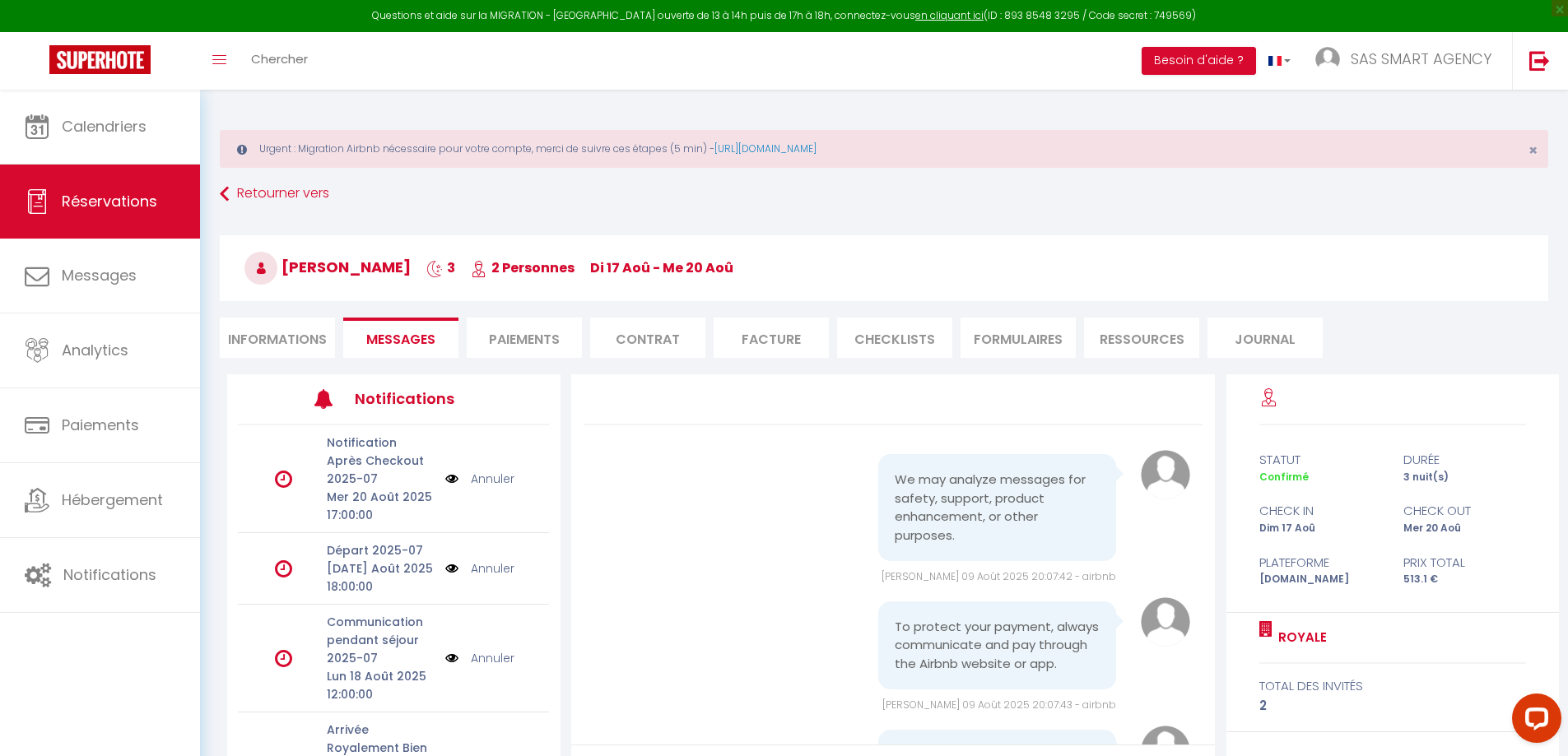
scroll to position [3742, 0]
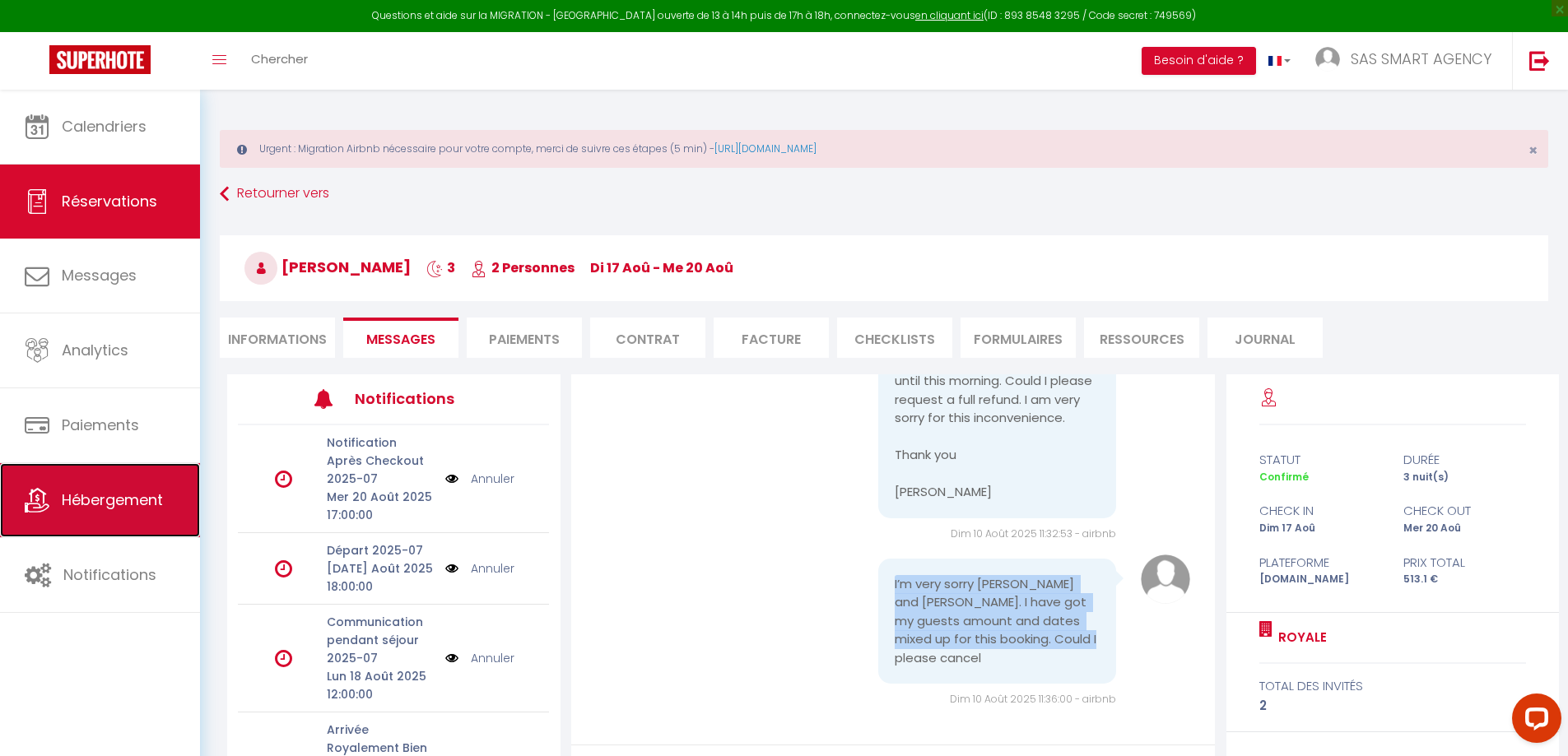
click at [97, 501] on span "Hébergement" at bounding box center [112, 500] width 101 height 21
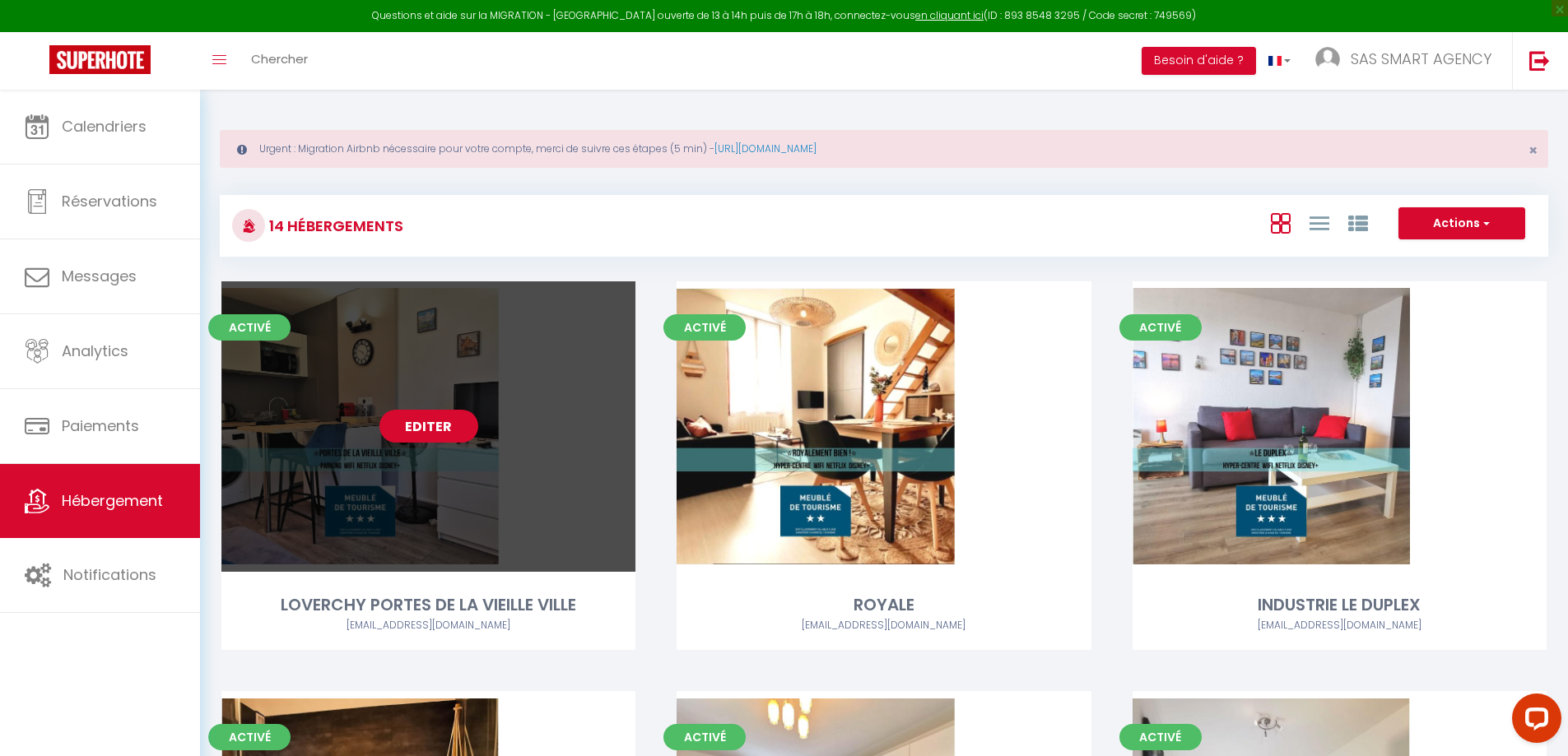
click at [407, 428] on link "Editer" at bounding box center [429, 426] width 99 height 33
select select "3"
select select "2"
select select "1"
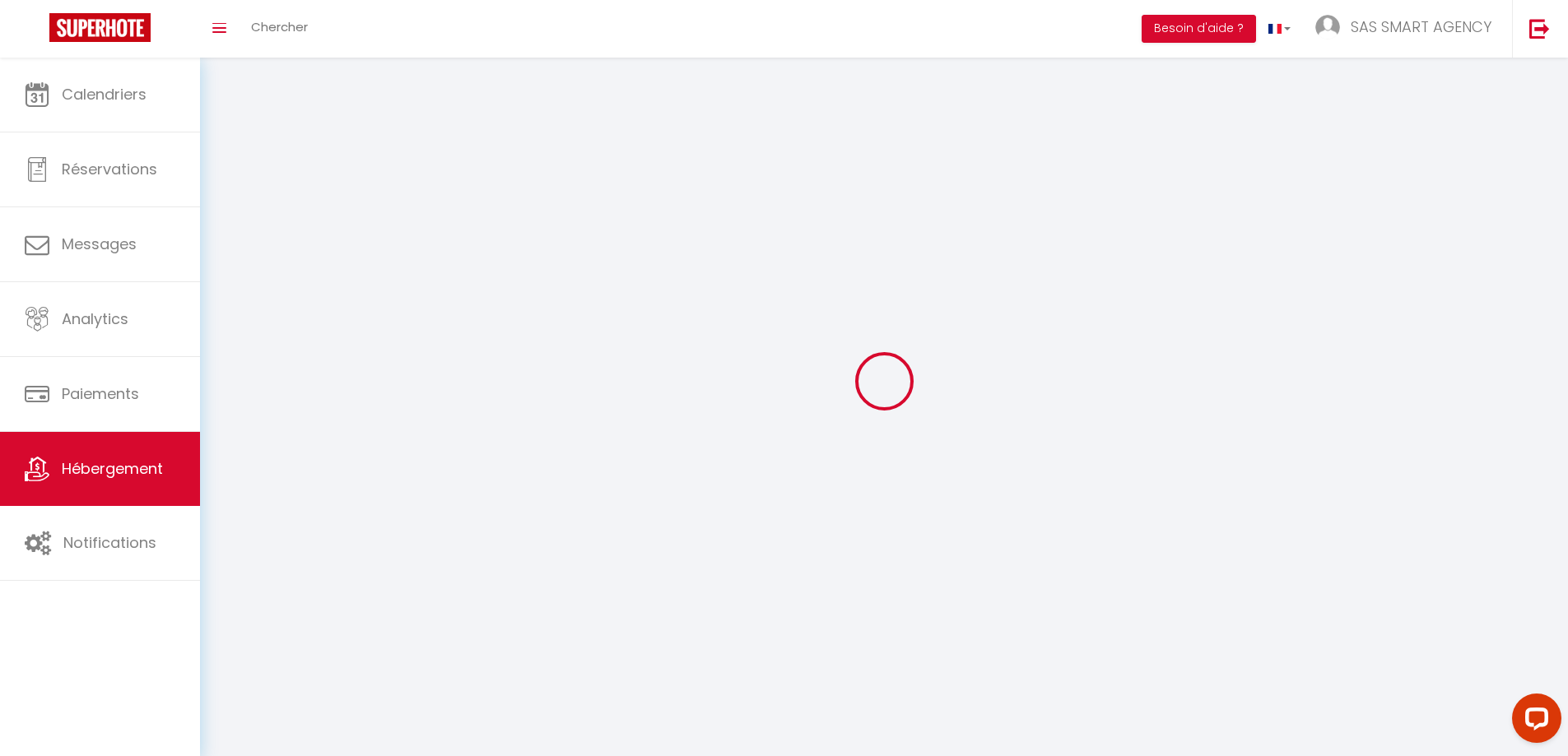
select select
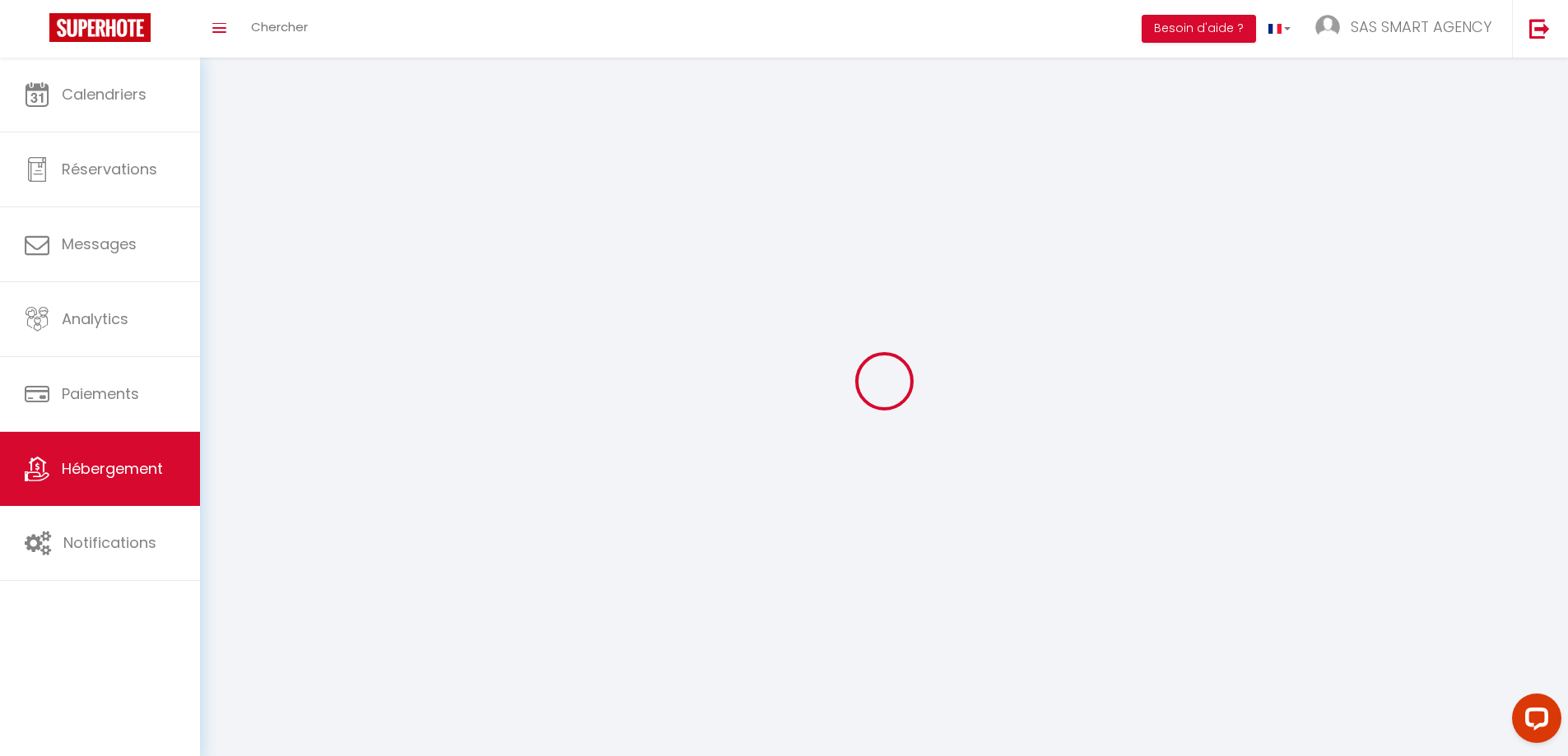
checkbox input "false"
select select
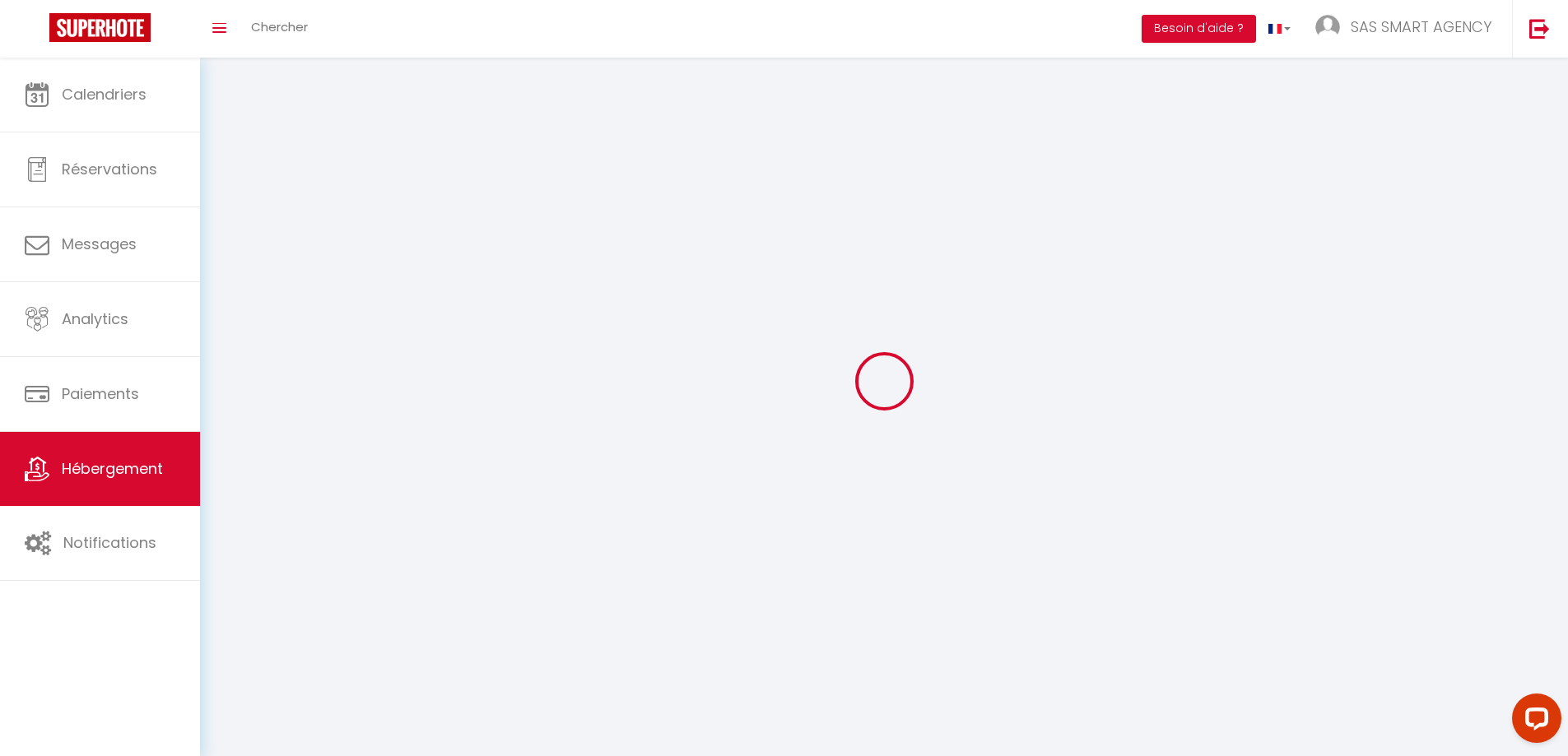
select select
select select "1"
select select
select select "28"
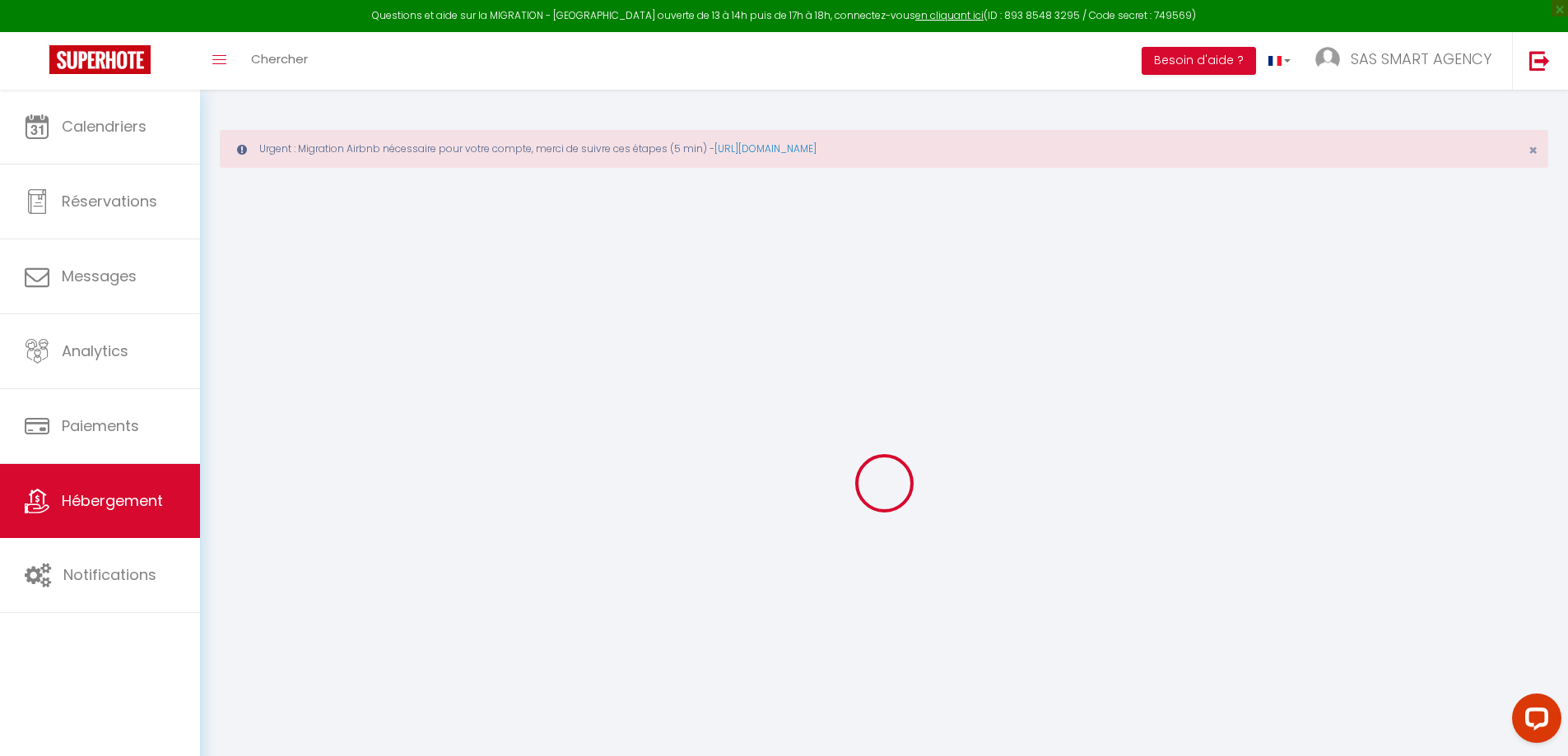
select select
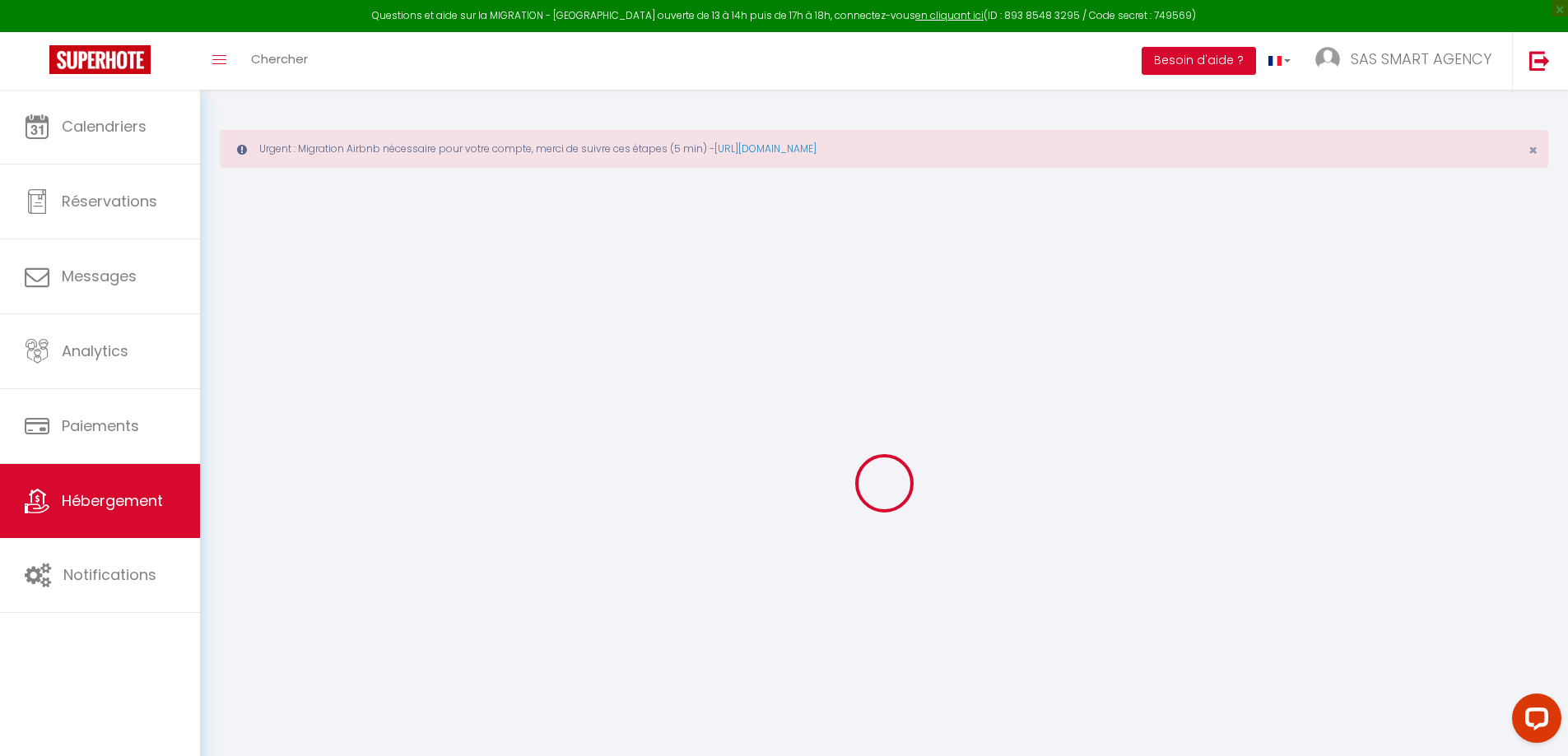
select select
checkbox input "false"
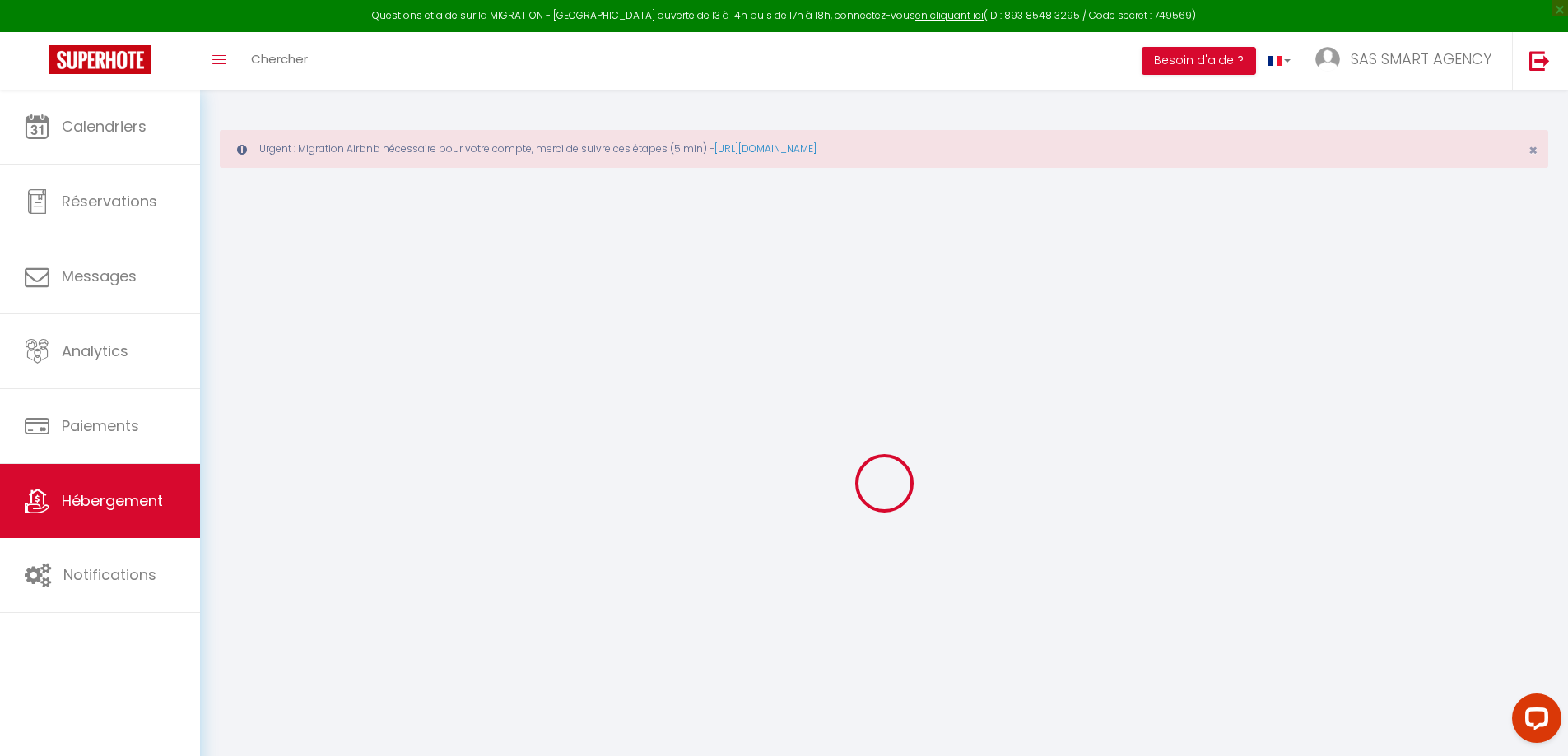
select select
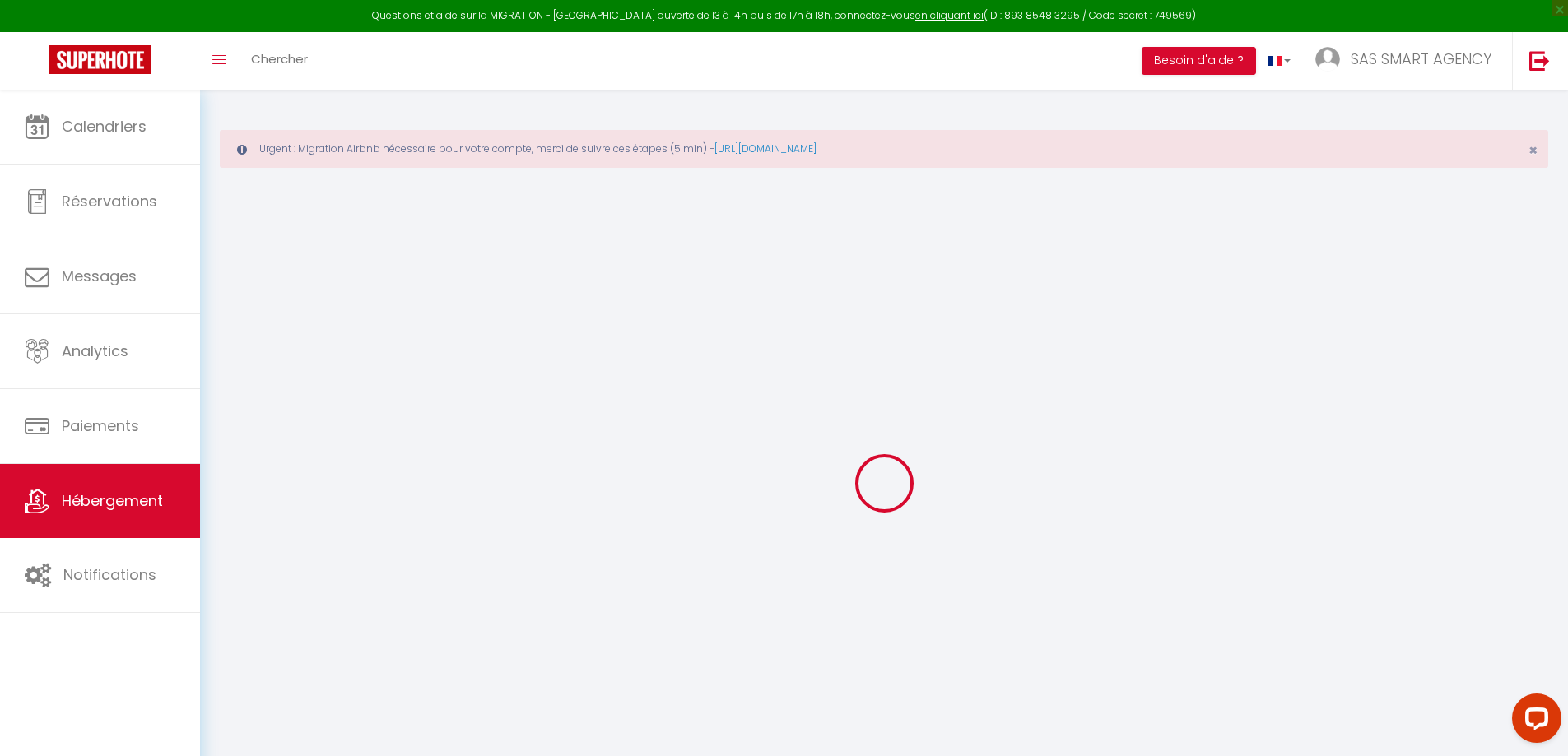
select select
checkbox input "false"
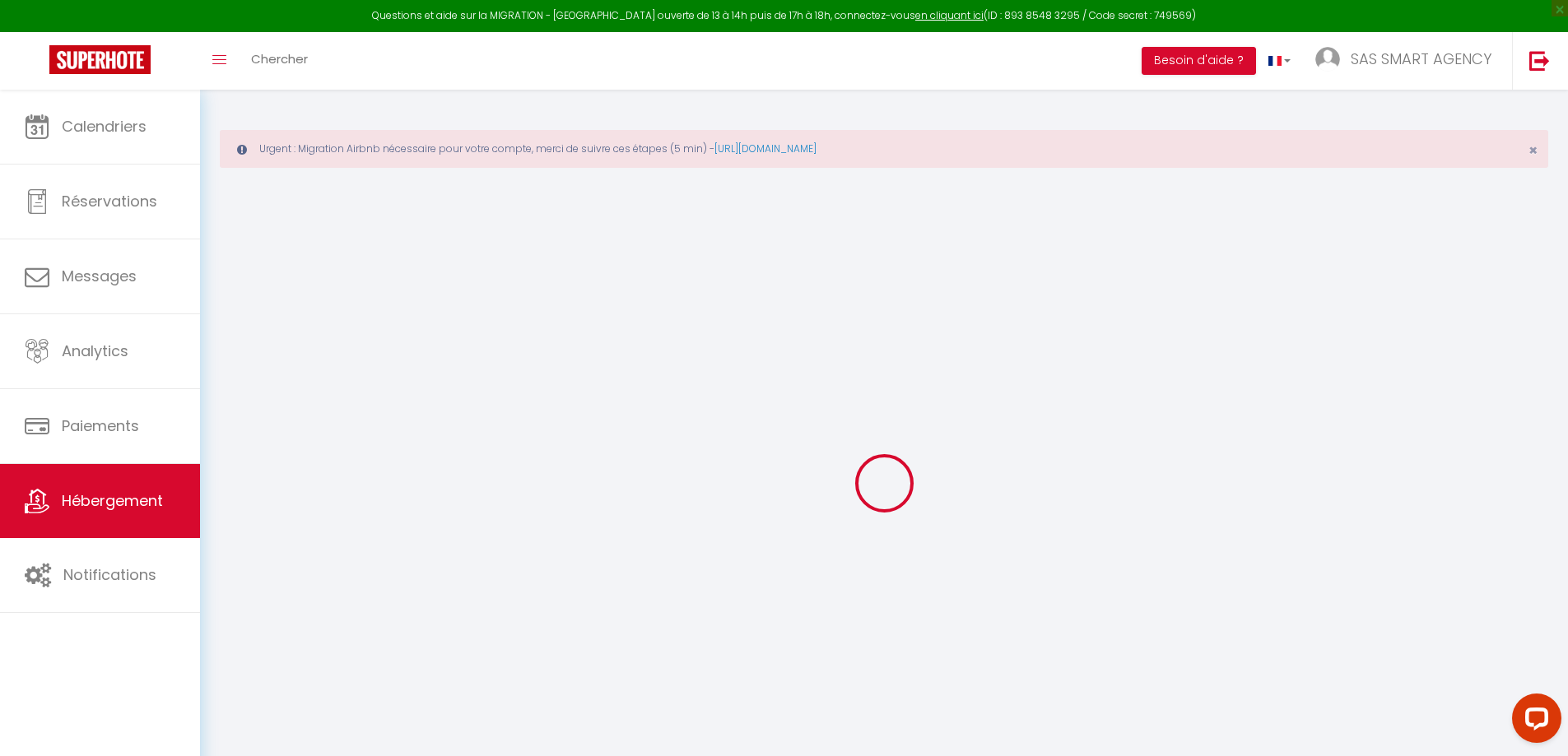
checkbox input "false"
select select
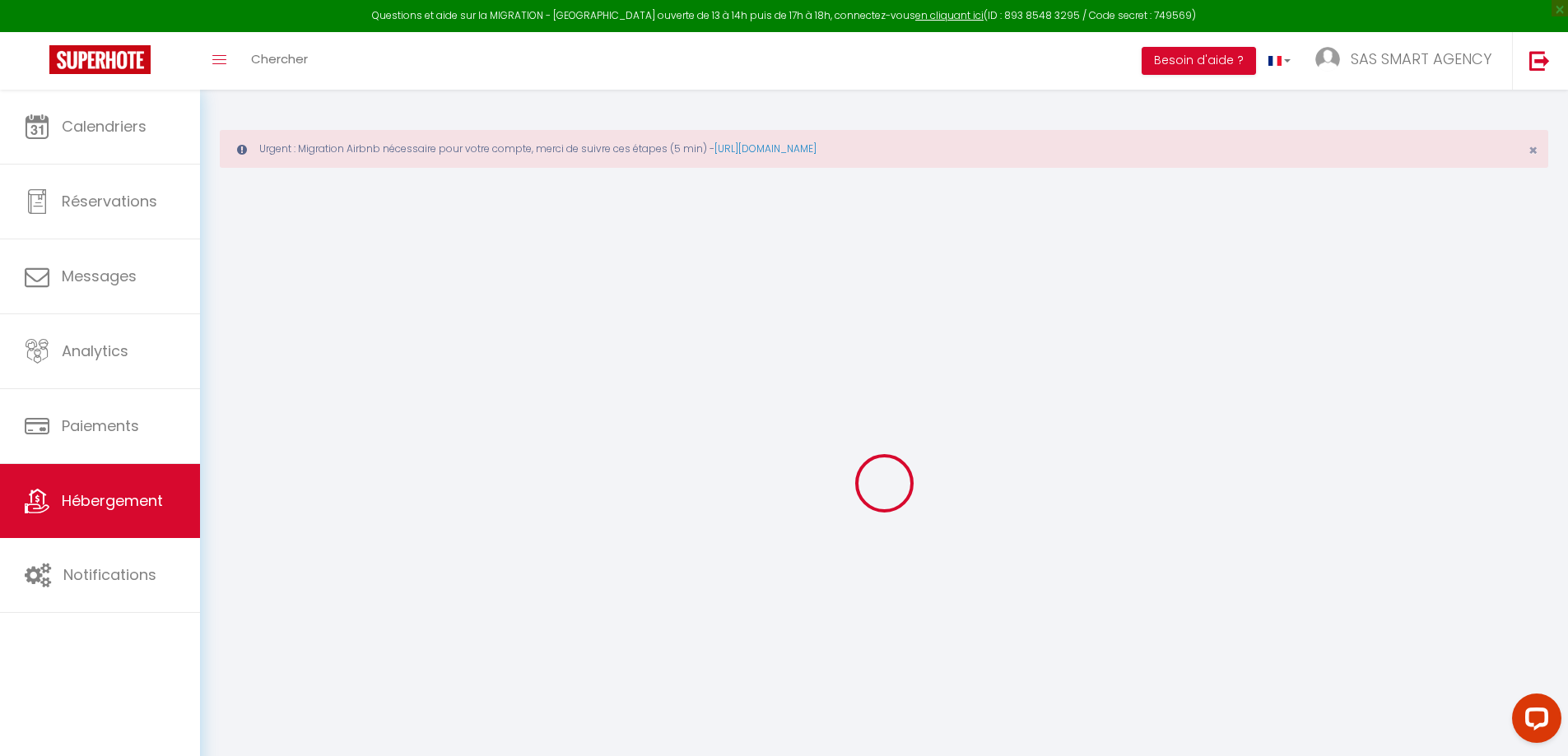
select select
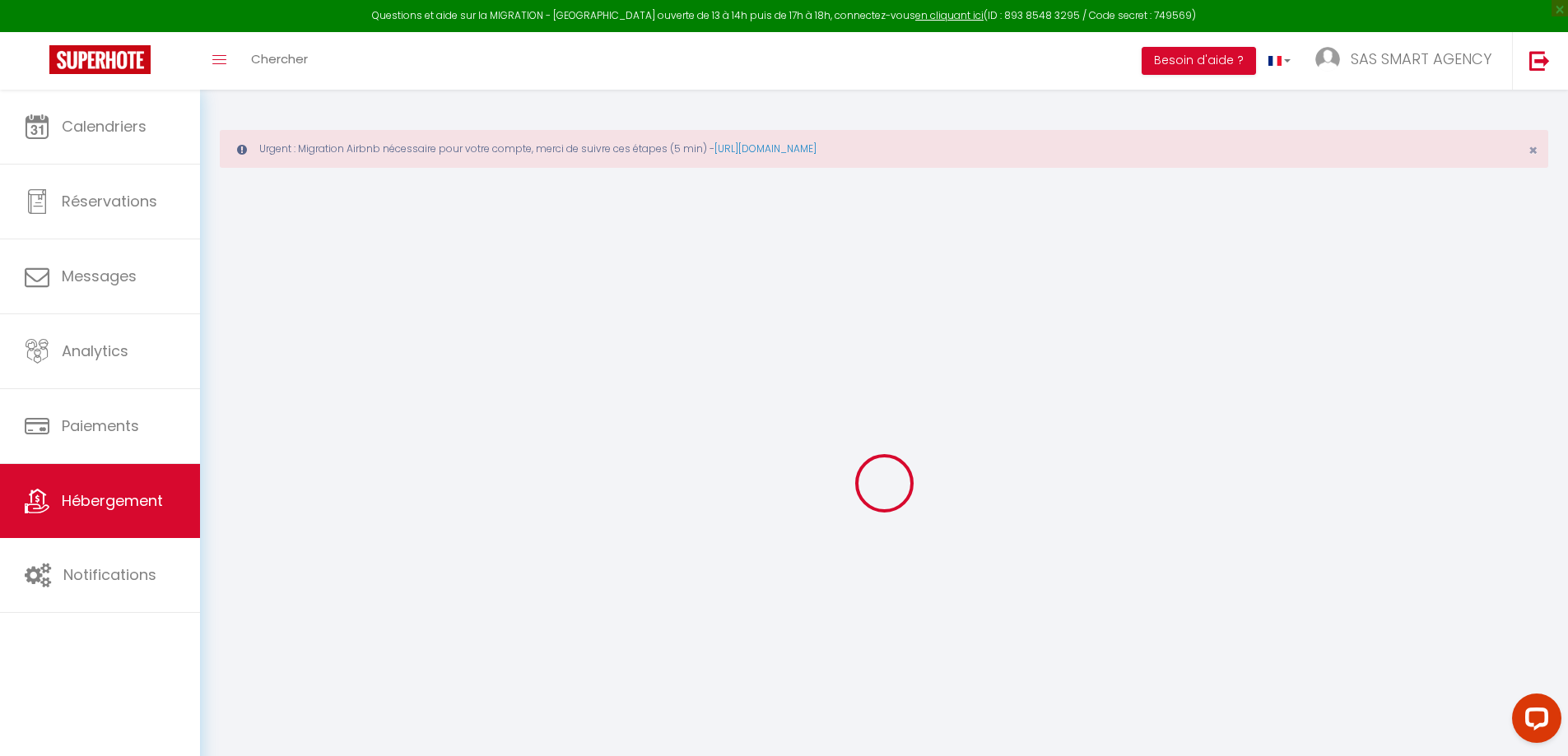
checkbox input "false"
select select
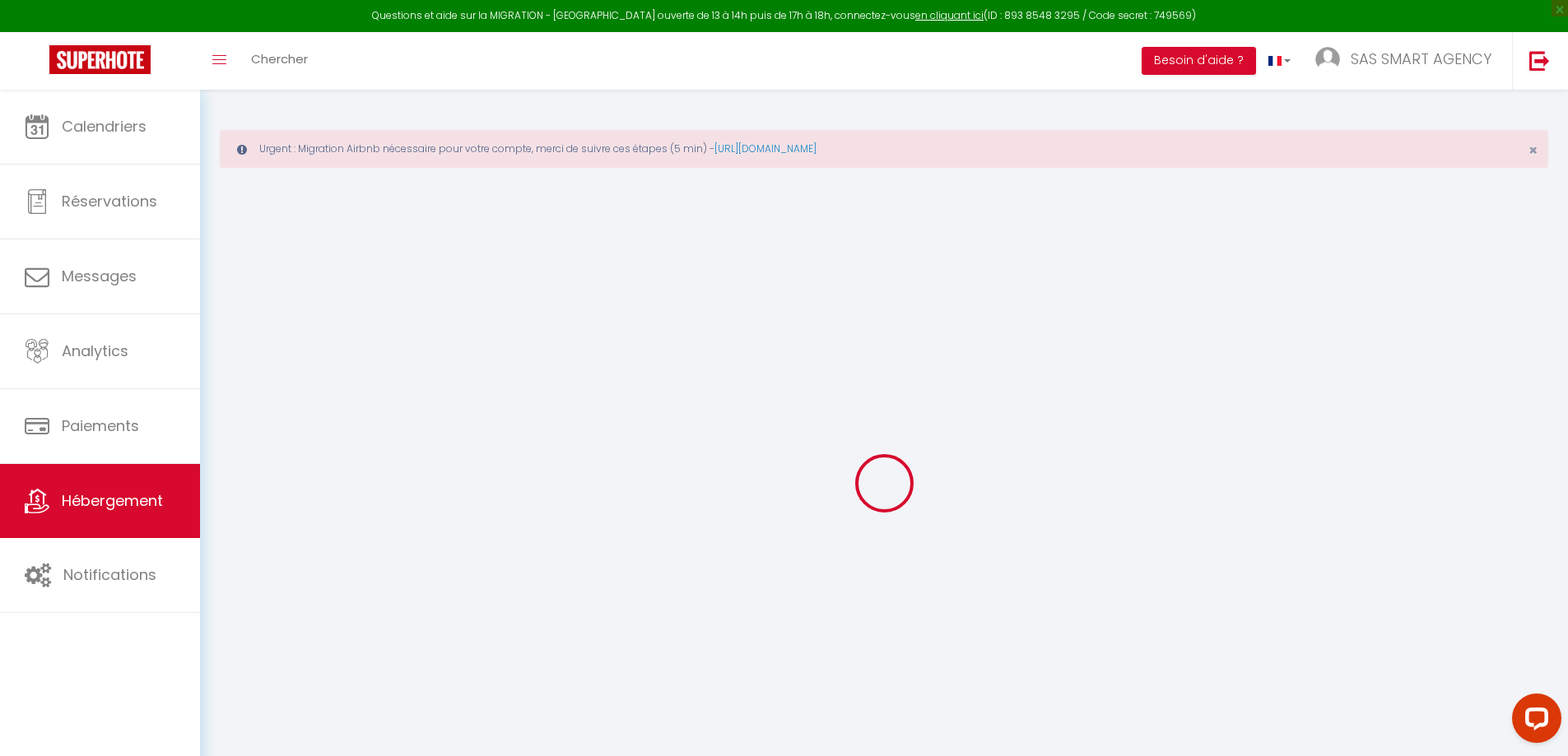
select select
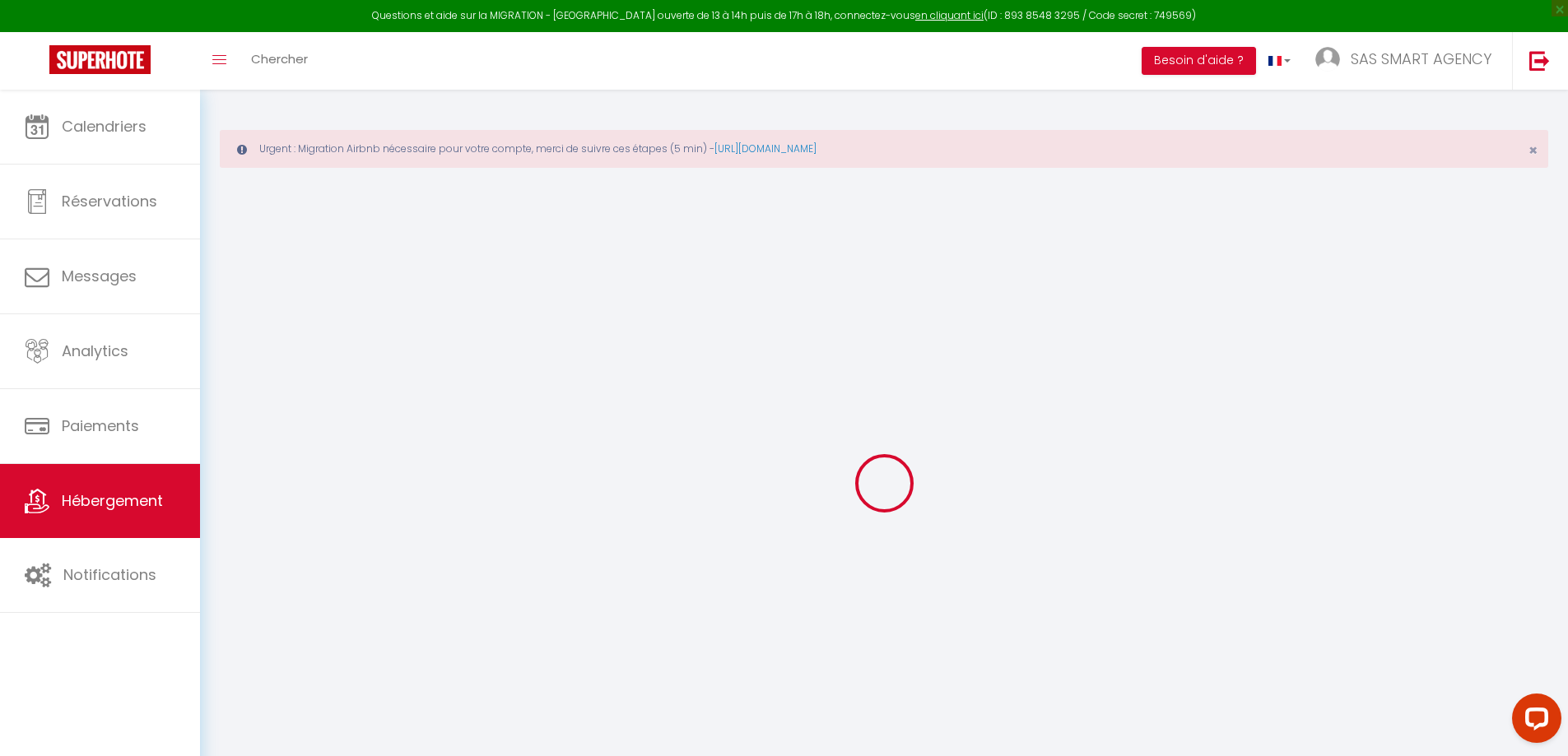
select select
checkbox input "false"
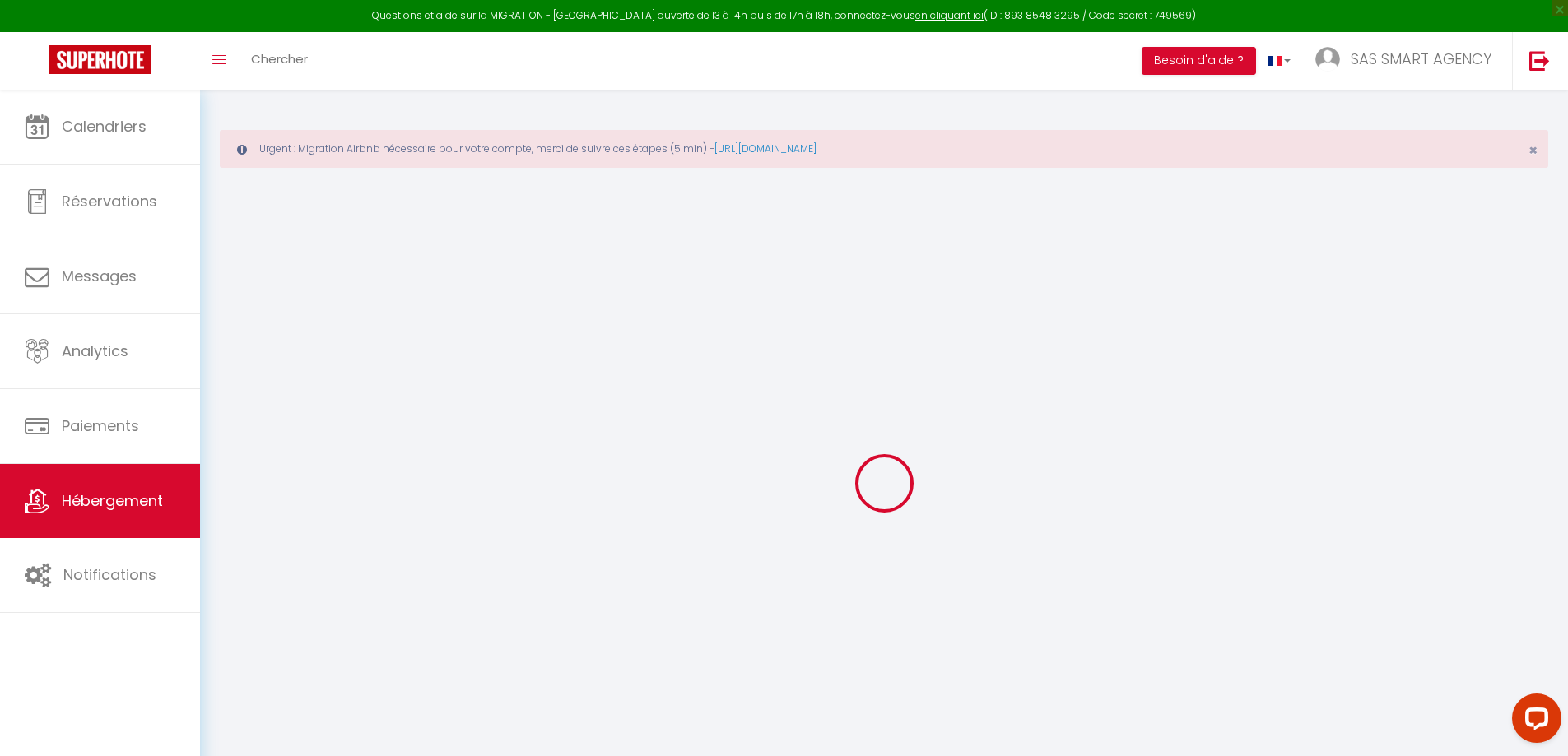
checkbox input "false"
select select
type input "LOVERCHY PORTES DE LA VIEILLE VILLE"
select select "2"
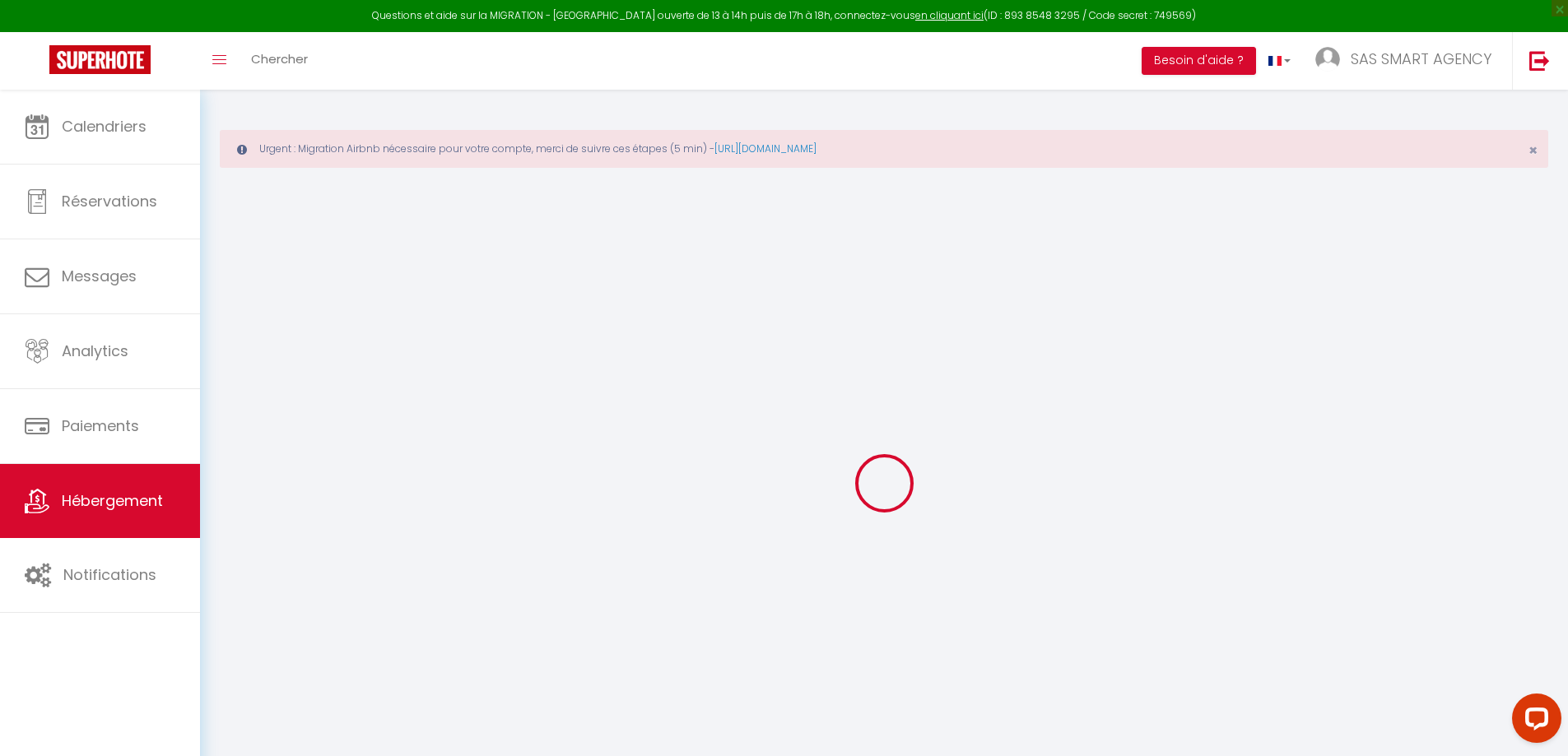
type input "39"
type input "1.30"
type input "300"
select select
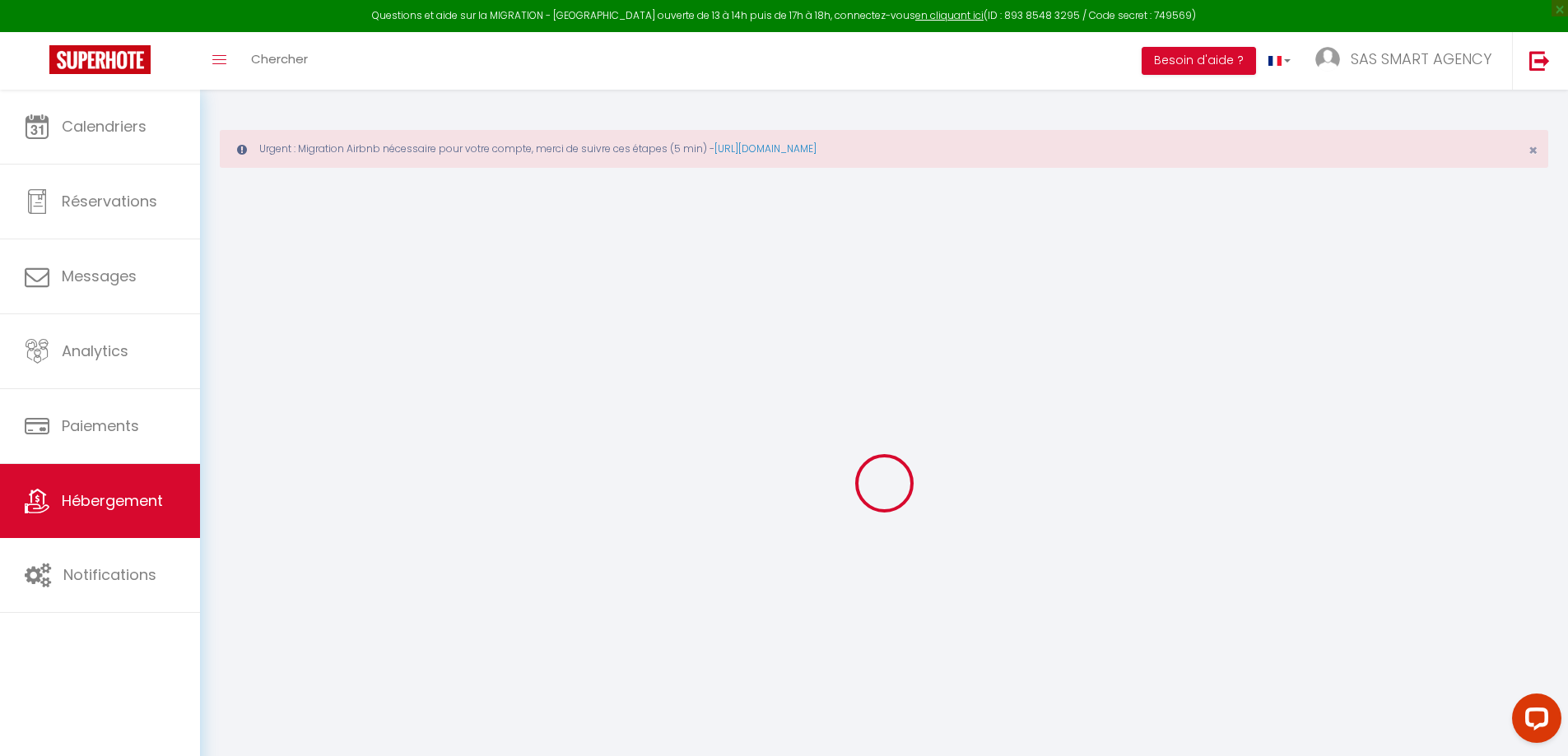
select select
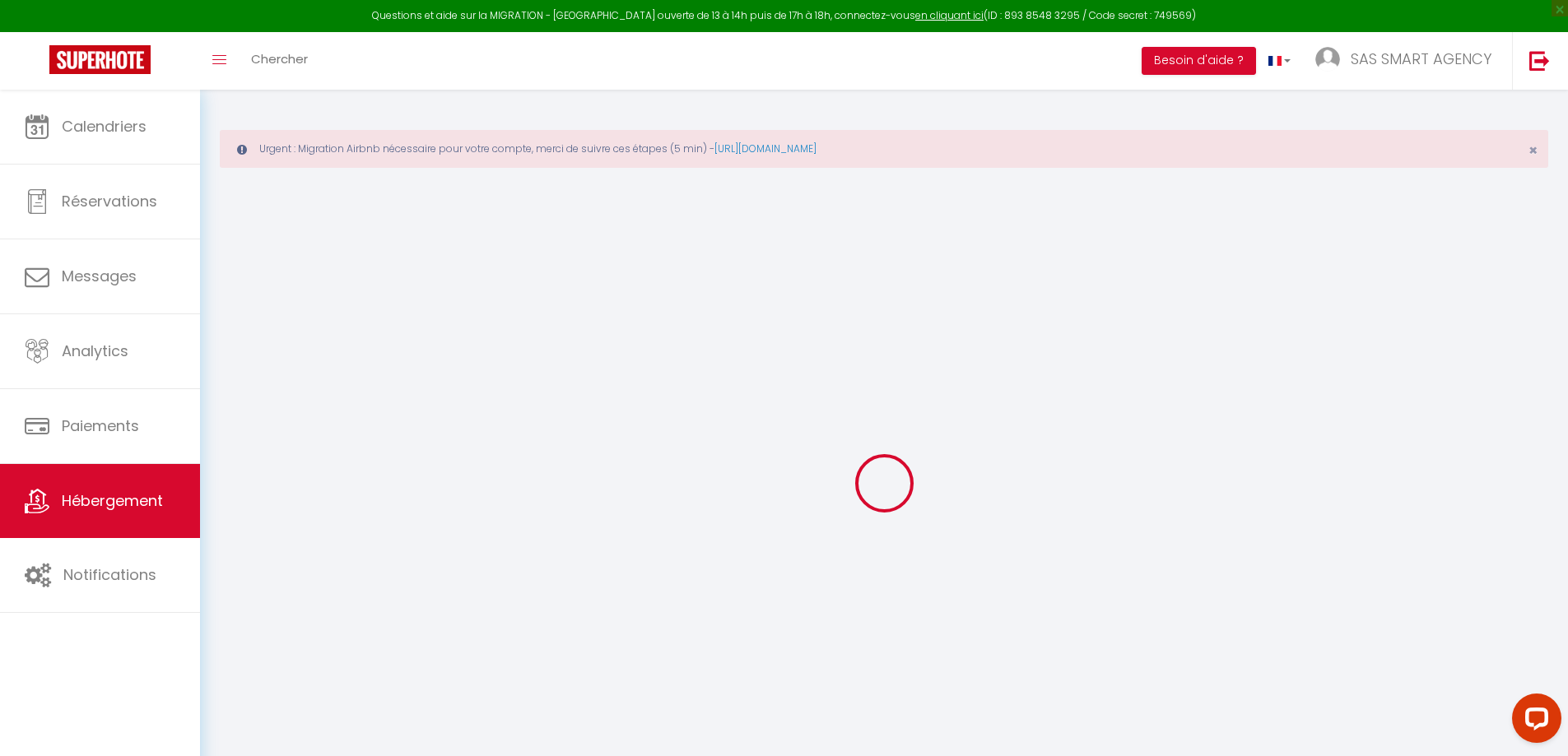
type input "[STREET_ADDRESS]"
type input "74000"
type input "Annecy"
type input "[EMAIL_ADDRESS][DOMAIN_NAME]"
select select "1554"
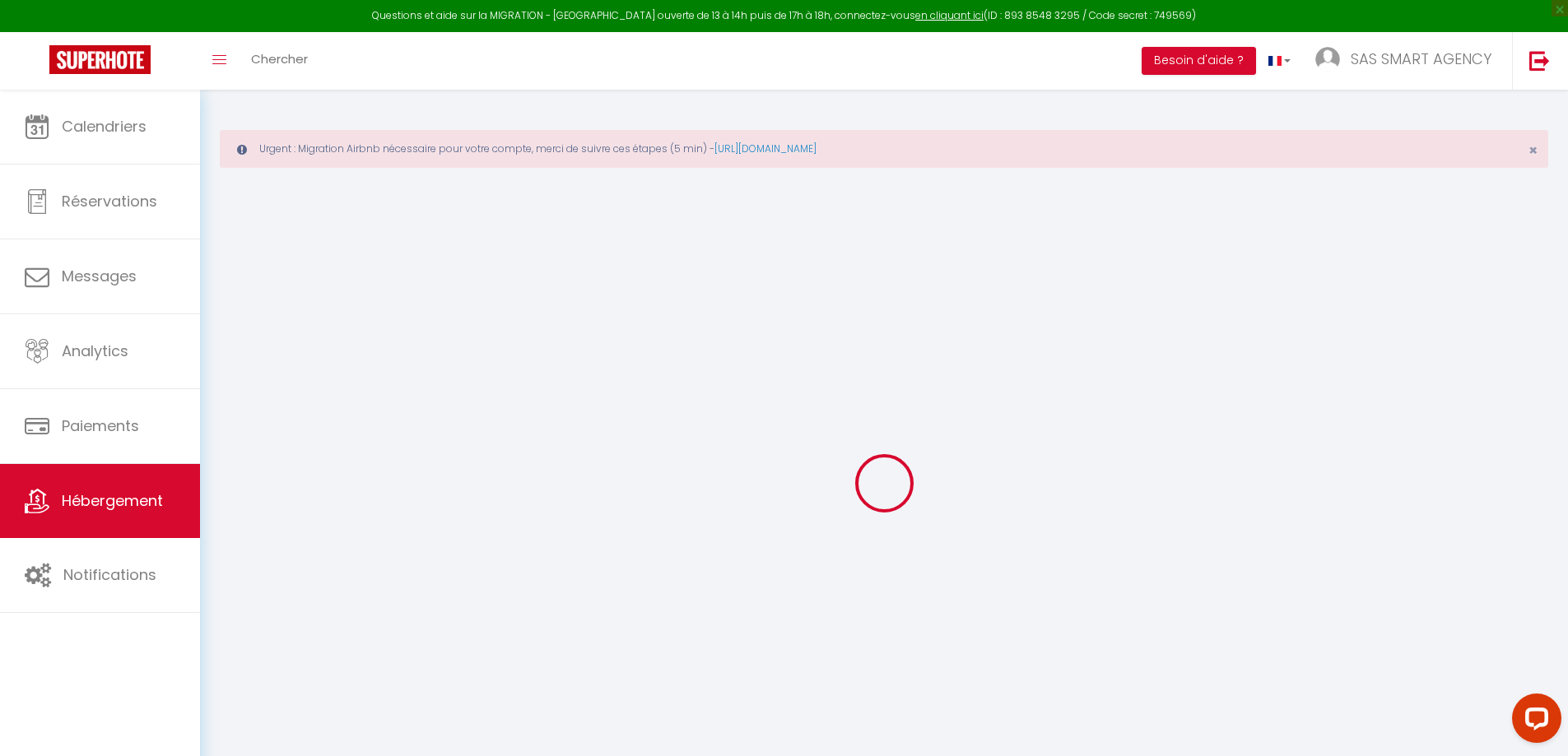
checkbox input "false"
type input "0"
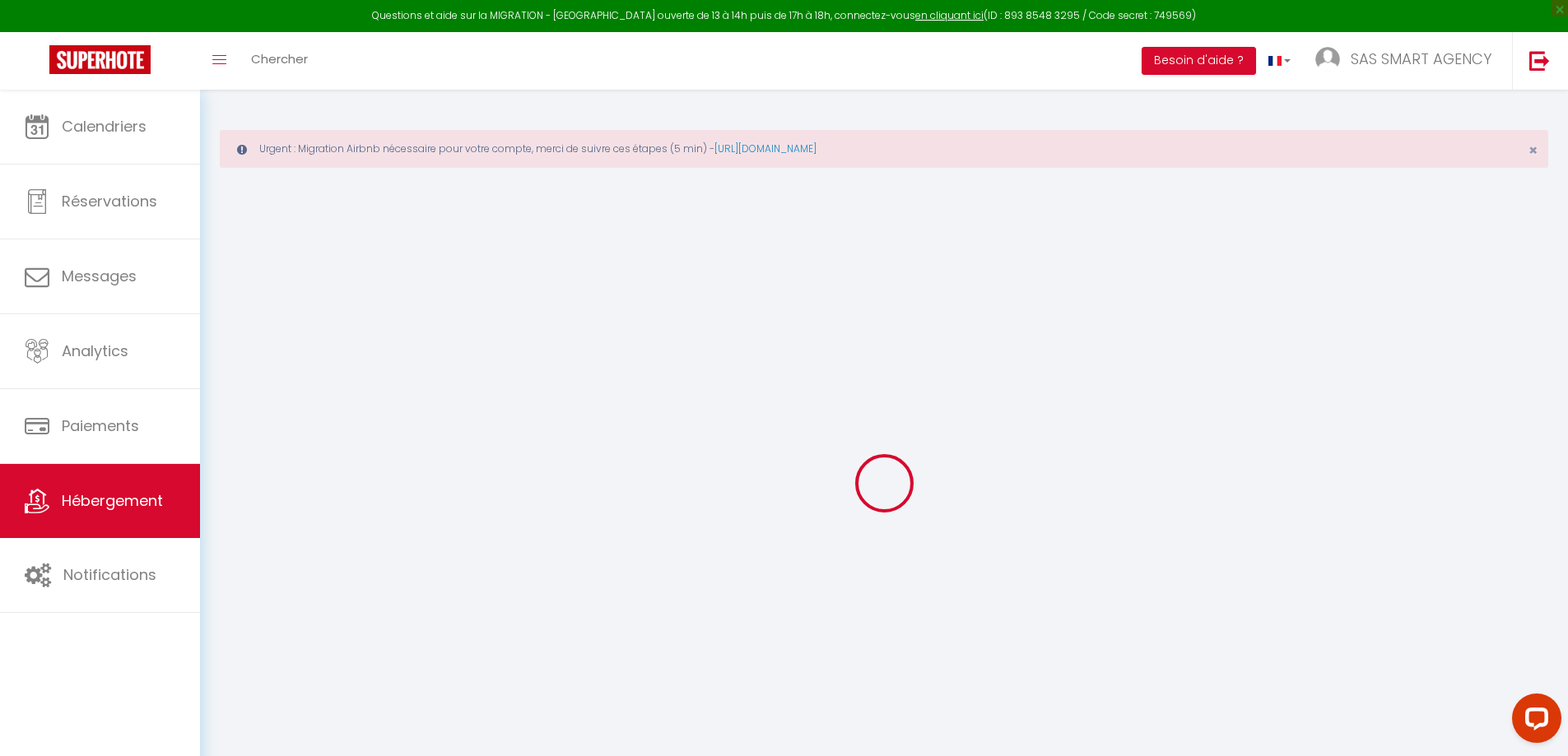
type input "0"
select select
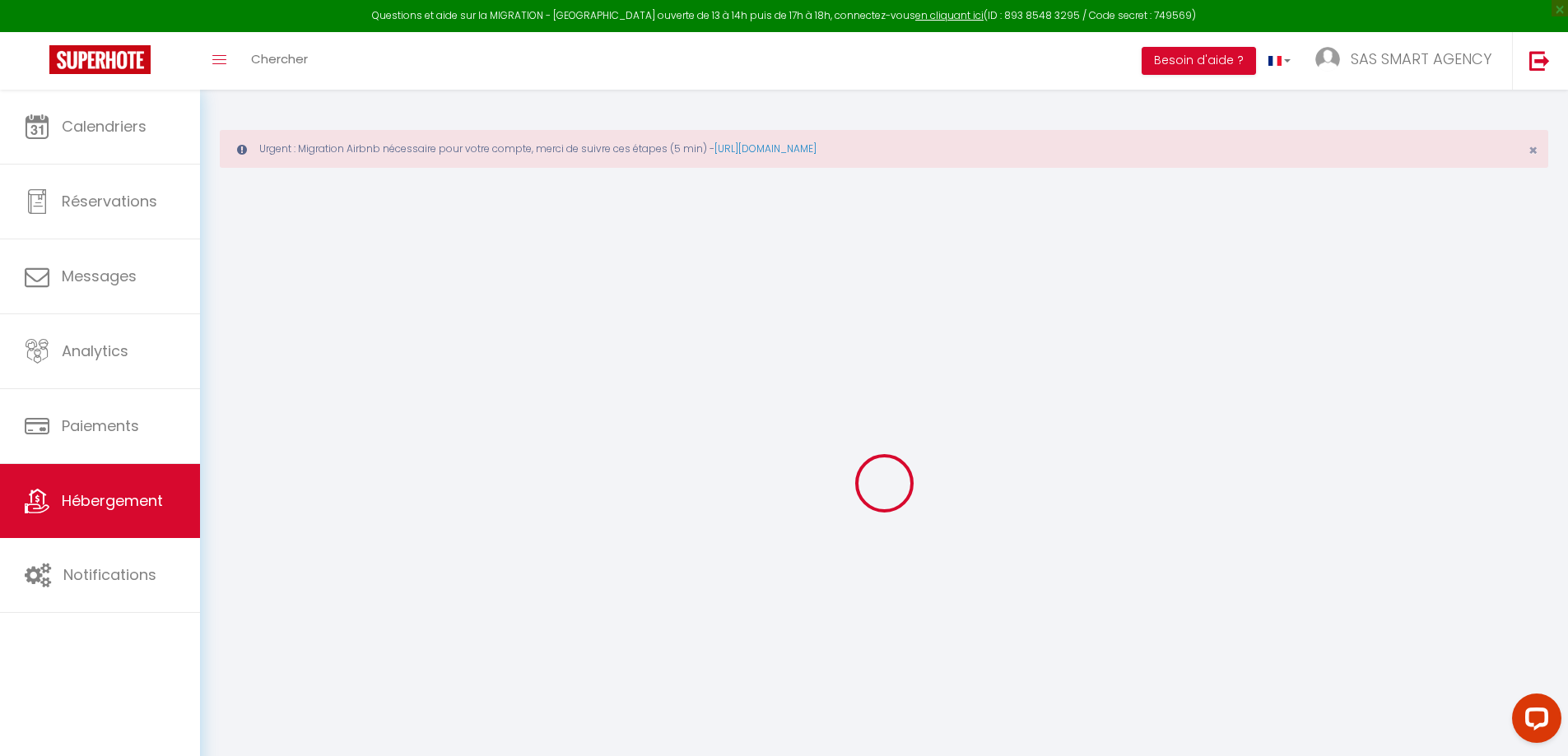
select select
checkbox input "false"
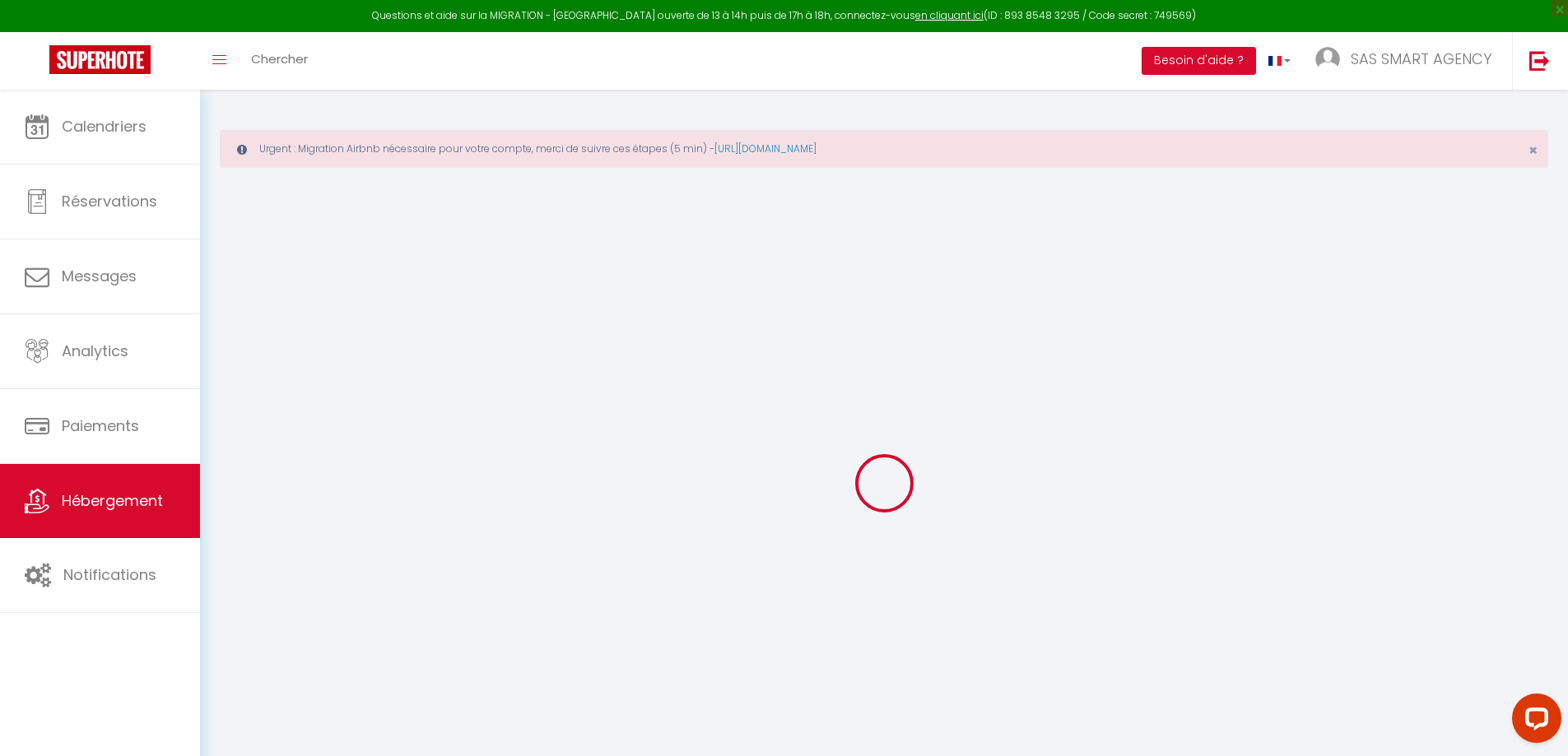
checkbox input "false"
select select
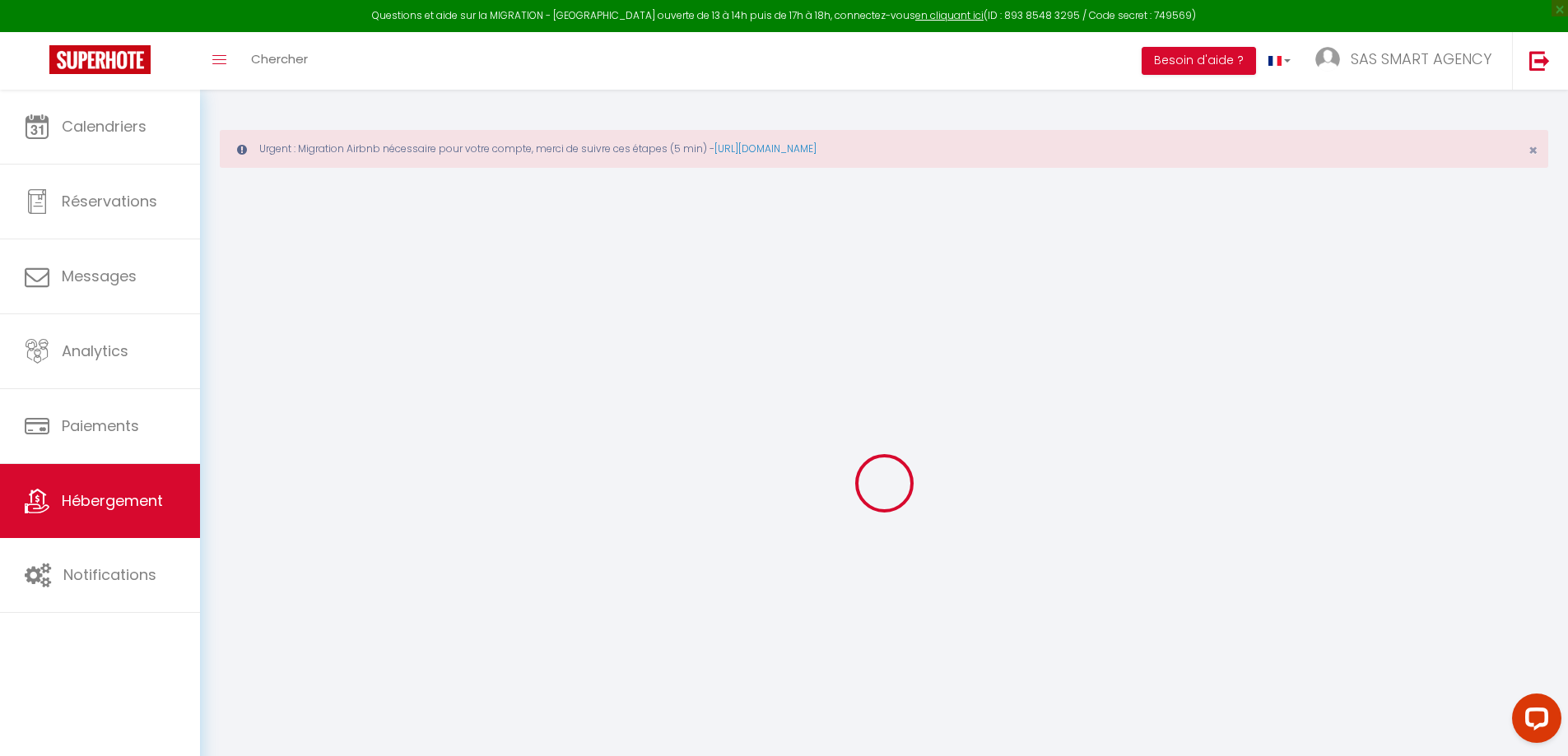
select select
checkbox input "false"
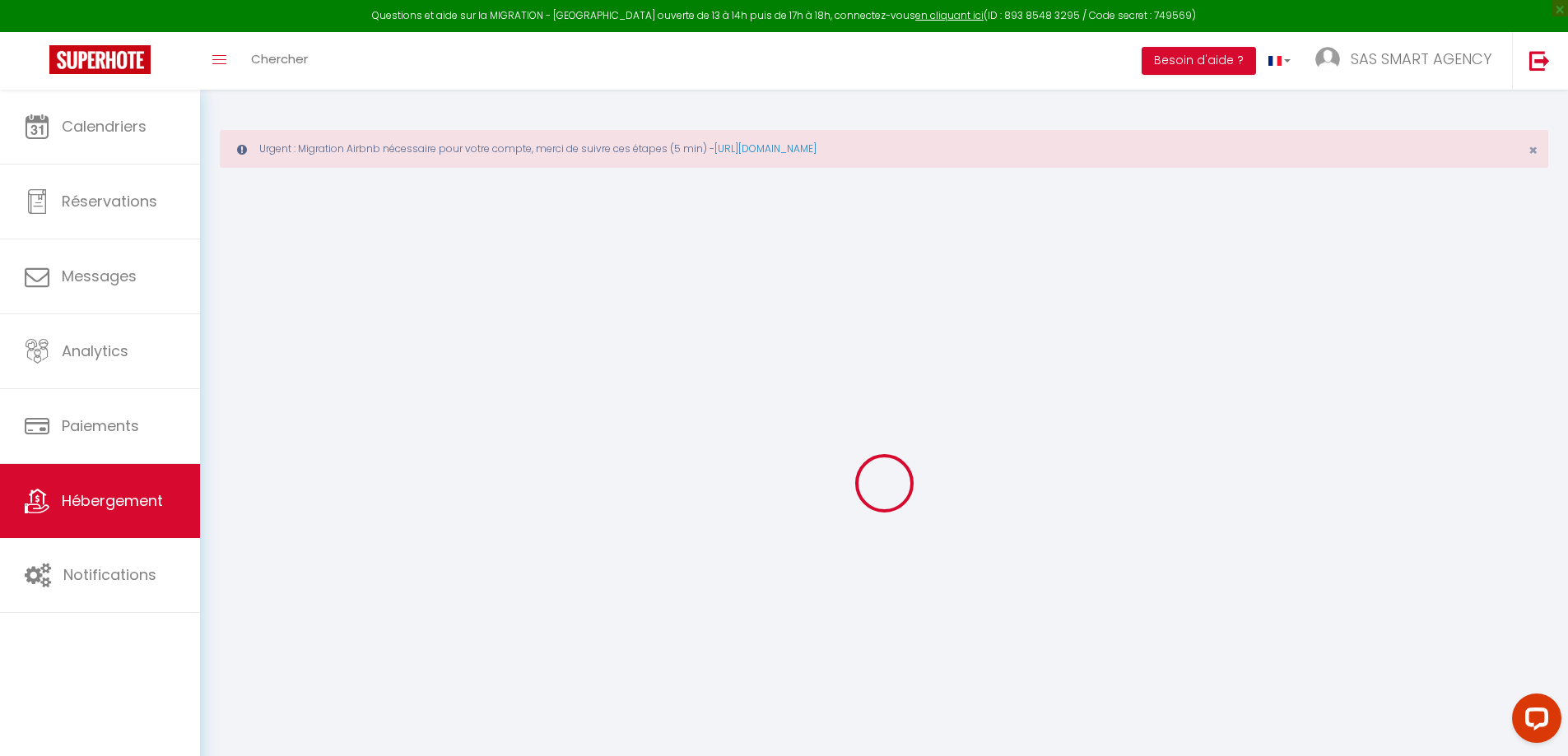
checkbox input "false"
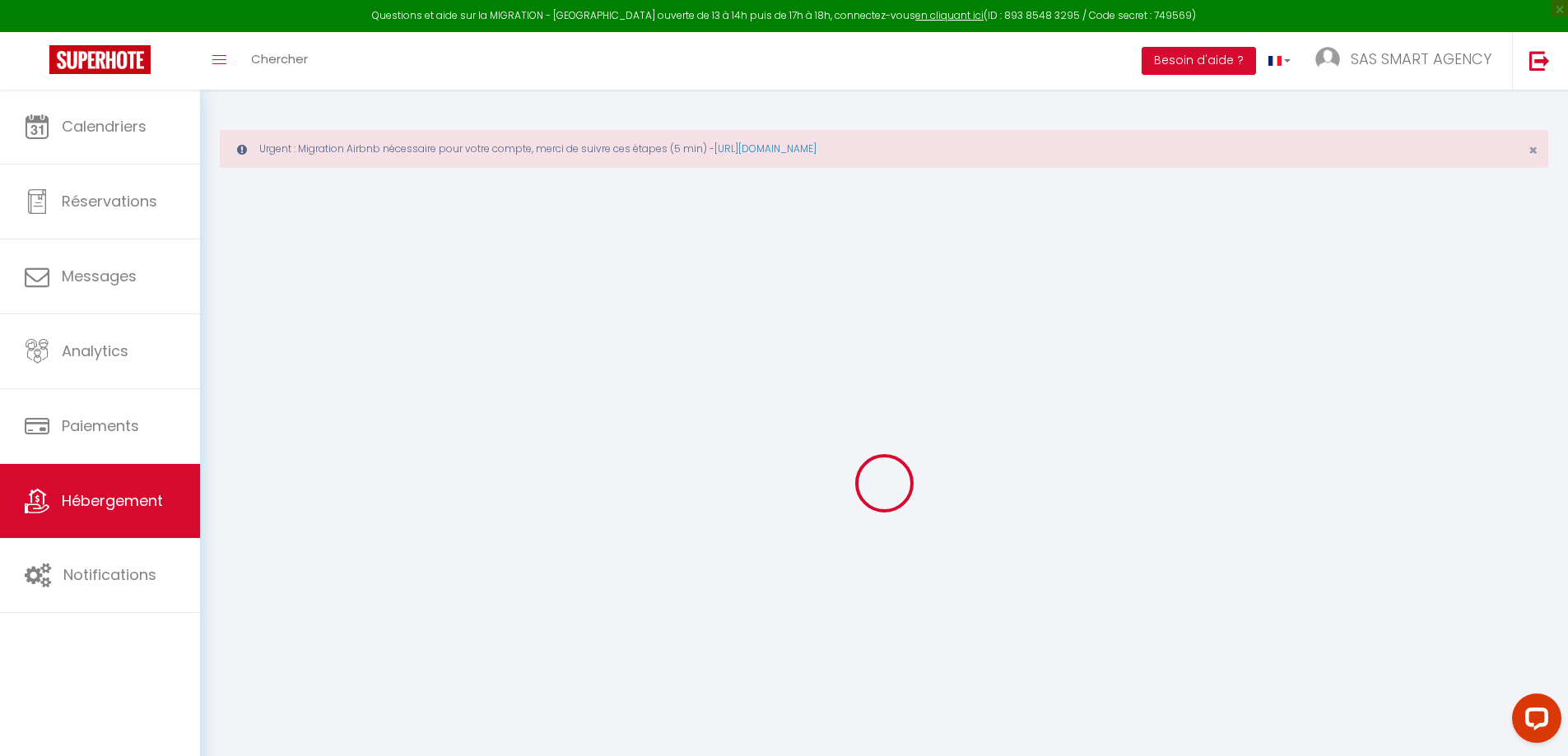
checkbox input "false"
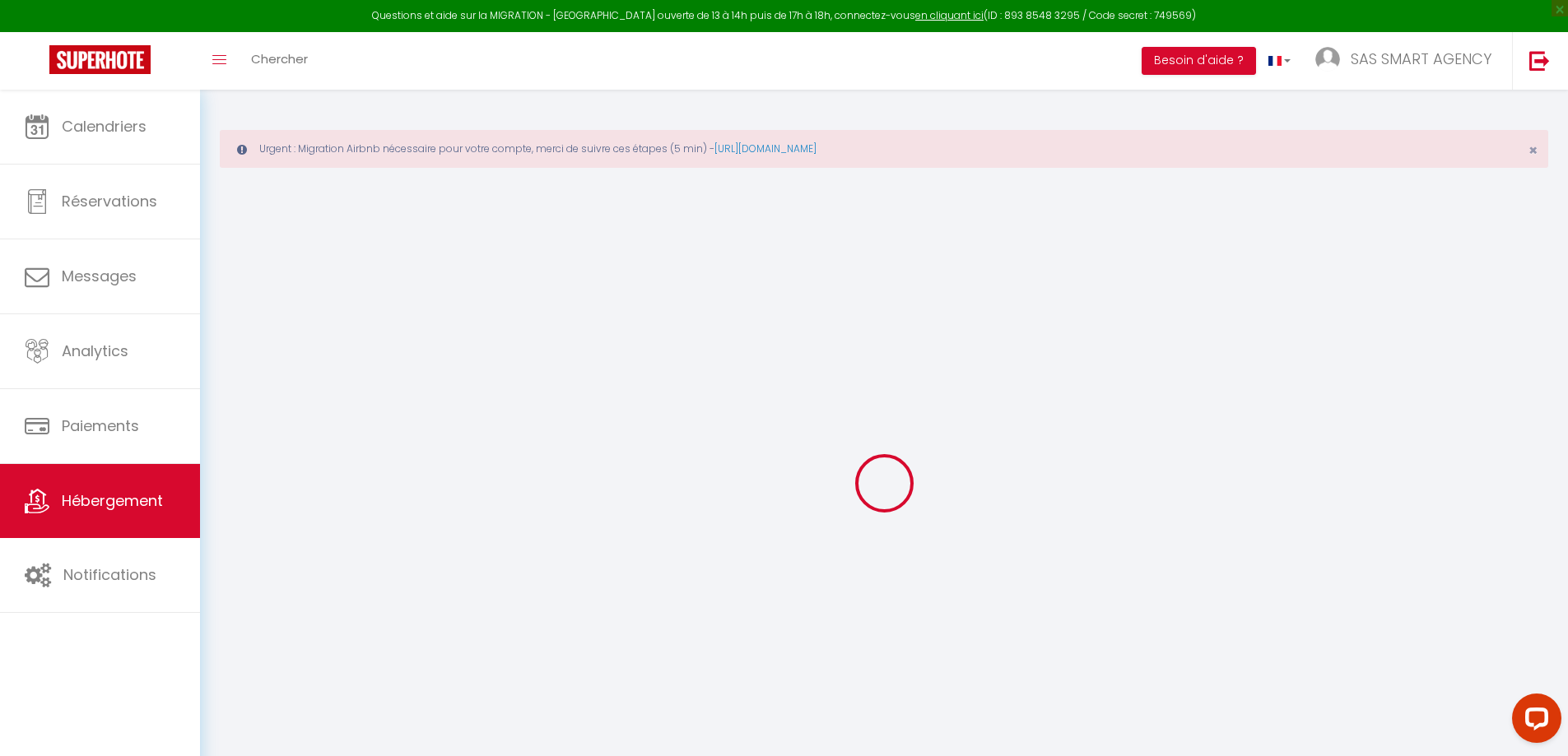
checkbox input "false"
select select "16:00"
select select "00:00"
select select "11:00"
select select "30"
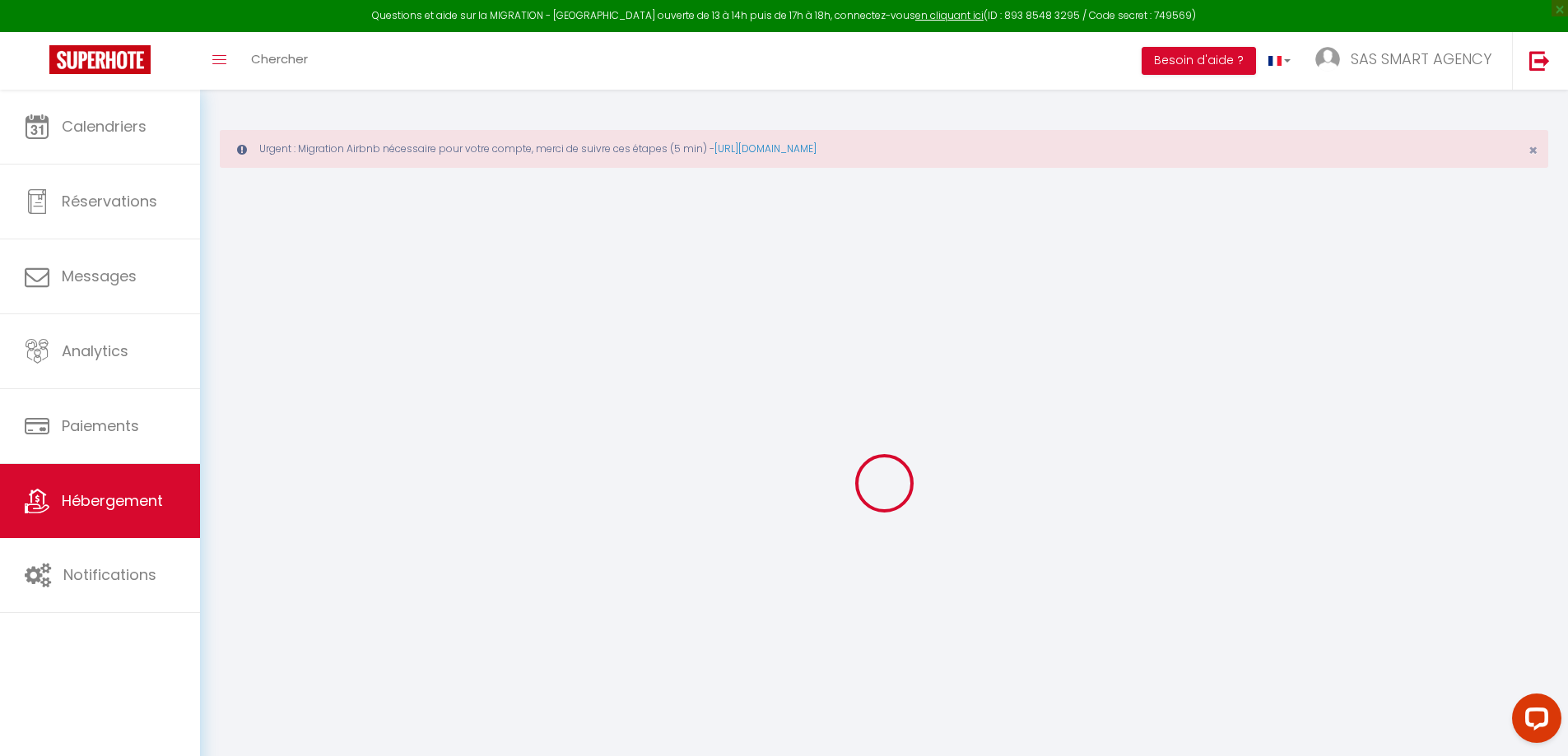
select select "120"
select select "18:00"
checkbox input "false"
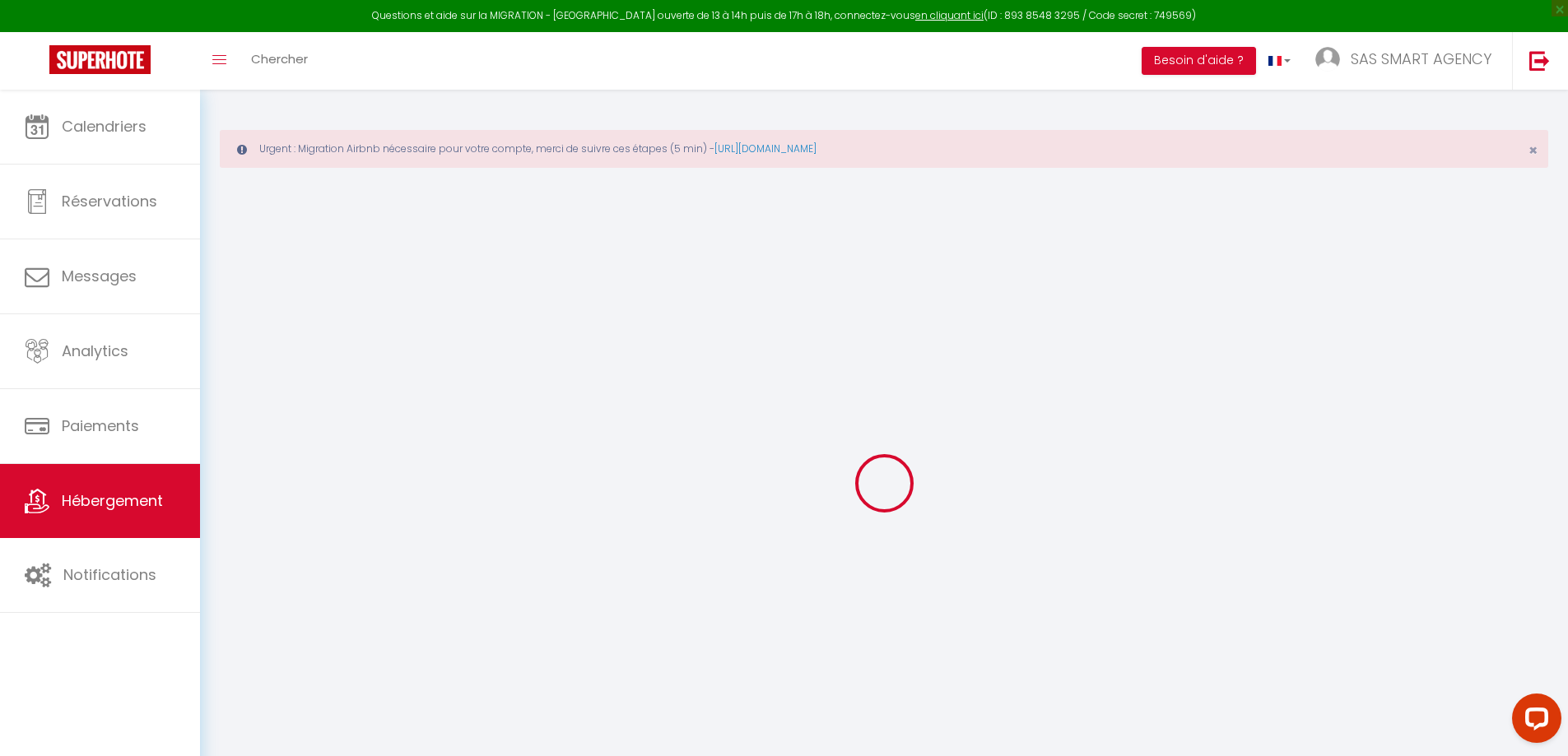
checkbox input "false"
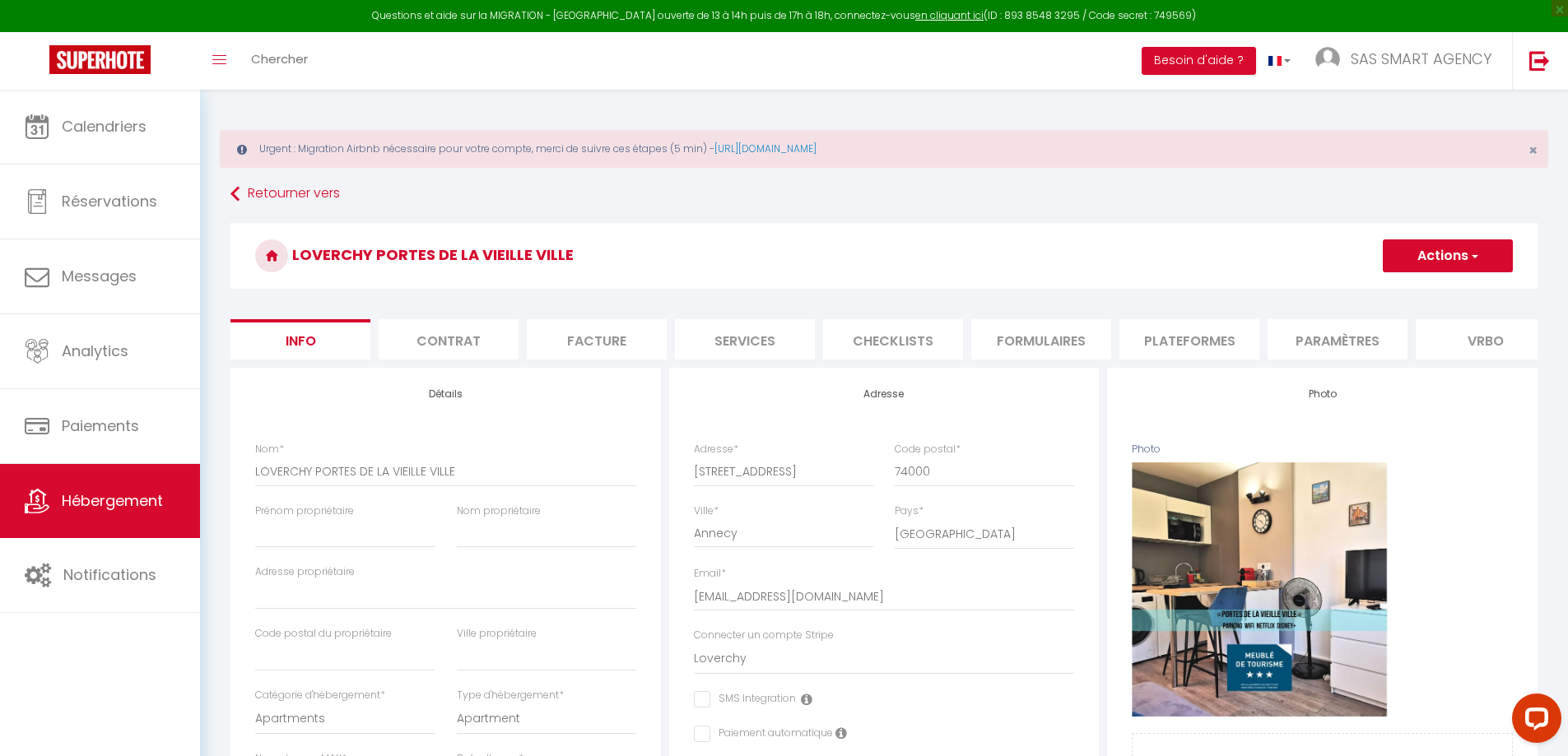
checkbox input "false"
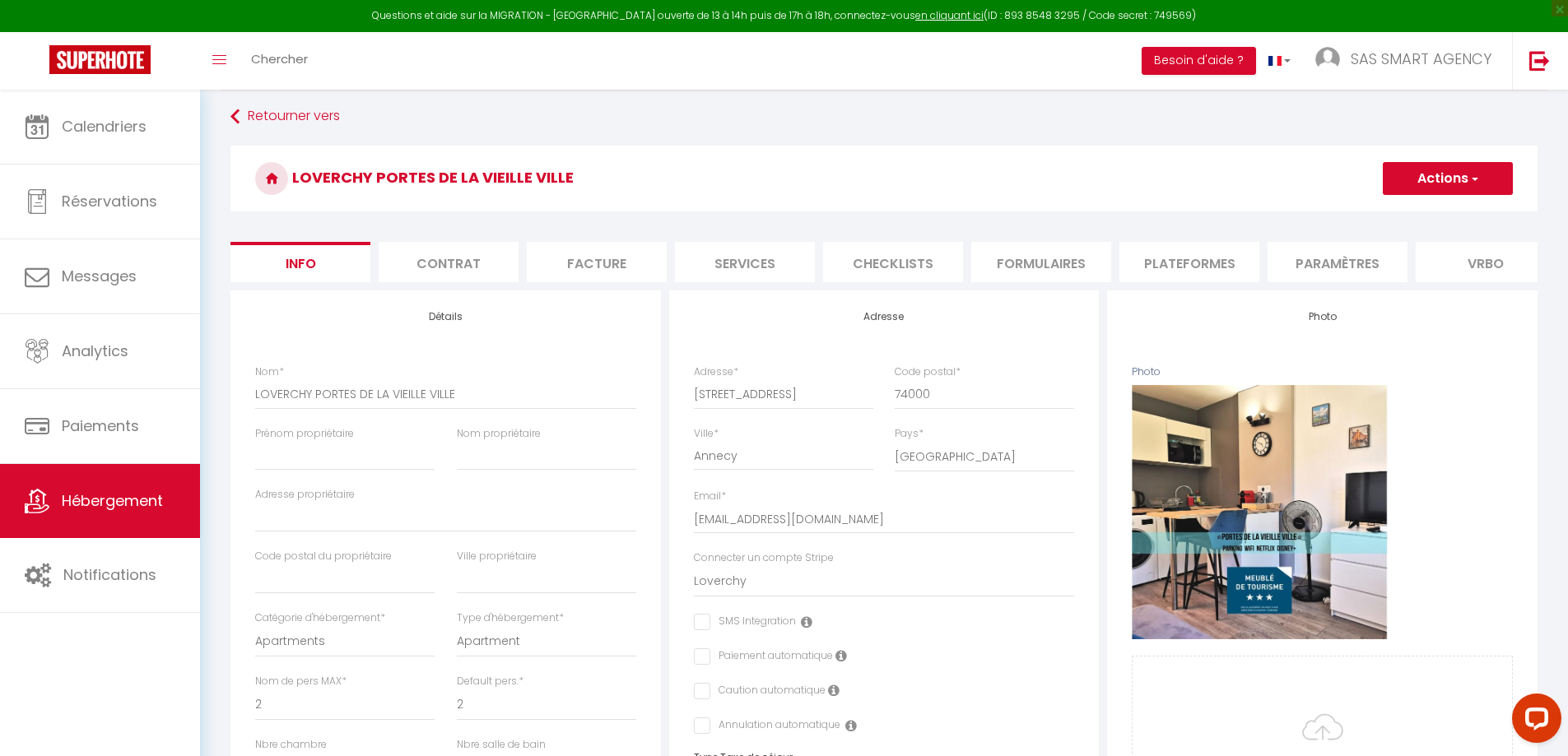
scroll to position [118, 0]
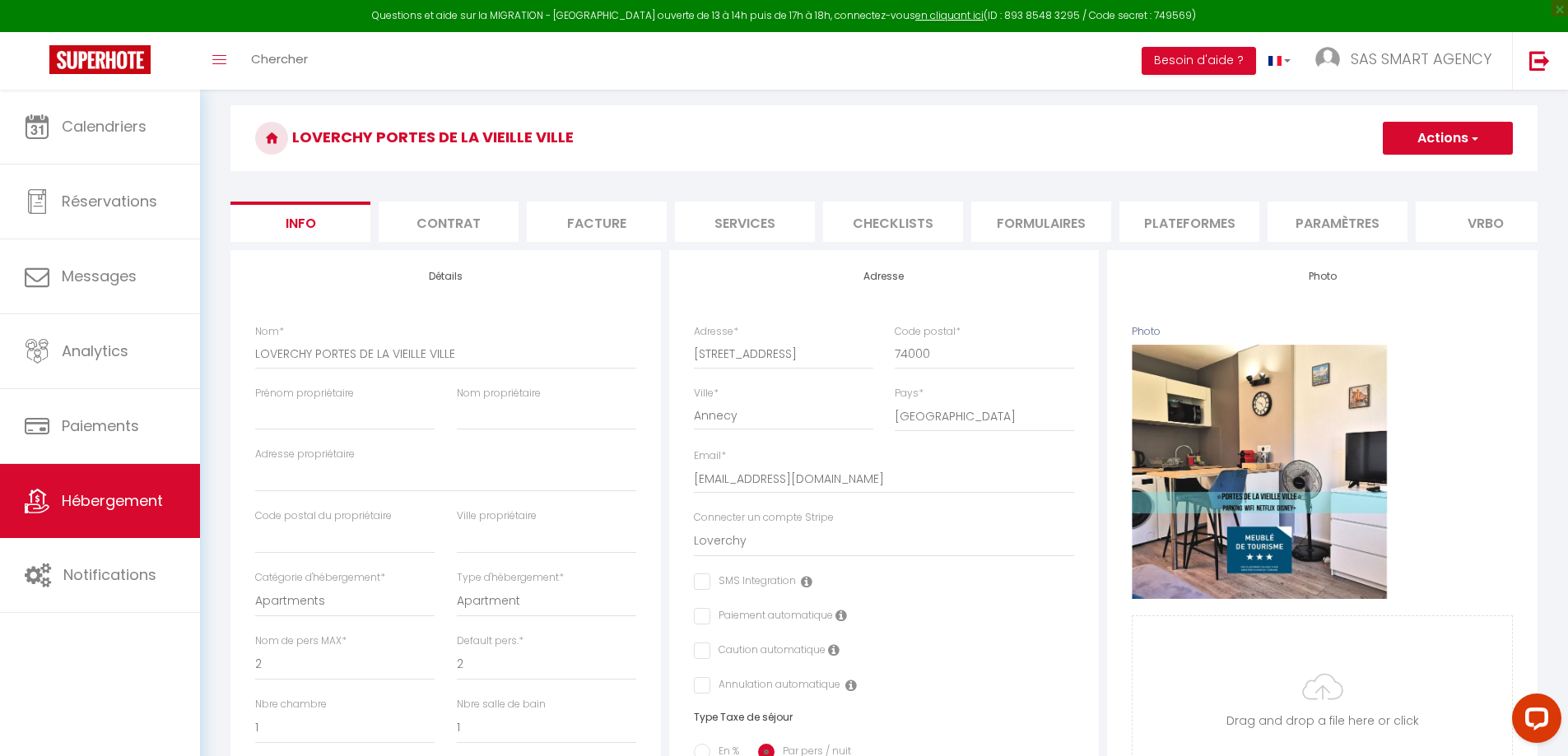
click at [1339, 227] on li "Paramètres" at bounding box center [1338, 221] width 140 height 40
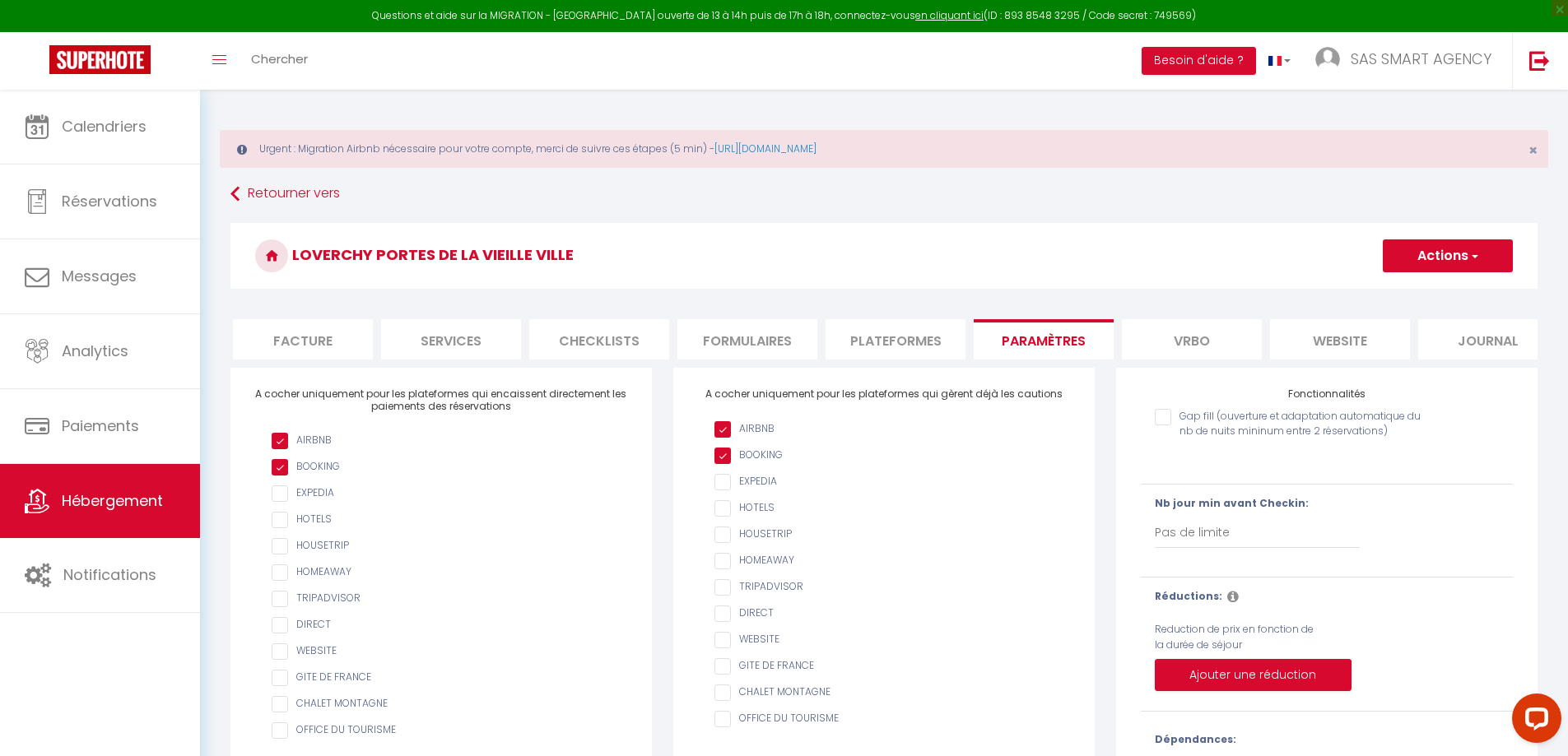
scroll to position [0, 322]
click at [1165, 343] on li "Vrbo" at bounding box center [1163, 339] width 140 height 40
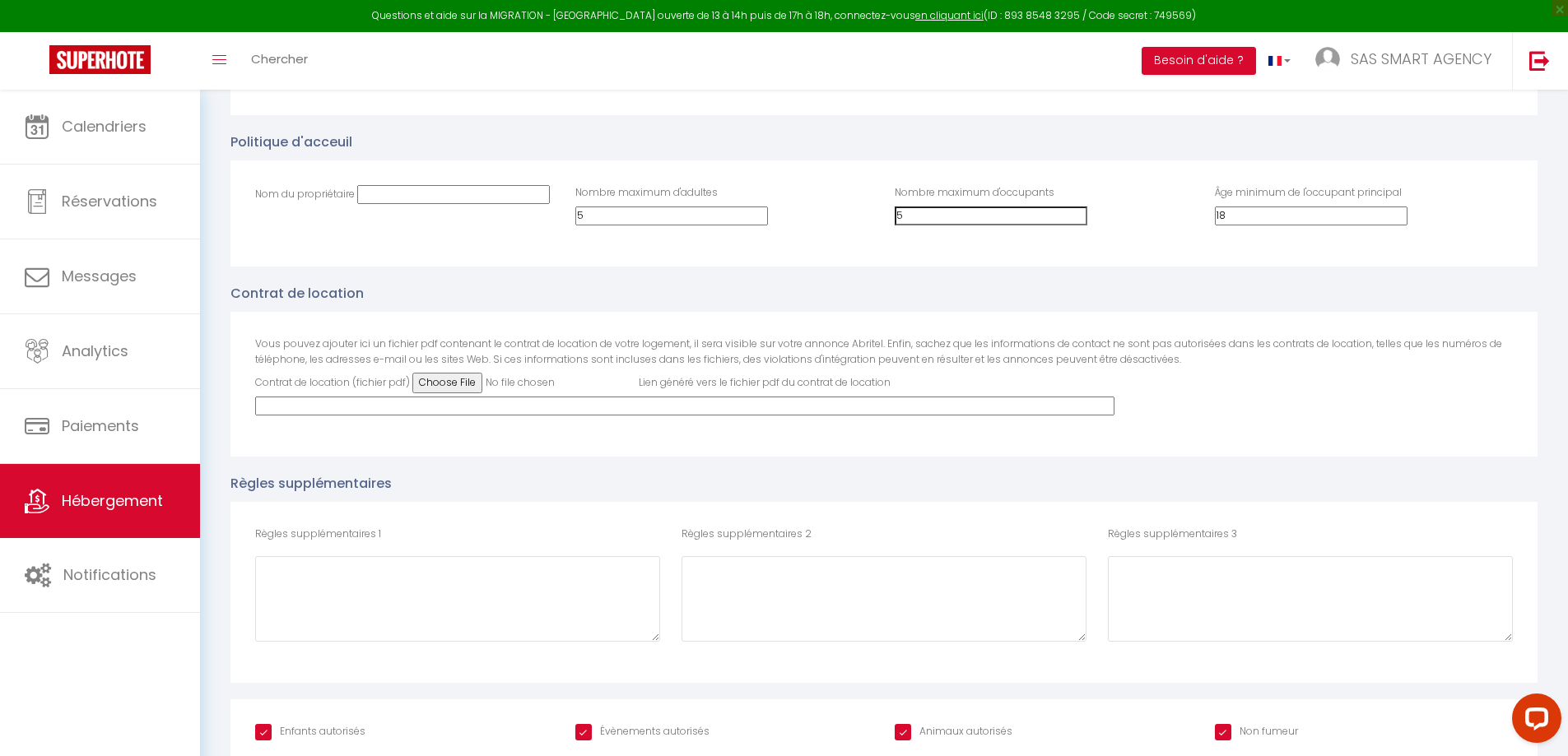
scroll to position [2791, 0]
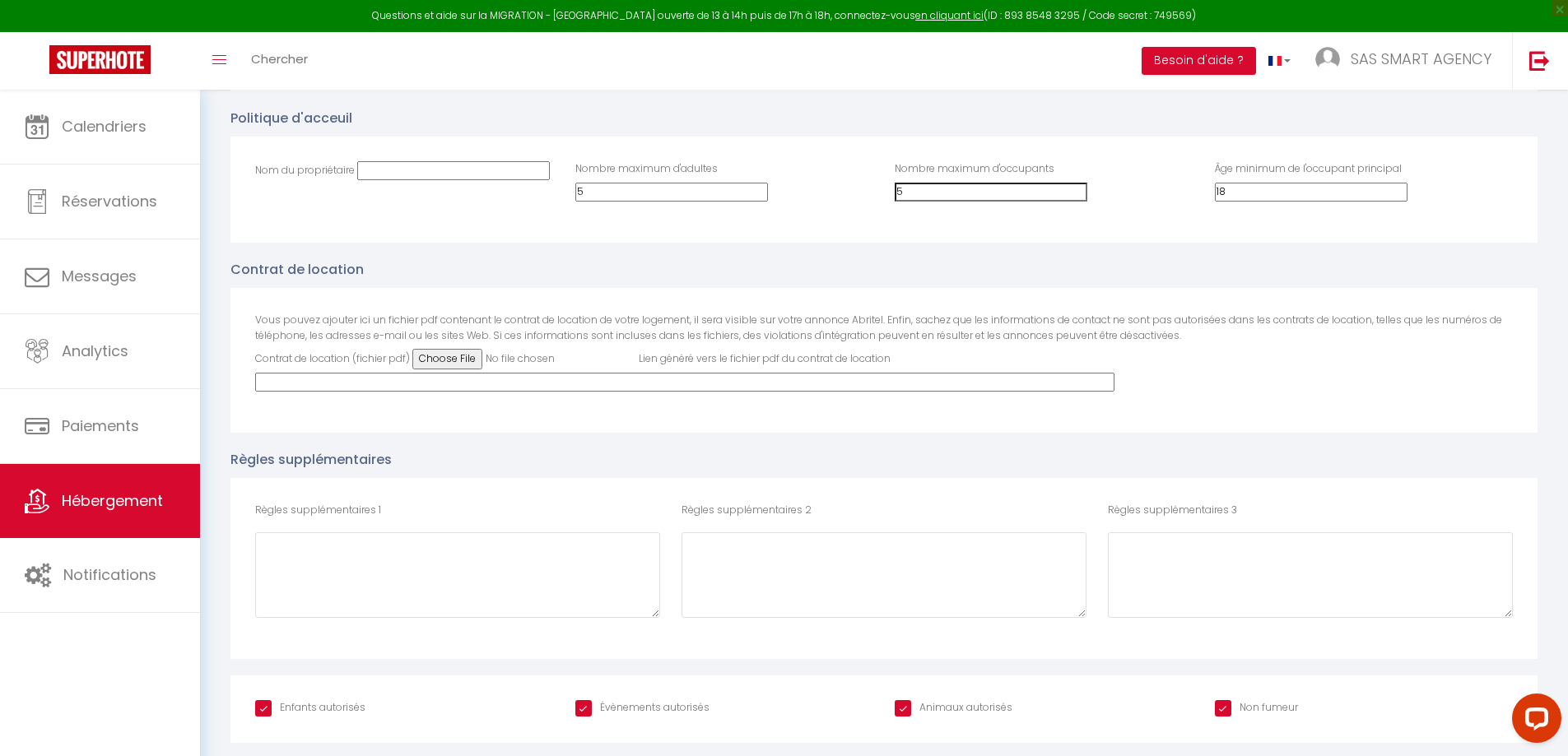
drag, startPoint x: 727, startPoint y: 180, endPoint x: 698, endPoint y: 187, distance: 29.8
click at [698, 187] on div "Nombre maximum d'adultes 5" at bounding box center [724, 181] width 298 height 40
type input "2"
click at [754, 217] on div "Nombre maximum d'adultes 2" at bounding box center [725, 190] width 321 height 57
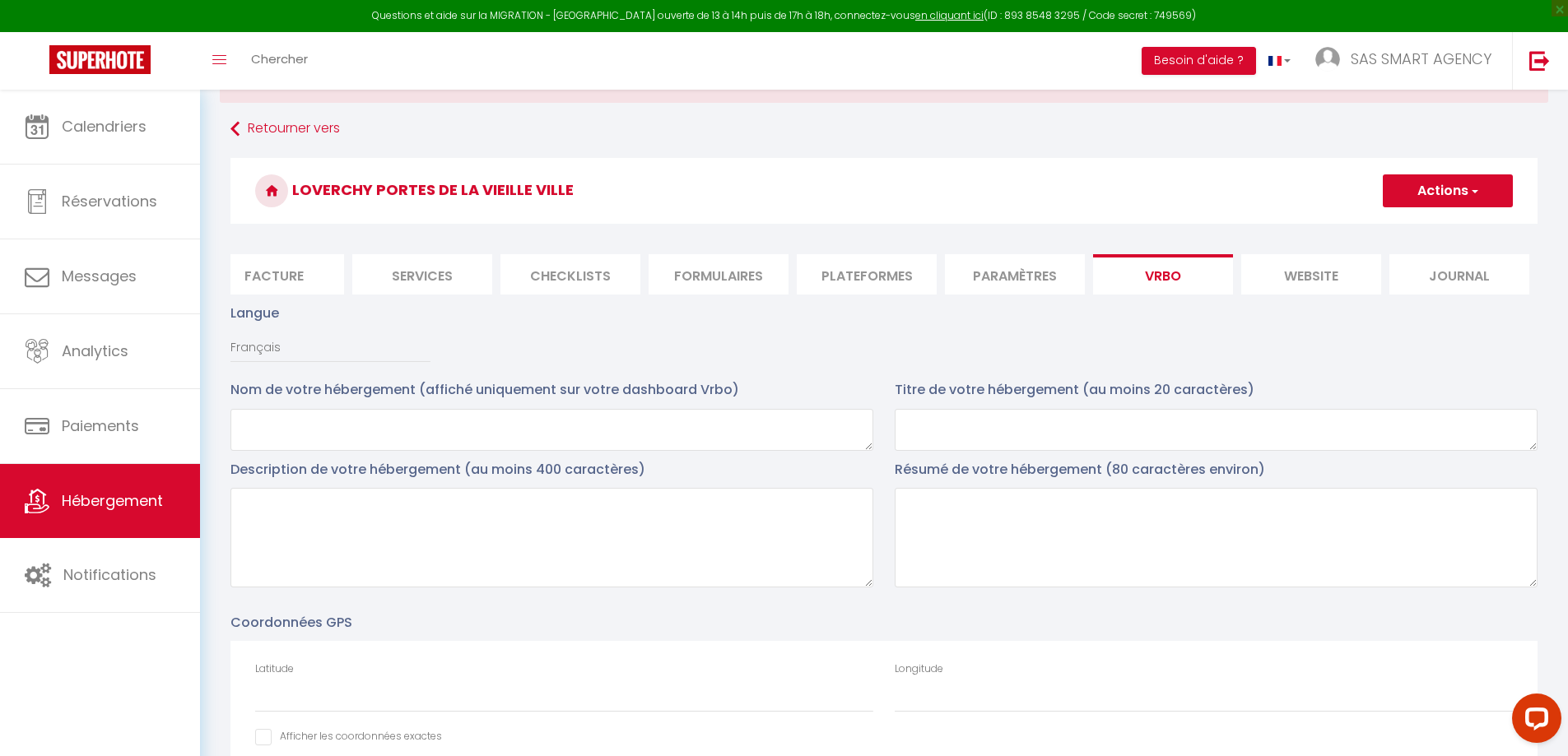
scroll to position [0, 0]
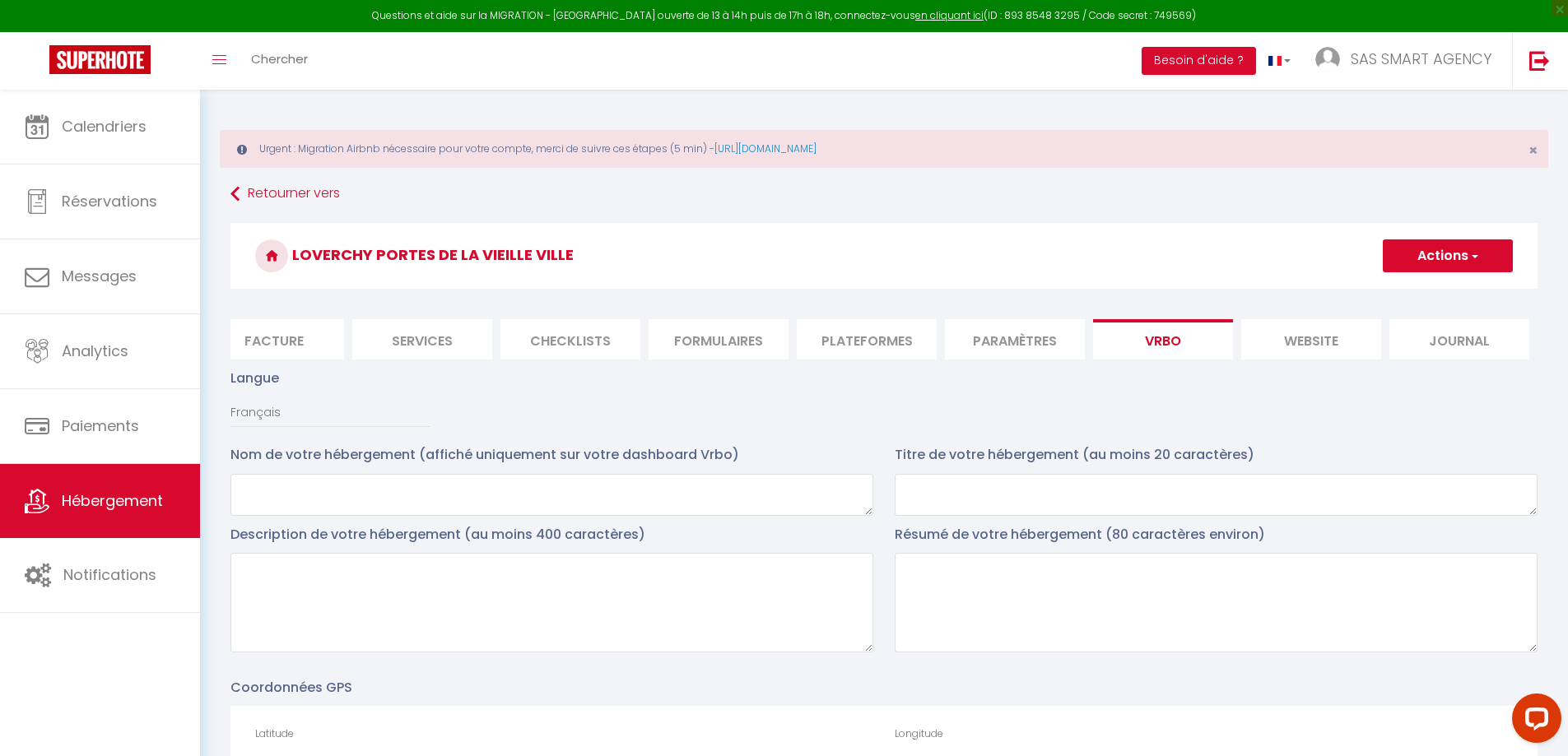
click at [1473, 260] on span "button" at bounding box center [1474, 256] width 11 height 16
click at [1447, 295] on input "Enregistrer" at bounding box center [1430, 292] width 61 height 16
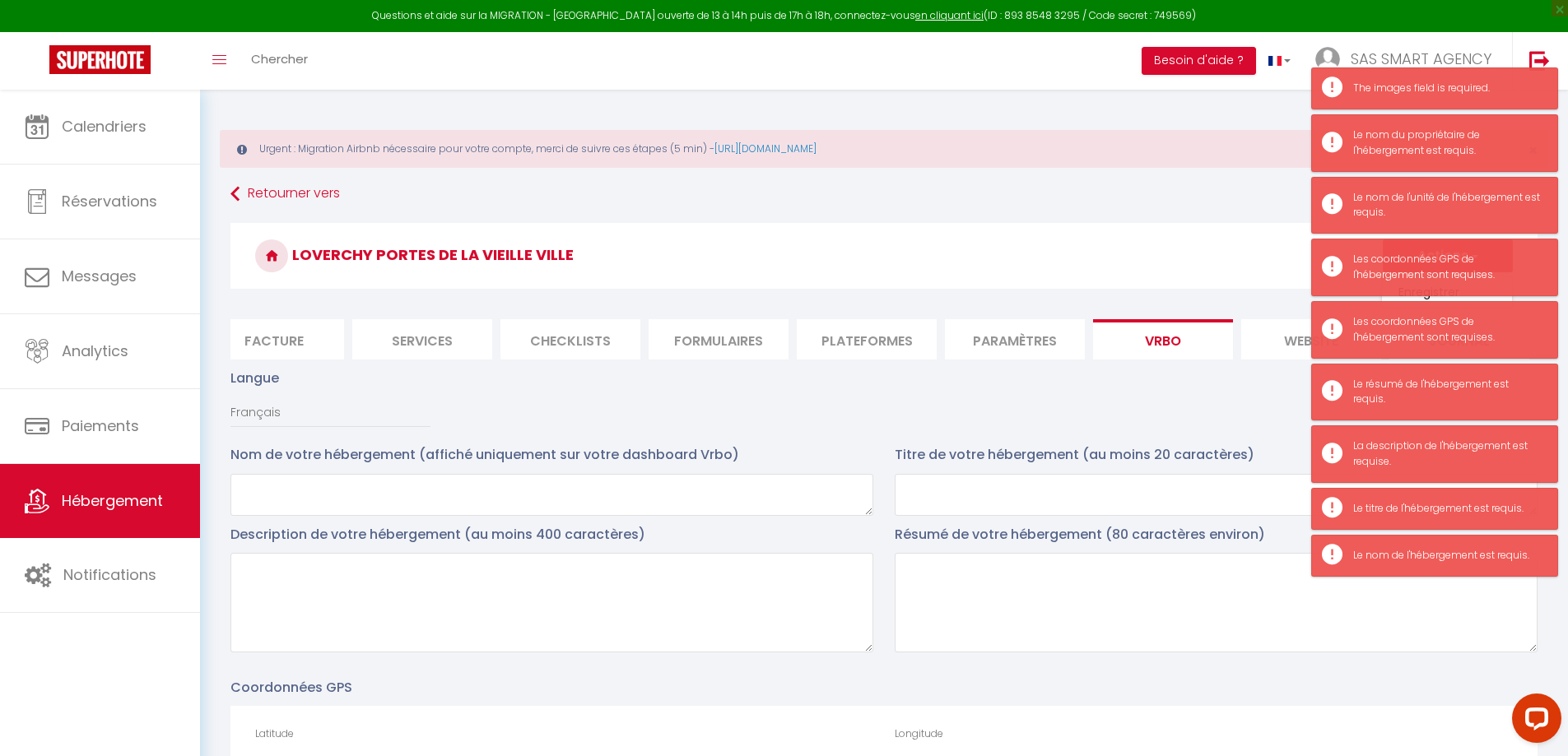
click at [1072, 244] on h3 "LOVERCHY PORTES DE LA VIEILLE VILLE" at bounding box center [884, 256] width 1307 height 66
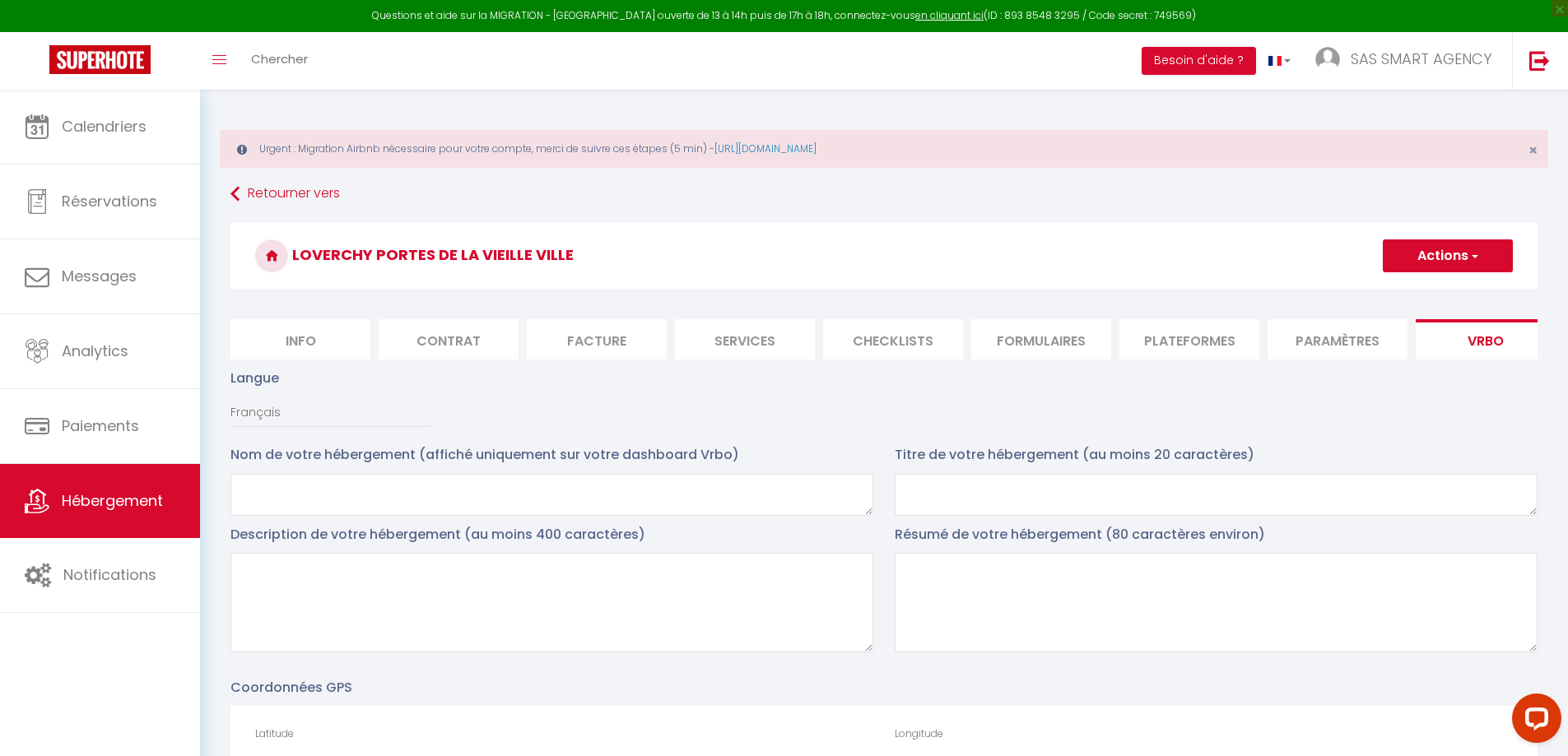
click at [313, 348] on li "Info" at bounding box center [300, 339] width 140 height 40
checkbox input "false"
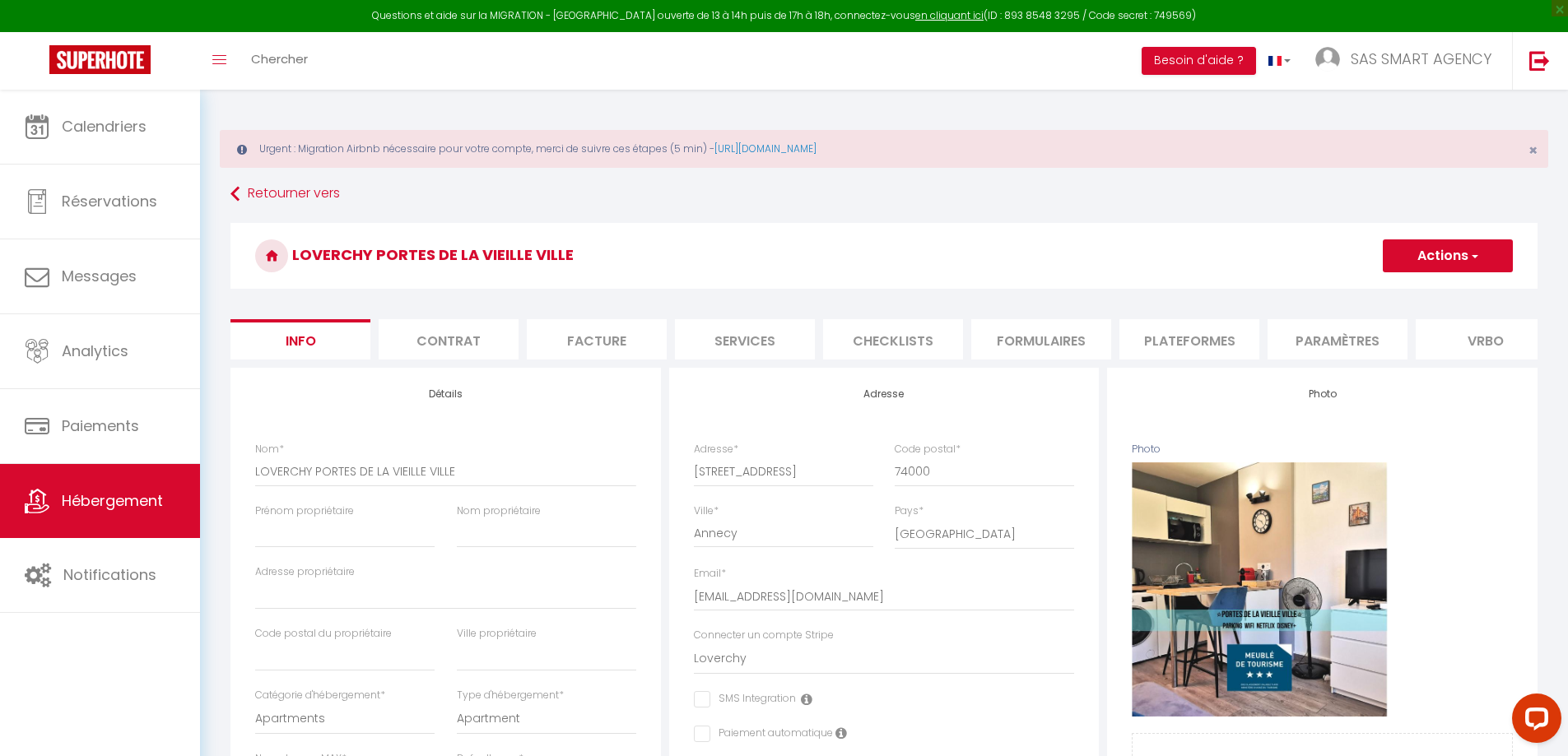
click at [721, 343] on li "Services" at bounding box center [745, 339] width 140 height 40
select select
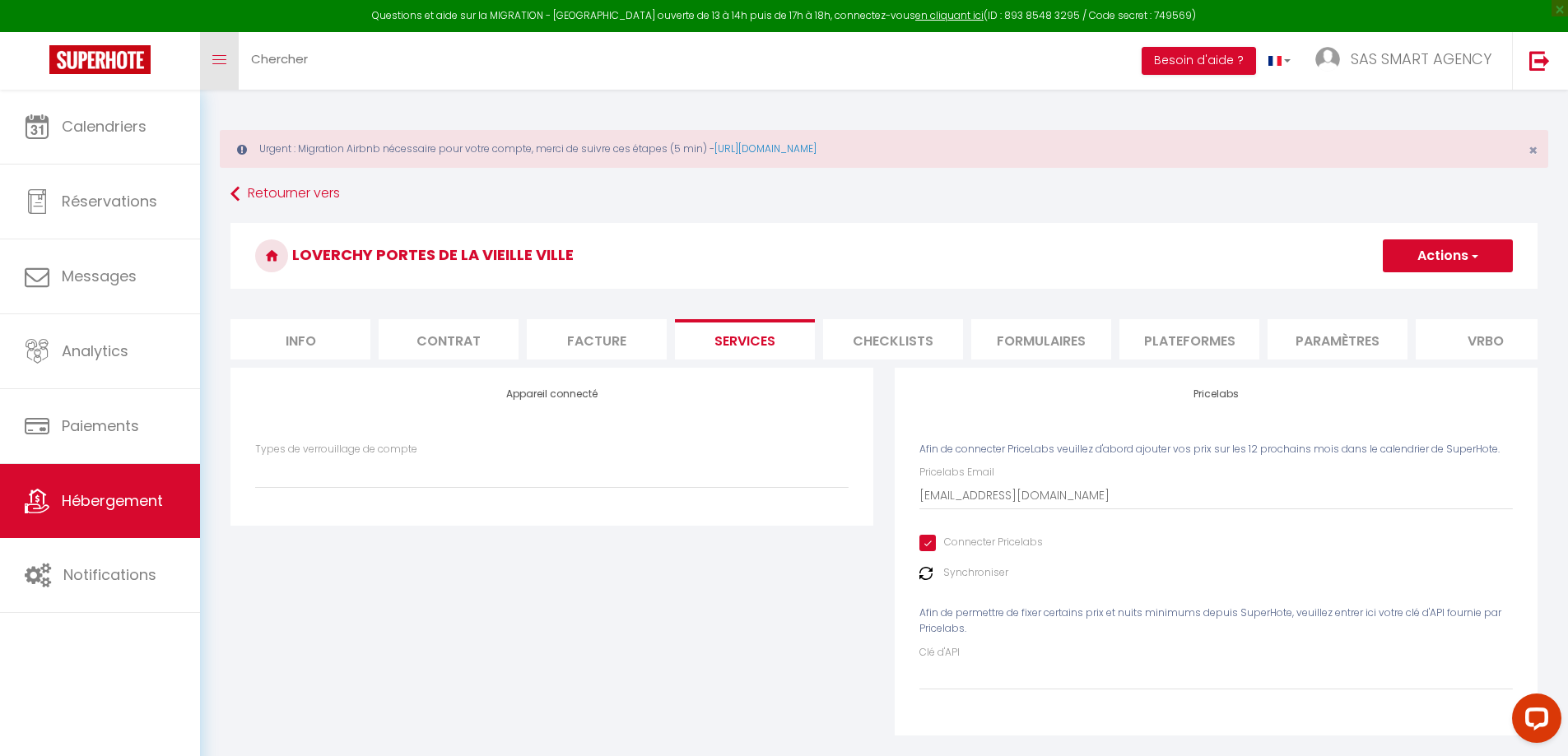
click at [236, 69] on link "Toggle menubar" at bounding box center [219, 61] width 38 height 58
click at [217, 63] on icon "Toggle menubar" at bounding box center [220, 60] width 14 height 10
click at [266, 62] on span "Chercher" at bounding box center [279, 58] width 57 height 17
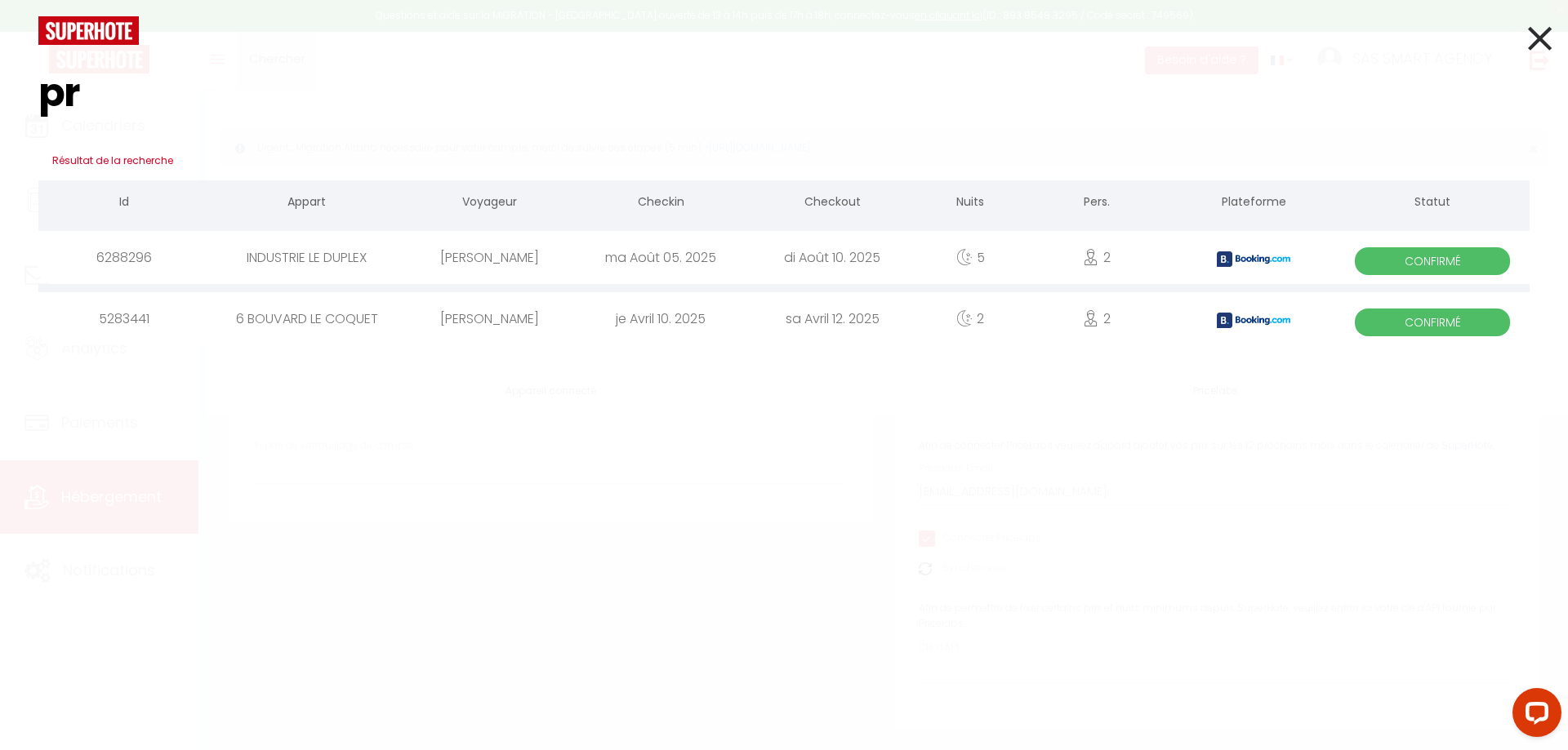
type input "p"
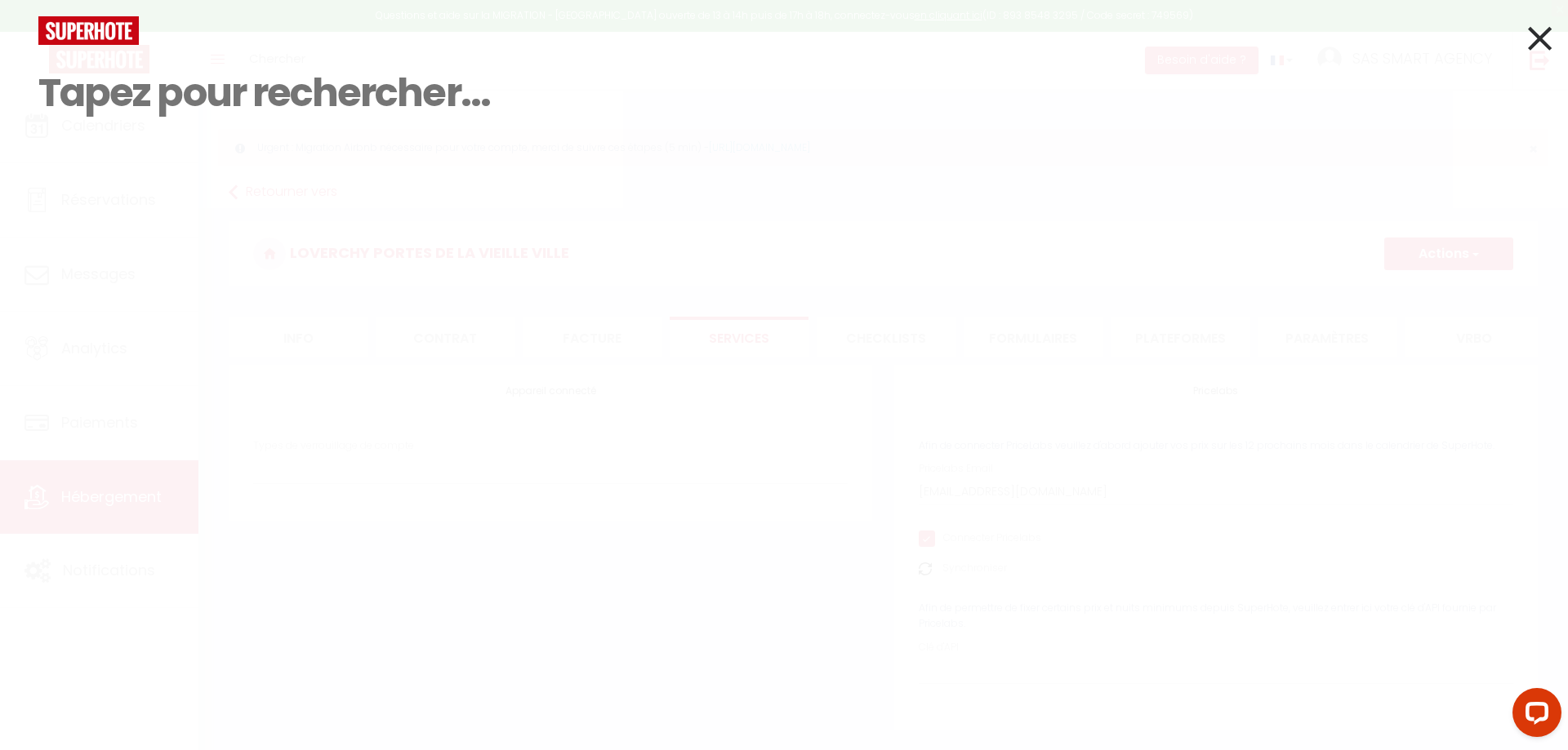
checkbox input "false"
click at [699, 205] on div "Résultat de la recherche Id Appart Voyageur Checkin Checkout Nuits Pers. Platef…" at bounding box center [784, 122] width 1516 height 213
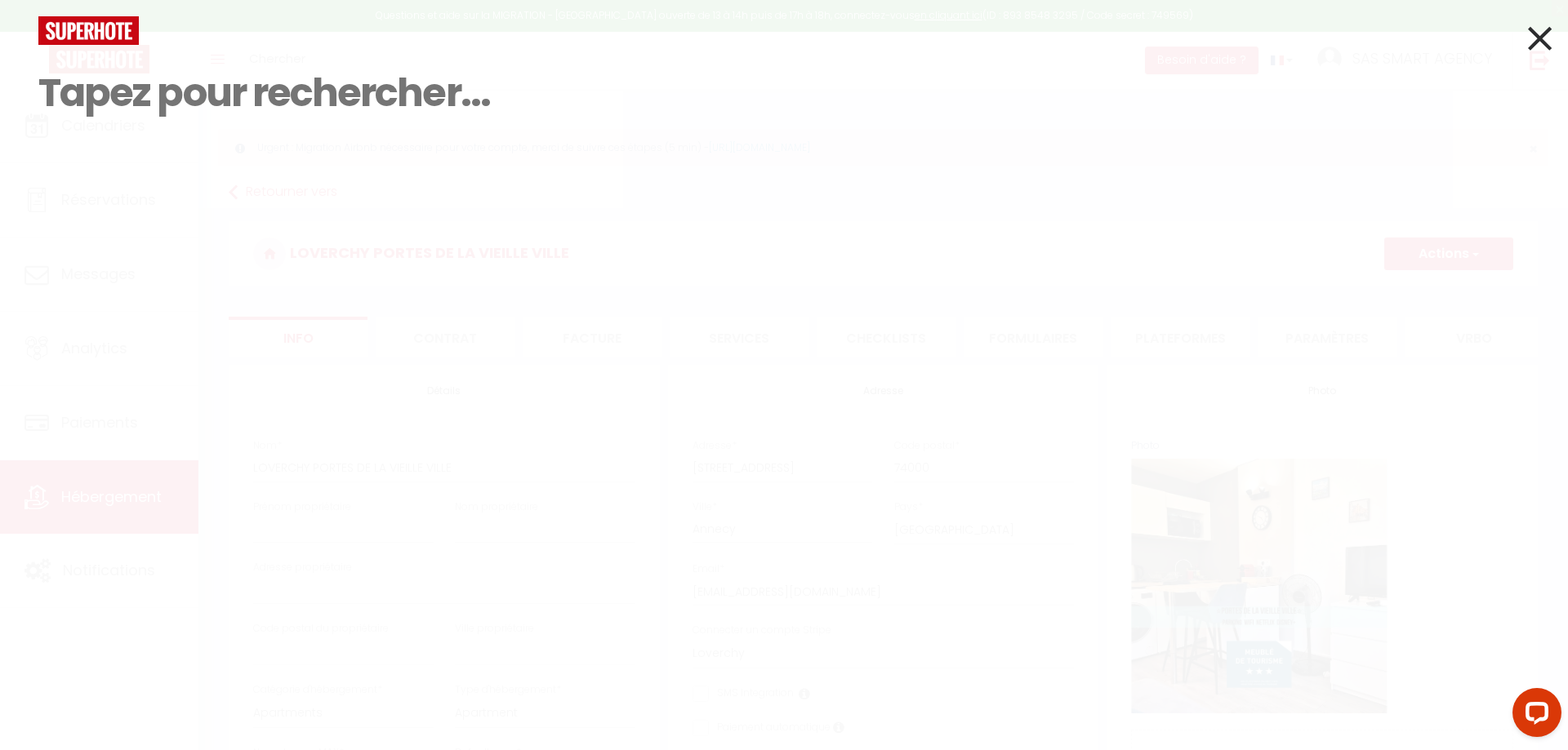
click at [1549, 41] on icon at bounding box center [1540, 38] width 24 height 41
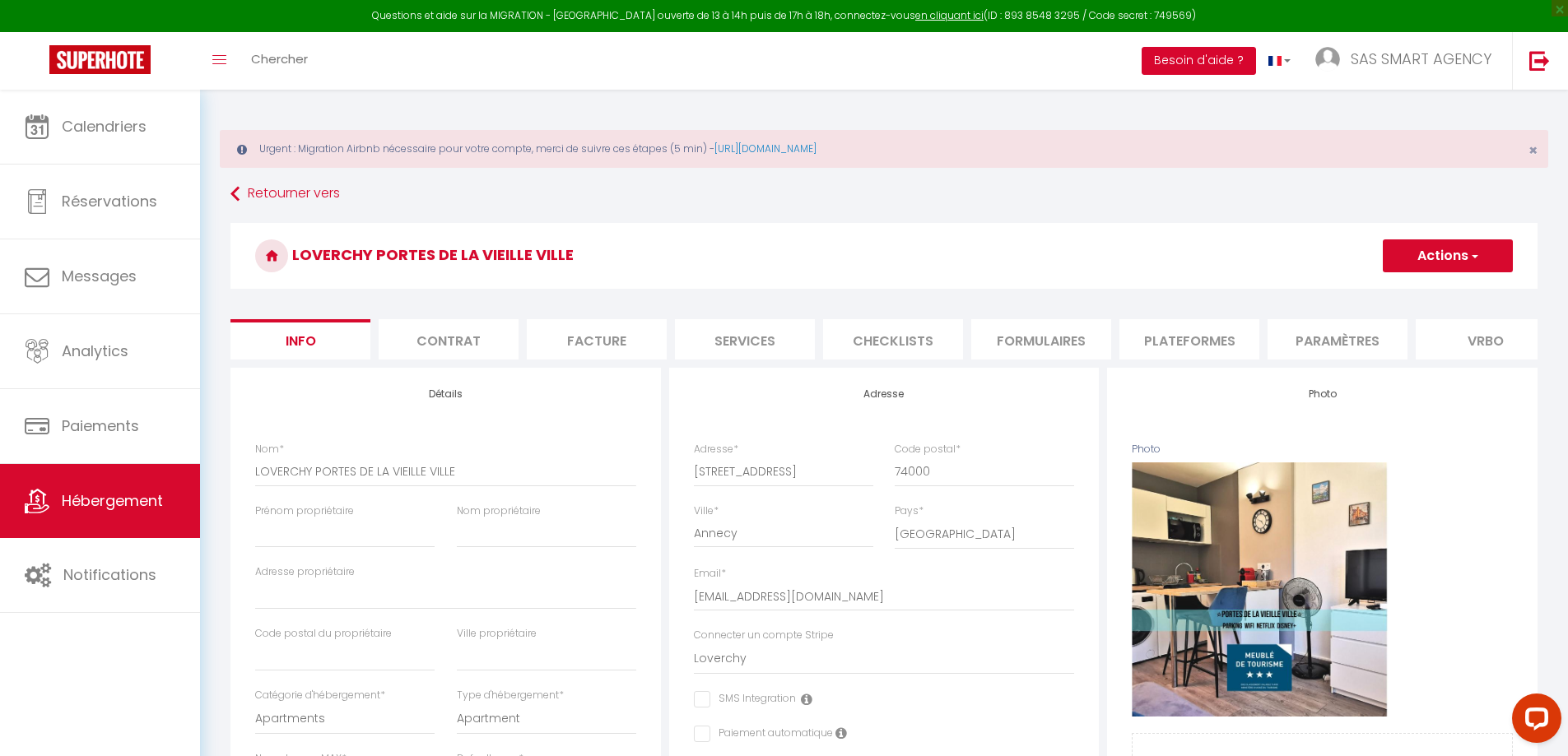
click at [1202, 61] on button "Besoin d'aide ?" at bounding box center [1199, 61] width 114 height 28
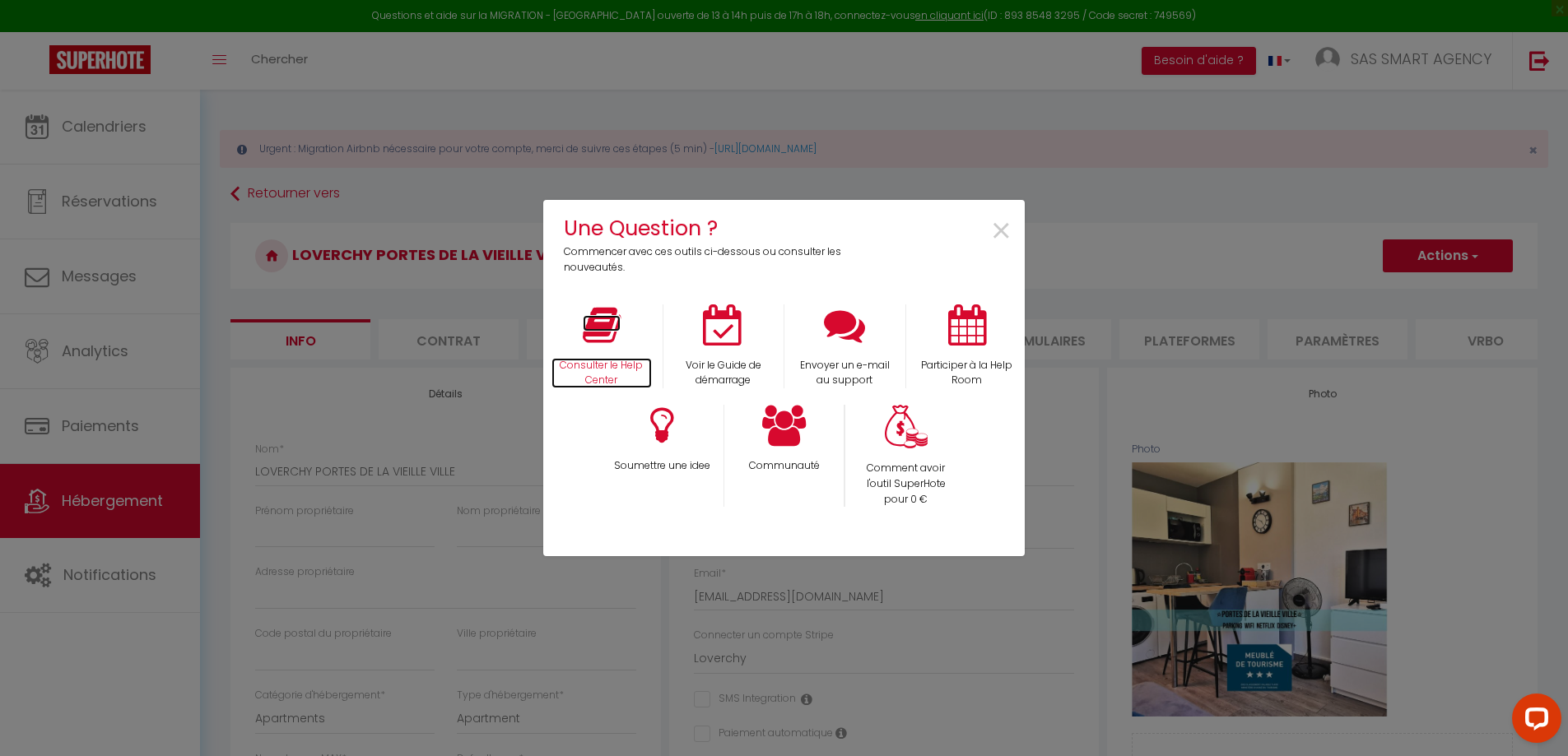
click at [607, 336] on icon at bounding box center [602, 325] width 38 height 41
click at [997, 228] on span "×" at bounding box center [1001, 232] width 22 height 52
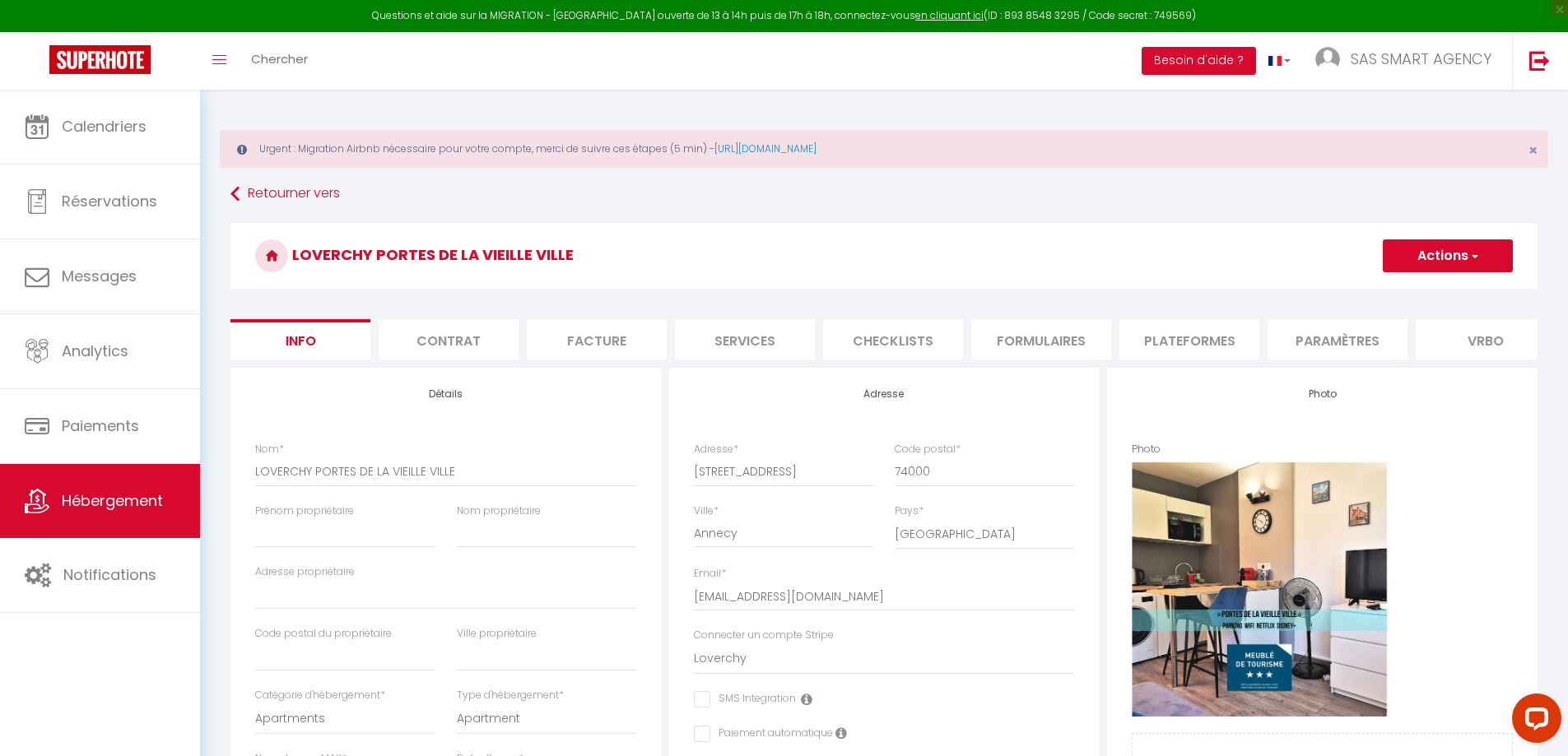
click at [1184, 345] on li "Plateformes" at bounding box center [1189, 339] width 140 height 40
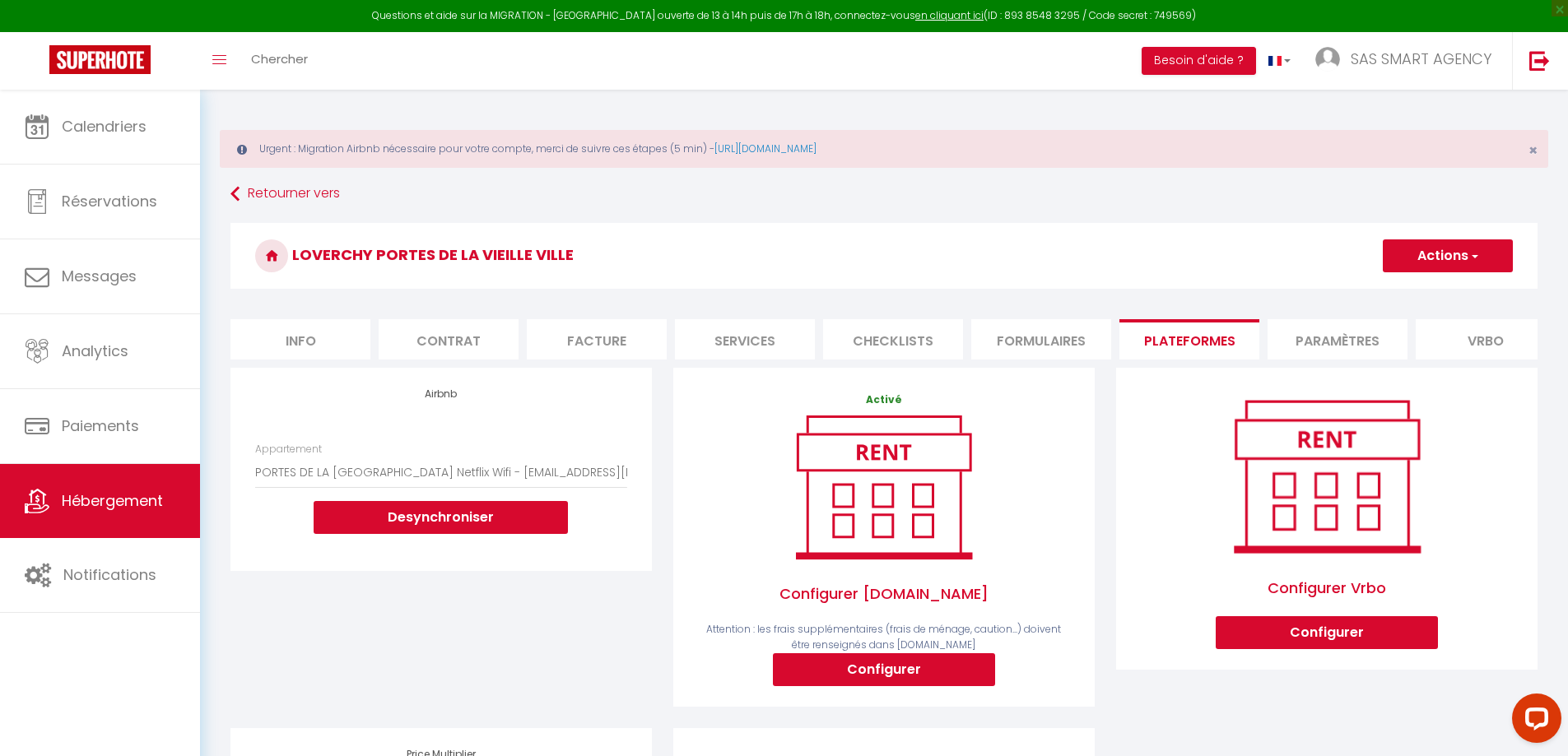
scroll to position [319, 0]
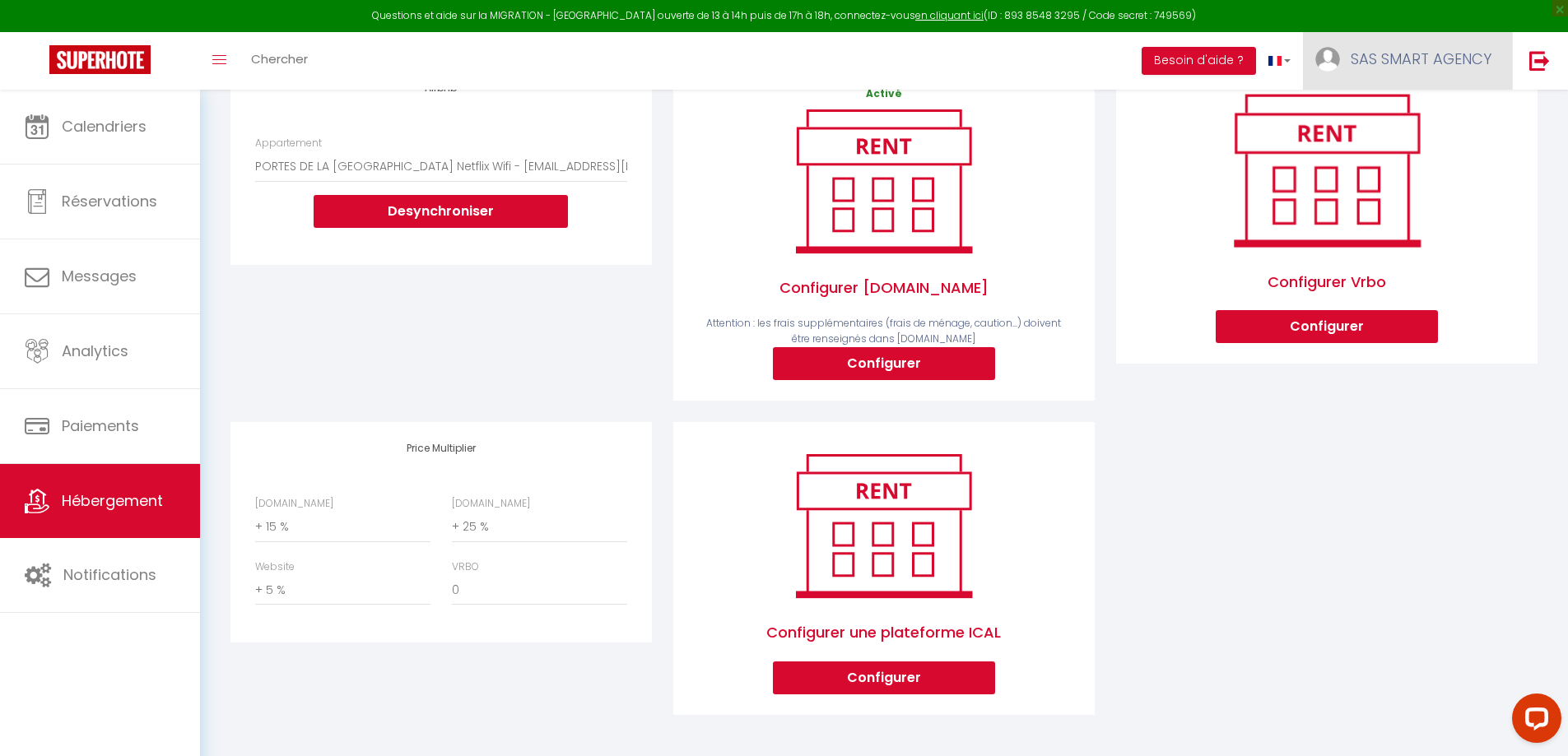
click at [1399, 66] on span "SAS SMART AGENCY" at bounding box center [1422, 58] width 141 height 21
click at [1439, 111] on link "Paramètres" at bounding box center [1447, 113] width 121 height 28
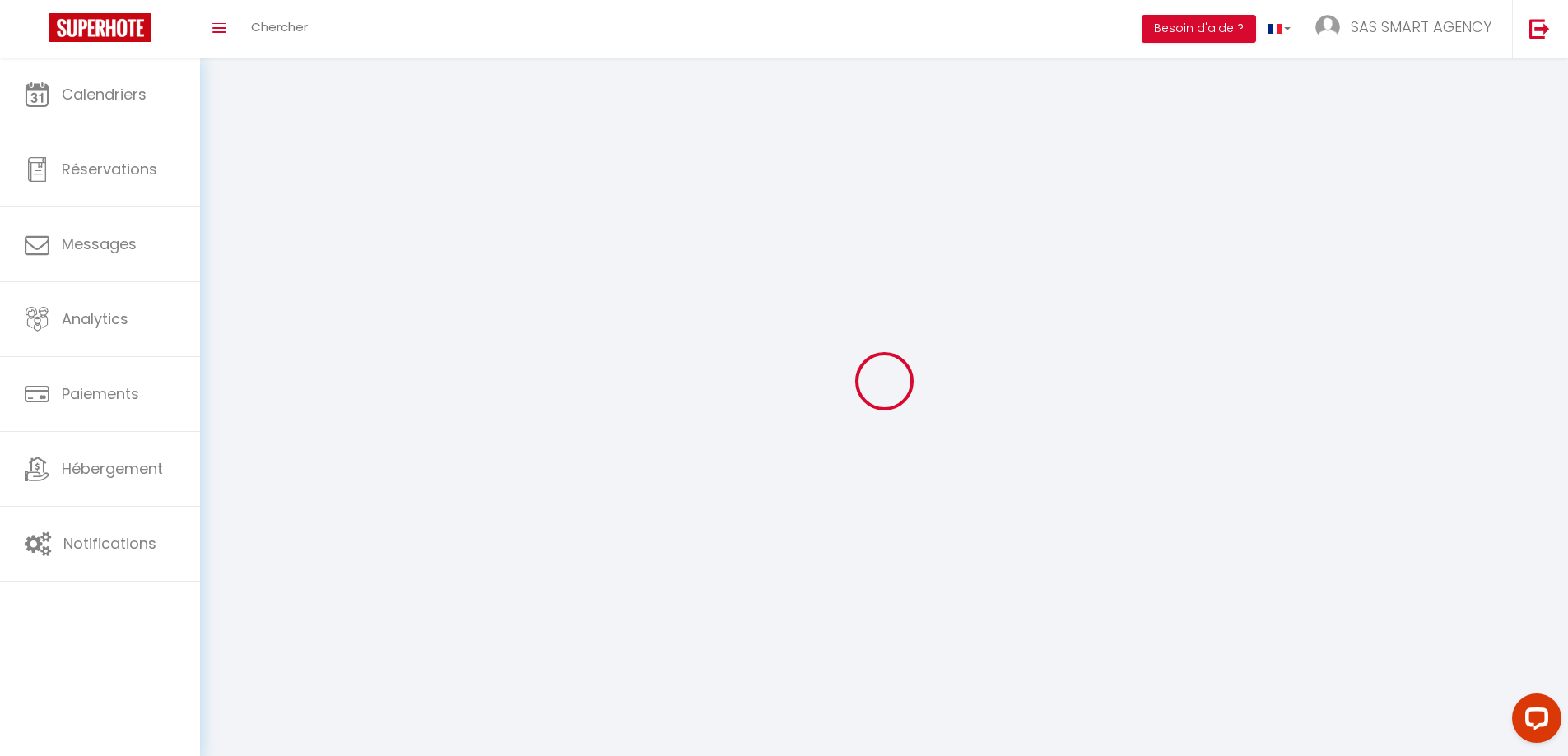
type input "SAS SMART AGENCY"
type input "[PERSON_NAME] & [PERSON_NAME]"
type input "0783685328"
type input "[STREET_ADDRESS]"
type input "74370"
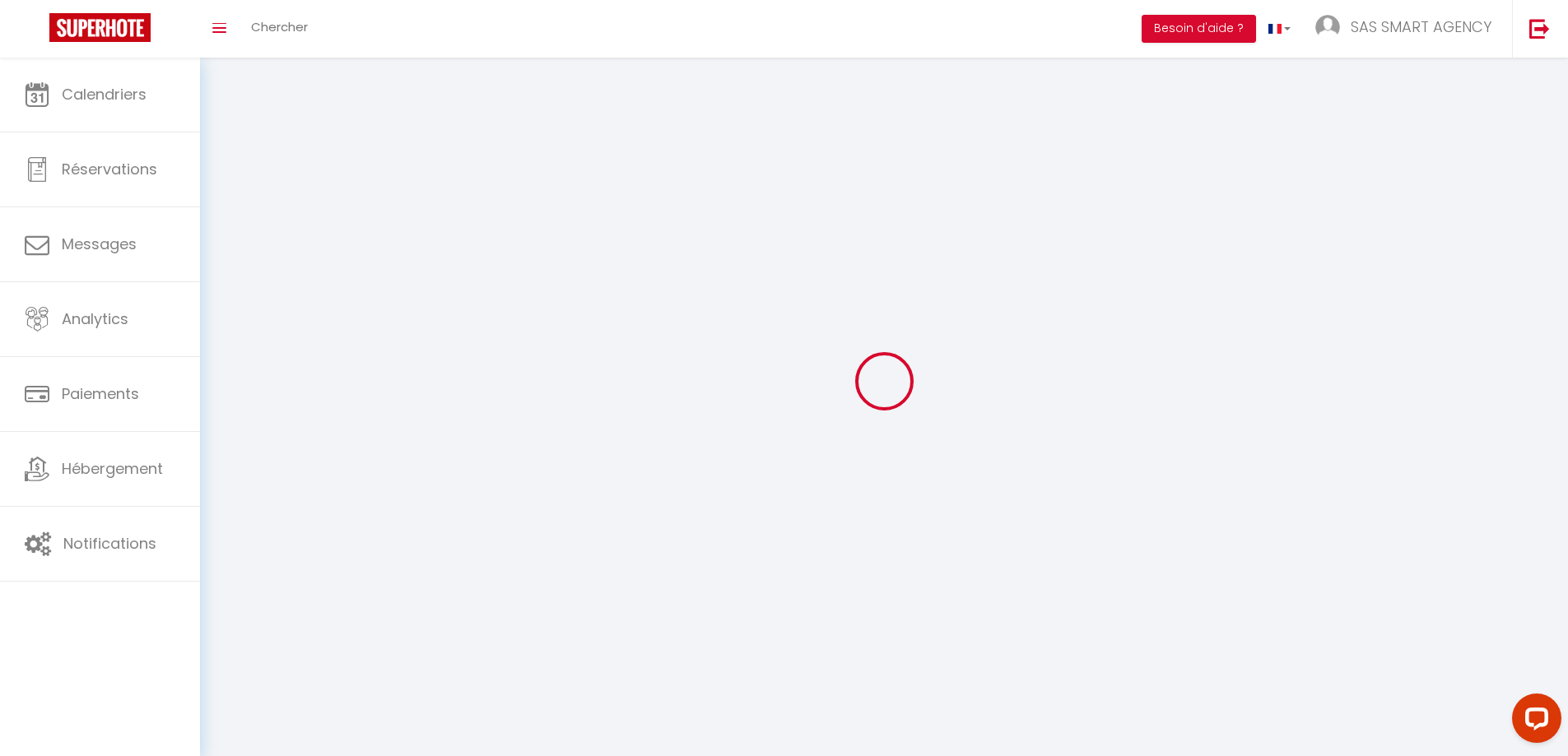
type input "Fillière"
type input "u8xdCRCFJdlzg8OHGXkP9vtzp"
type input "r71bjlWTuTYb5CcshZZOJqyJo"
type input "[URL][DOMAIN_NAME]"
type input "NS66414"
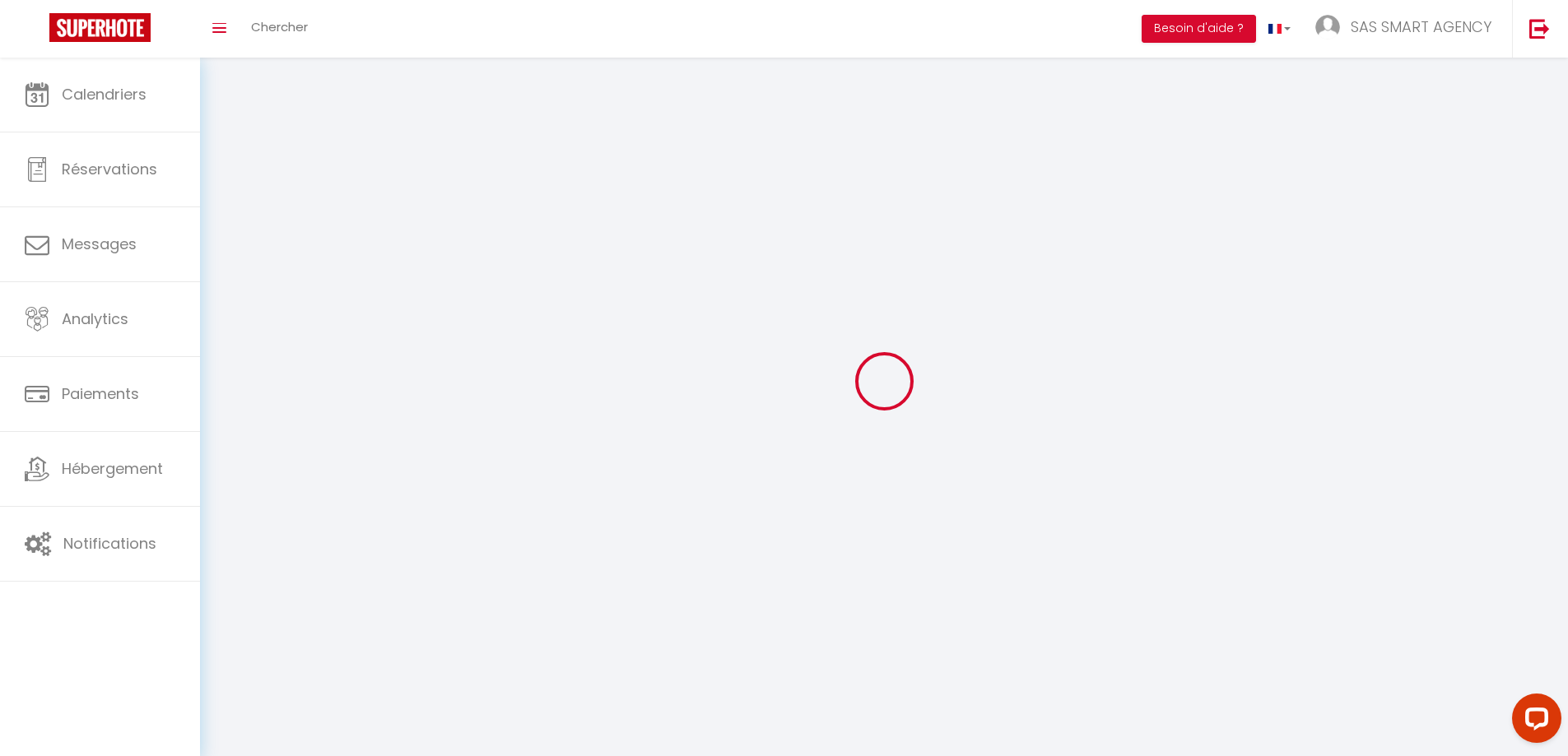
select select "28"
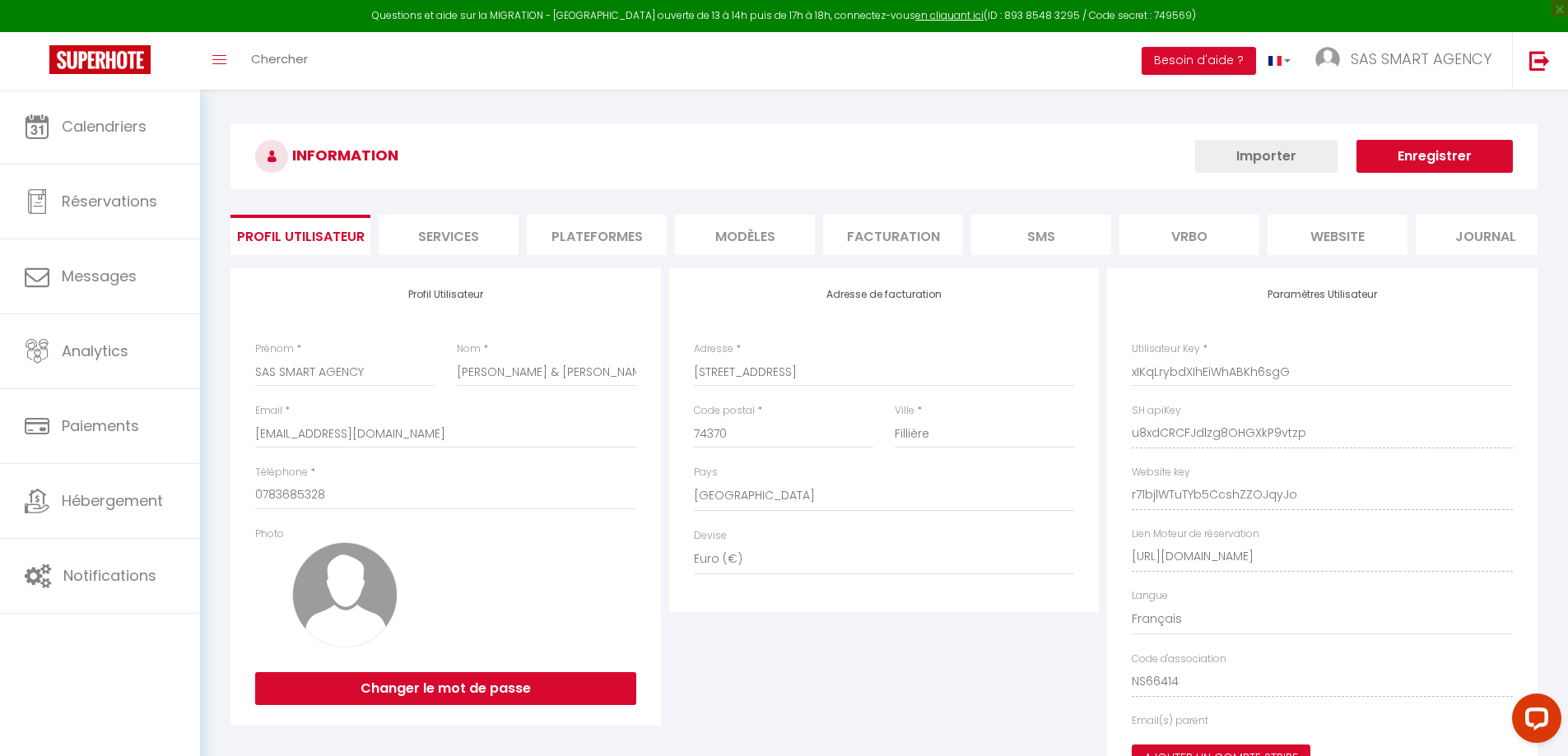
select select "fr"
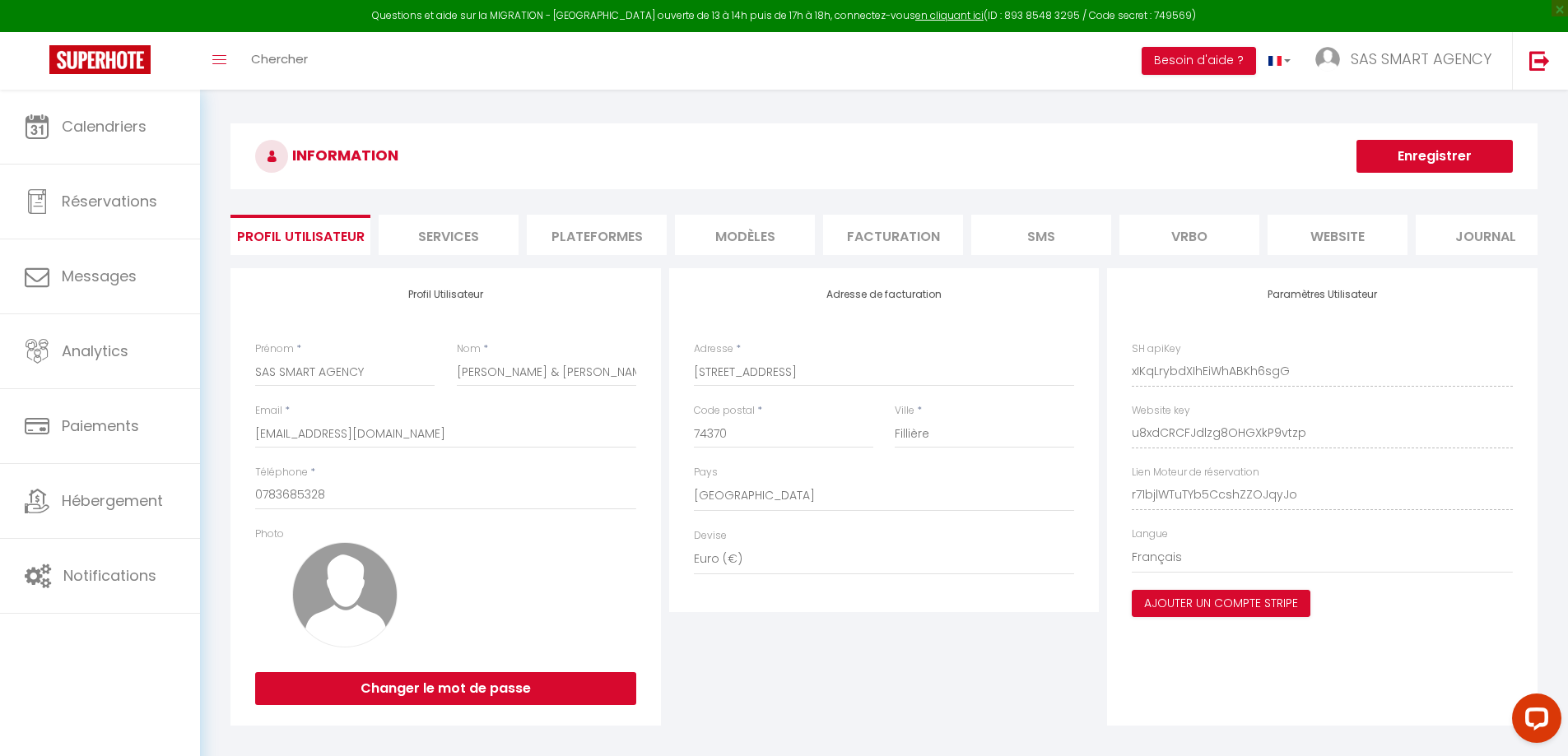
type input "u8xdCRCFJdlzg8OHGXkP9vtzp"
type input "r71bjlWTuTYb5CcshZZOJqyJo"
type input "[URL][DOMAIN_NAME]"
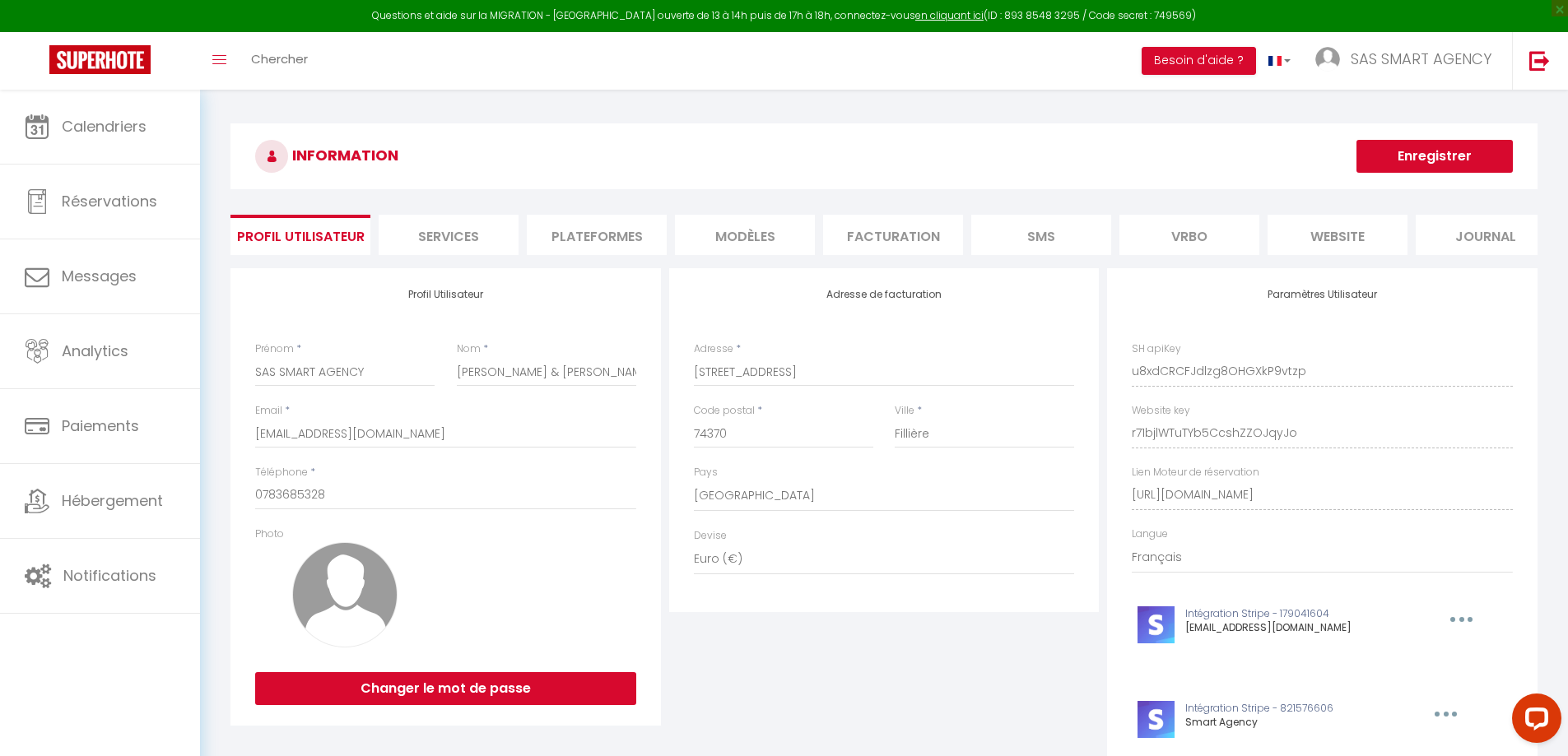
click at [618, 239] on li "Plateformes" at bounding box center [596, 235] width 140 height 40
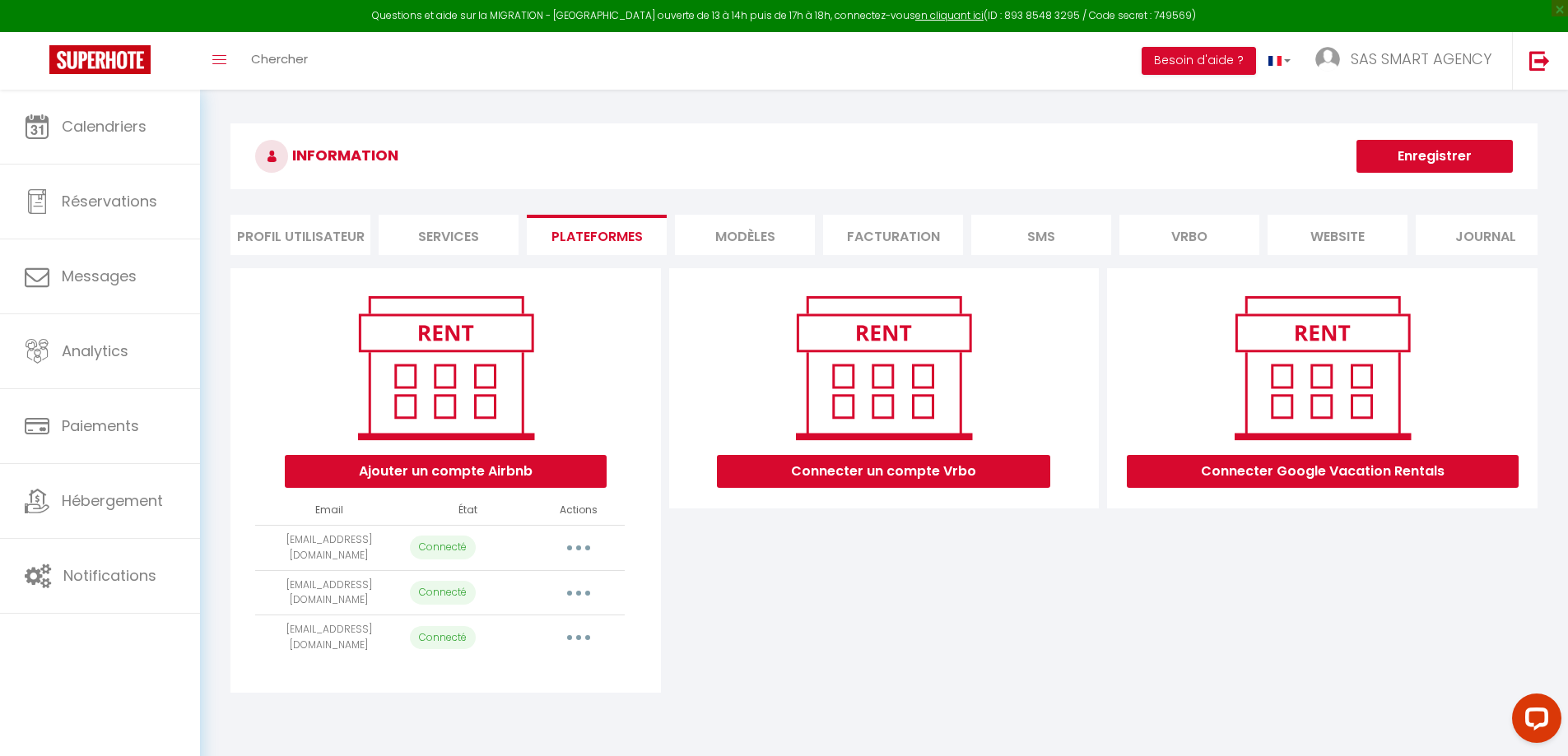
click at [584, 604] on button "button" at bounding box center [579, 594] width 46 height 27
click at [557, 702] on link "Reconnecter le compte" at bounding box center [506, 689] width 182 height 28
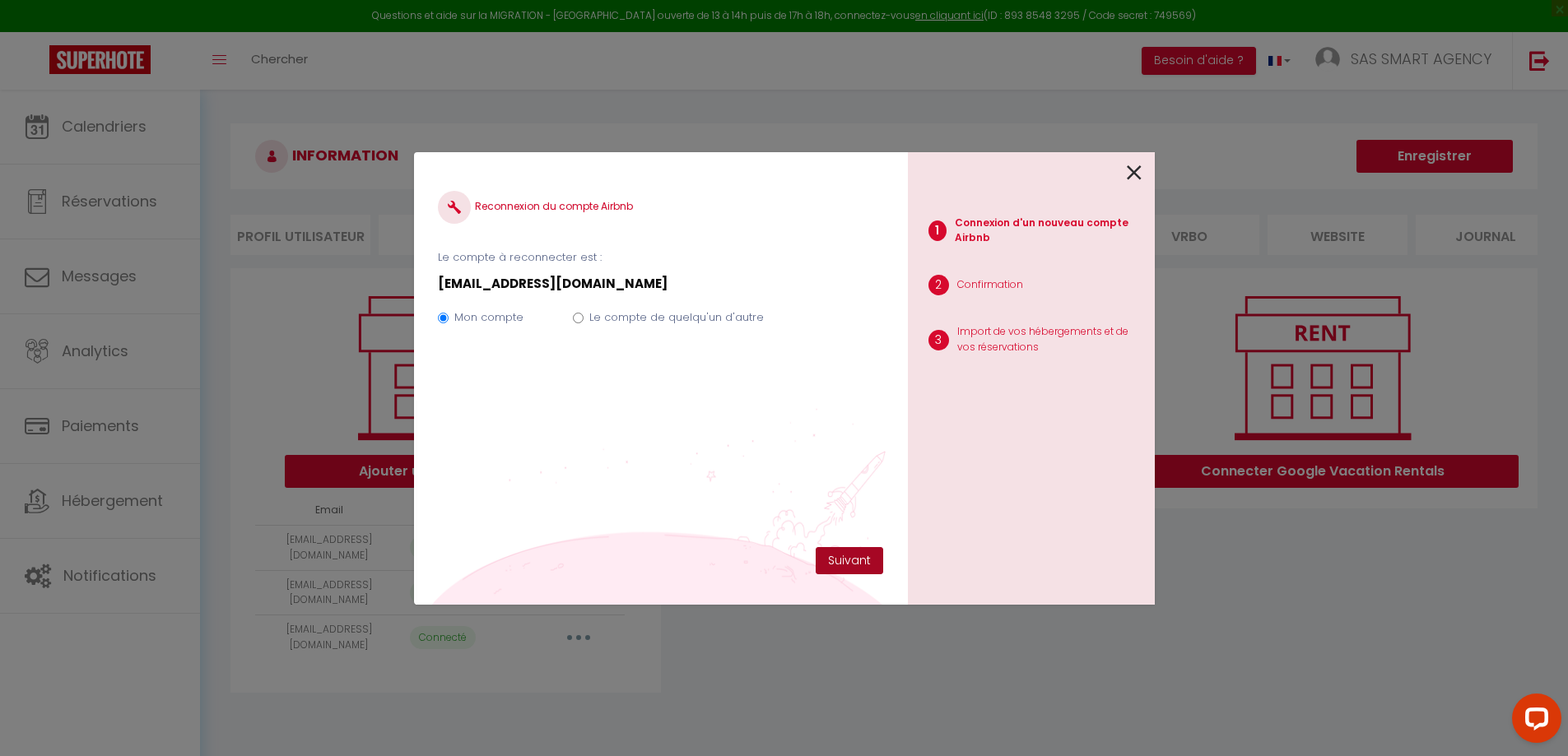
click at [855, 554] on button "Suivant" at bounding box center [850, 561] width 68 height 28
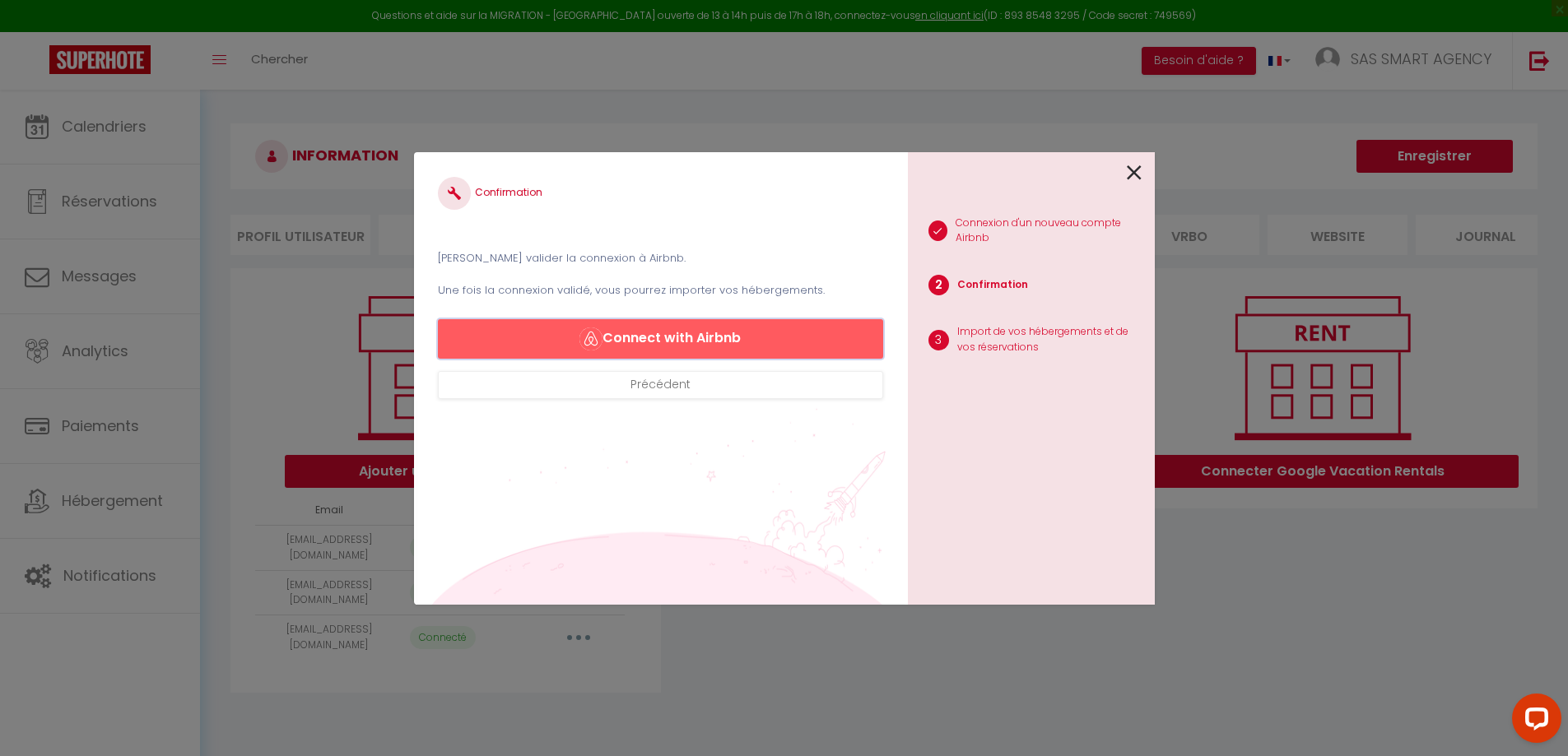
click at [702, 337] on button "Connect with Airbnb" at bounding box center [661, 339] width 445 height 39
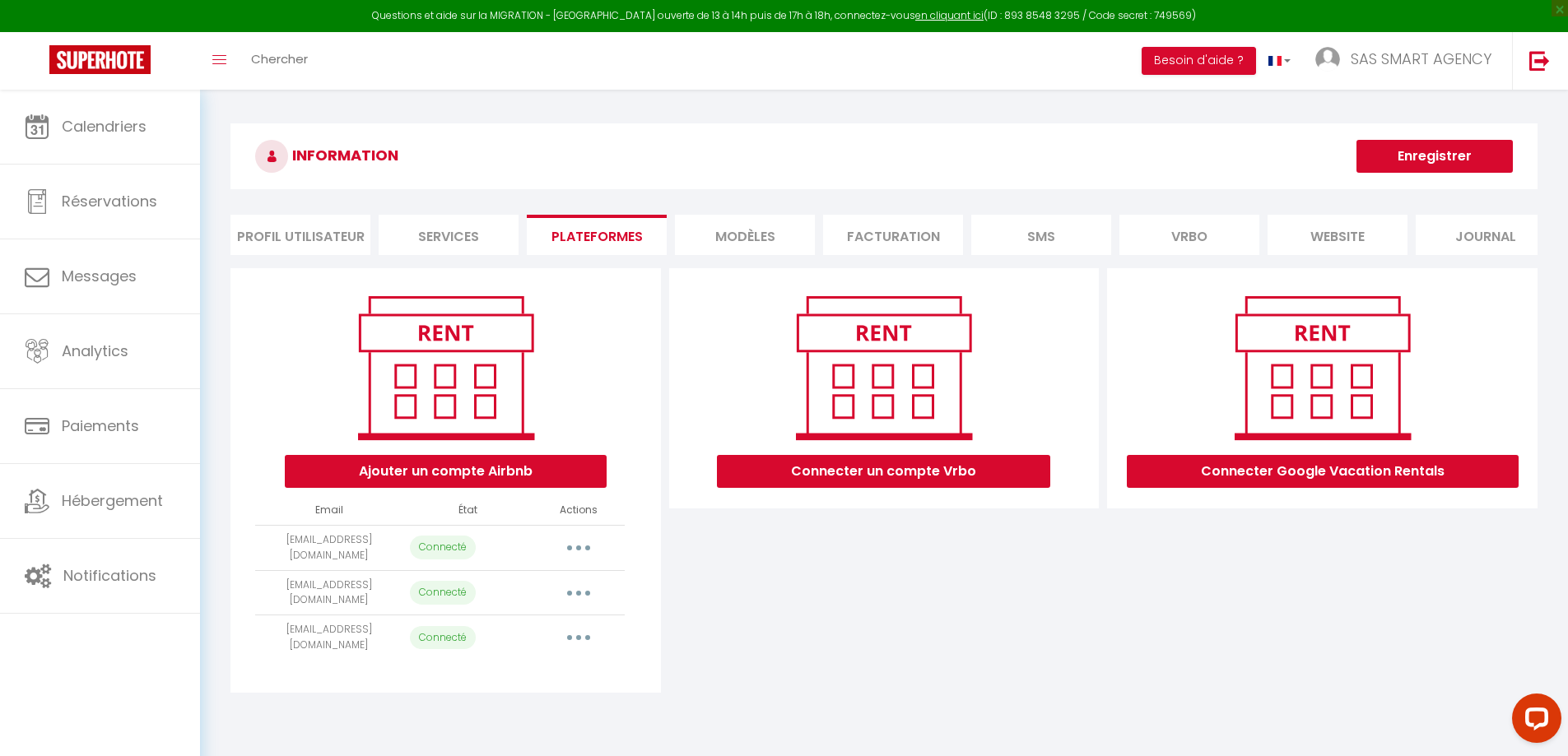
select select "1910"
select select "3772"
select select "3773"
select select "4583"
select select "5710"
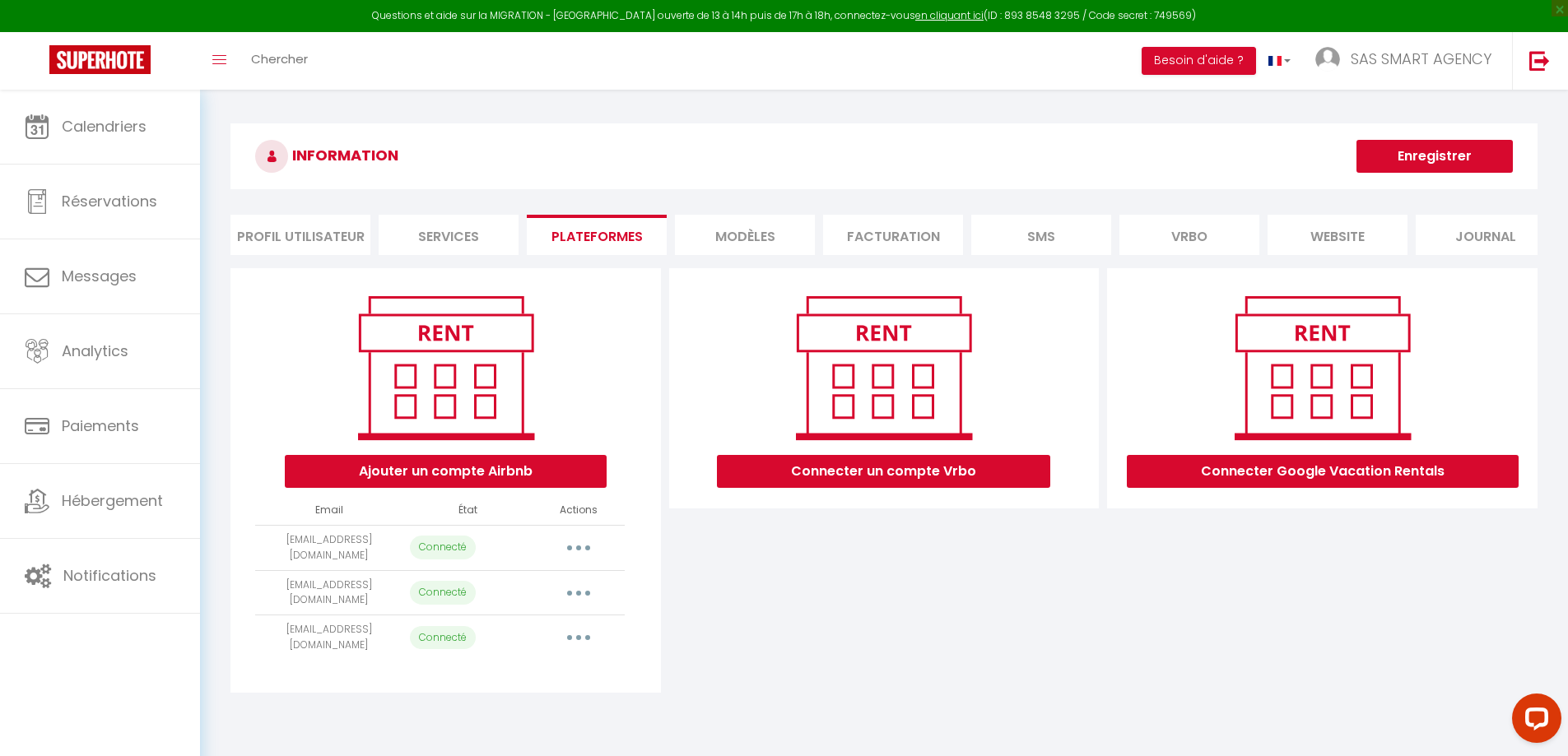
select select "66895"
select select "10663"
select select "15544"
select select "23899"
select select "33416"
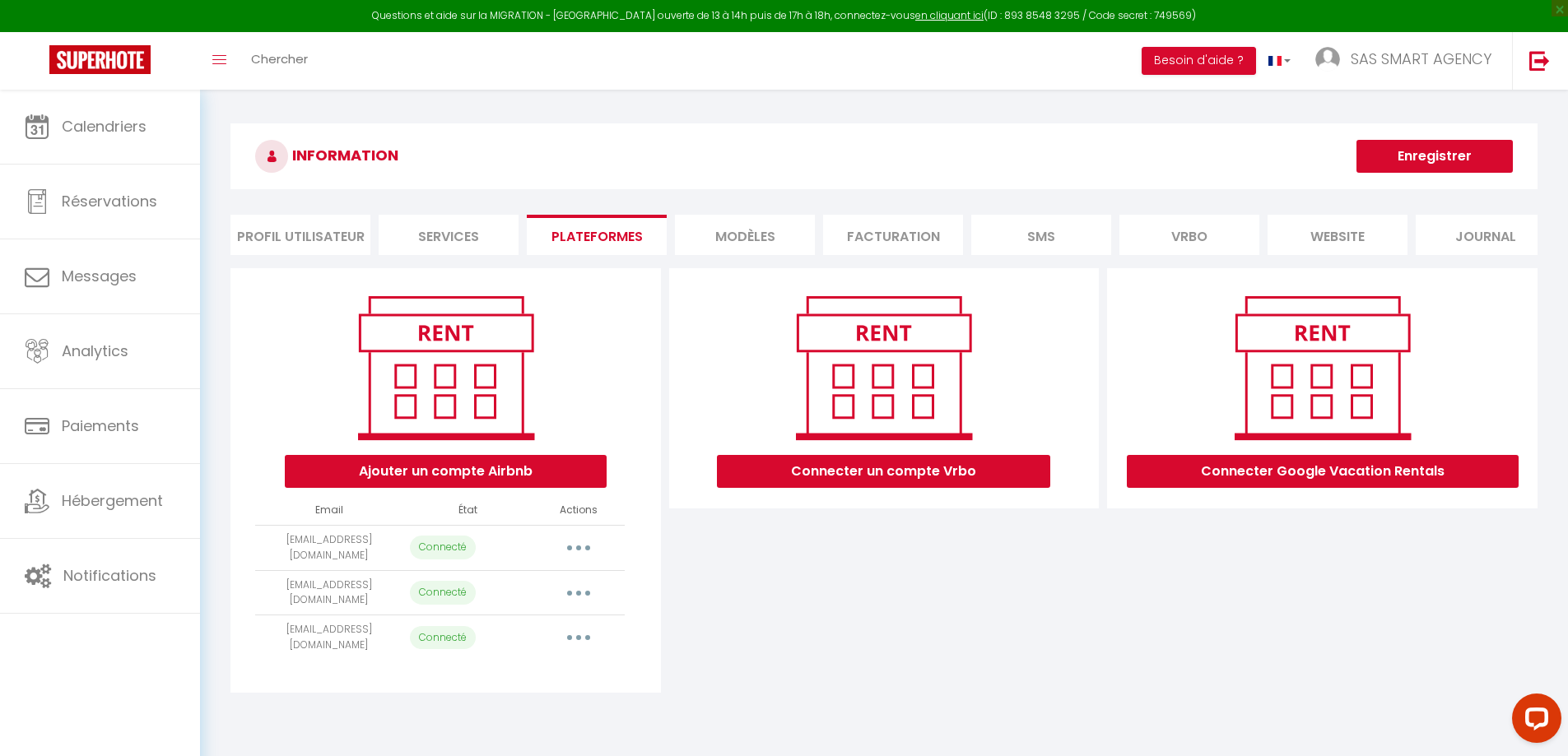
select select "38787"
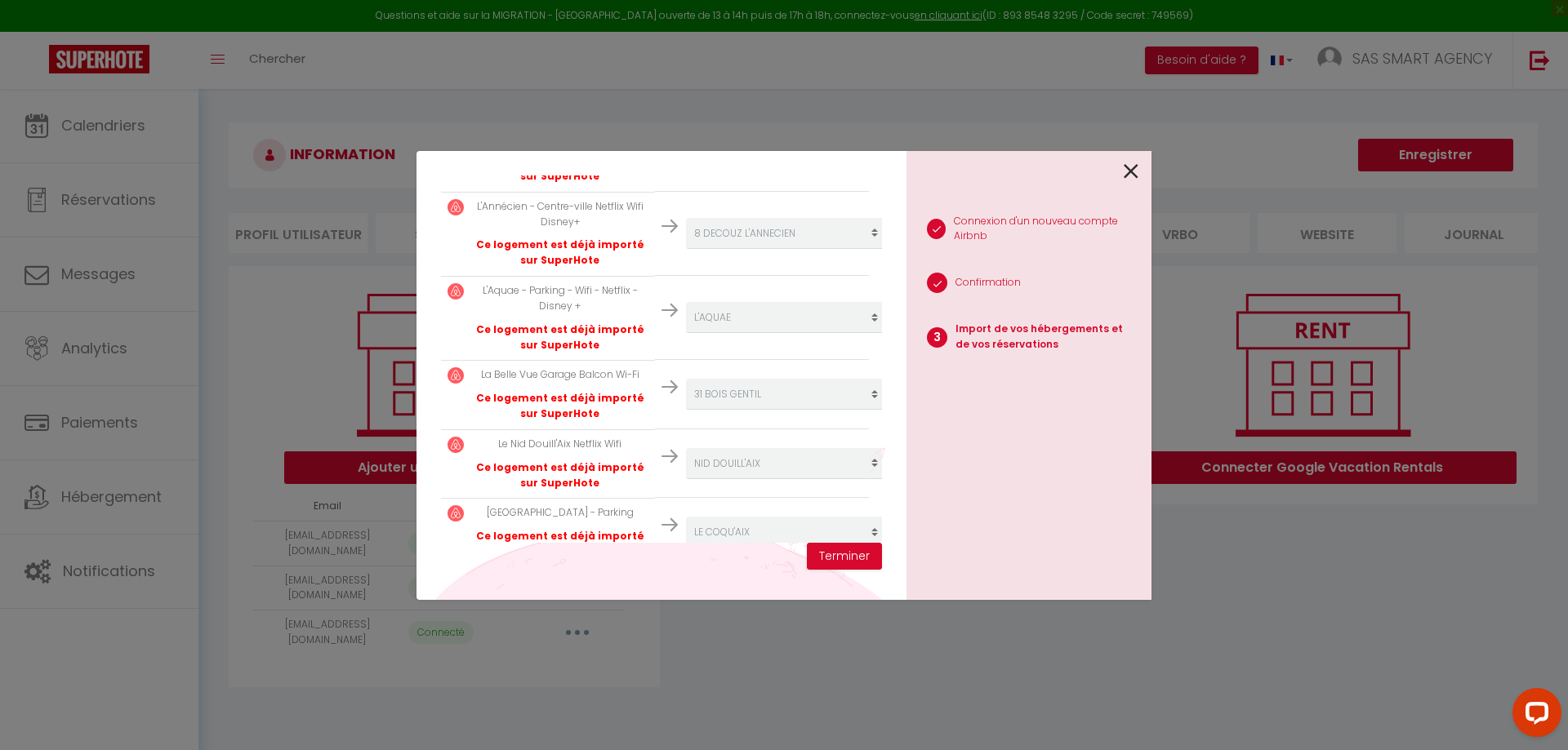
scroll to position [874, 0]
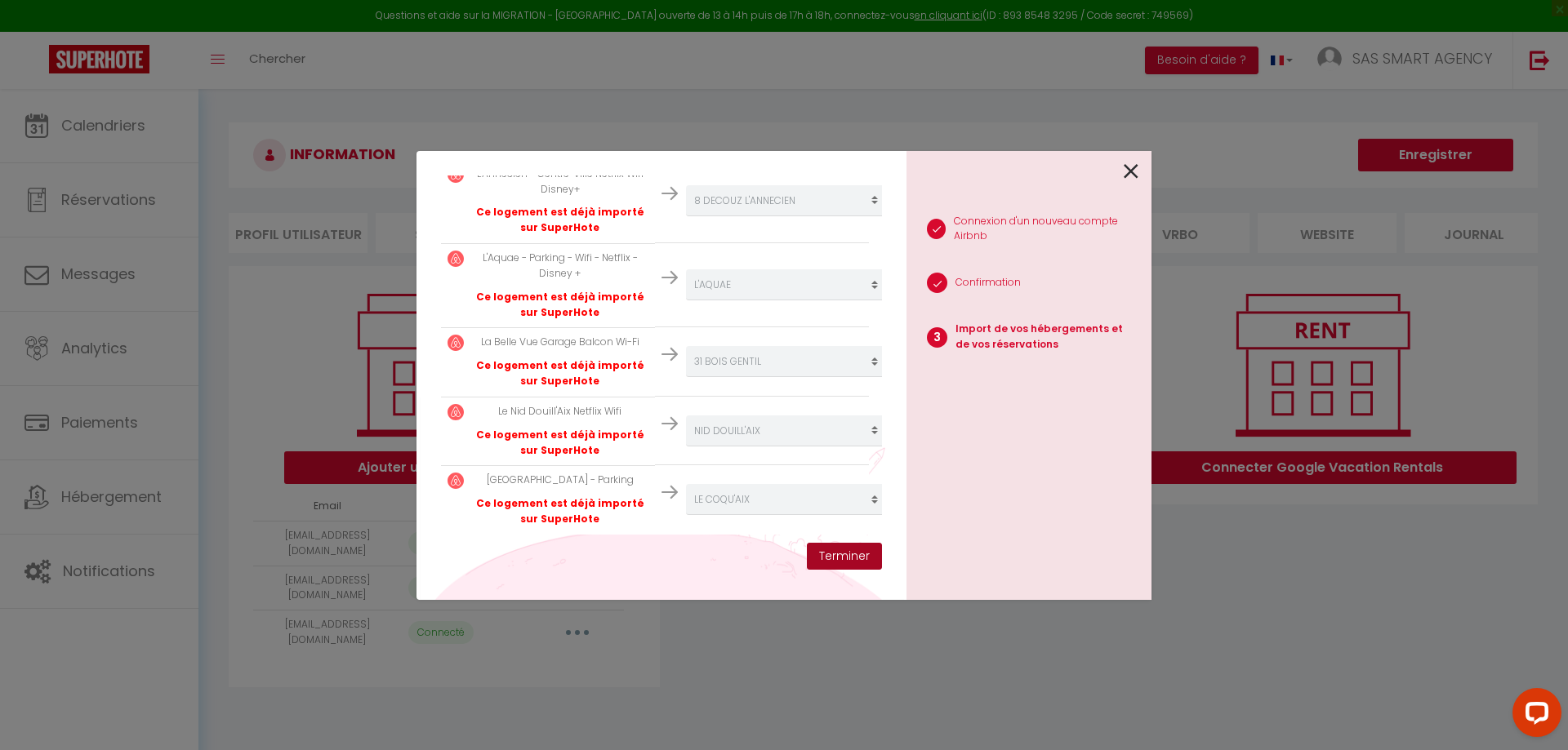
click at [833, 558] on button "Terminer" at bounding box center [844, 556] width 75 height 27
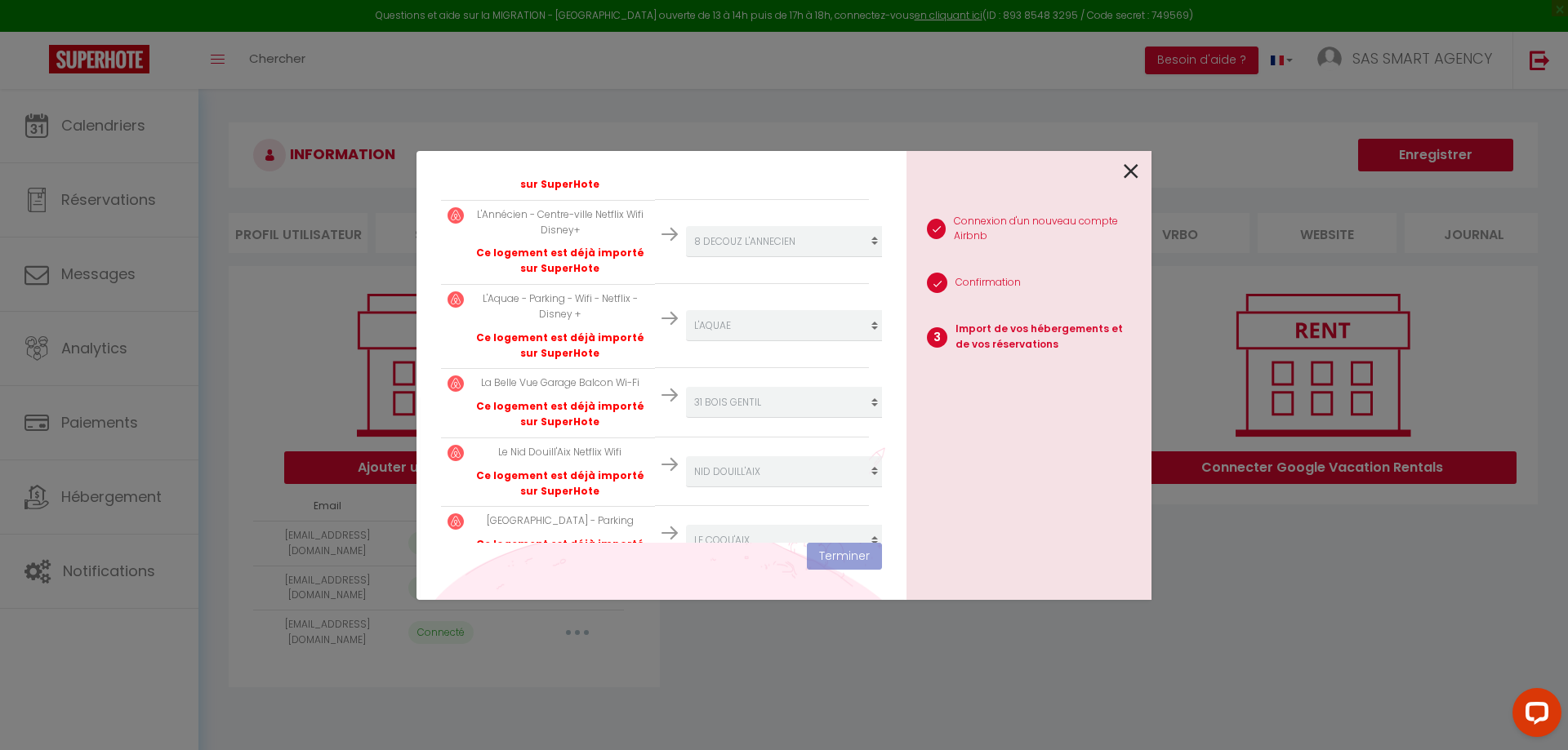
scroll to position [915, 0]
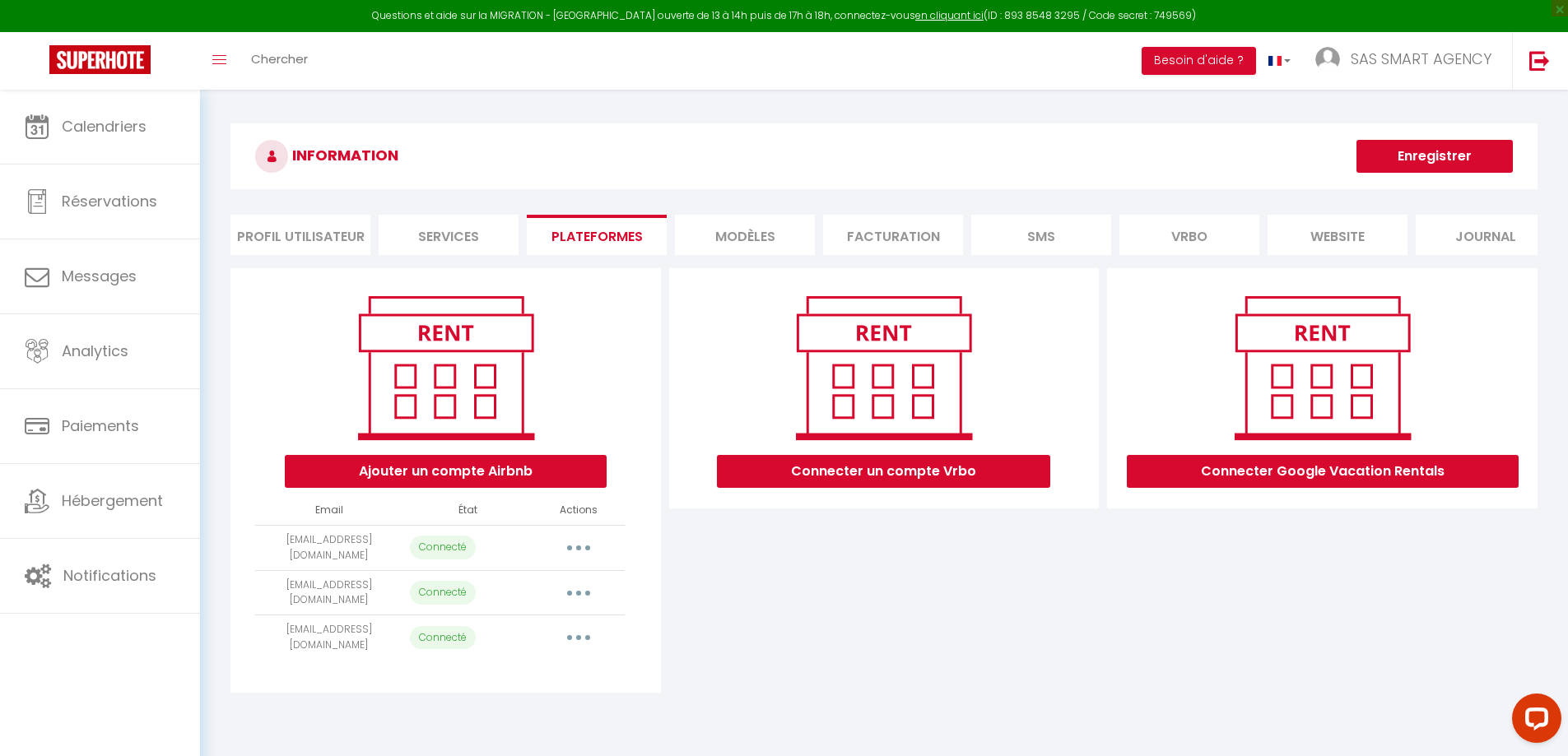
click at [583, 607] on button "button" at bounding box center [579, 594] width 46 height 27
click at [552, 700] on link "Reconnecter le compte" at bounding box center [506, 689] width 182 height 28
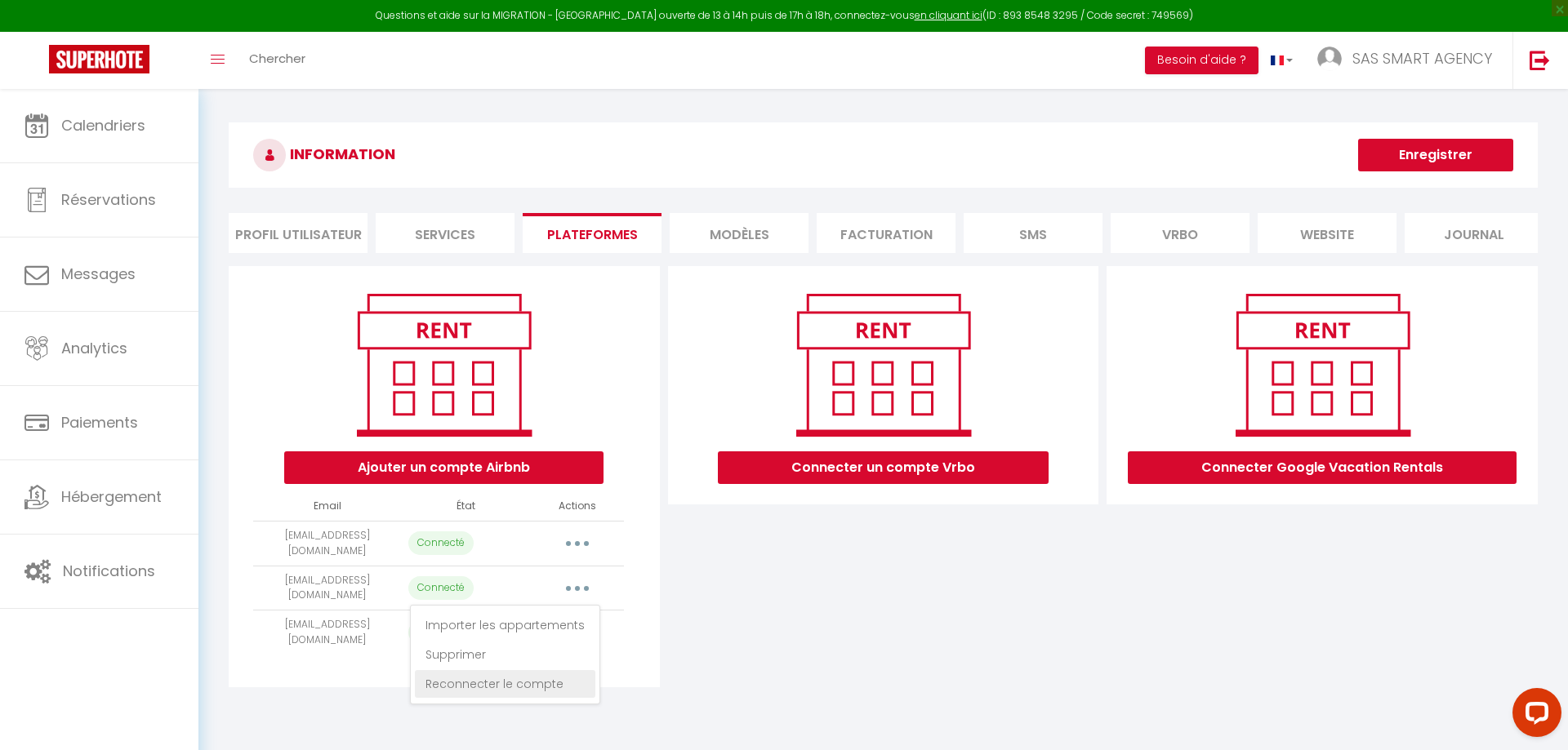
scroll to position [0, 0]
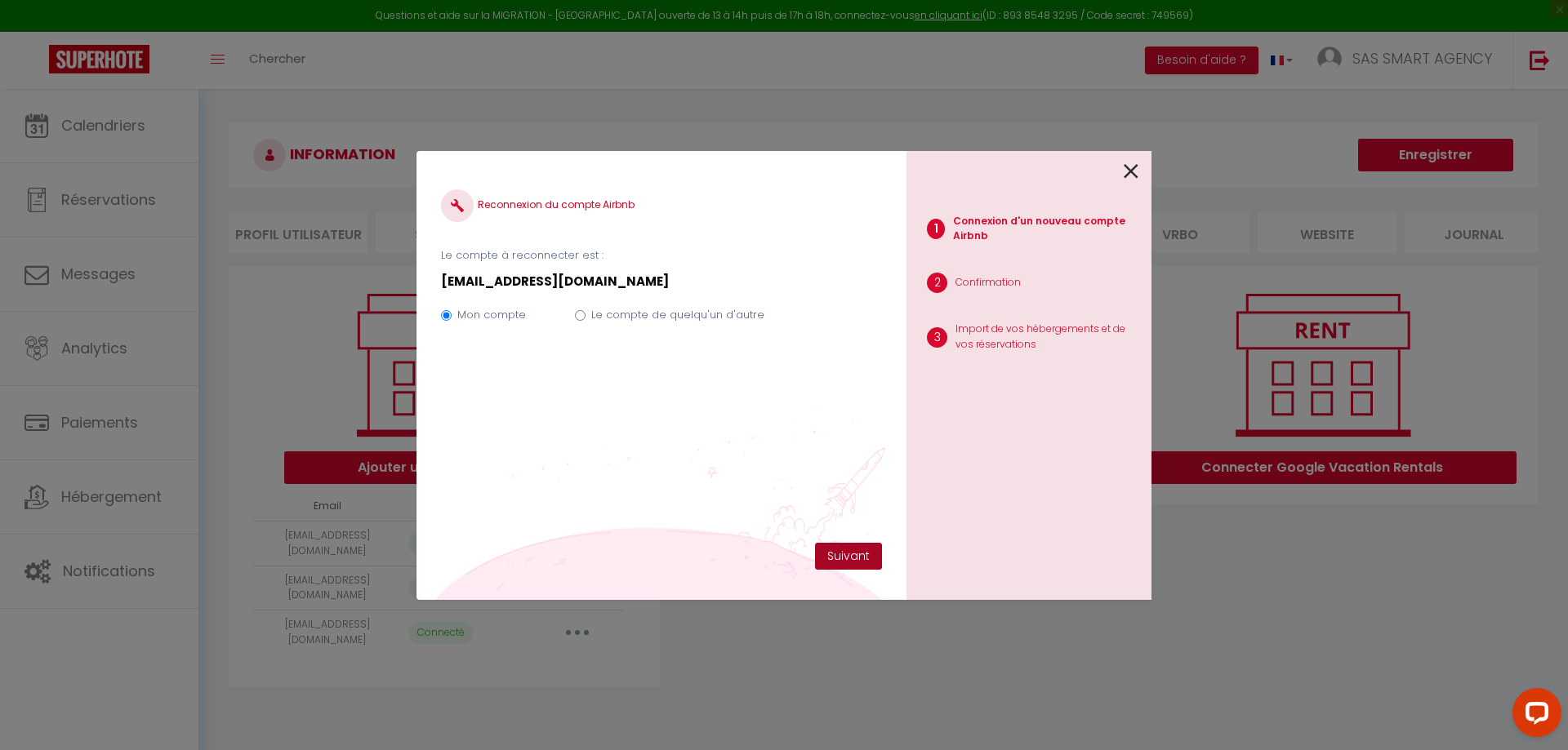
click at [853, 555] on button "Suivant" at bounding box center [849, 556] width 67 height 27
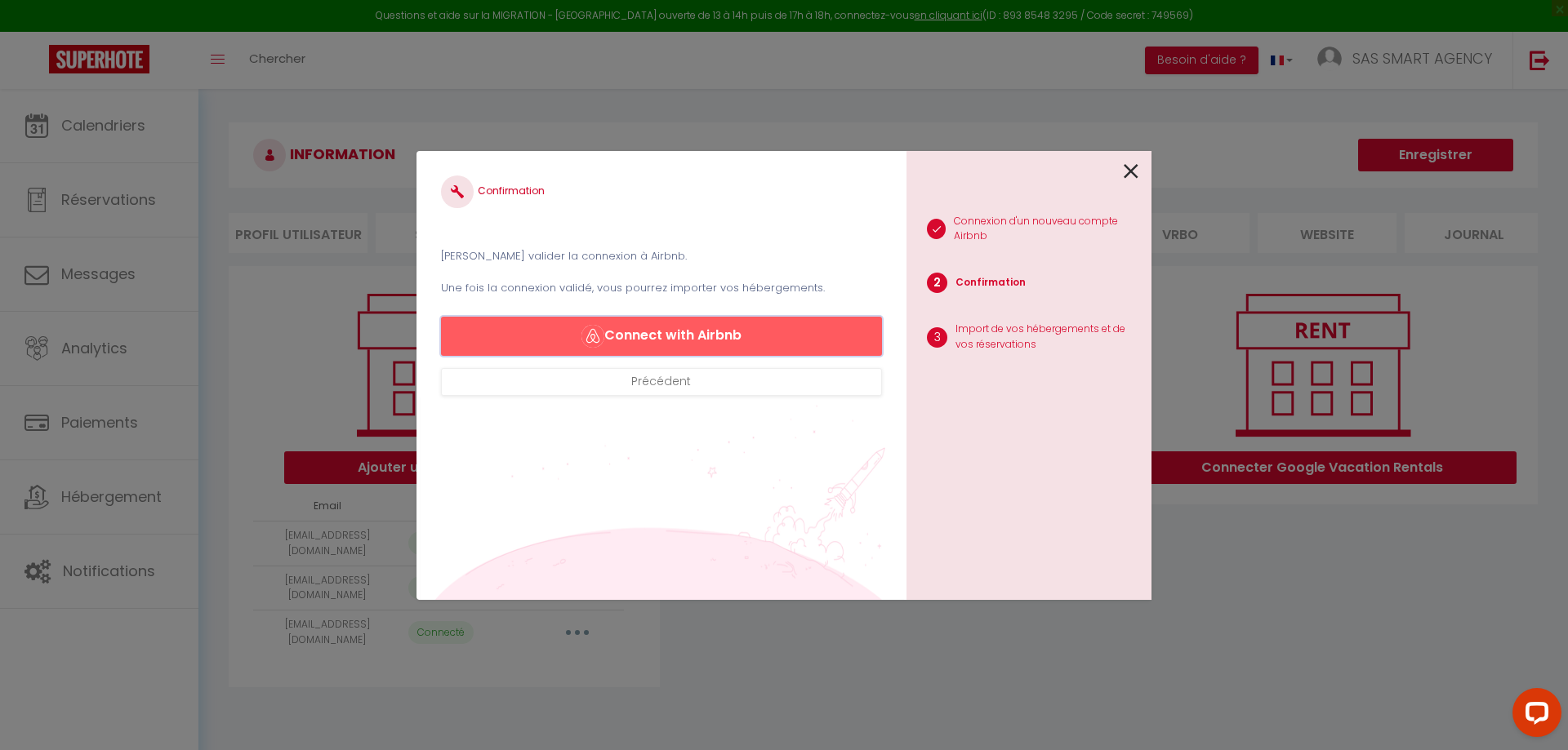
click at [749, 334] on button "Connect with Airbnb" at bounding box center [662, 336] width 441 height 39
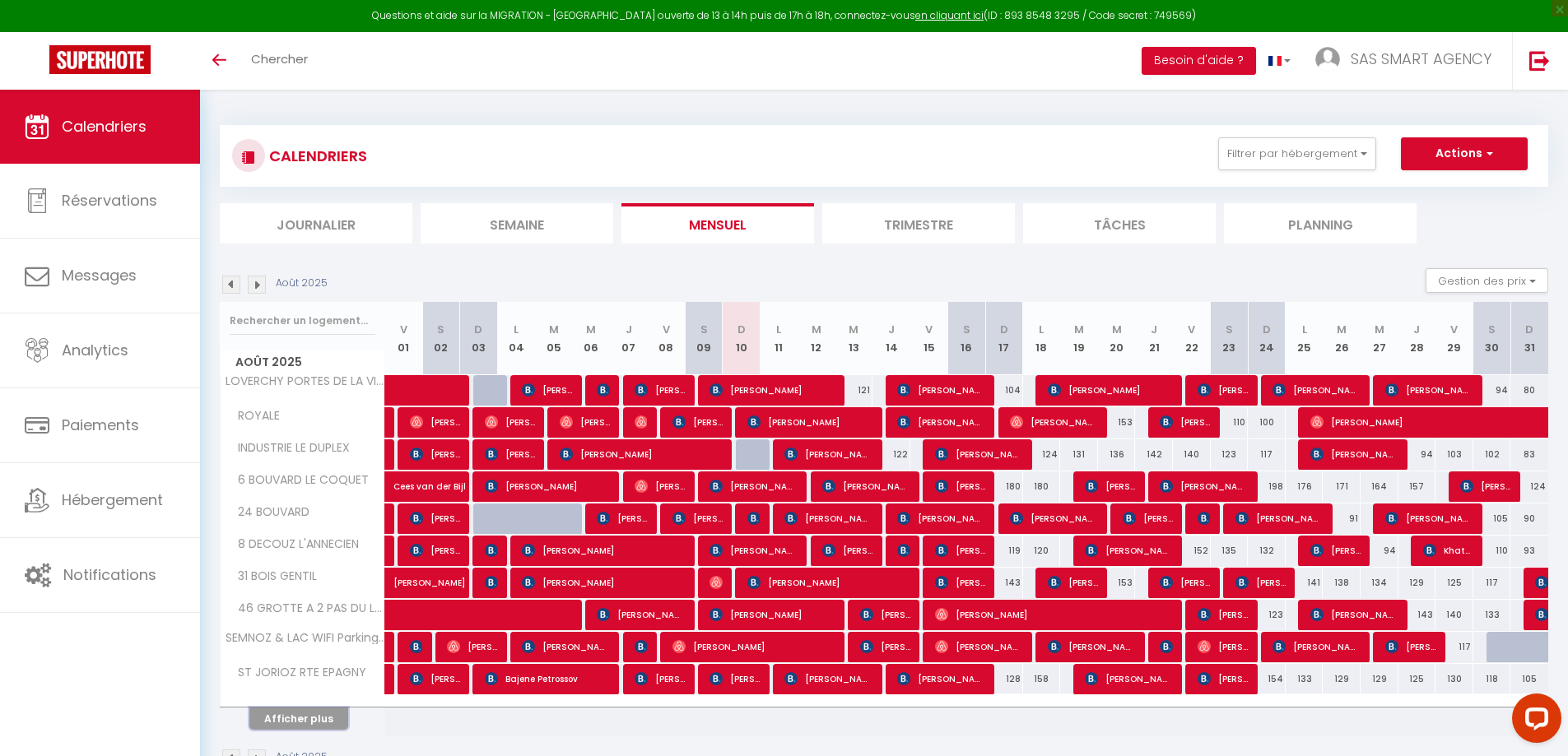
click at [292, 724] on button "Afficher plus" at bounding box center [298, 719] width 99 height 22
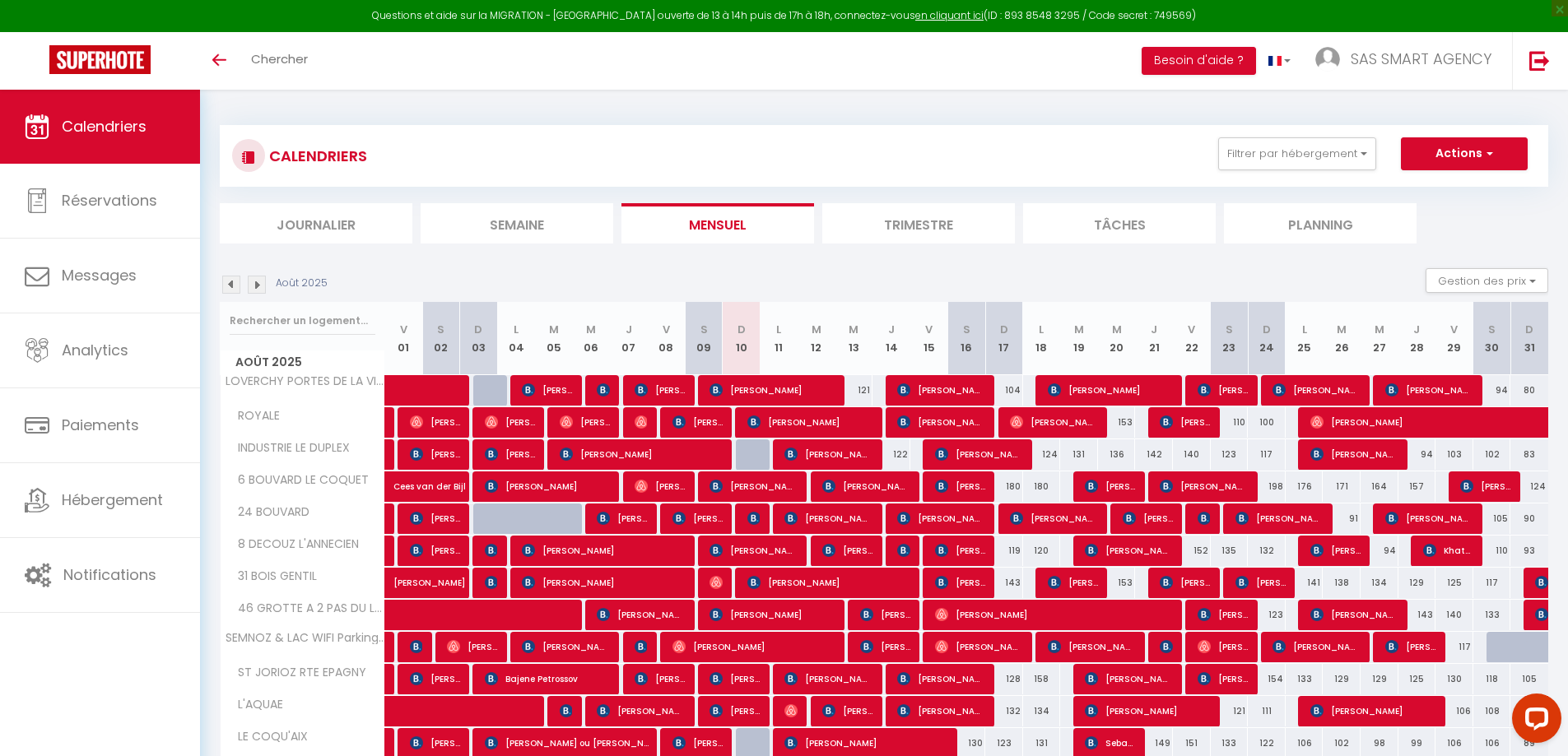
scroll to position [82, 0]
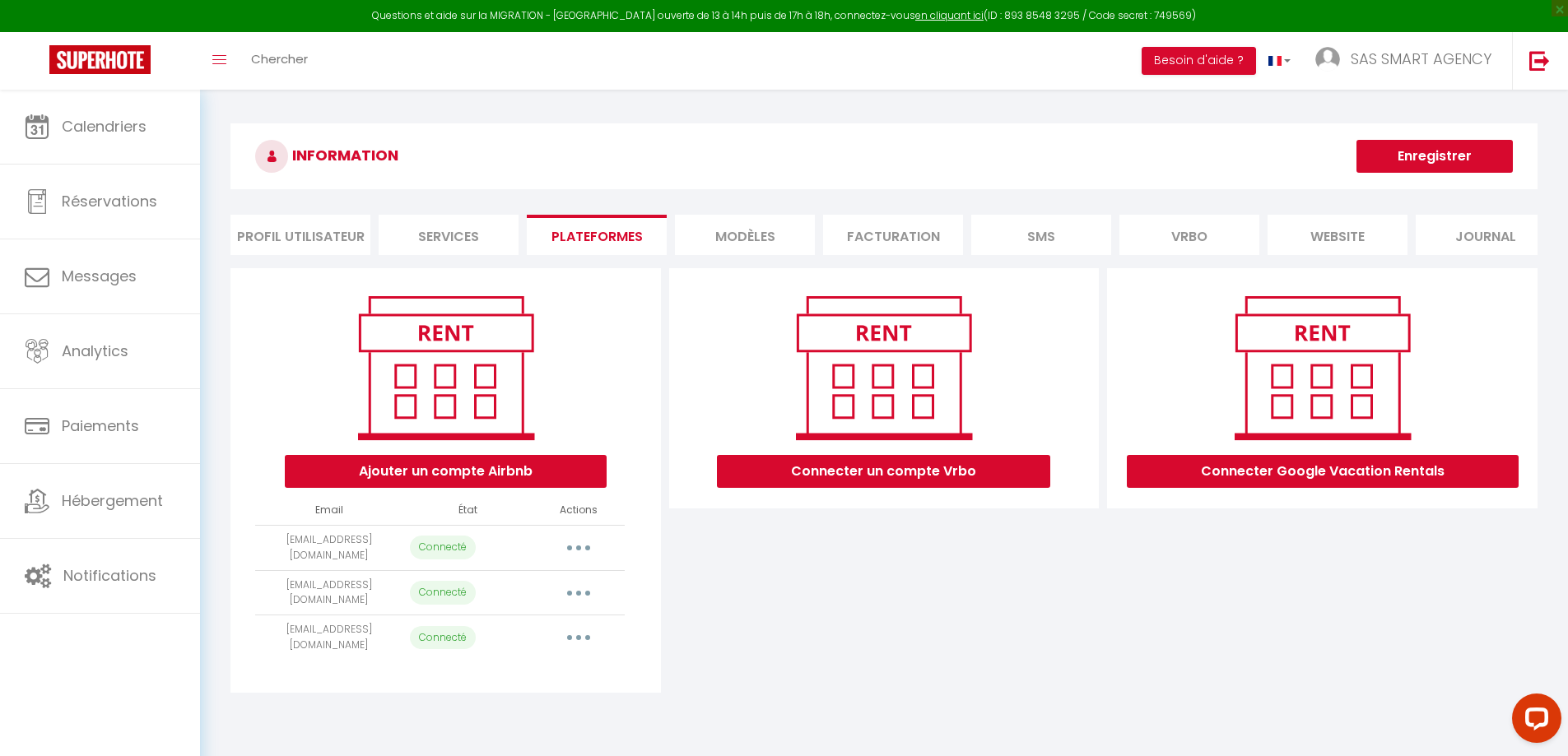
select select "1910"
select select "3772"
select select "3773"
select select "4583"
select select "5710"
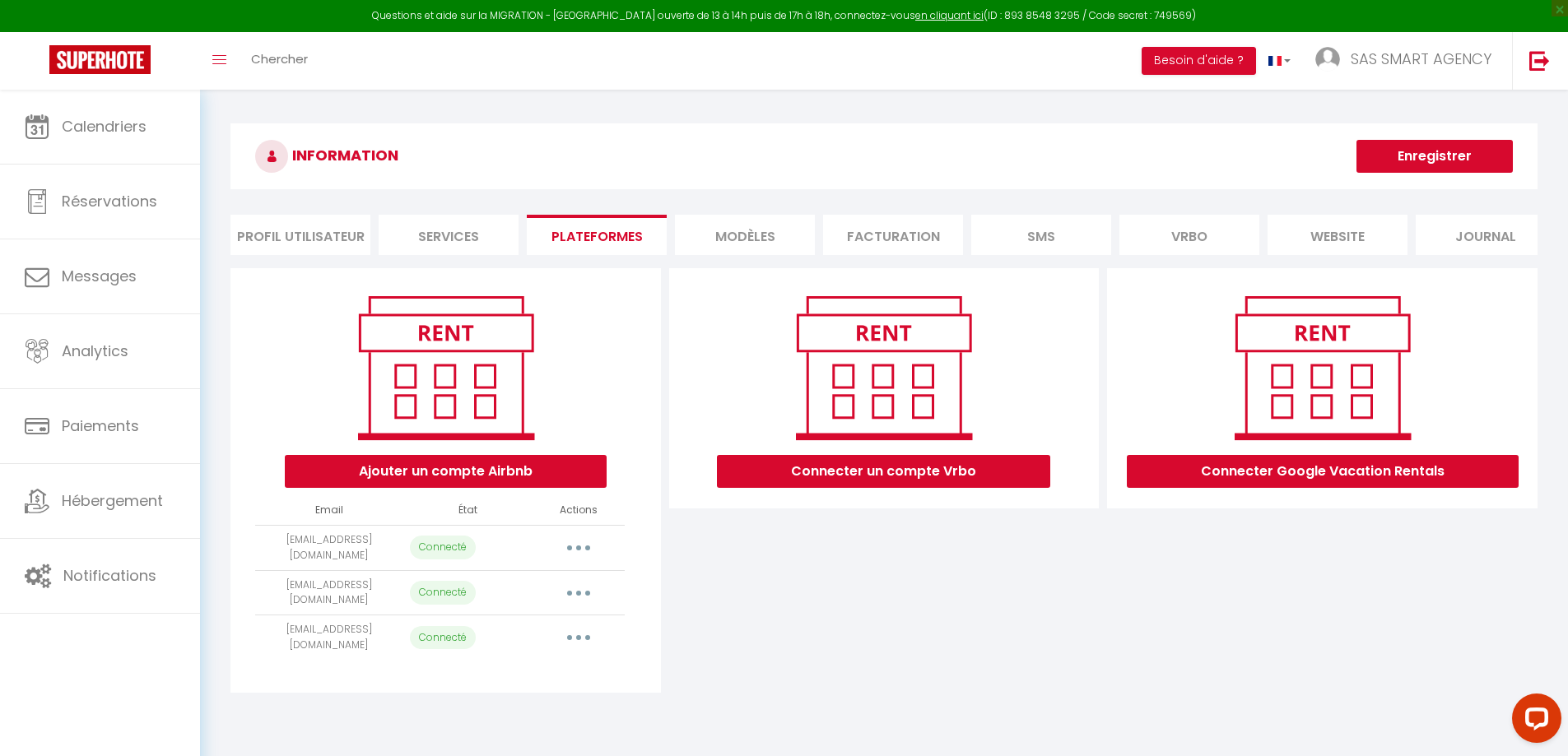
select select "66895"
select select "10663"
select select "15544"
select select "23899"
select select "33416"
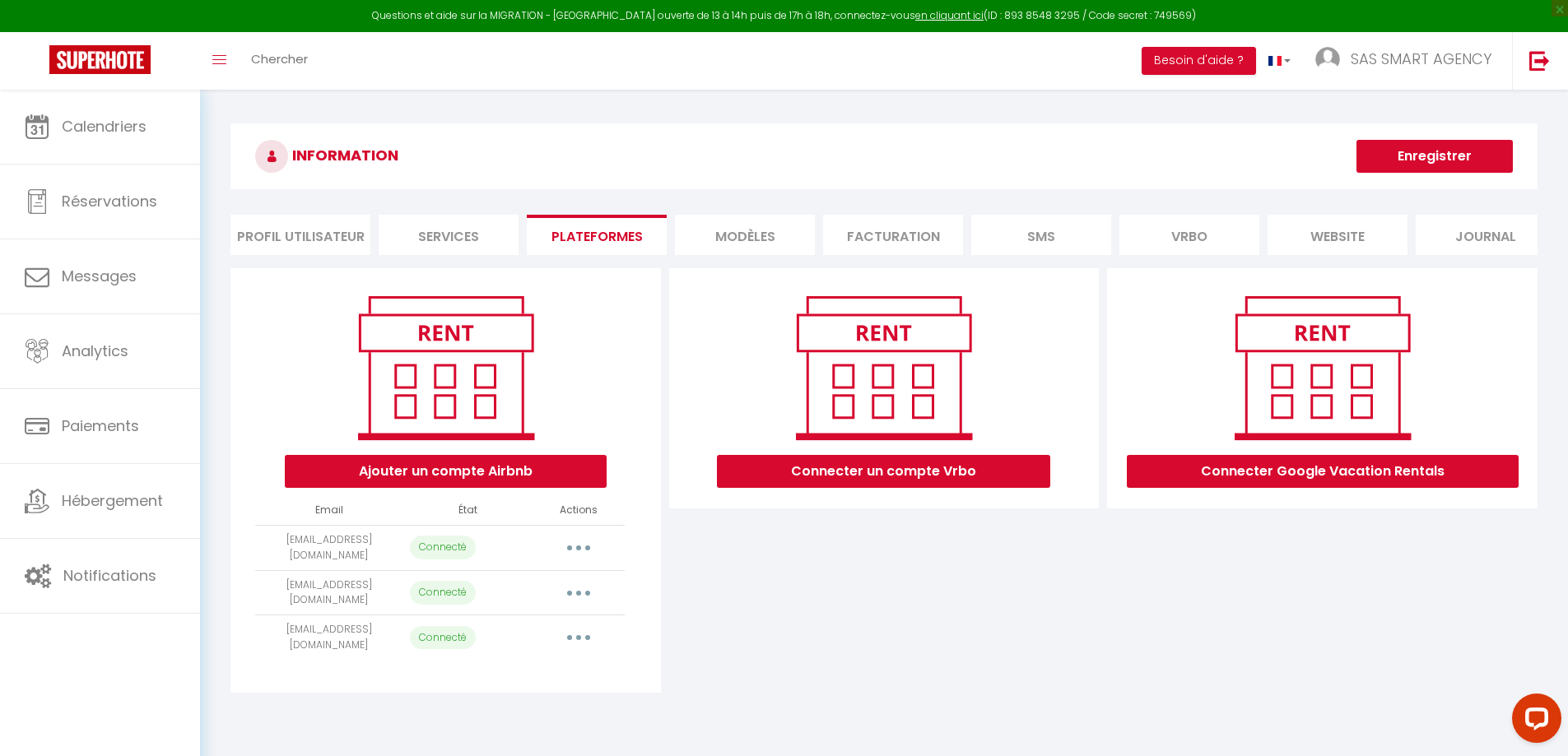
select select "38787"
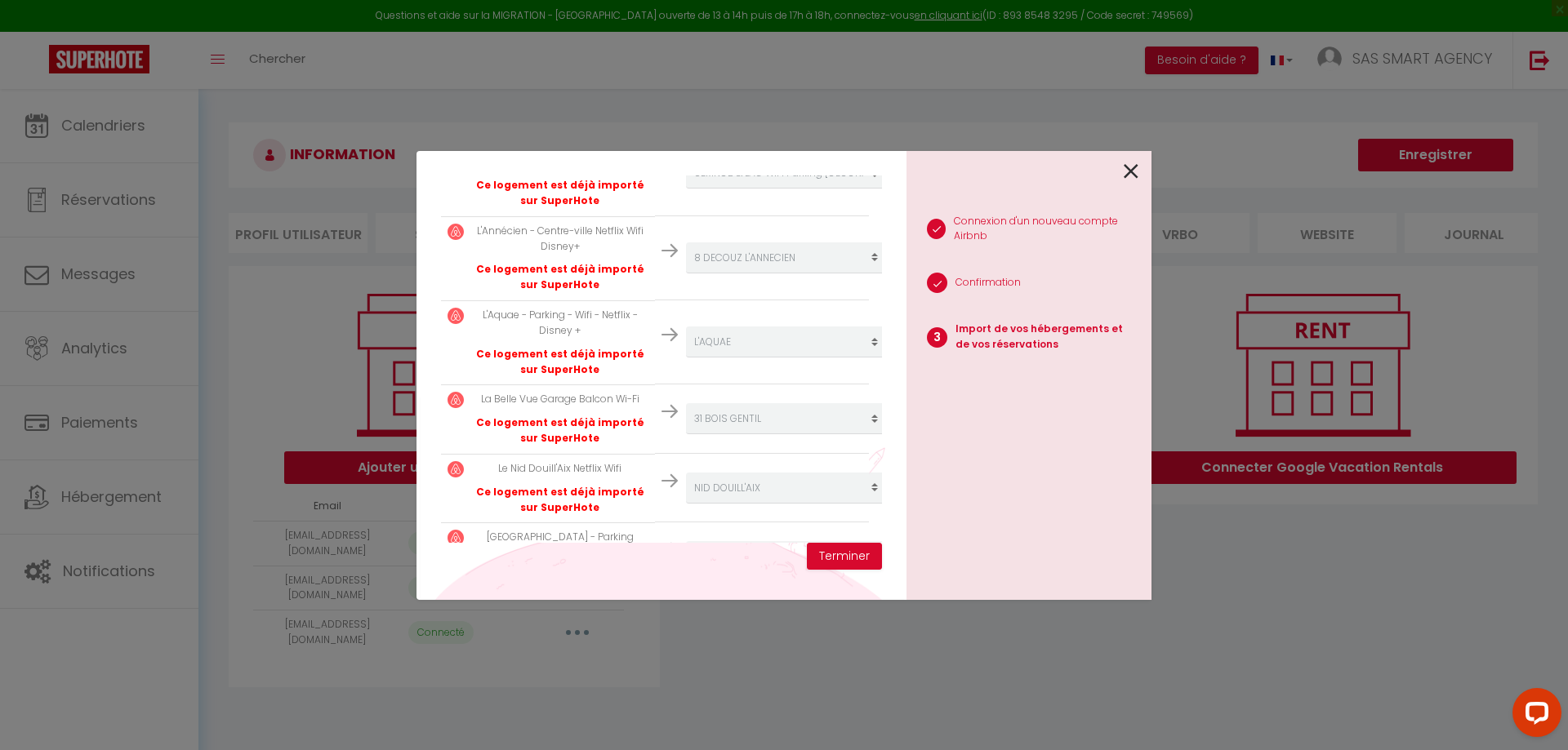
scroll to position [874, 0]
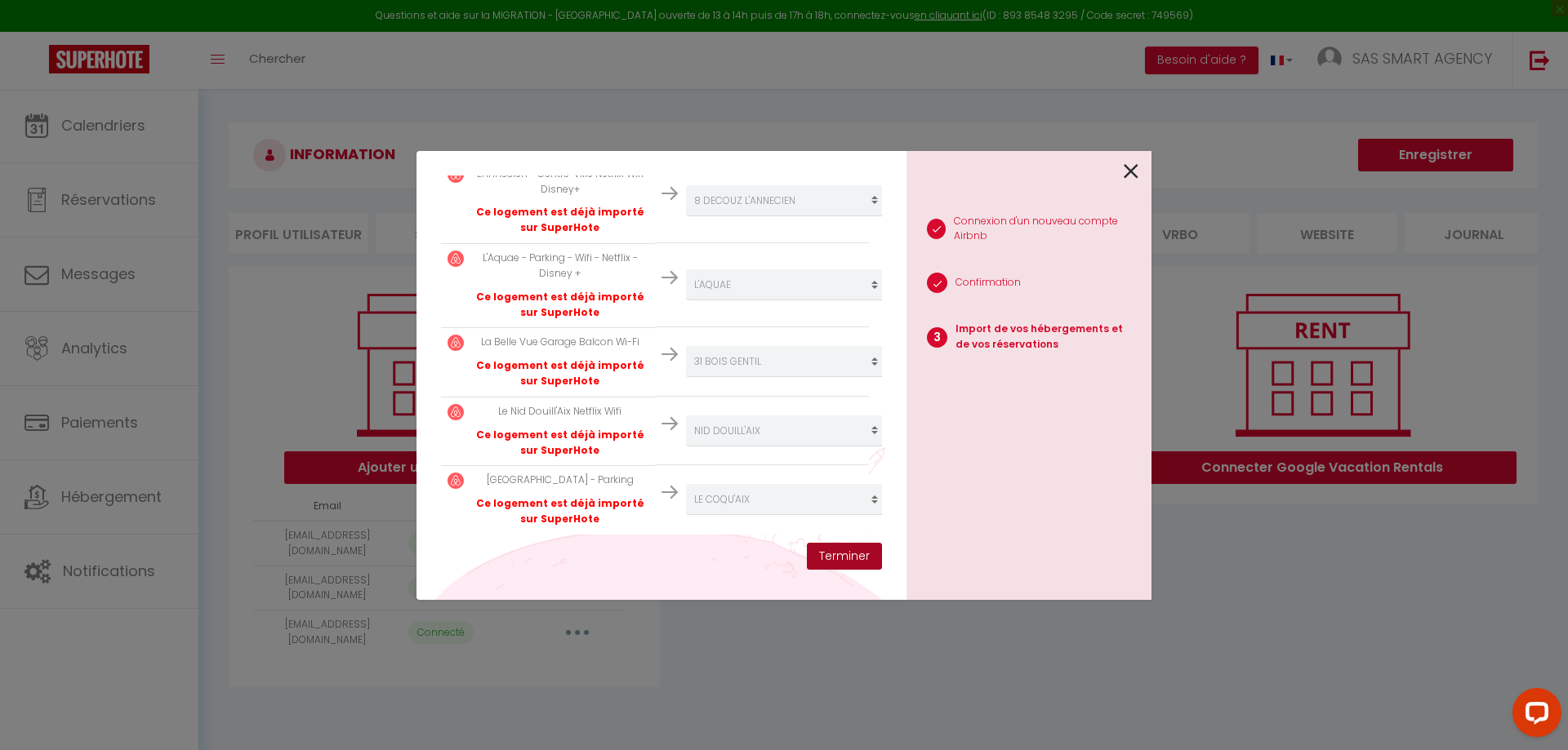
click at [842, 554] on button "Terminer" at bounding box center [844, 556] width 75 height 27
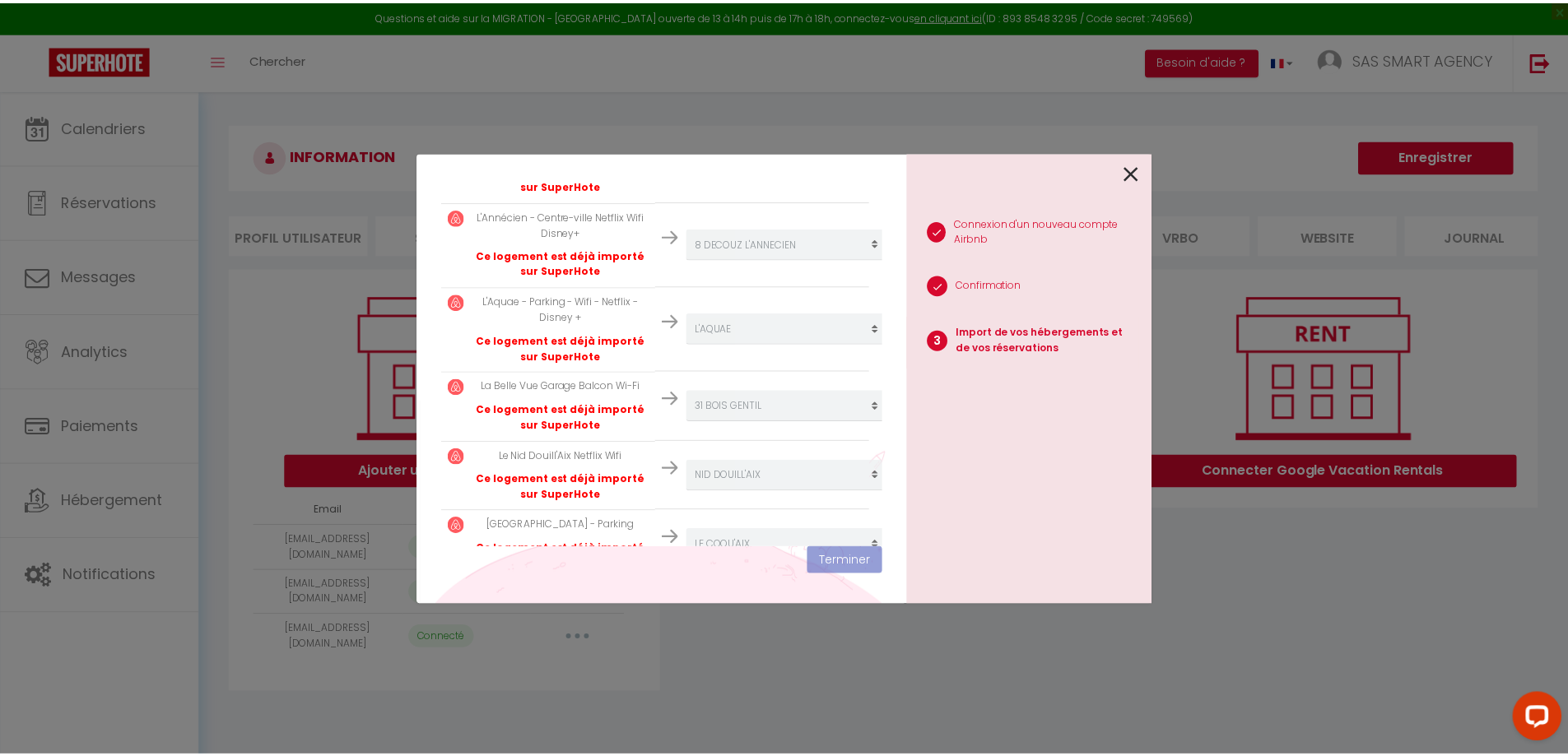
scroll to position [922, 0]
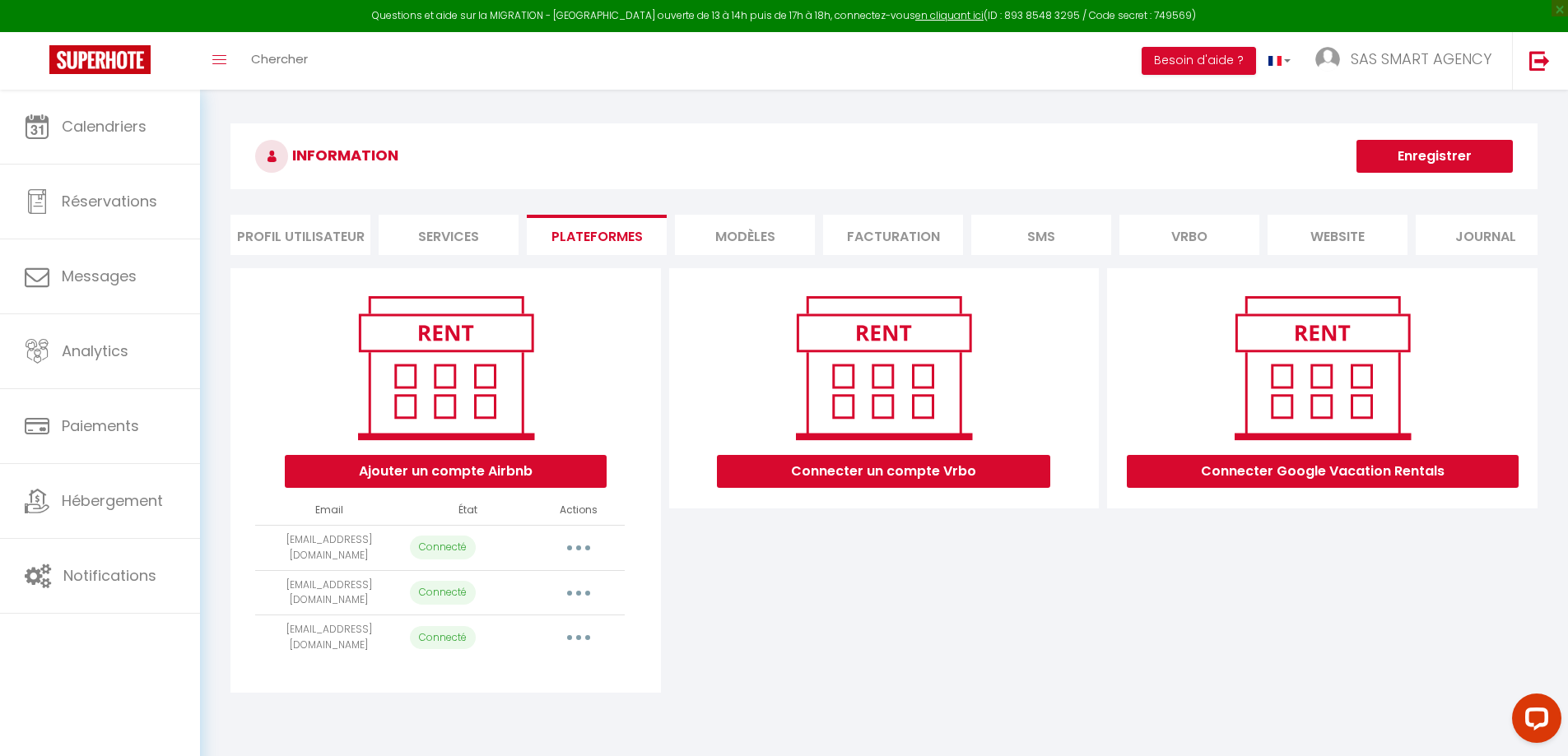
click at [579, 551] on icon "button" at bounding box center [579, 548] width 5 height 5
click at [559, 659] on link "Reconnecter le compte" at bounding box center [506, 644] width 182 height 28
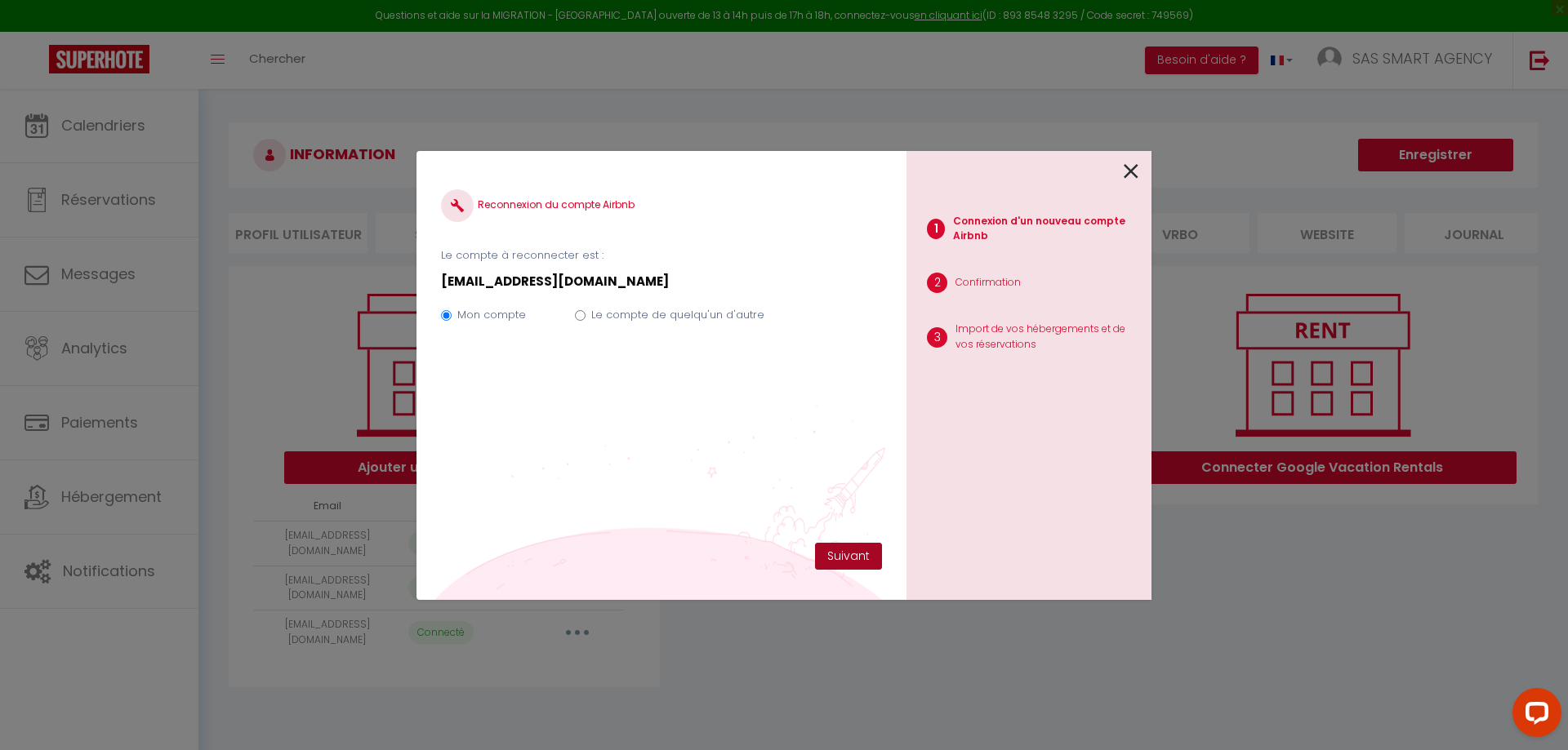
click at [845, 557] on button "Suivant" at bounding box center [849, 556] width 67 height 27
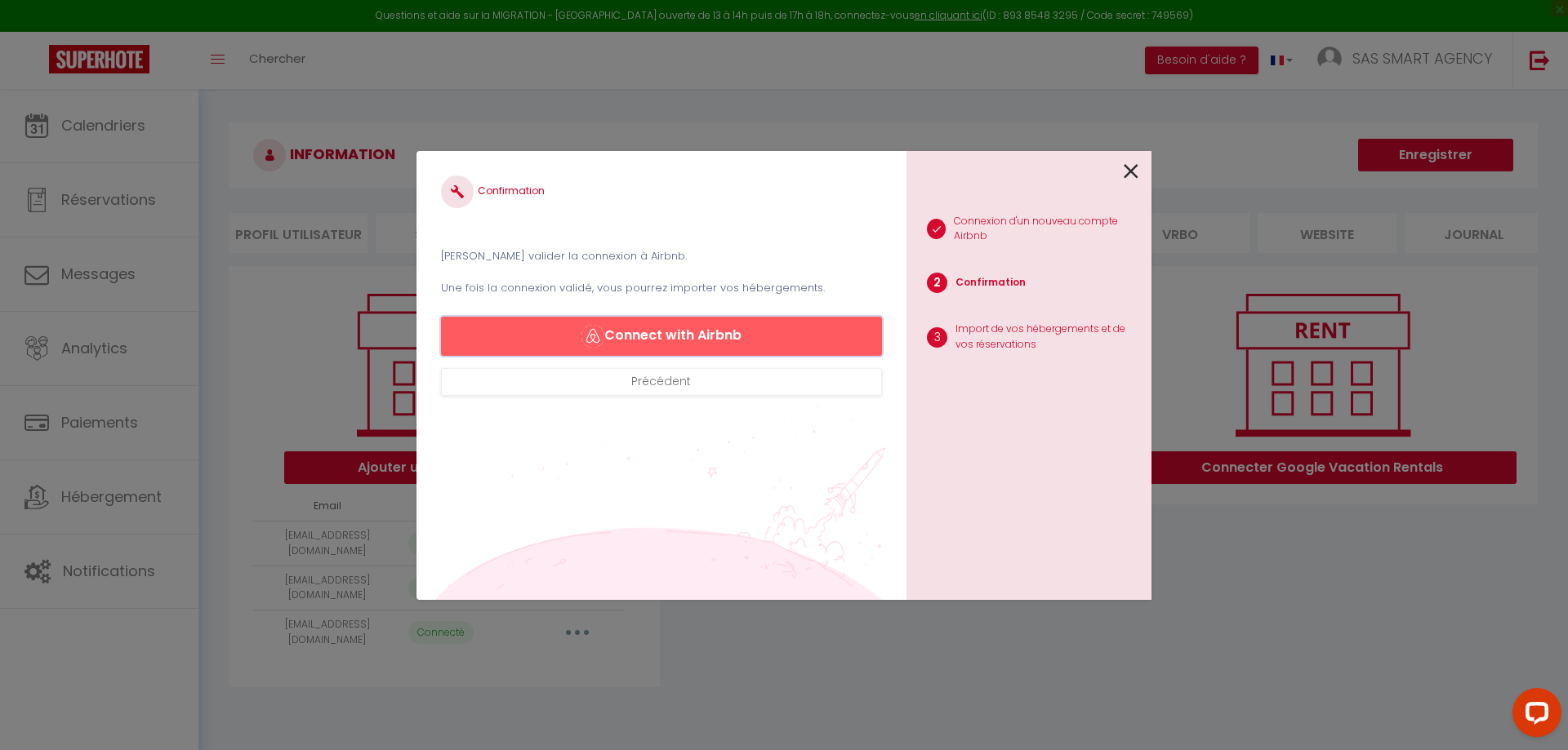
click at [734, 341] on button "Connect with Airbnb" at bounding box center [662, 336] width 441 height 39
click at [1135, 166] on icon at bounding box center [1131, 172] width 15 height 25
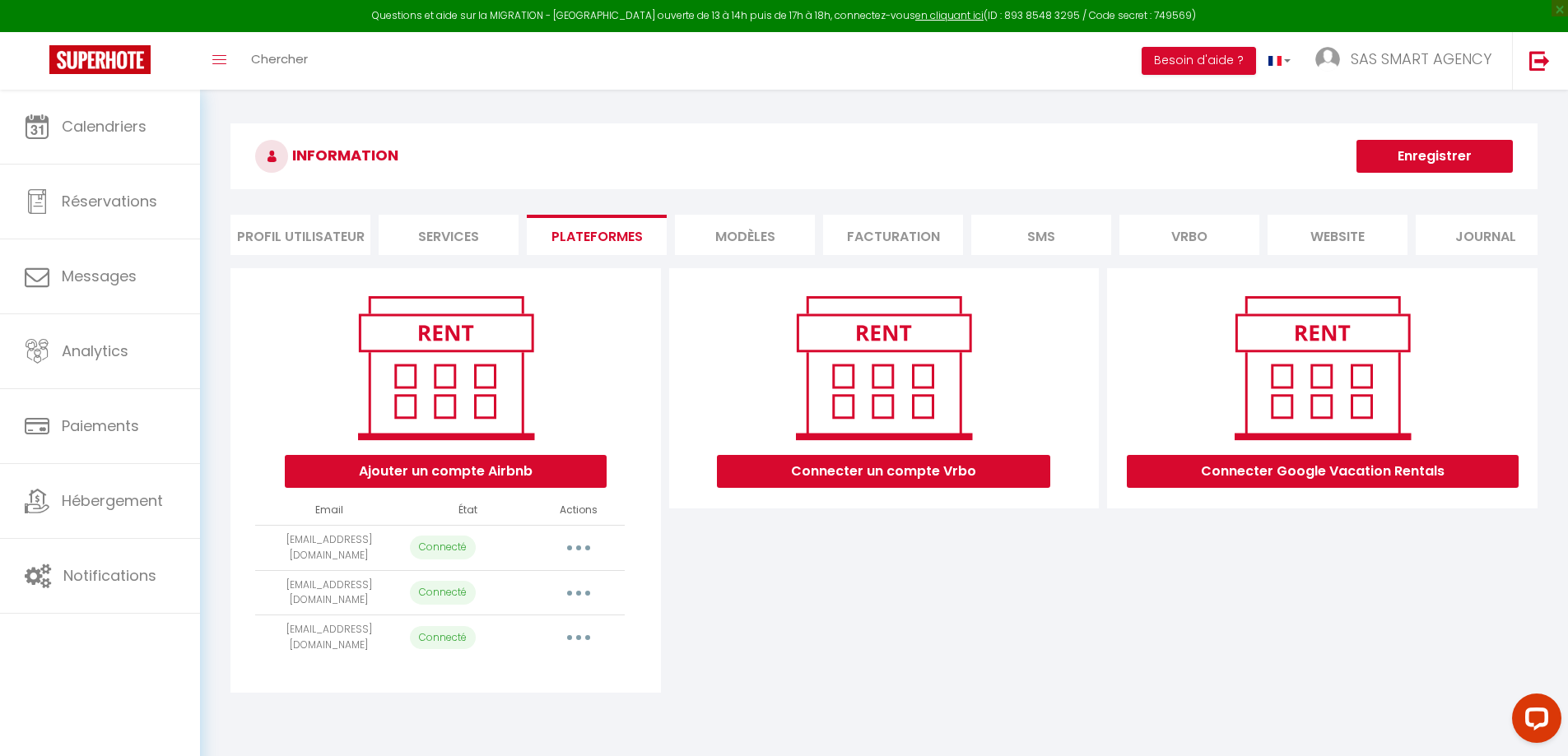
select select "1910"
select select "3772"
select select "3773"
select select "4583"
select select "5710"
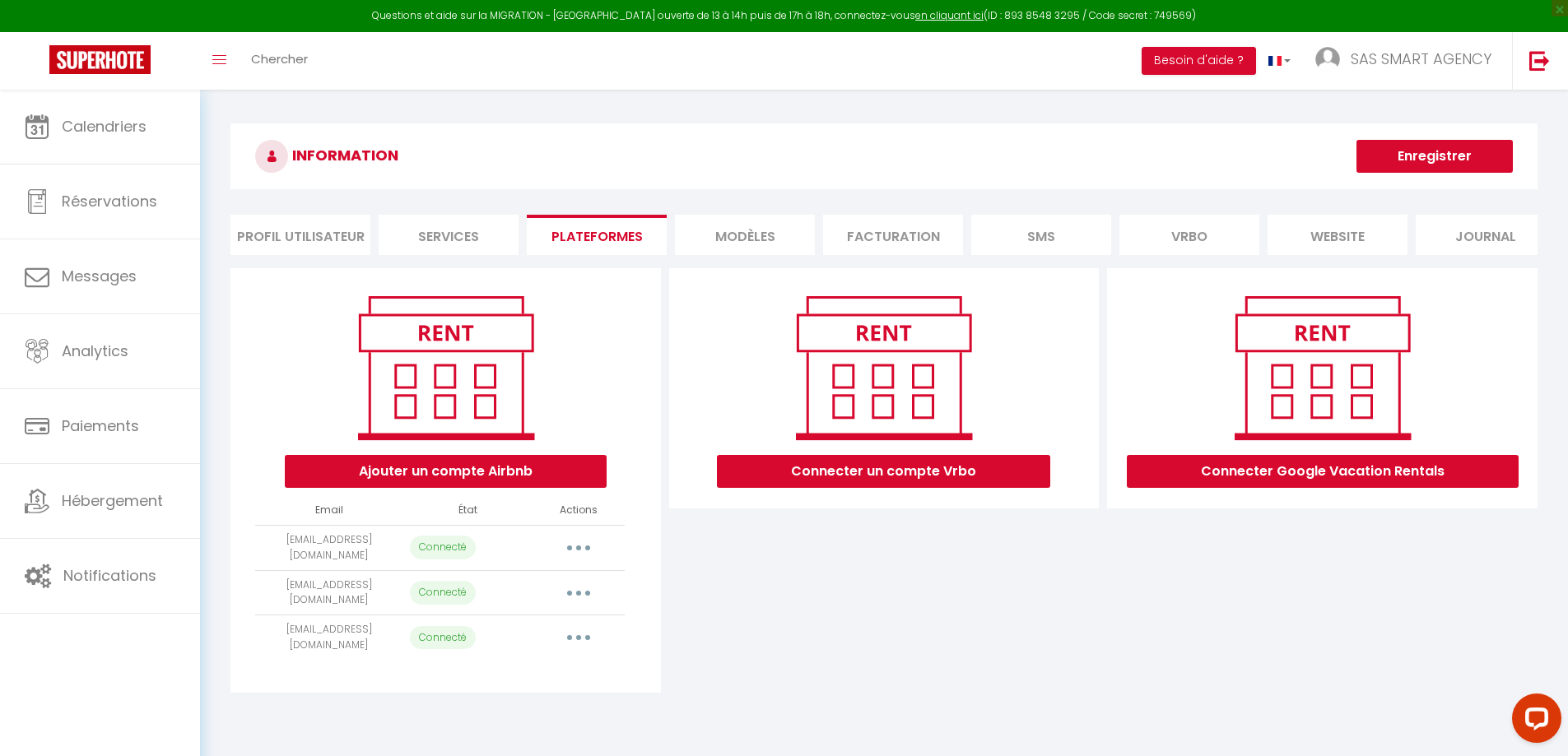
select select "66895"
select select "10663"
select select "15544"
select select "23899"
select select "33416"
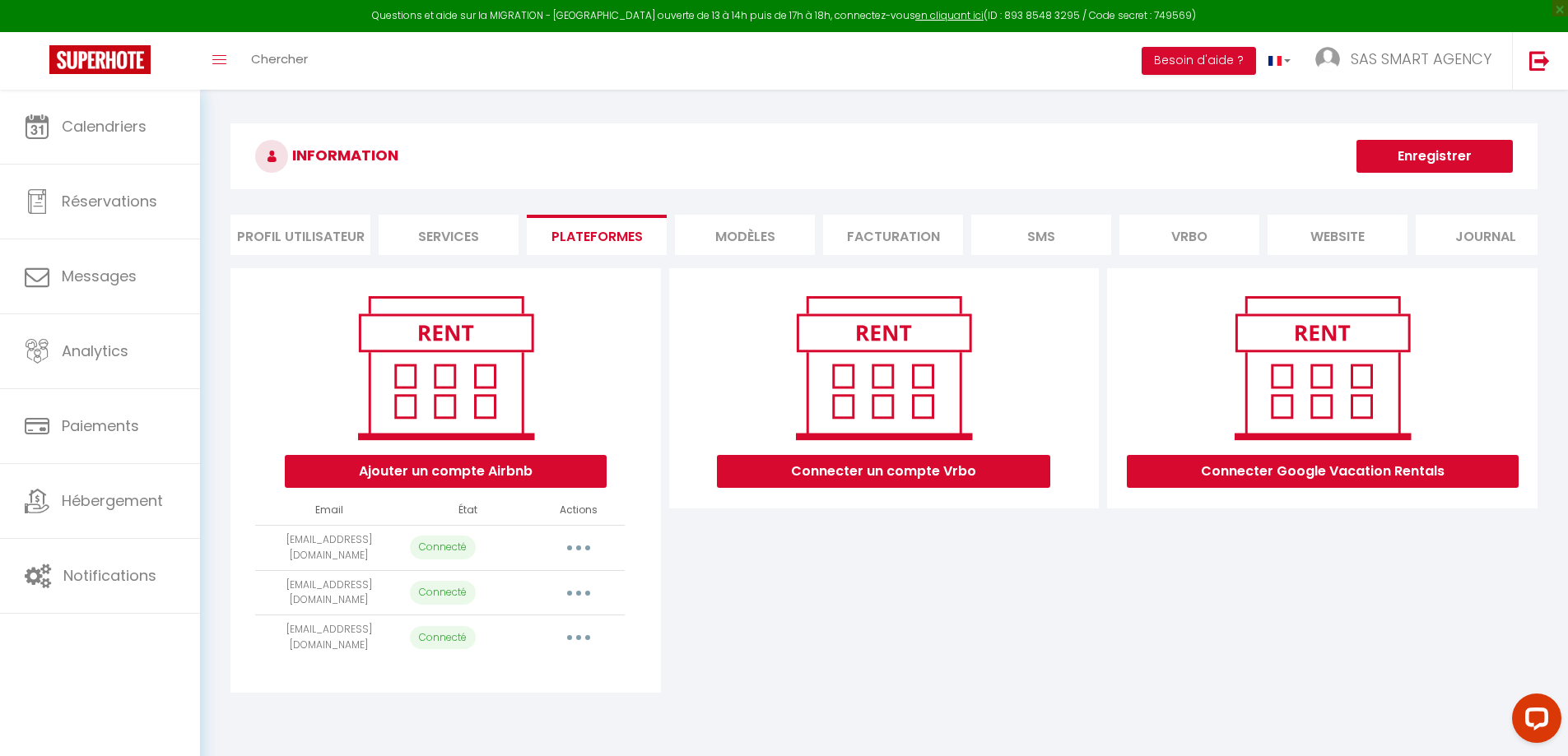
select select "38787"
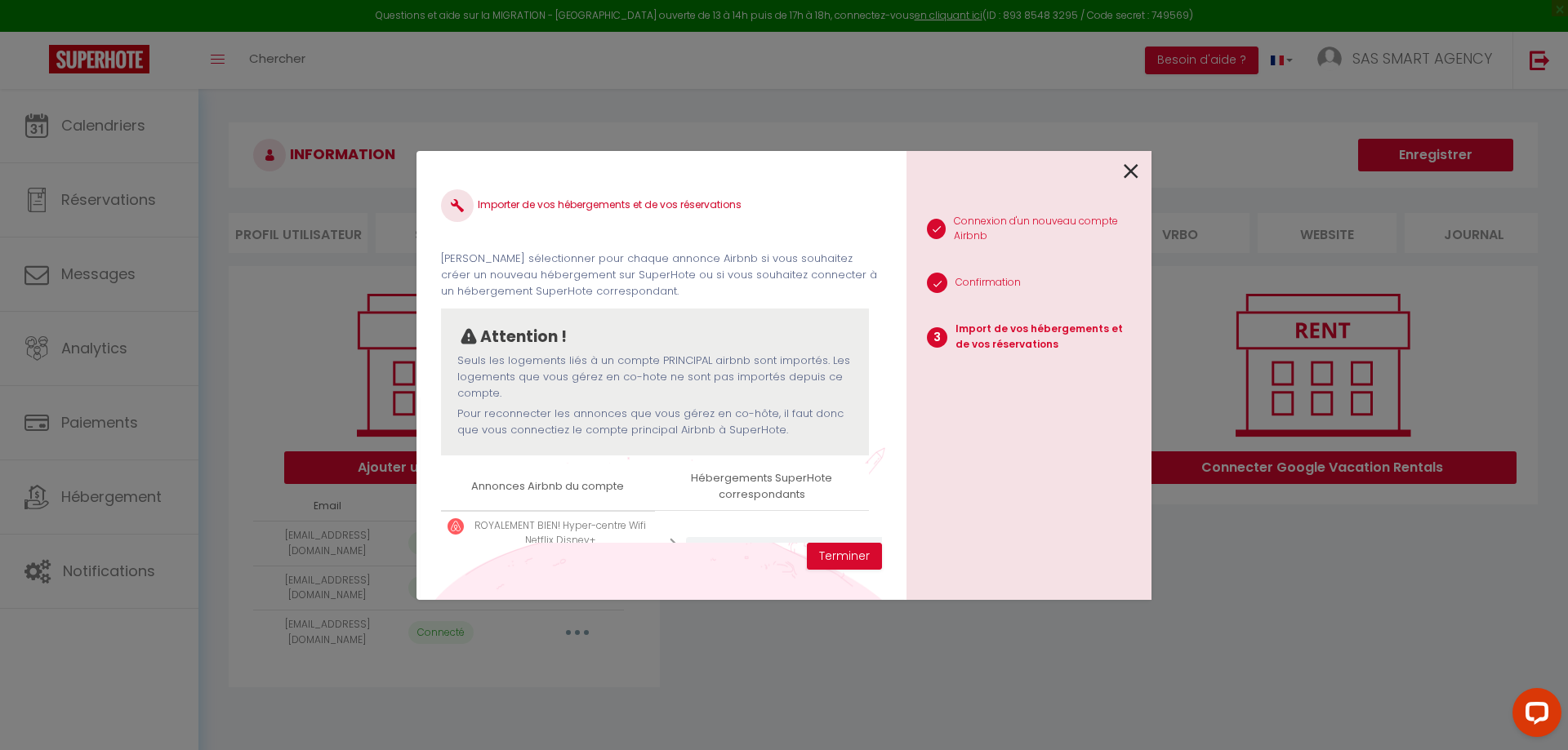
click at [1137, 173] on icon at bounding box center [1131, 172] width 15 height 25
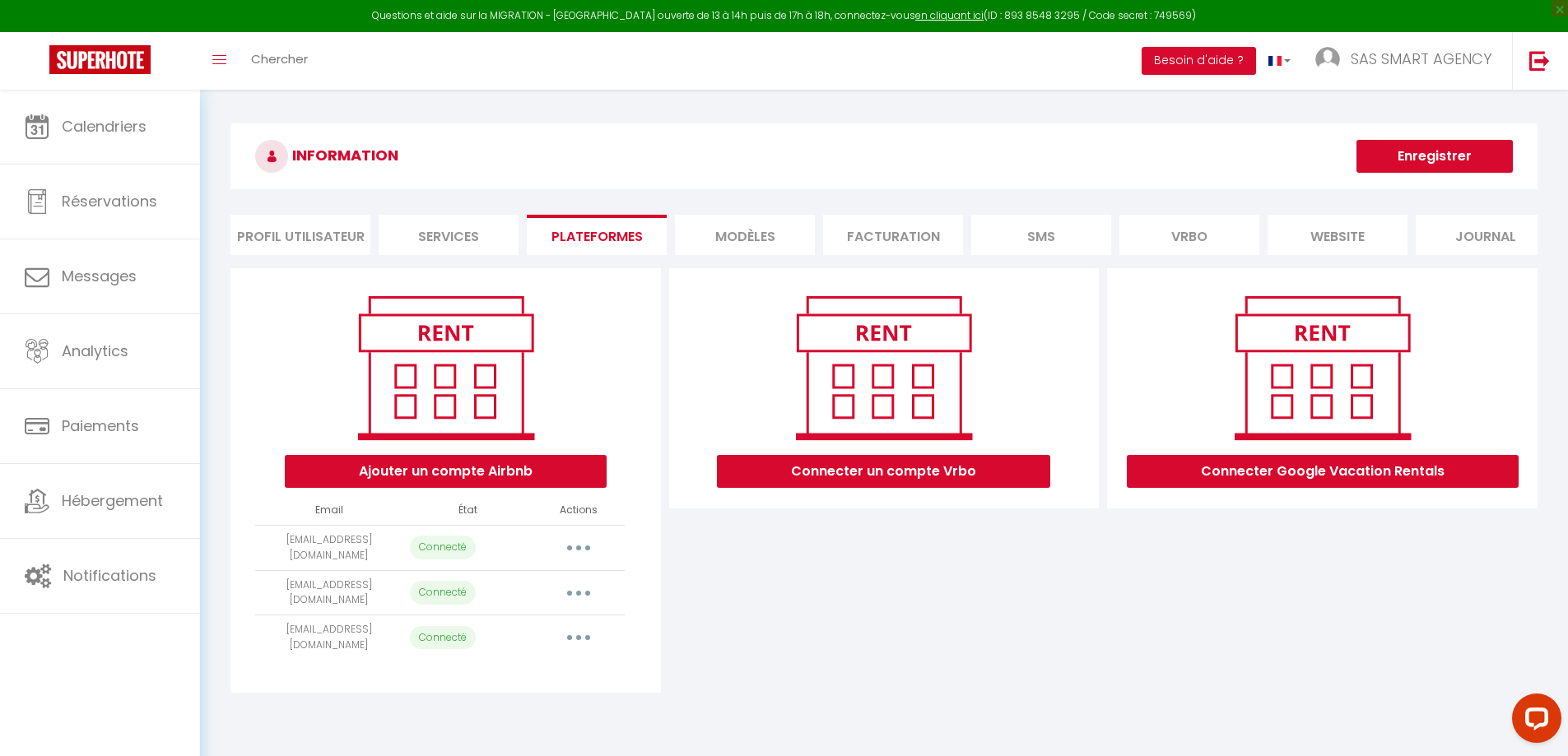
click at [584, 603] on button "button" at bounding box center [579, 594] width 46 height 27
click at [518, 700] on link "Reconnecter le compte" at bounding box center [506, 689] width 182 height 28
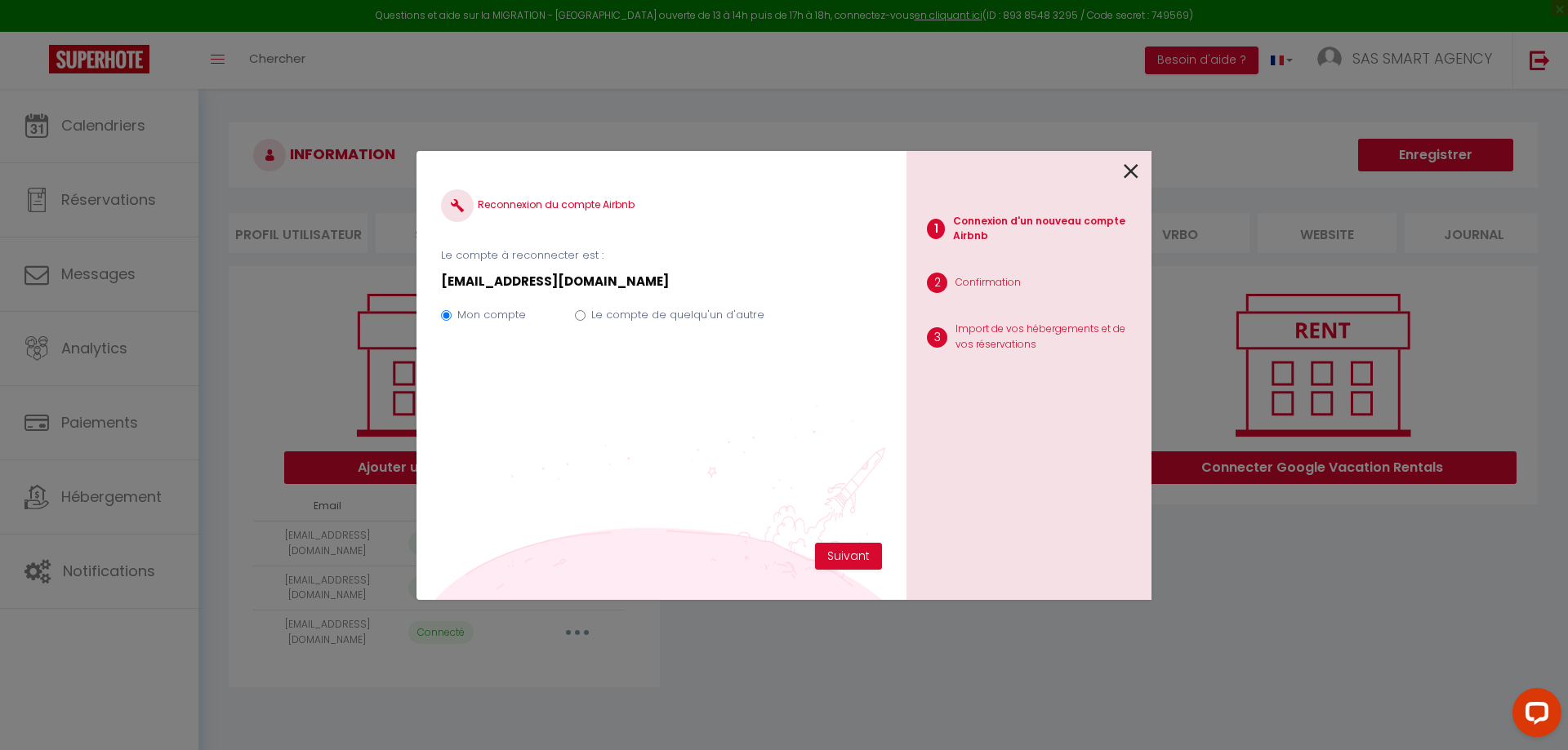
click at [1124, 180] on icon at bounding box center [1131, 172] width 15 height 25
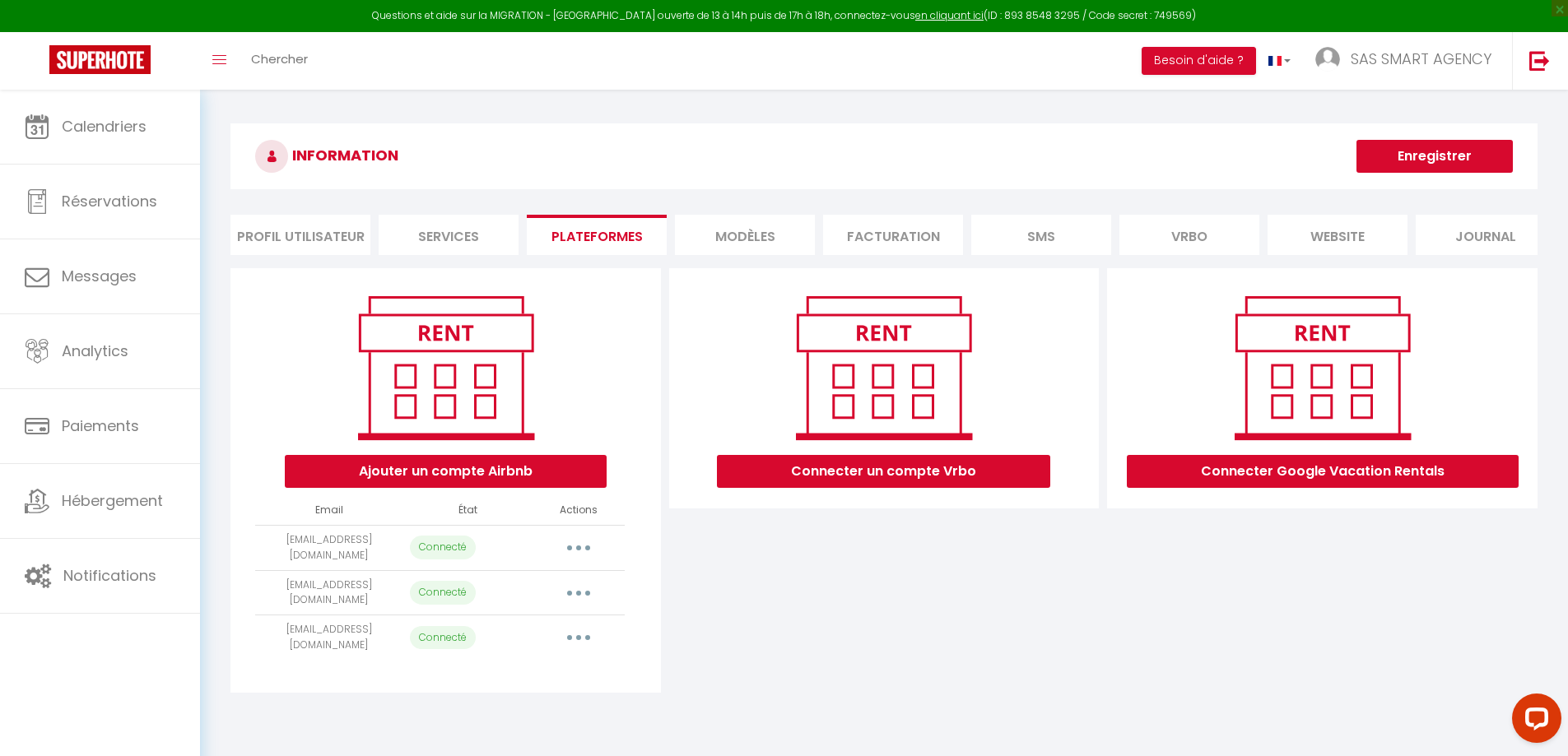
click at [583, 561] on button "button" at bounding box center [579, 548] width 46 height 27
click at [687, 607] on div "Connecter un compte Vrbo" at bounding box center [884, 481] width 438 height 425
click at [702, 121] on div "INFORMATION Enregistrer Profil Utilisateur Services Plateformes MODÈLES Factura…" at bounding box center [884, 414] width 1368 height 649
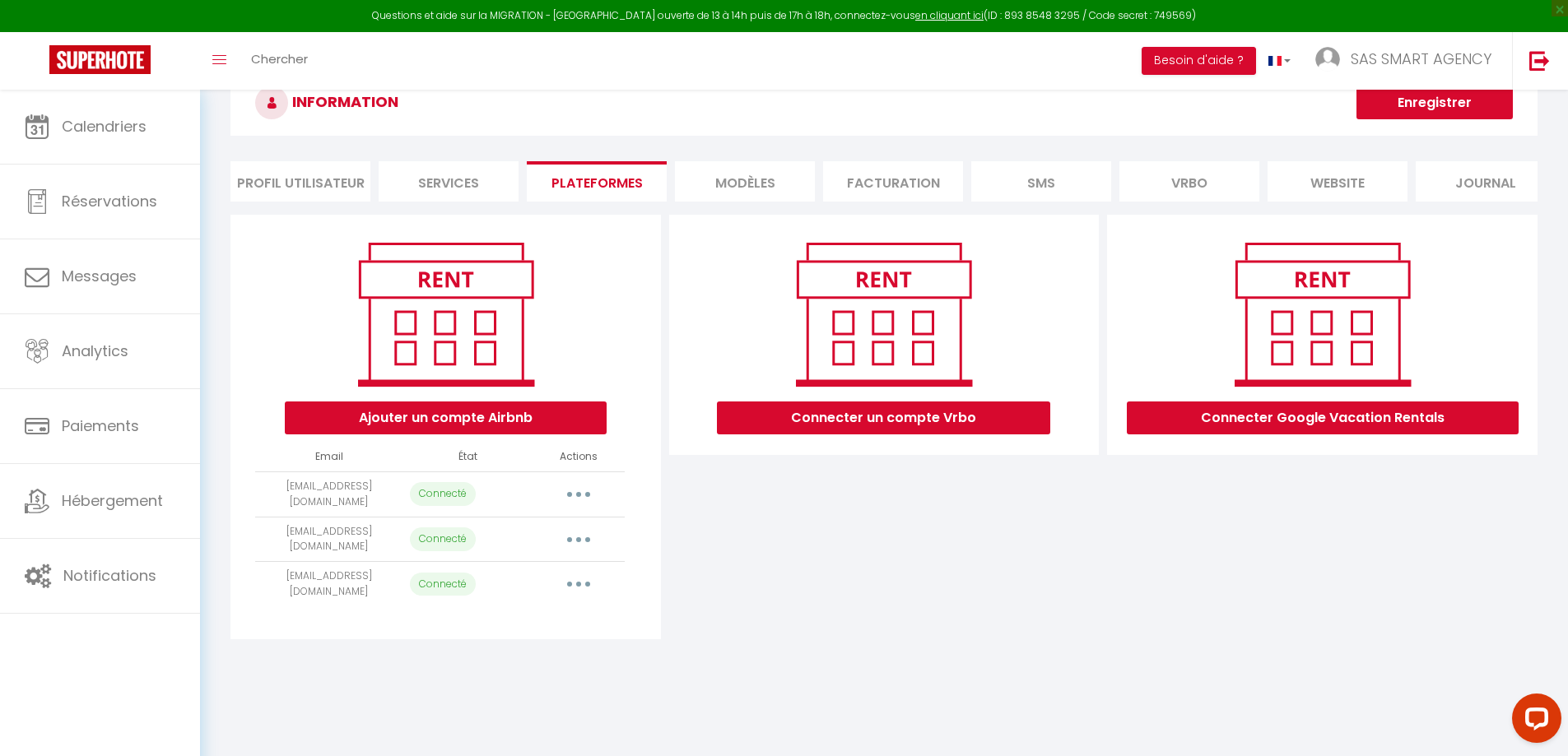
scroll to position [82, 0]
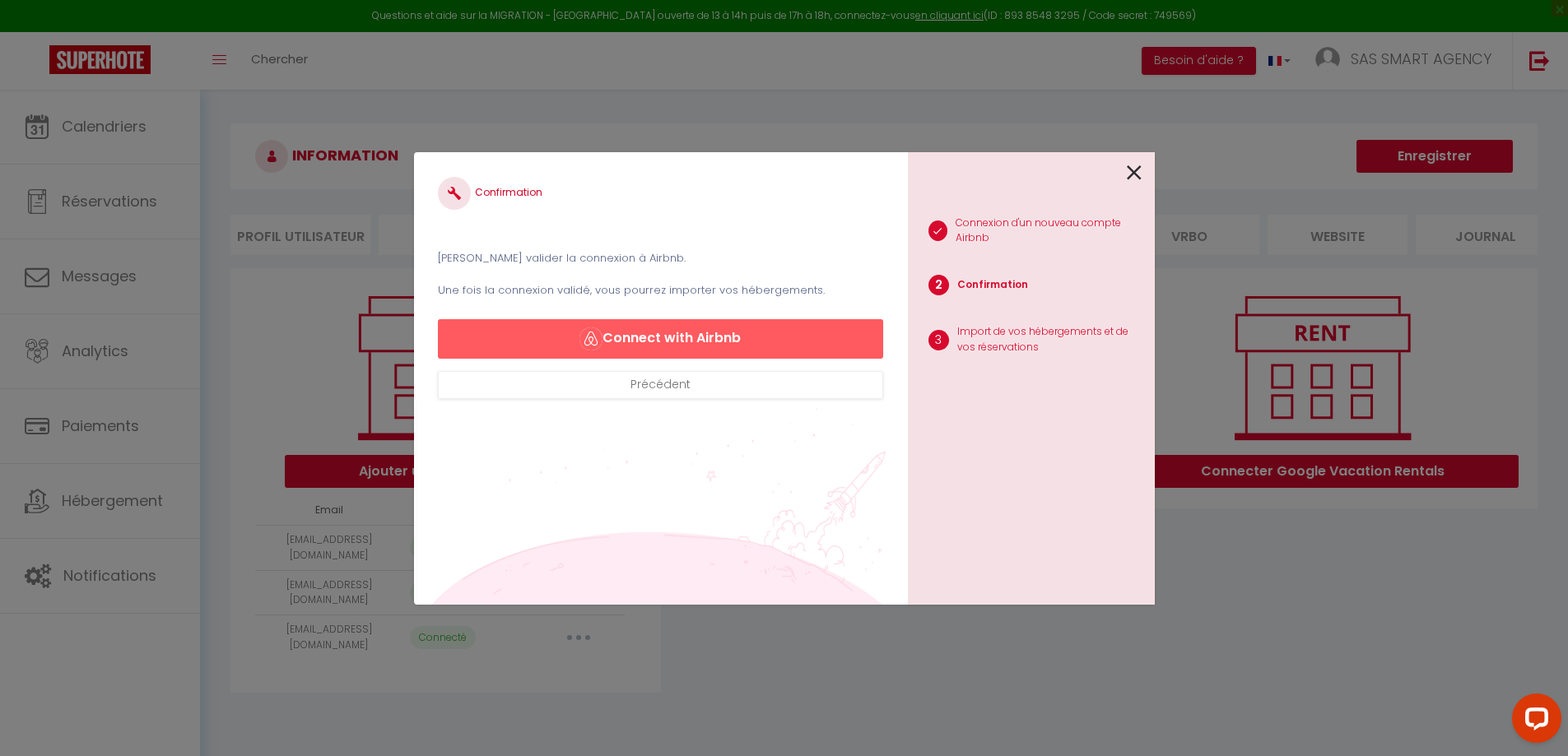
click at [1137, 176] on icon at bounding box center [1134, 173] width 15 height 25
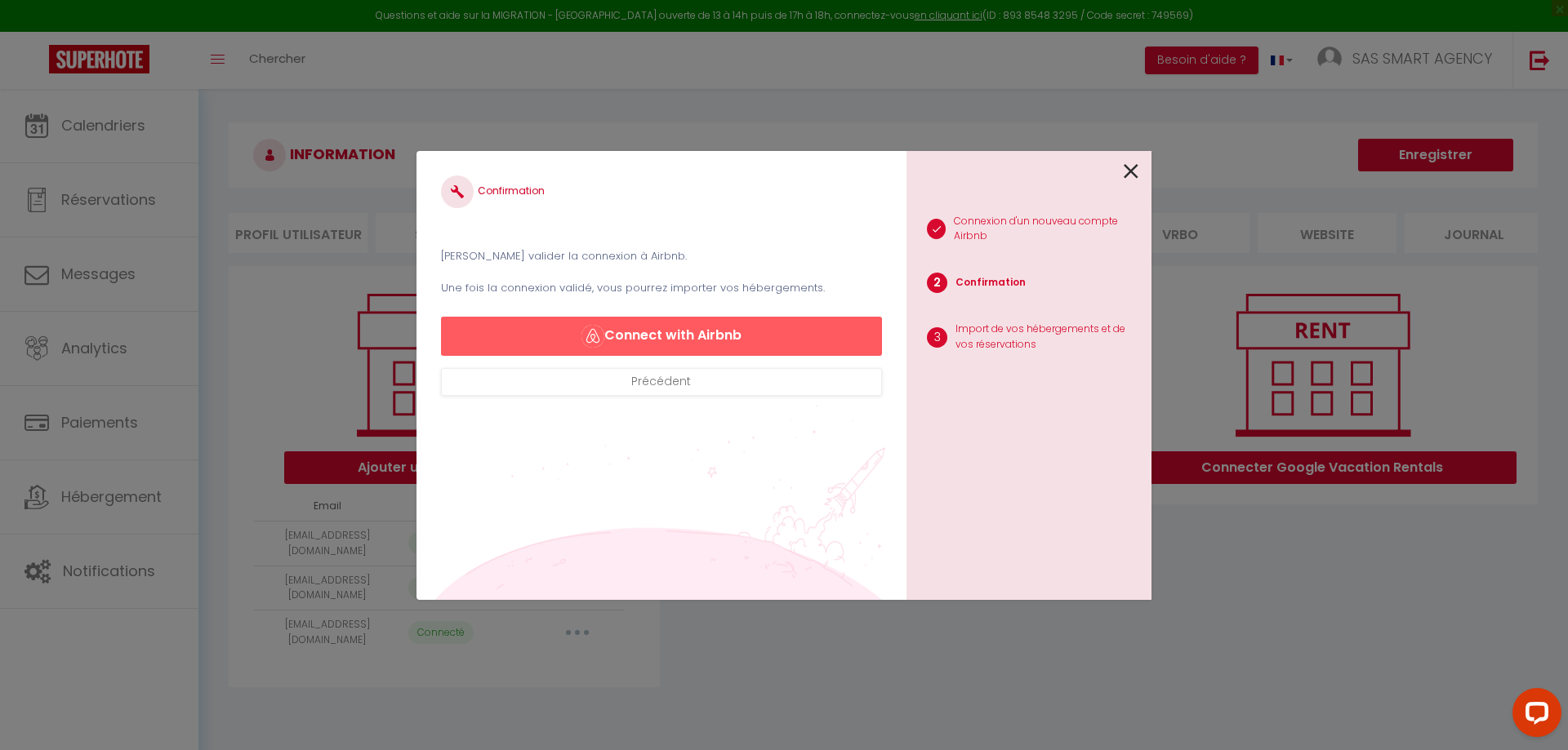
click at [1129, 166] on icon at bounding box center [1131, 172] width 15 height 25
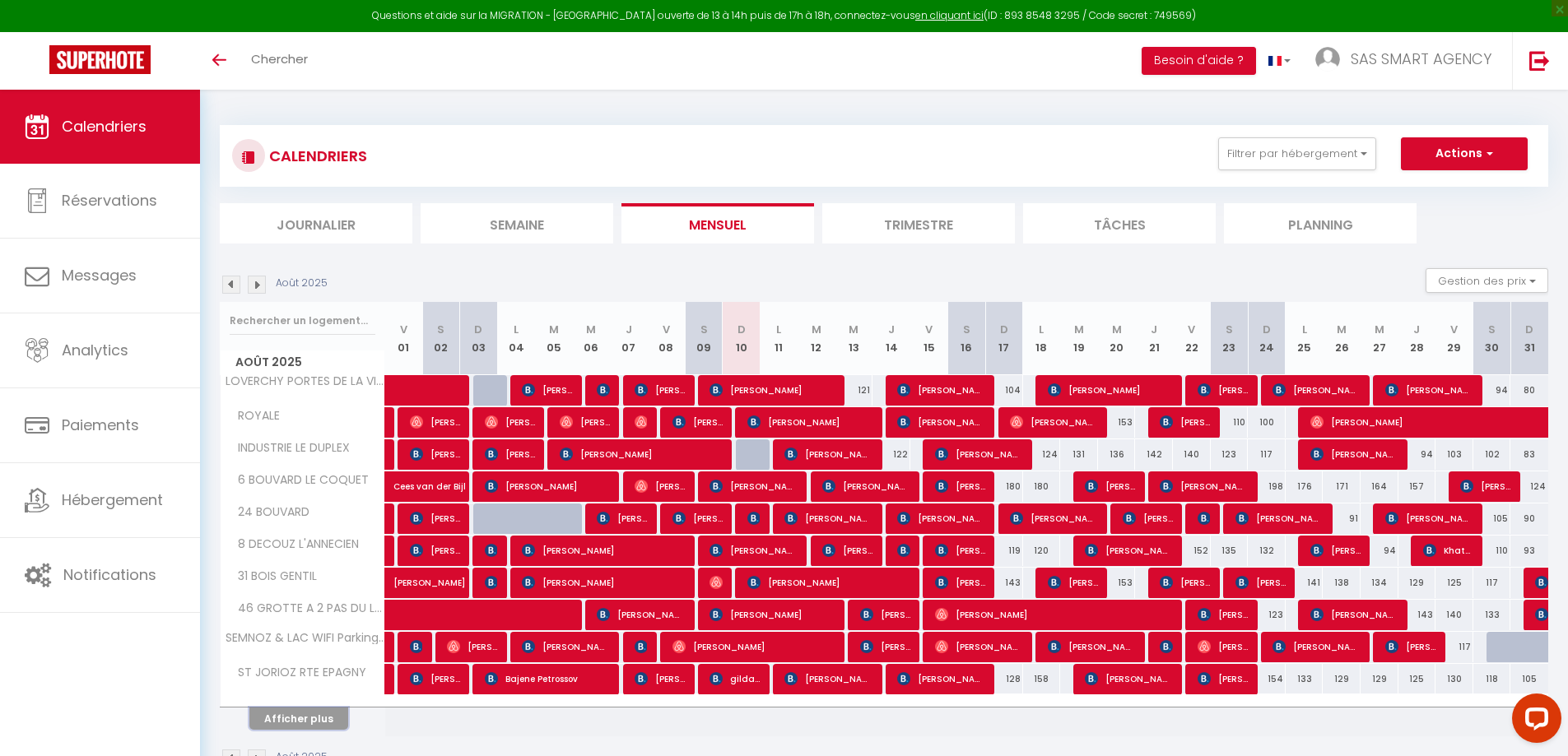
drag, startPoint x: 306, startPoint y: 721, endPoint x: 492, endPoint y: 579, distance: 234.0
click at [306, 720] on button "Afficher plus" at bounding box center [298, 719] width 99 height 22
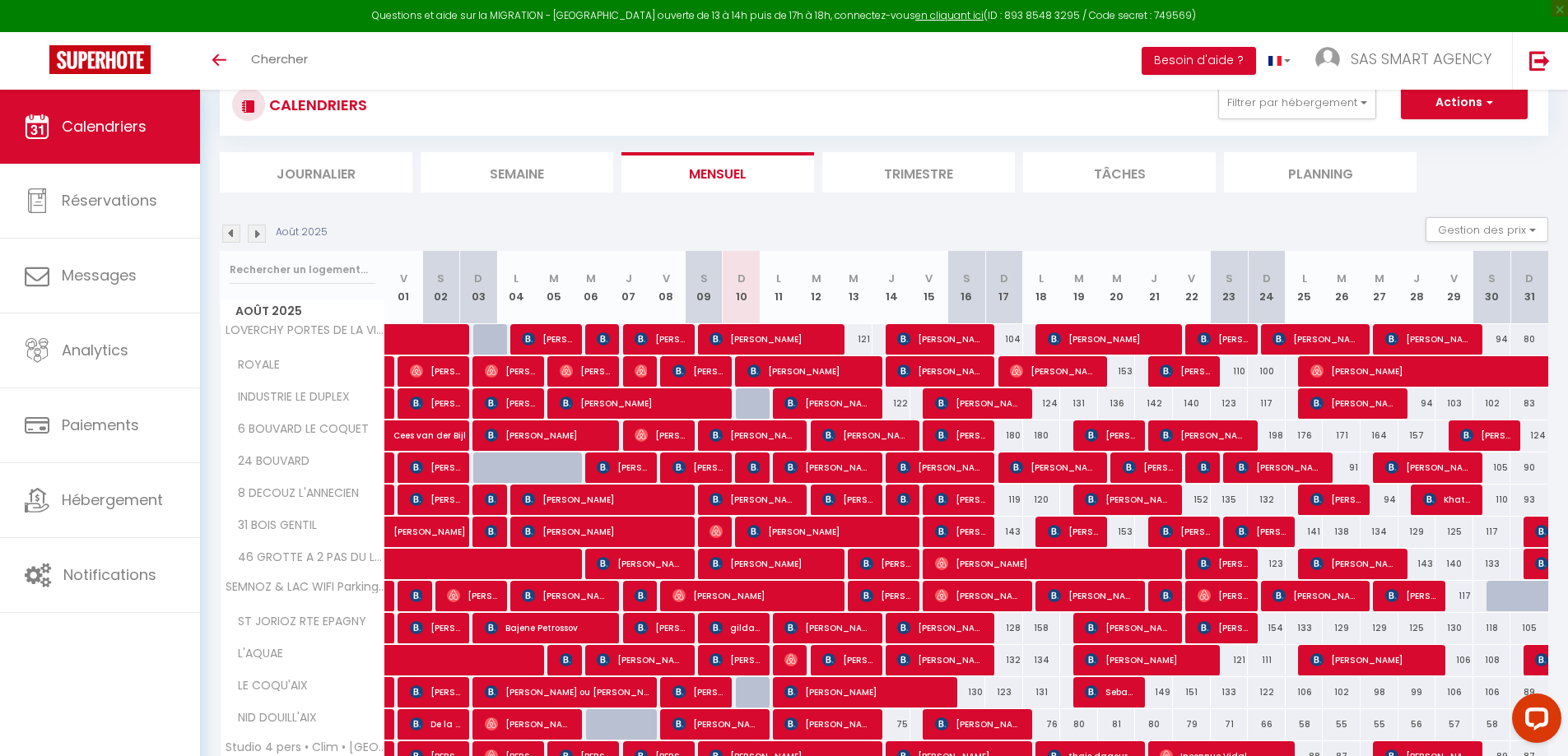
scroll to position [137, 0]
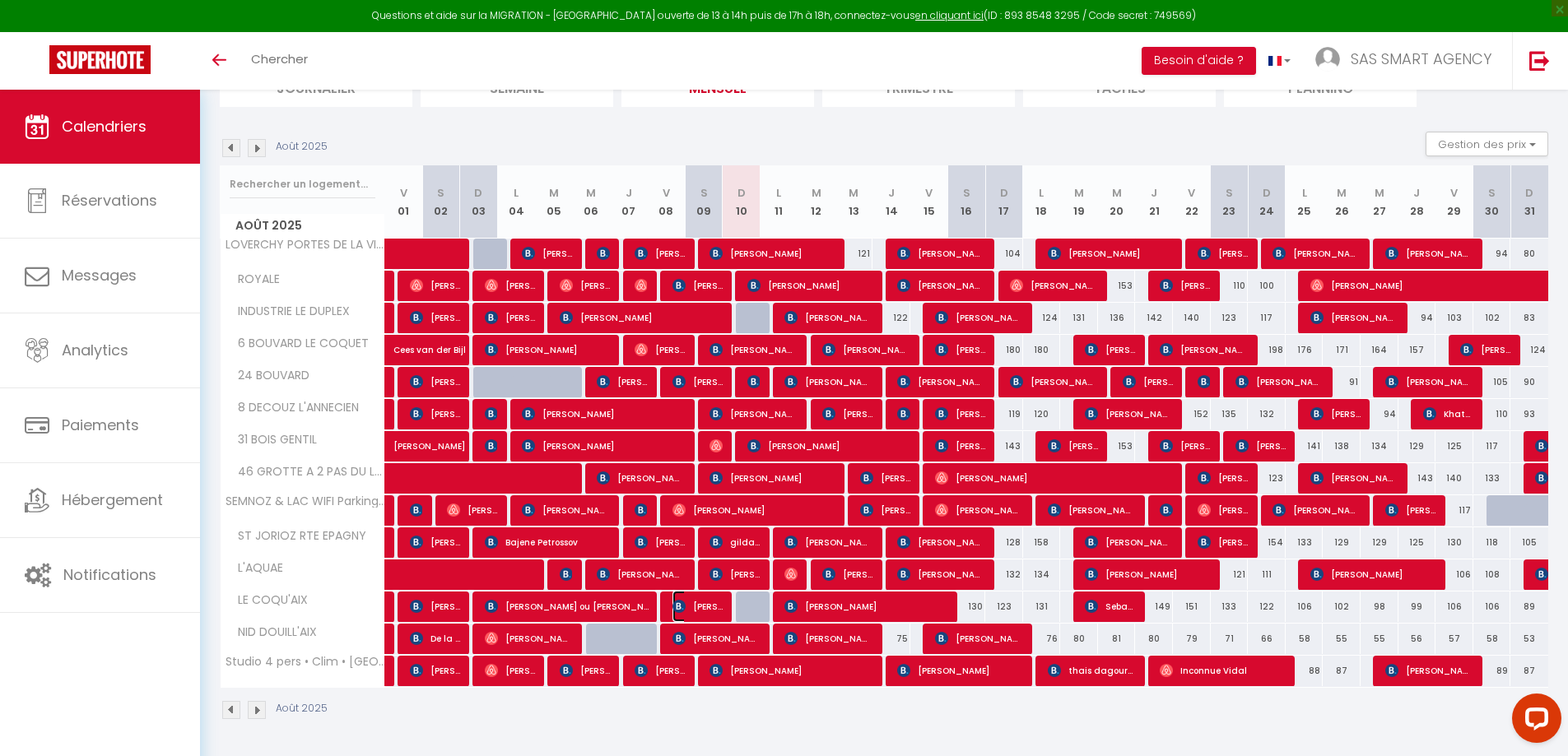
click at [679, 609] on img at bounding box center [679, 606] width 13 height 13
select select "OK"
select select "KO"
select select "0"
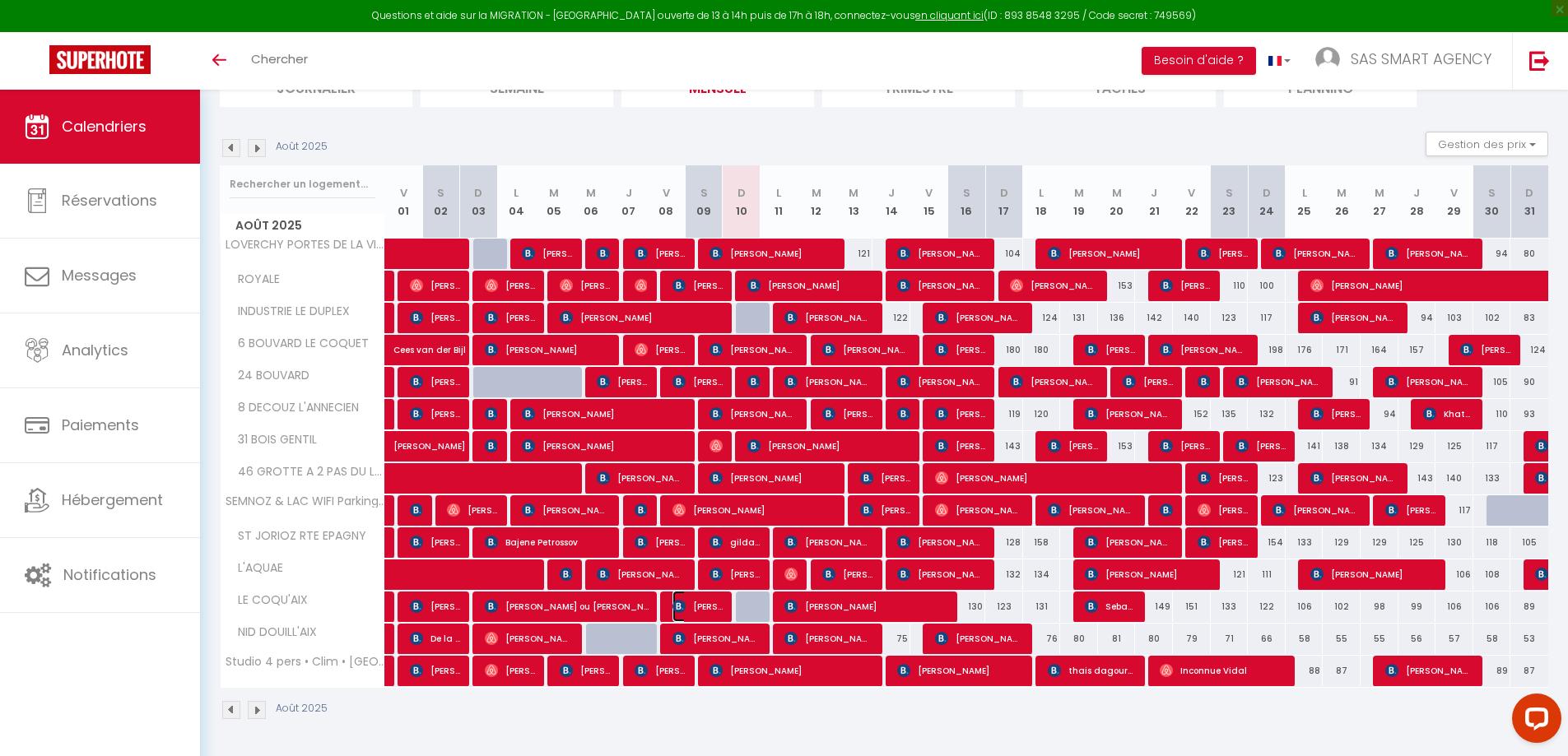
select select "1"
select select
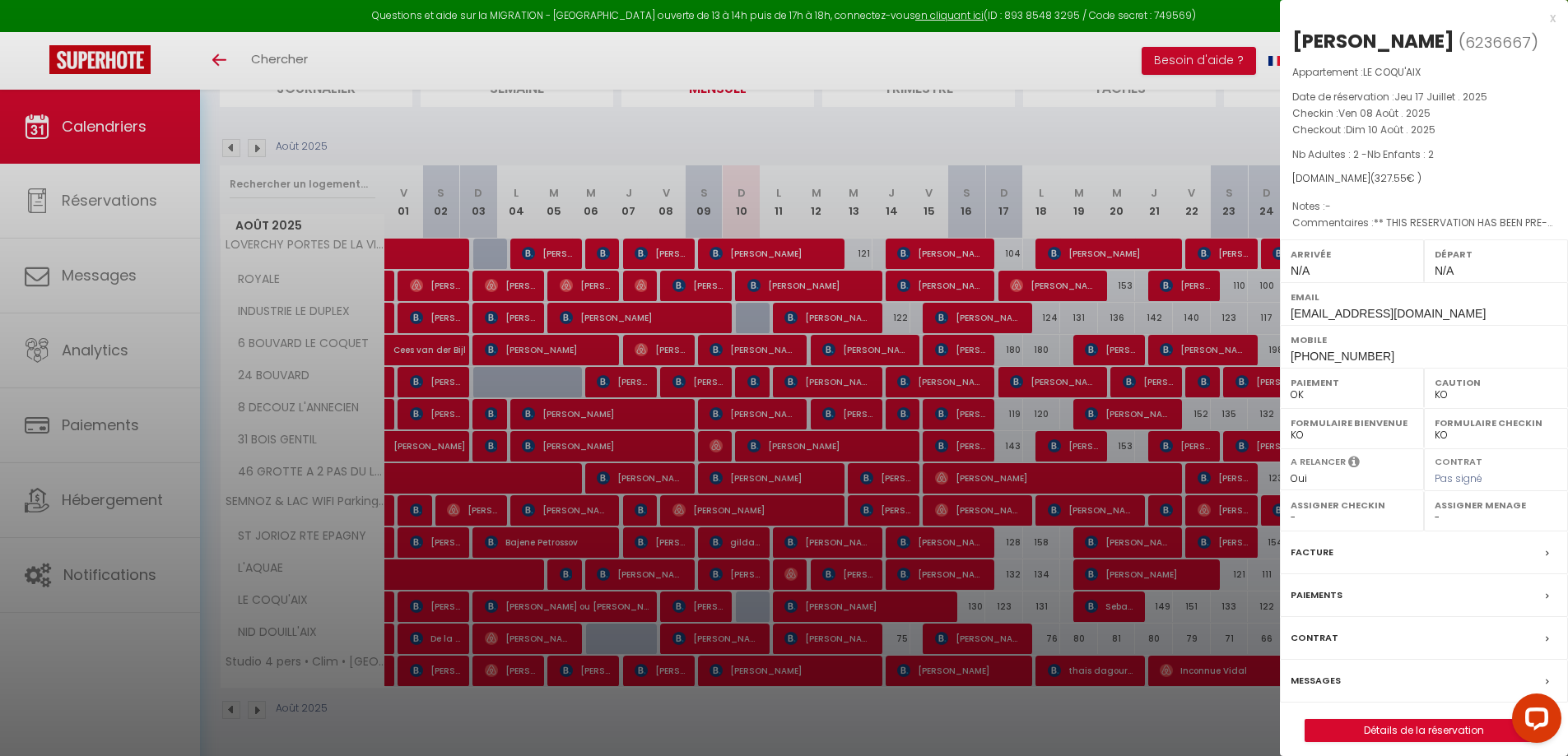
click at [1336, 683] on label "Messages" at bounding box center [1316, 680] width 50 height 17
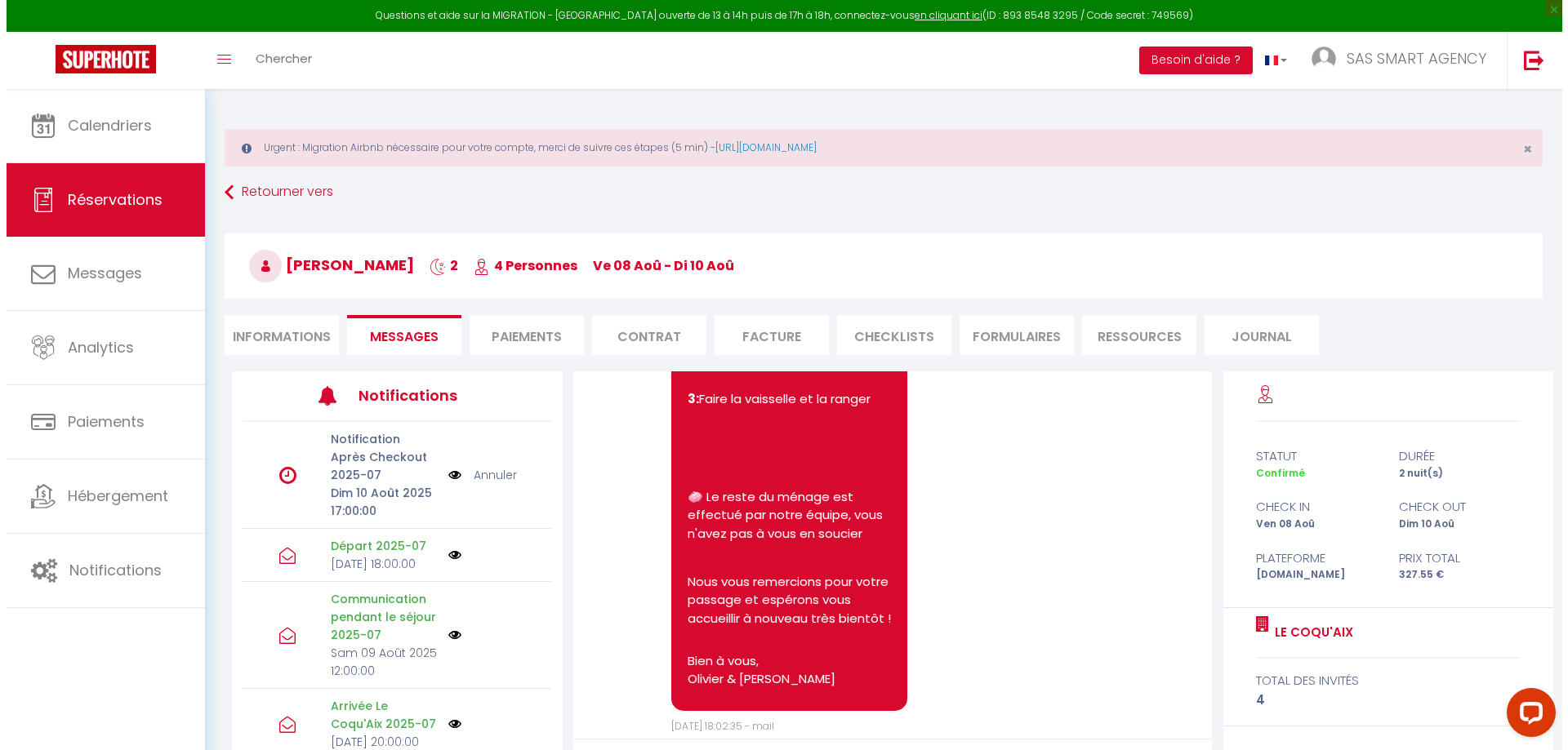
scroll to position [6635, 0]
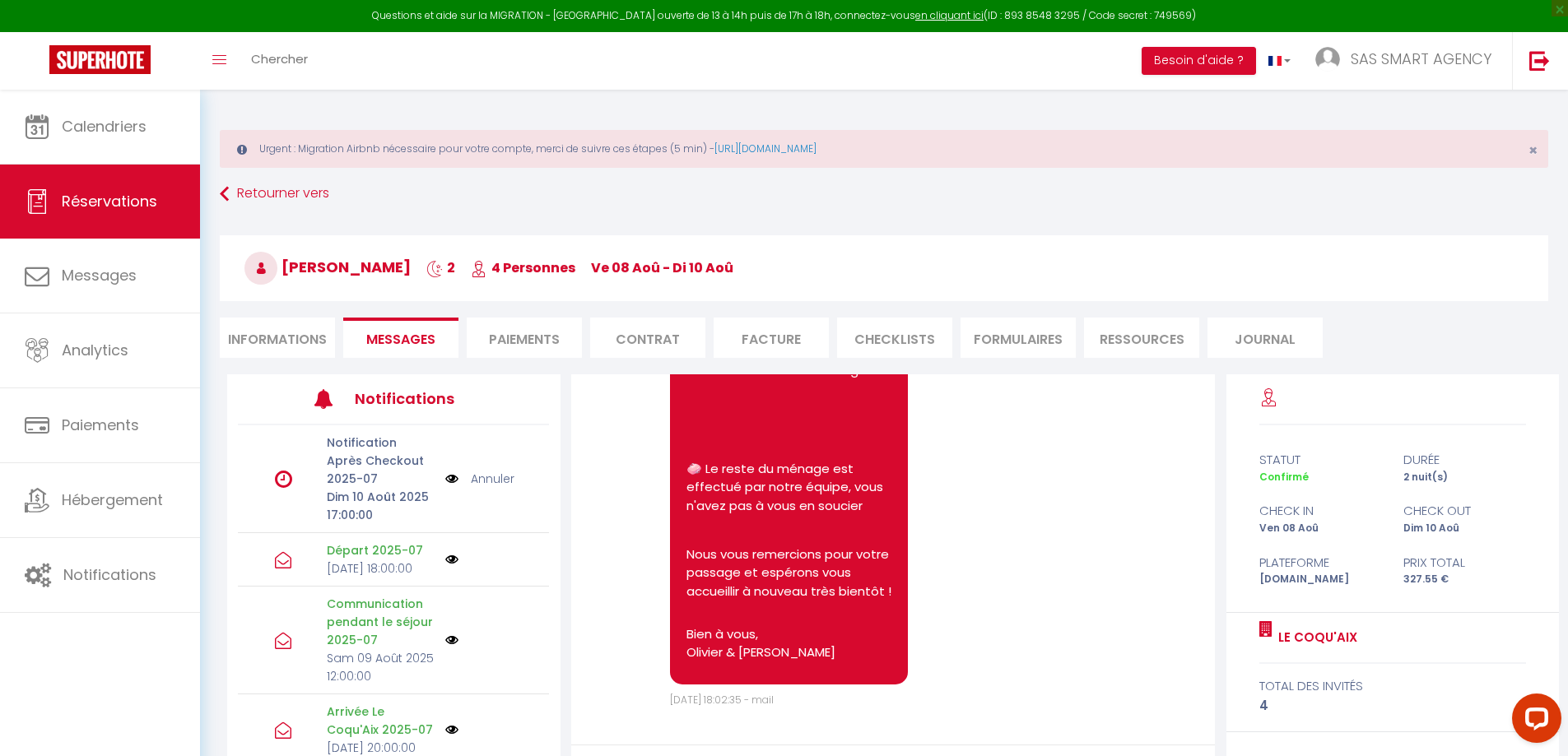
click at [446, 480] on img at bounding box center [452, 478] width 13 height 18
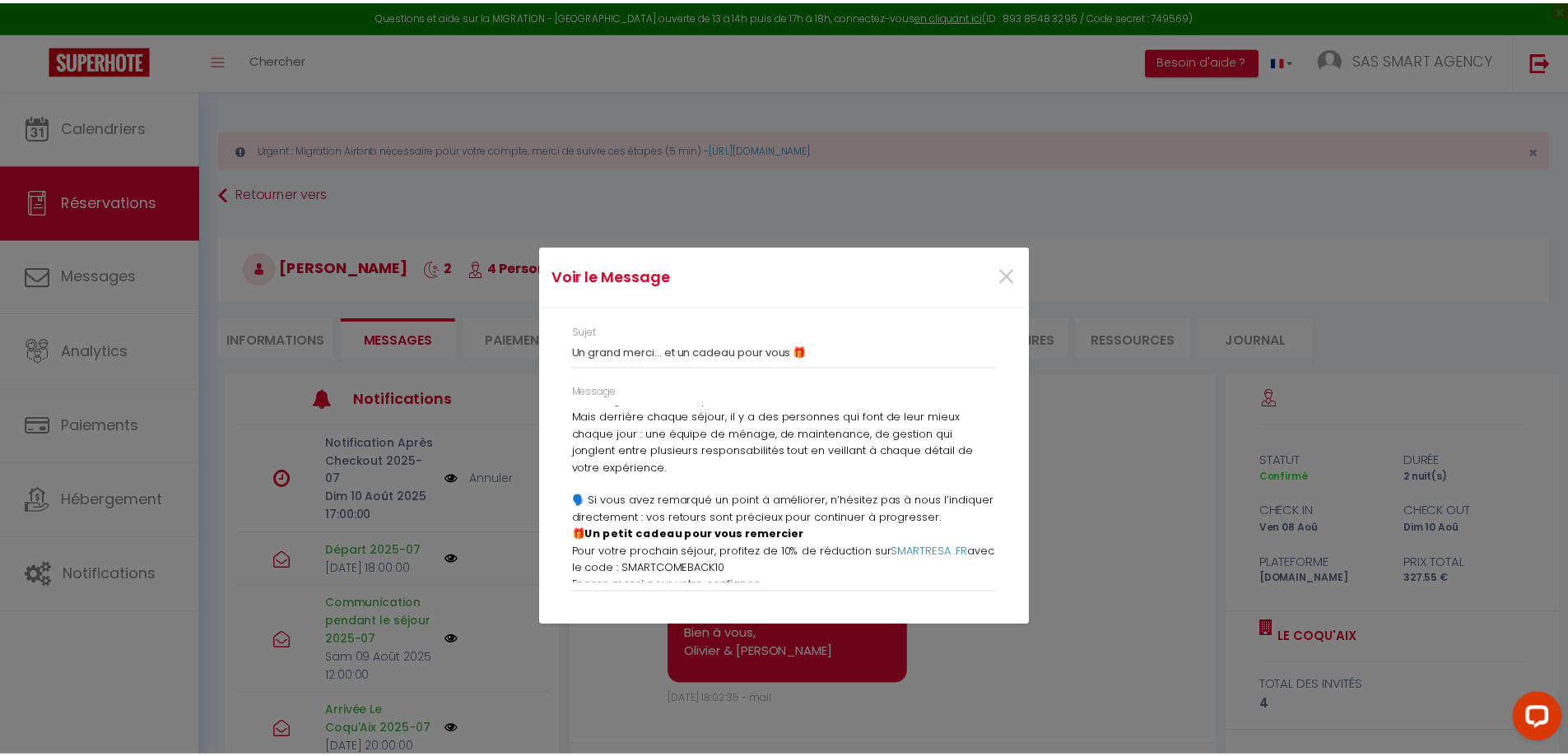
scroll to position [411, 0]
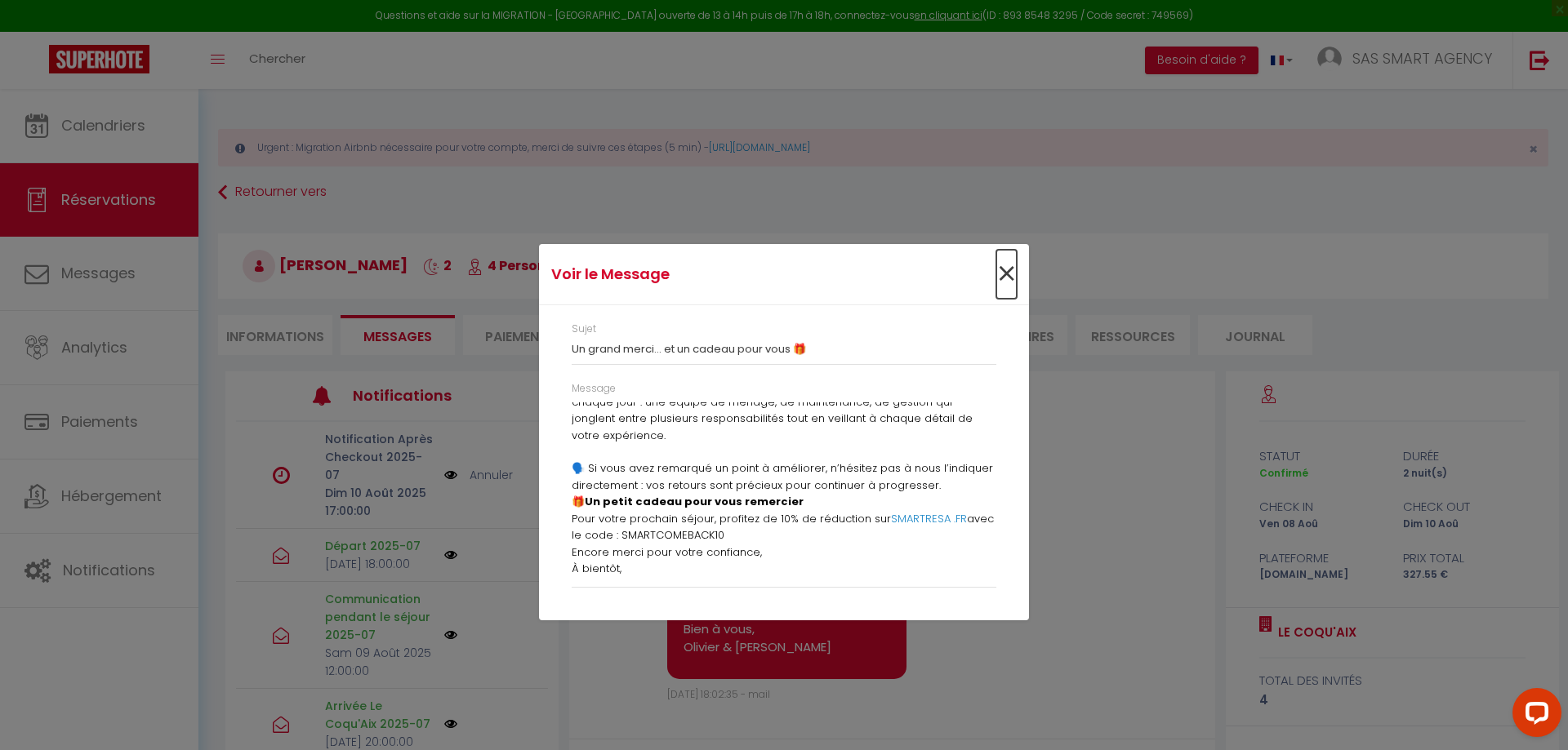
click at [1000, 275] on span "×" at bounding box center [1006, 274] width 20 height 49
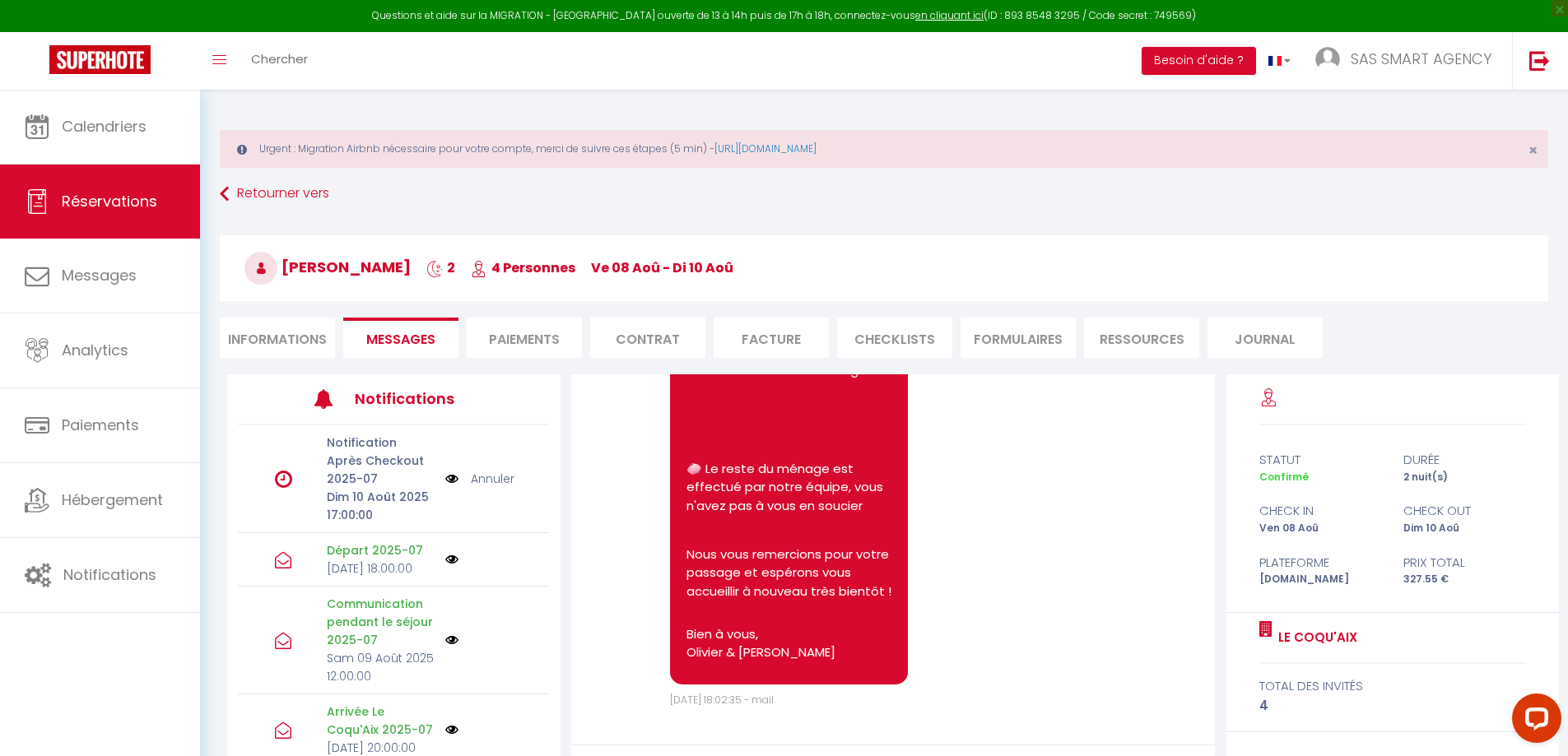
click at [477, 479] on link "Annuler" at bounding box center [492, 478] width 44 height 18
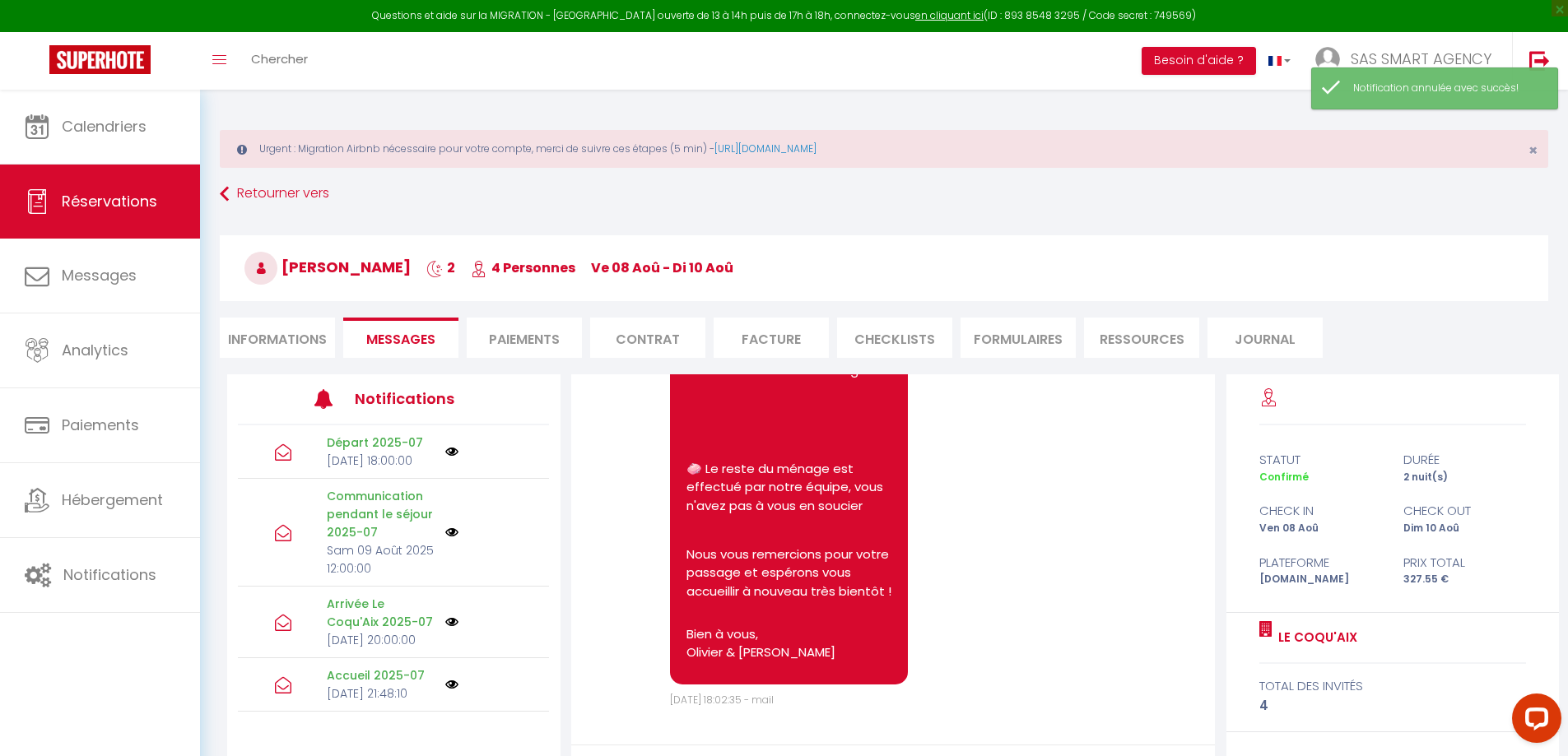
click at [736, 216] on div "Retourner vers Richard Durand 2 4 Personnes ve 08 Aoû - di 10 Aoû Actions Enreg…" at bounding box center [884, 277] width 1350 height 195
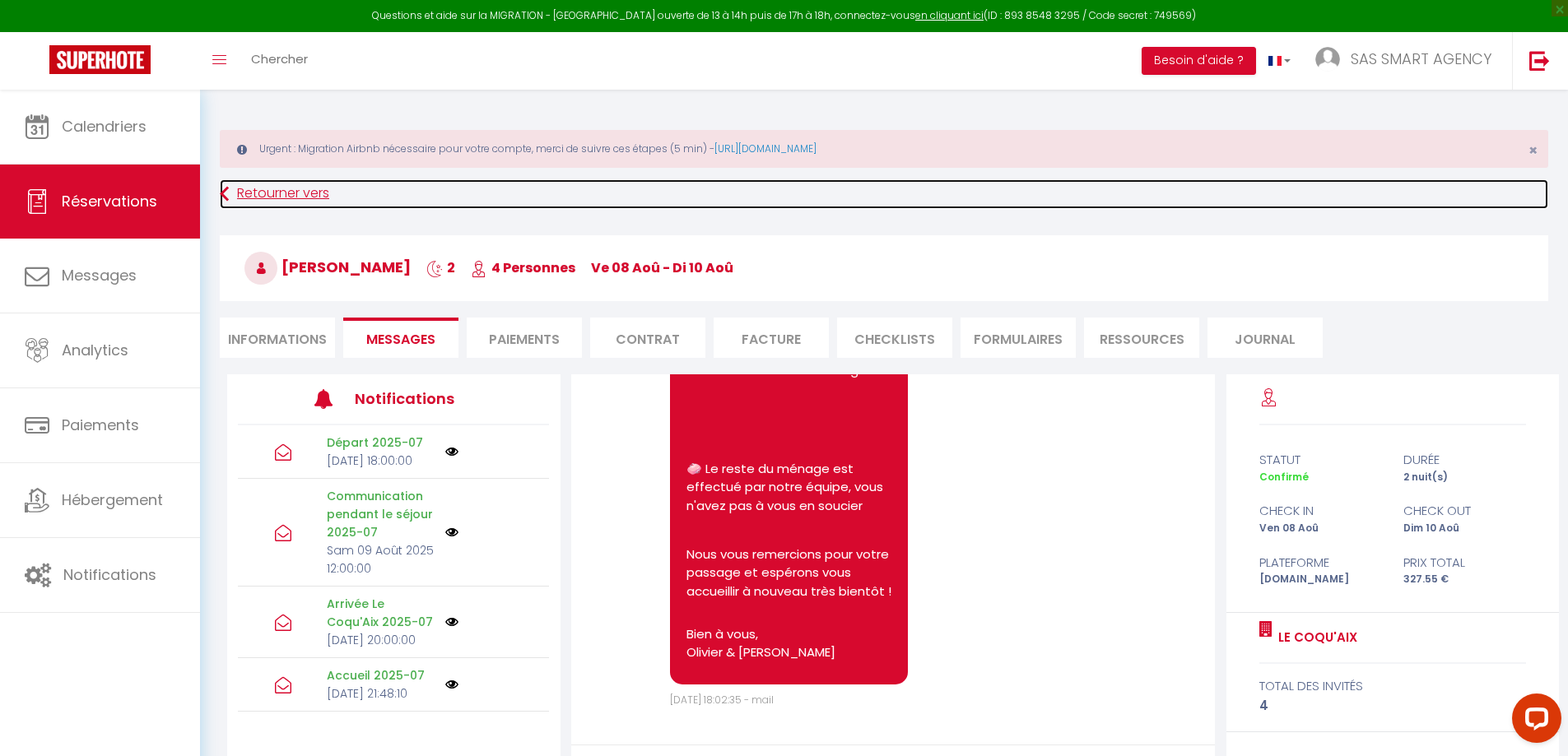
click at [480, 196] on link "Retourner vers" at bounding box center [884, 194] width 1329 height 29
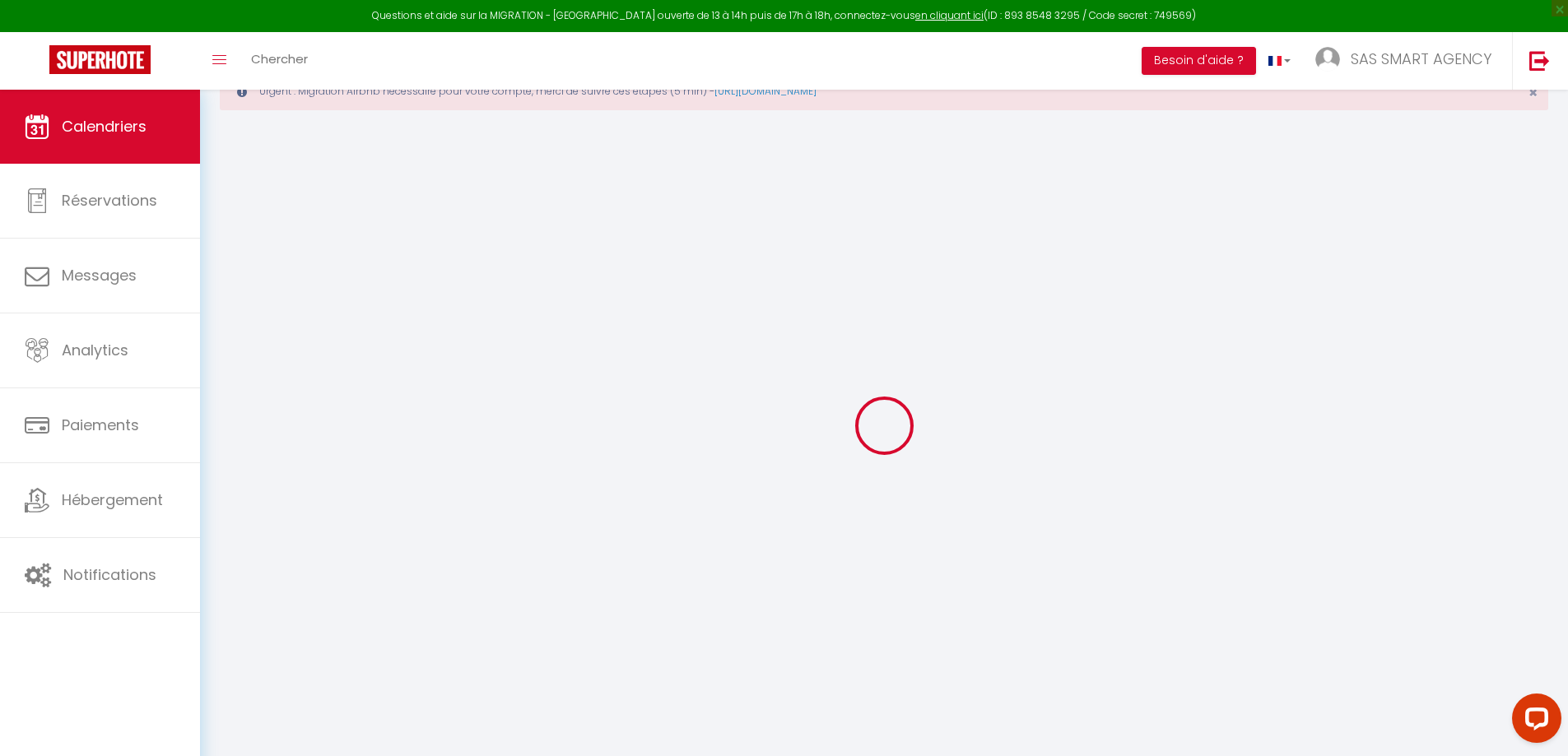
scroll to position [90, 0]
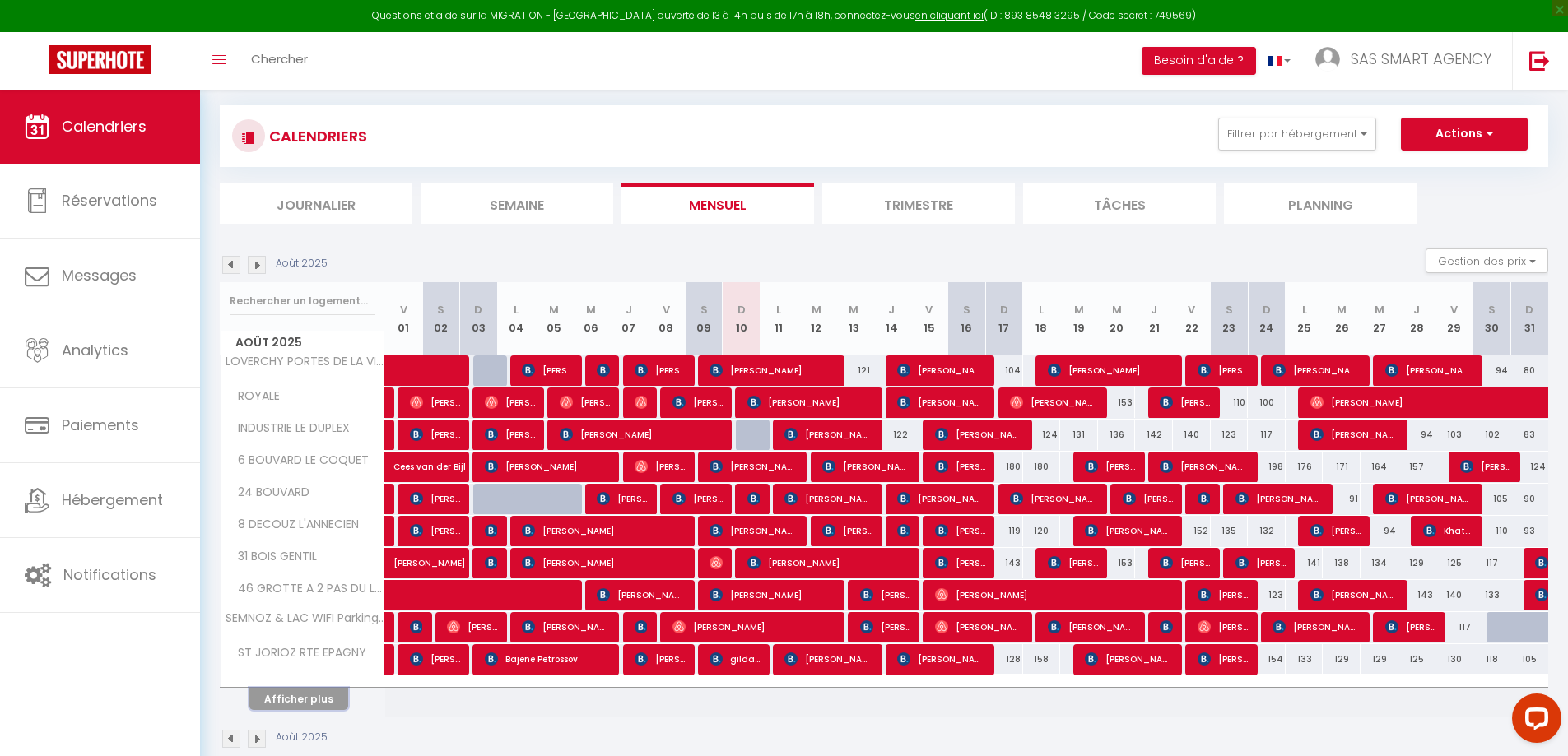
click at [291, 699] on button "Afficher plus" at bounding box center [298, 699] width 99 height 22
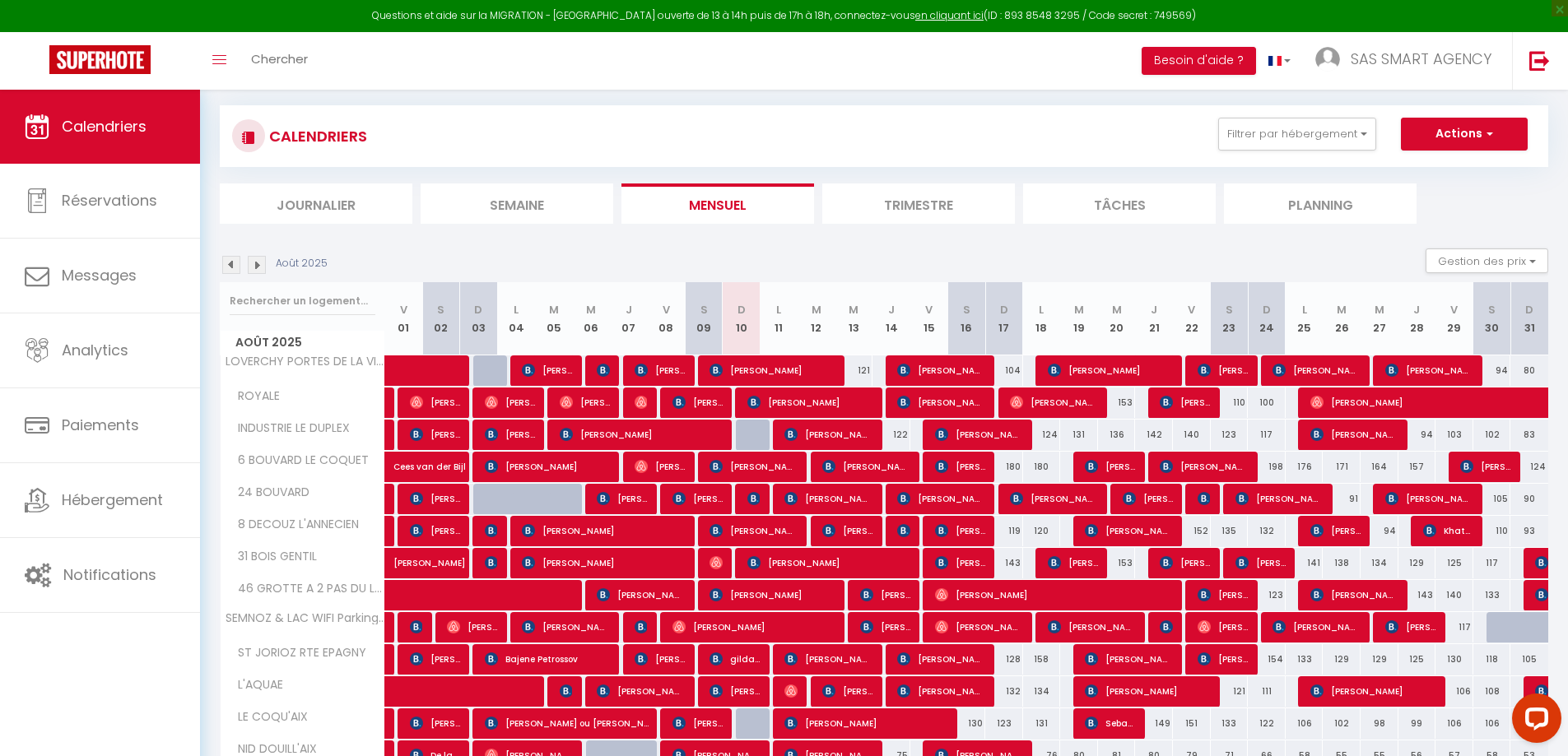
scroll to position [172, 0]
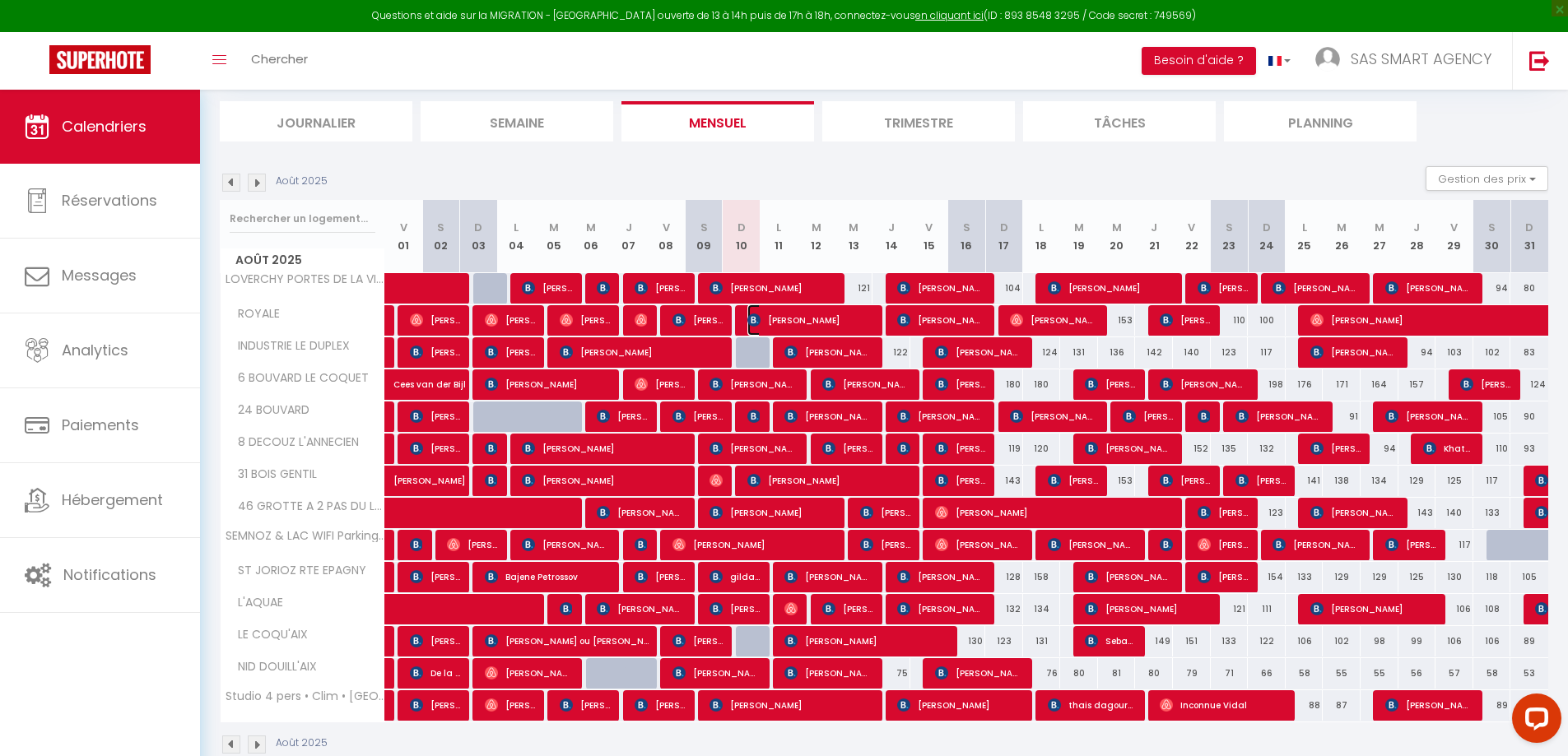
click at [754, 322] on img at bounding box center [754, 320] width 13 height 13
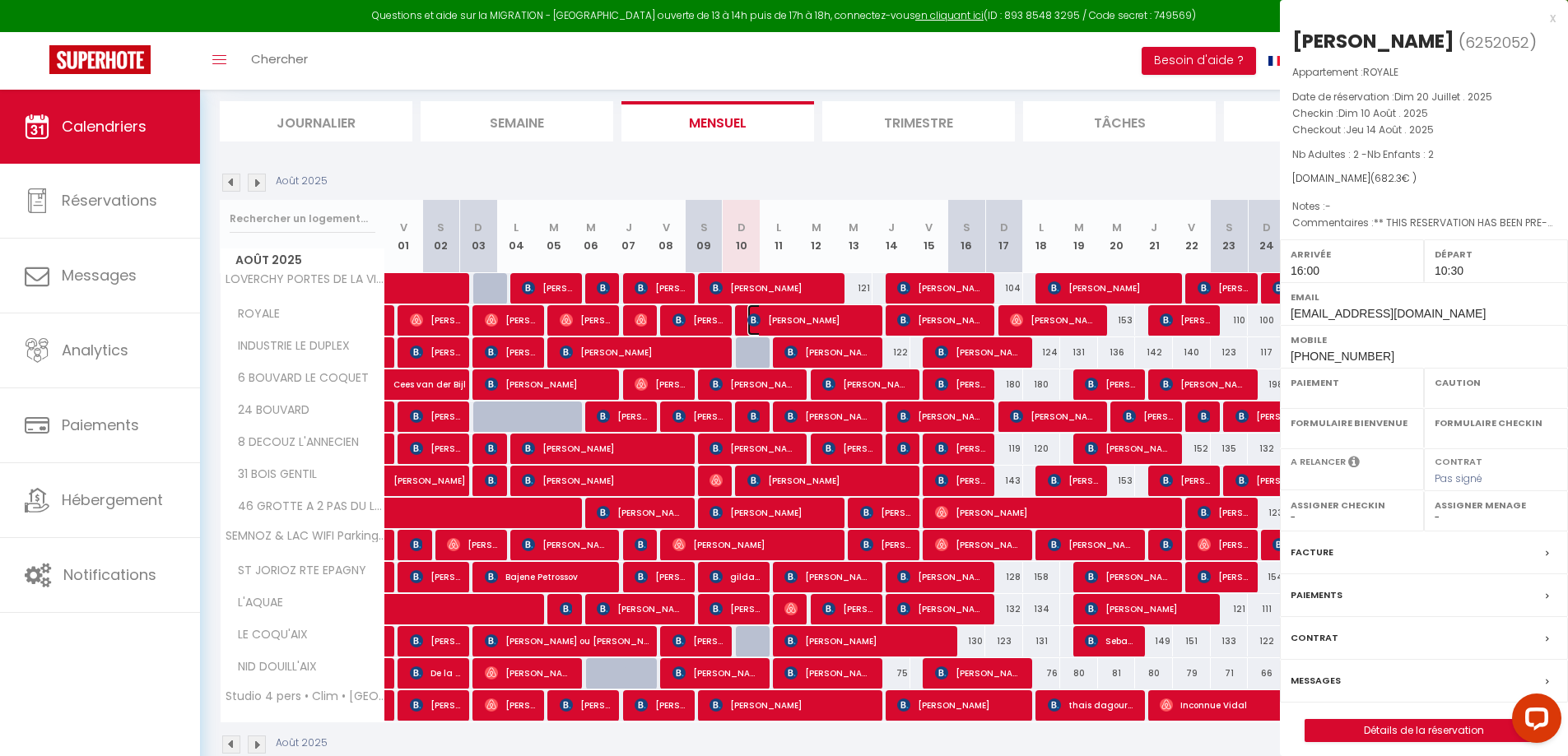
select select "OK"
select select "1"
select select "0"
select select "1"
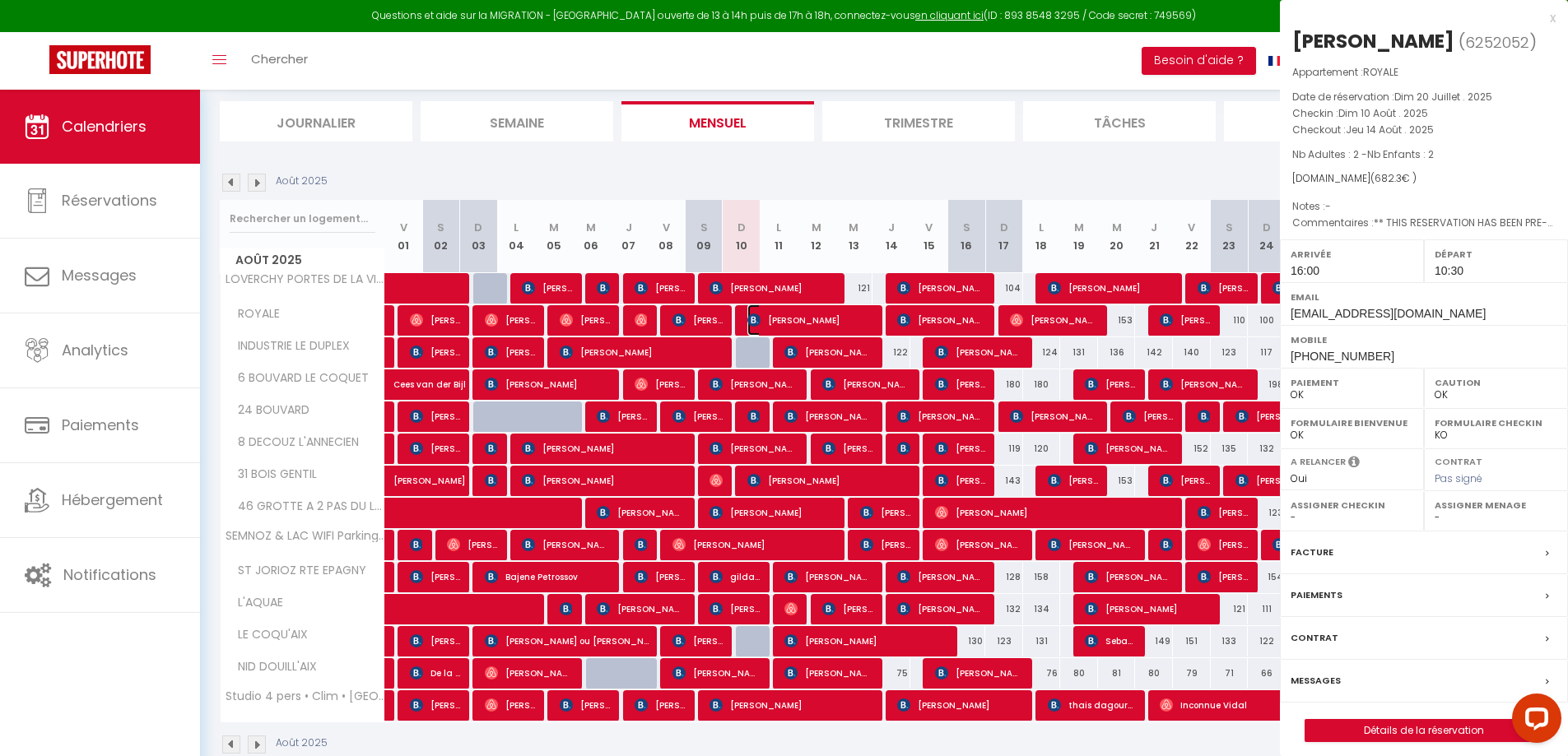
select select
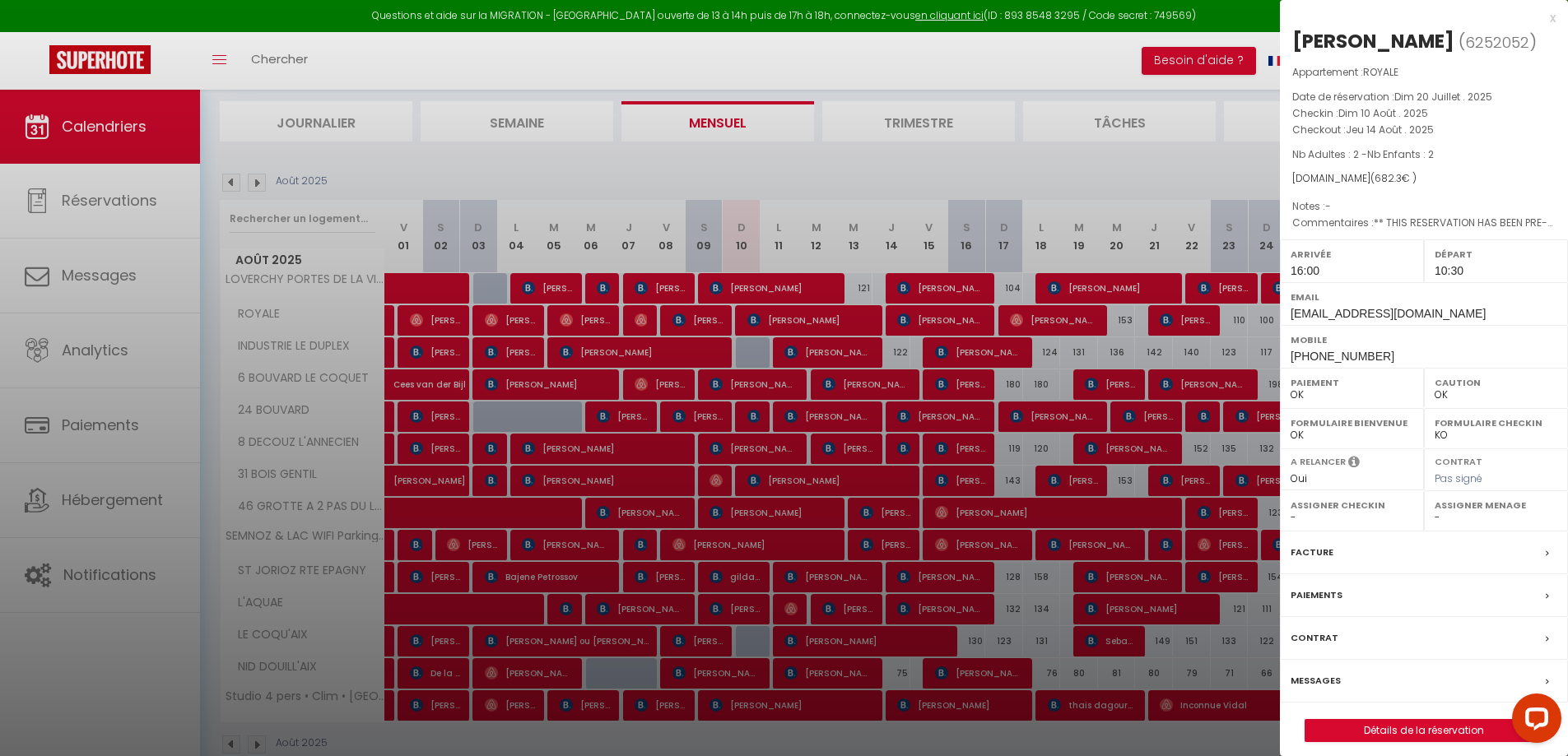
click at [1319, 677] on label "Messages" at bounding box center [1316, 680] width 50 height 17
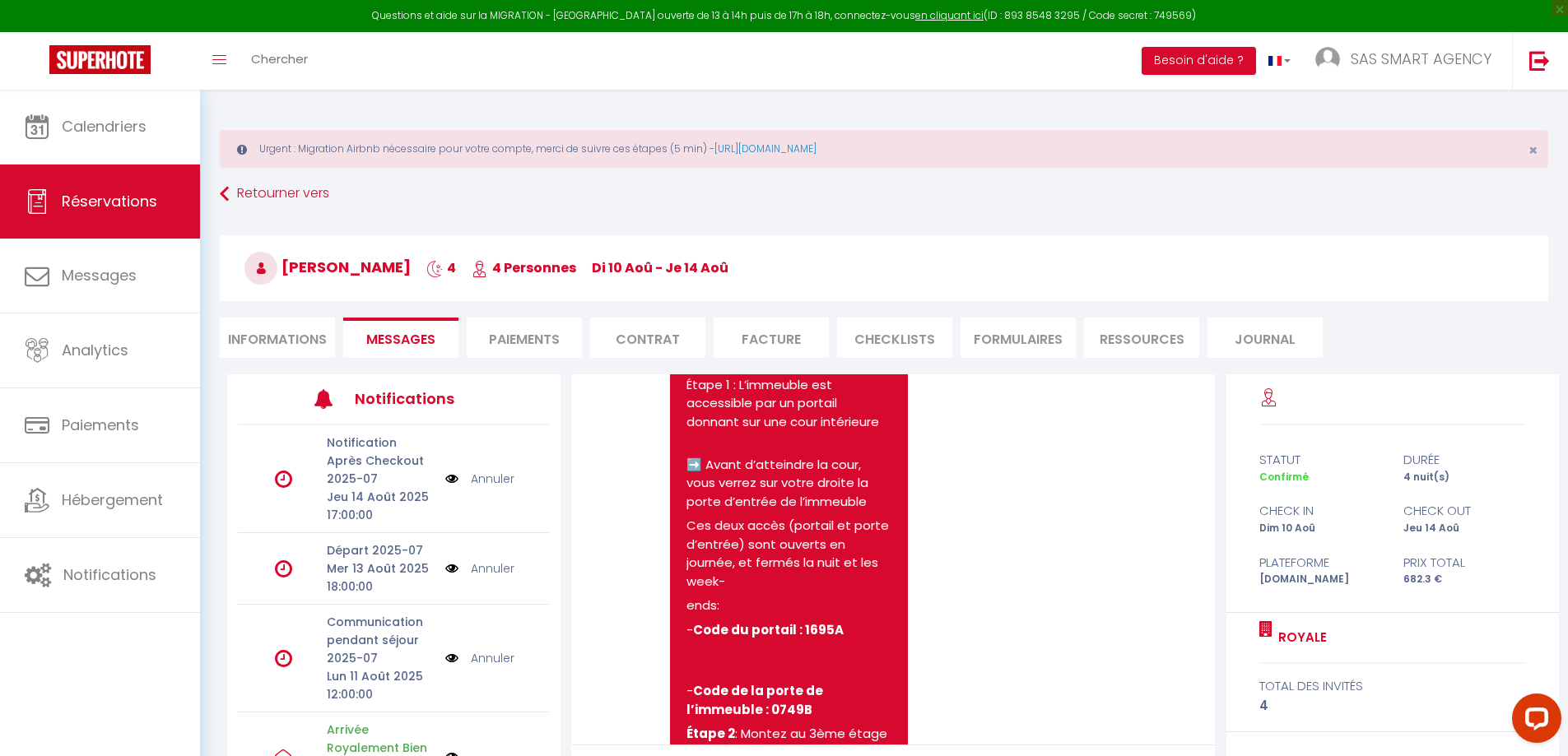
scroll to position [4019, 0]
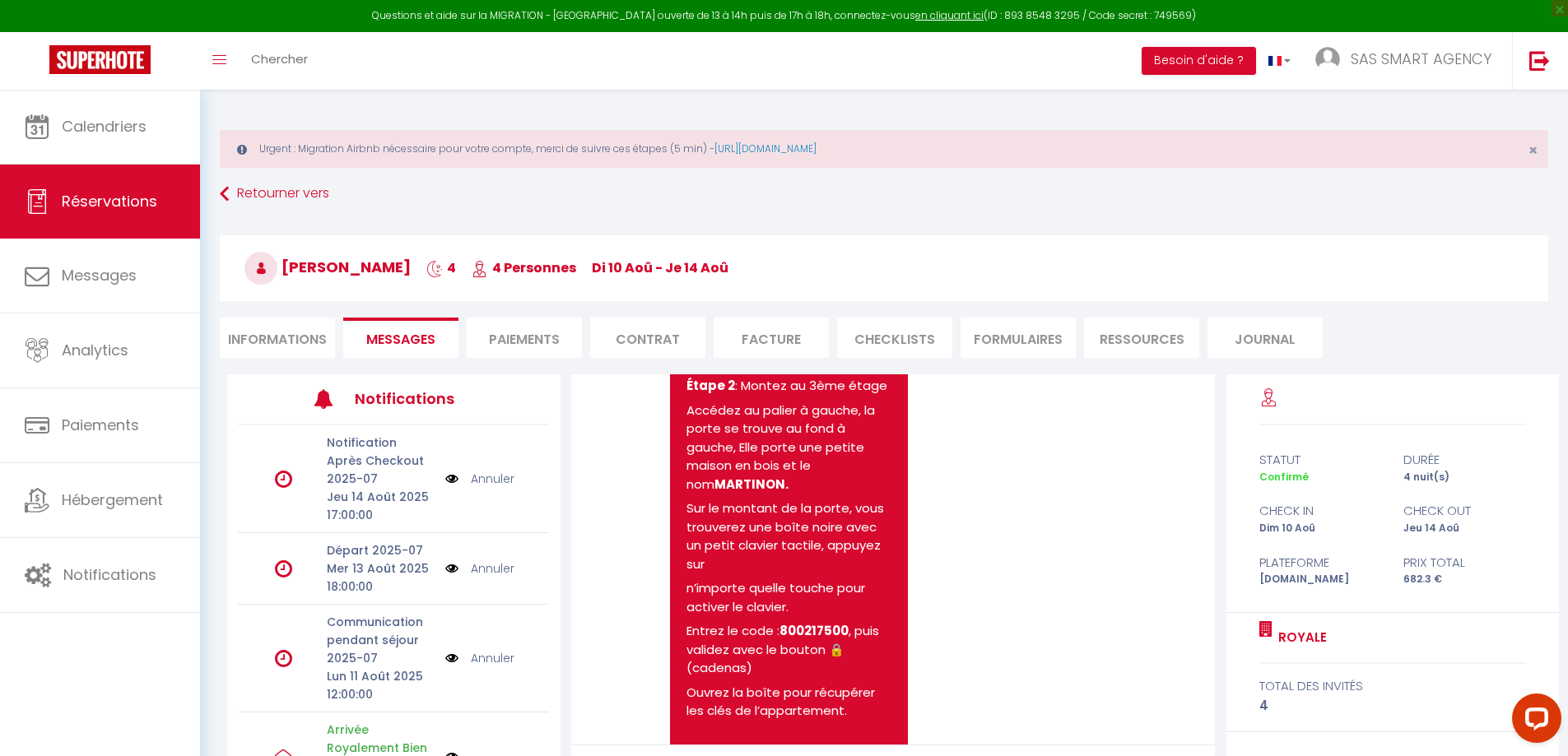
click at [757, 270] on h3 "Julie LISAUD 4 4 Personnes di 10 Aoû - je 14 Aoû" at bounding box center [884, 269] width 1329 height 66
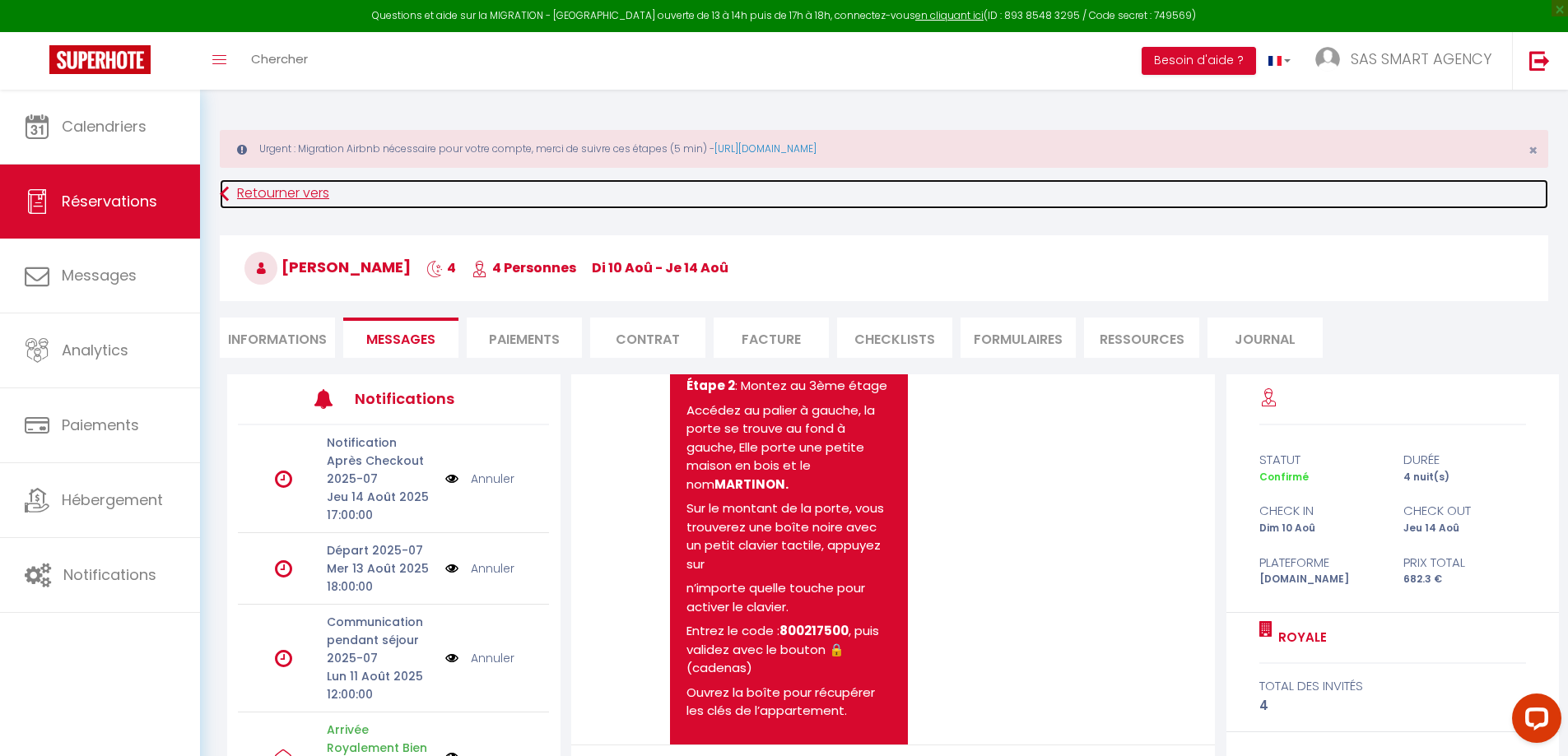
click at [254, 198] on link "Retourner vers" at bounding box center [884, 194] width 1329 height 29
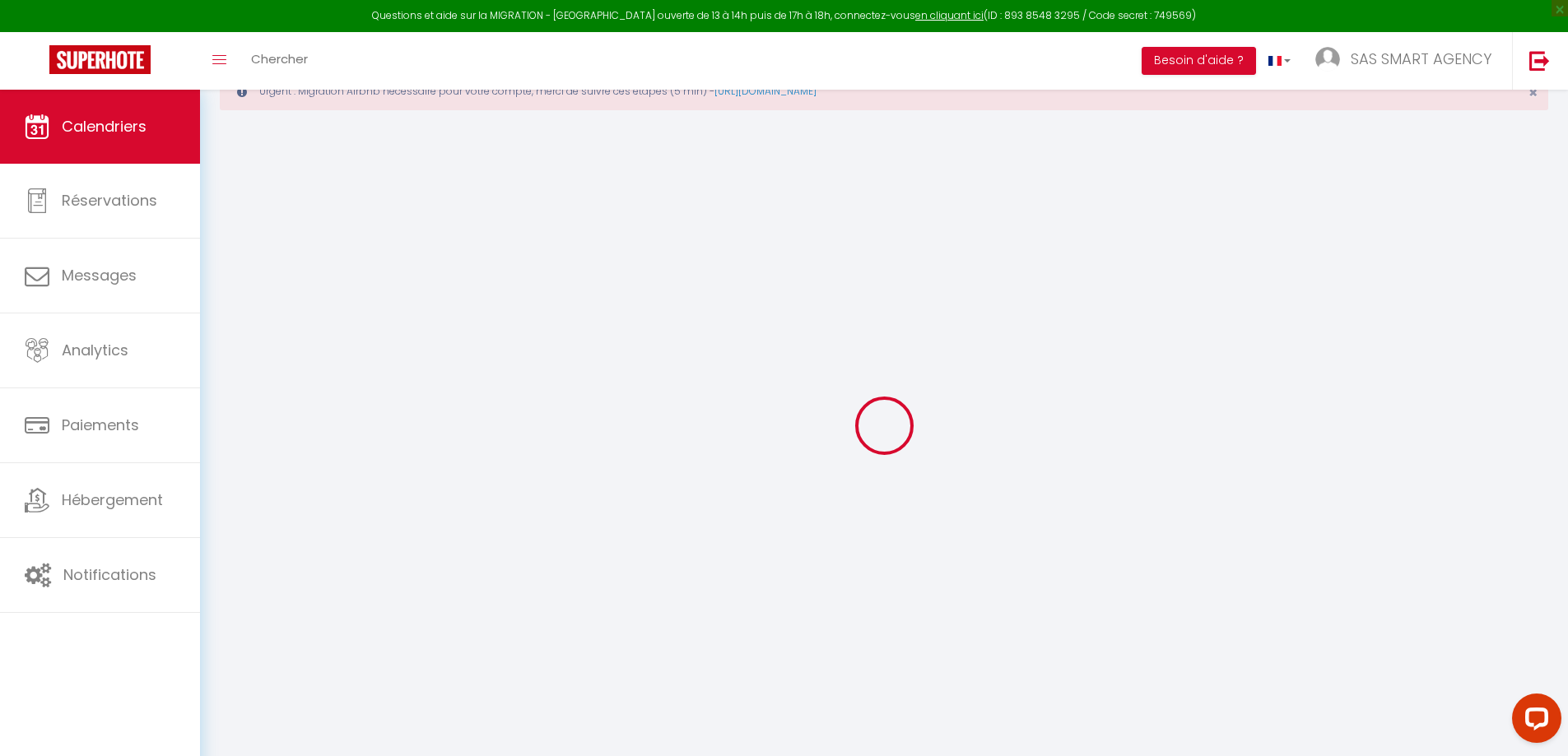
scroll to position [90, 0]
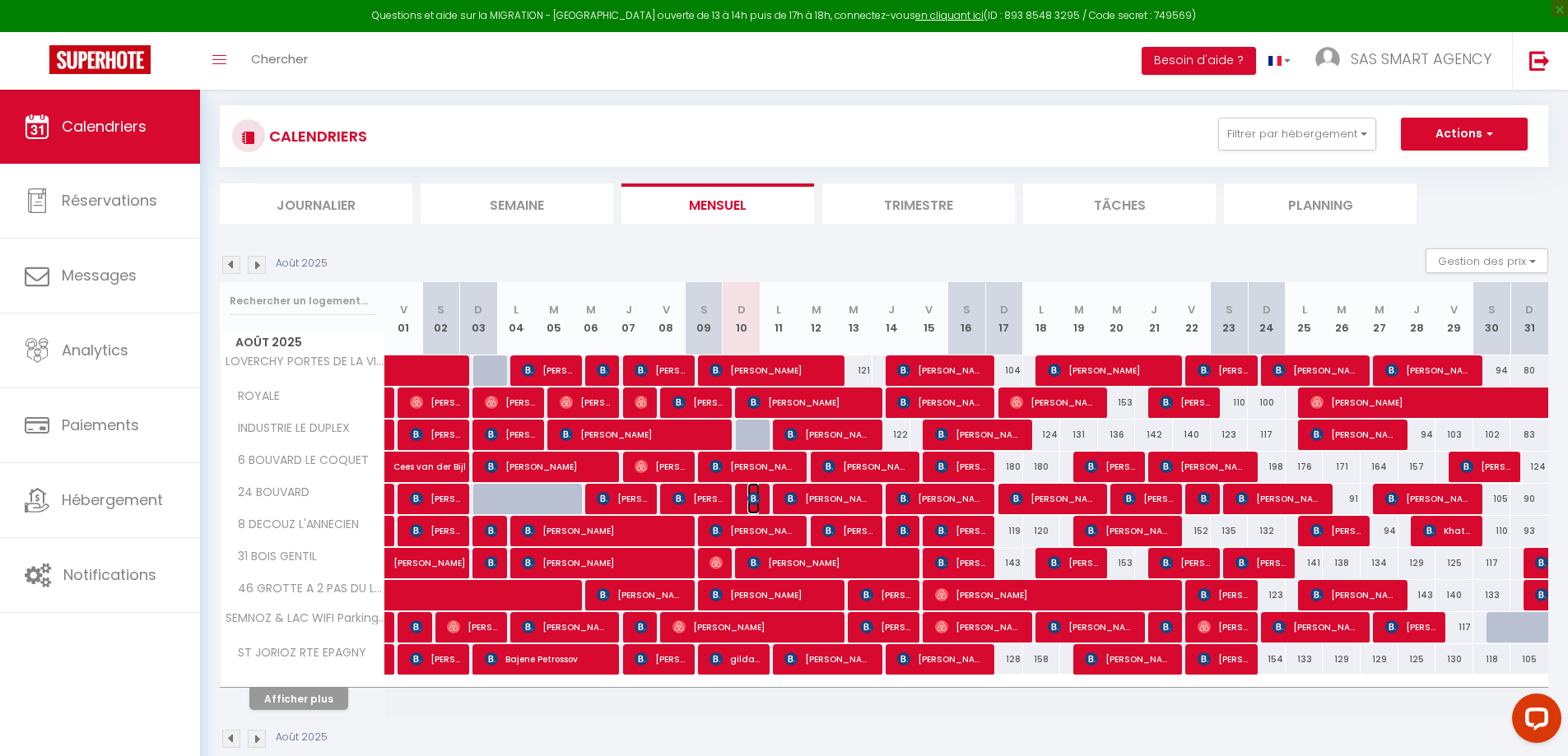
click at [746, 499] on td "86 Daniel Machado" at bounding box center [742, 499] width 38 height 32
click at [755, 501] on img at bounding box center [754, 498] width 13 height 13
select select "OK"
select select "KO"
select select "0"
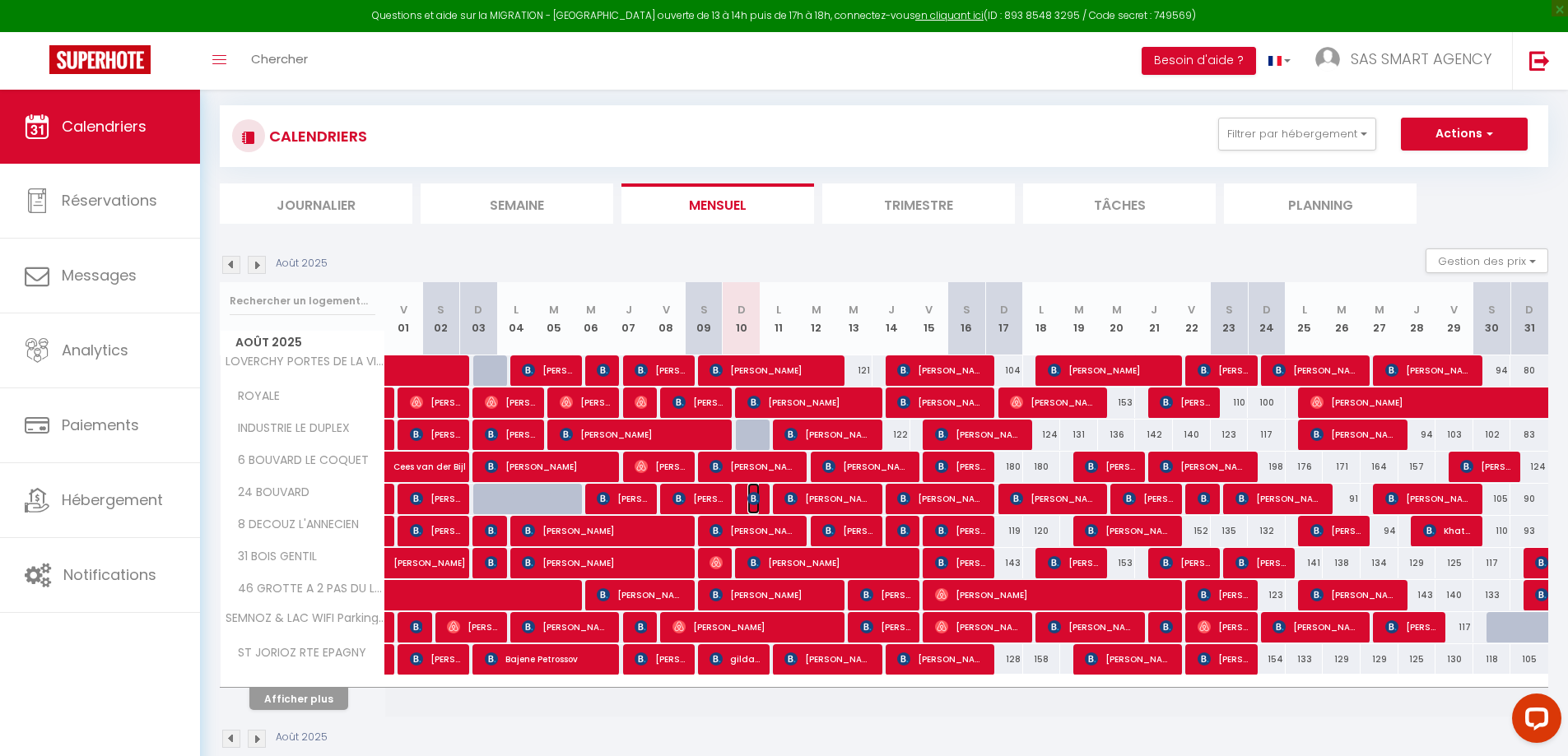
select select "0"
select select "1"
select select
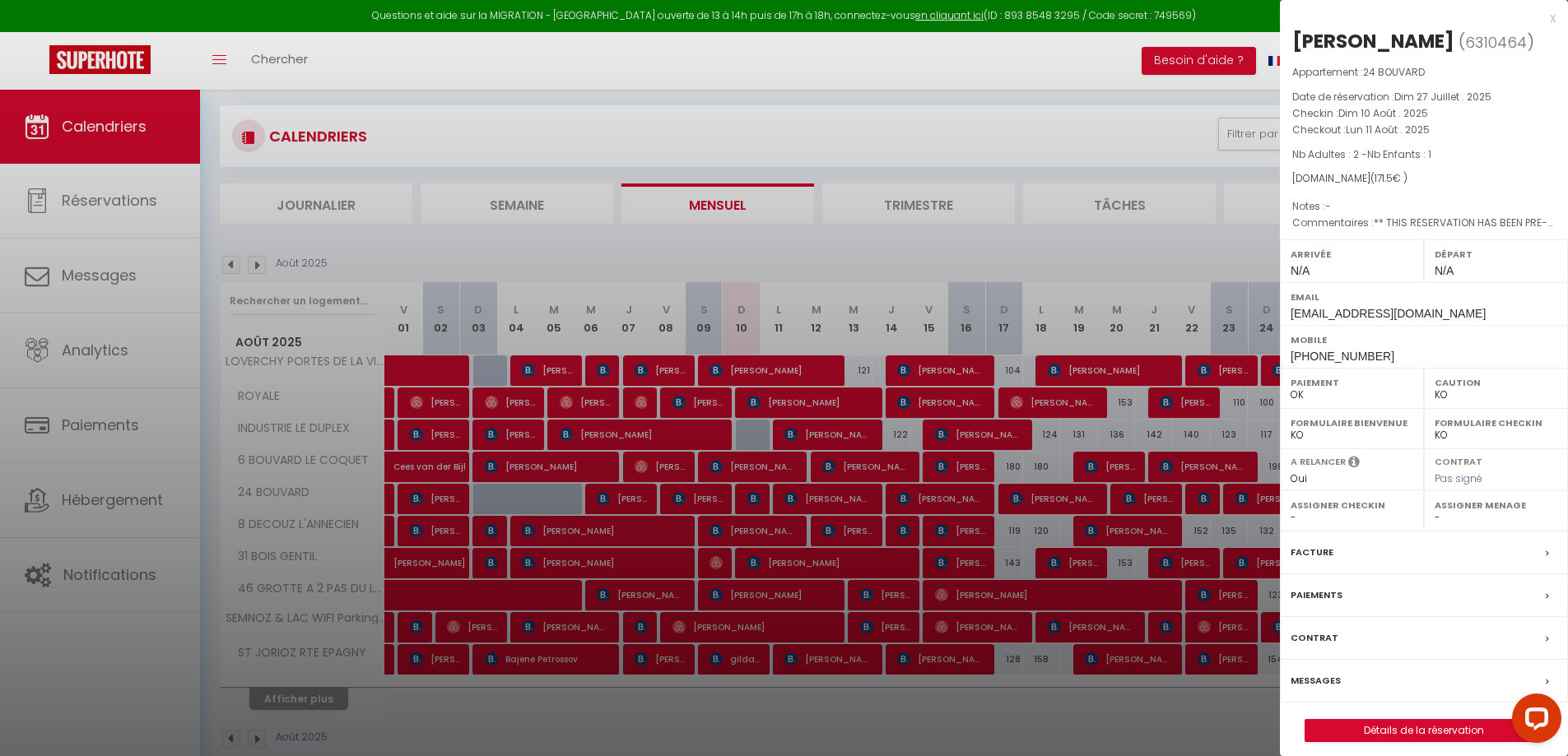
click at [1325, 685] on label "Messages" at bounding box center [1316, 680] width 50 height 17
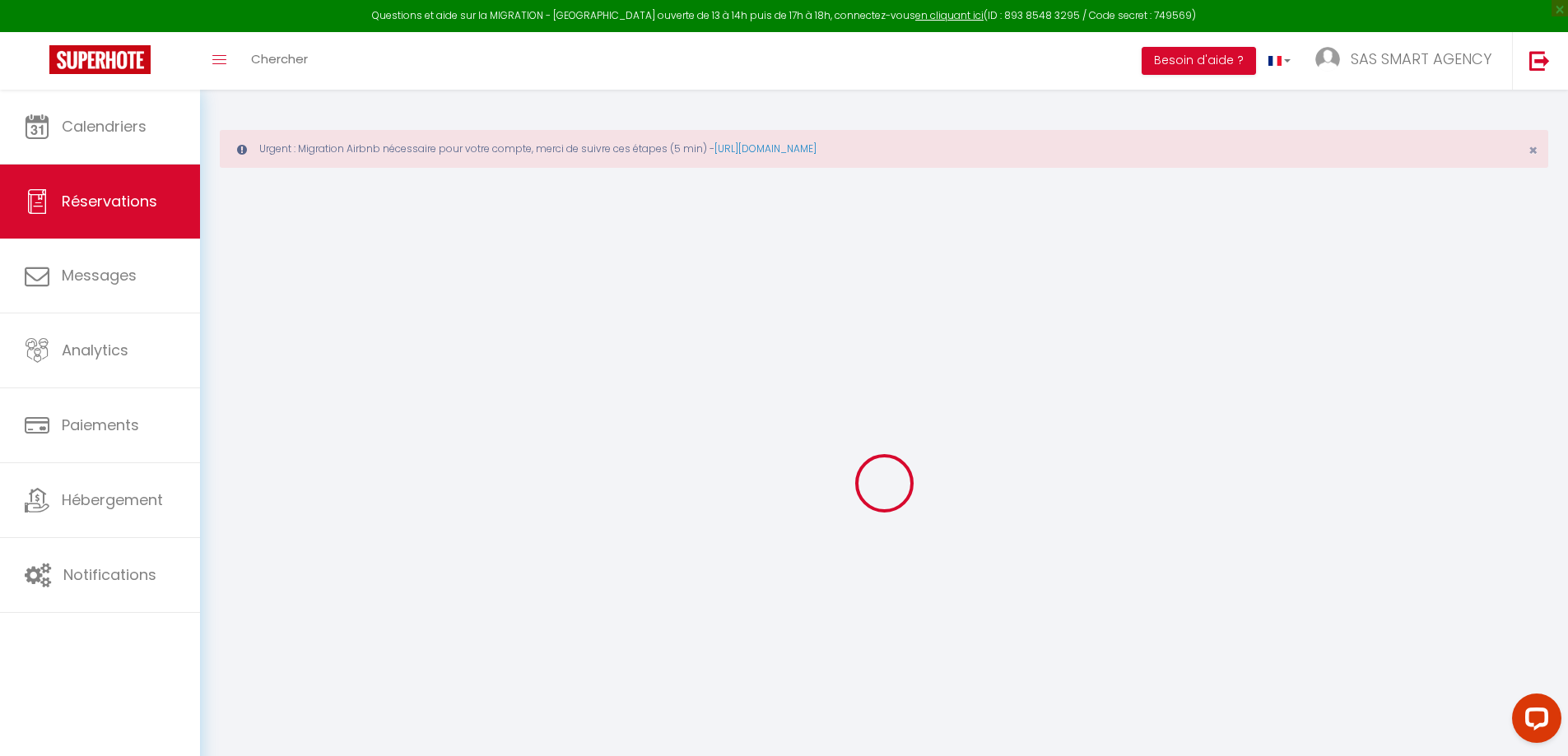
select select
checkbox input "false"
type voyageur0 "** THIS RESERVATION HAS BEEN PRE-PAID ** Reservation has a cancellation grace p…"
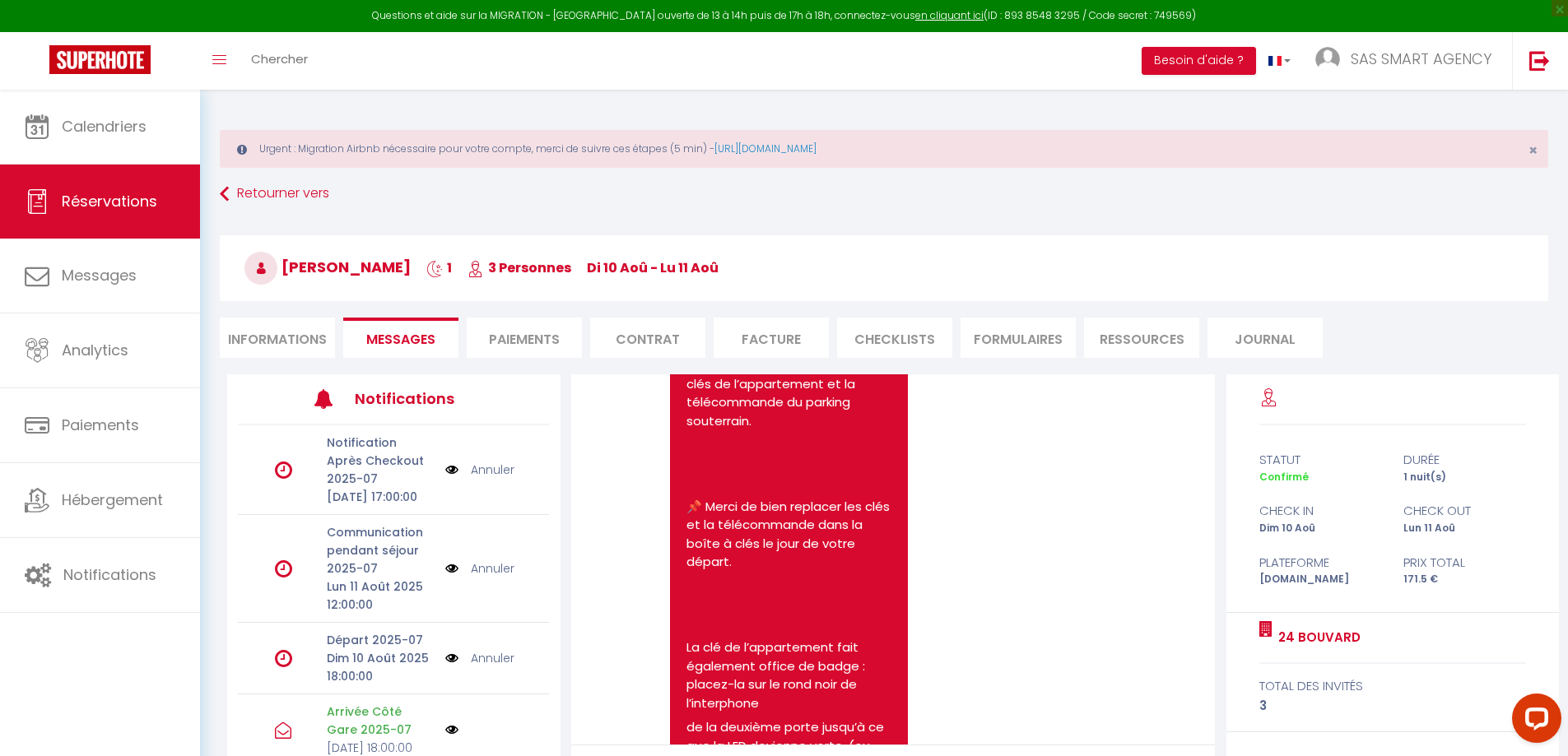
scroll to position [4033, 0]
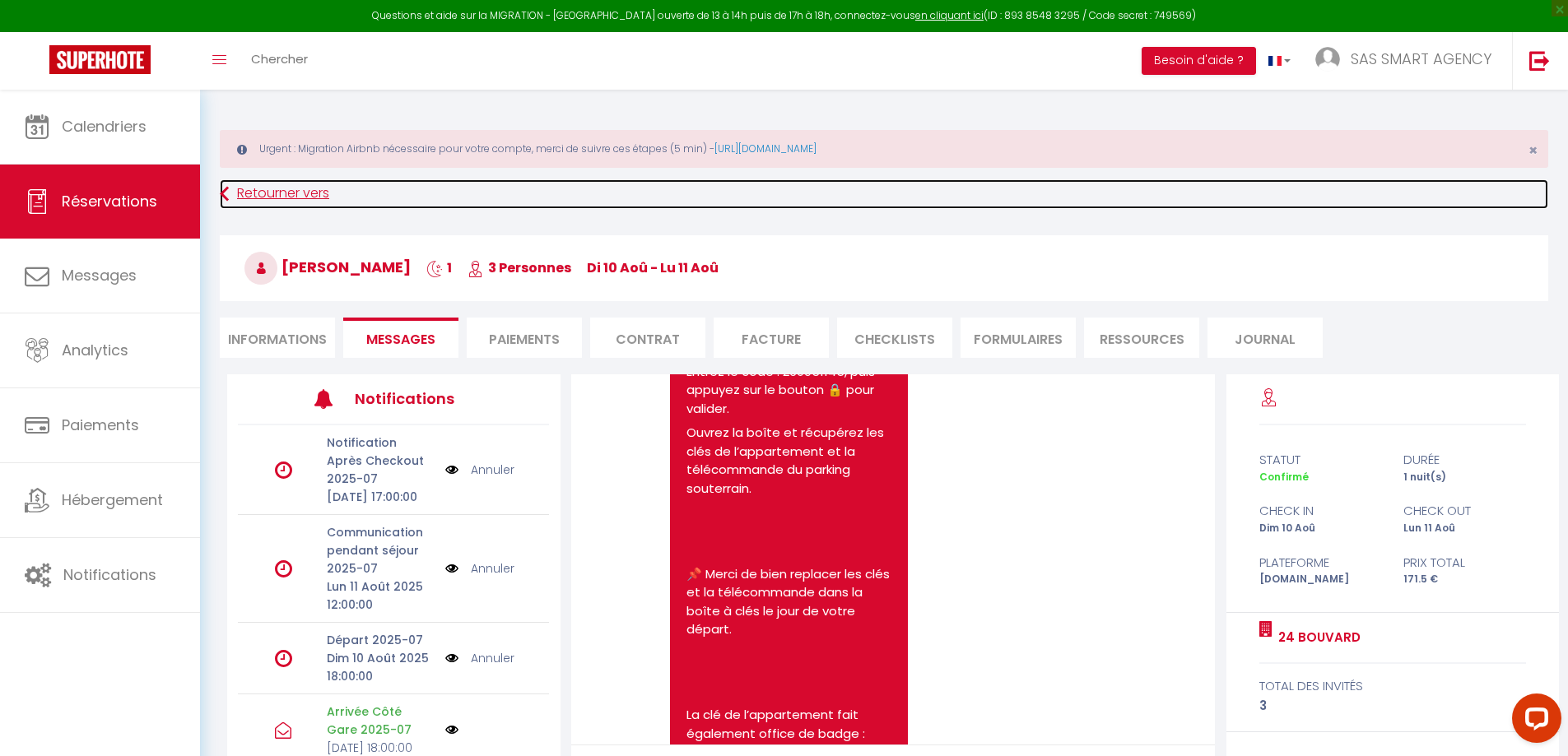
click at [277, 195] on link "Retourner vers" at bounding box center [884, 194] width 1329 height 29
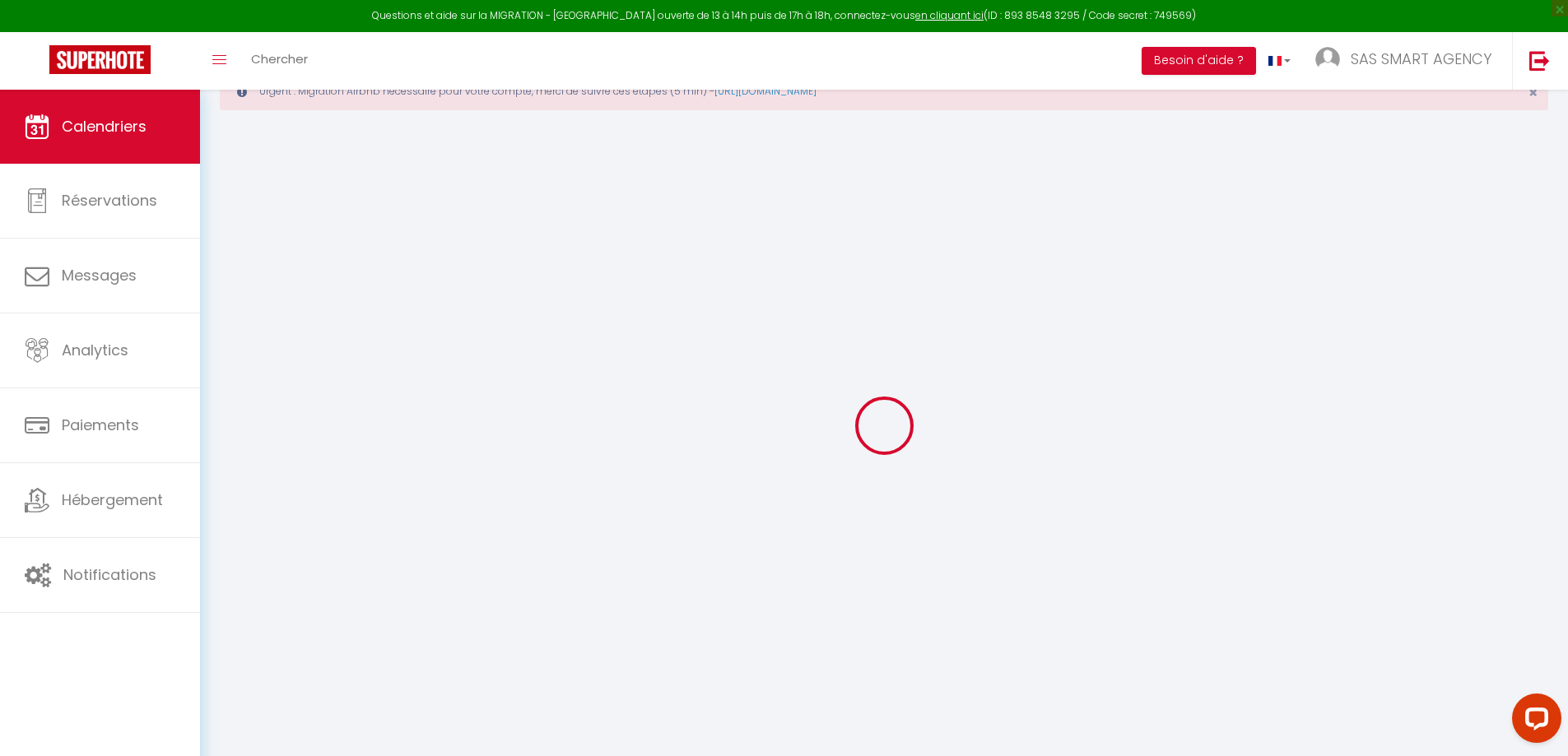
scroll to position [90, 0]
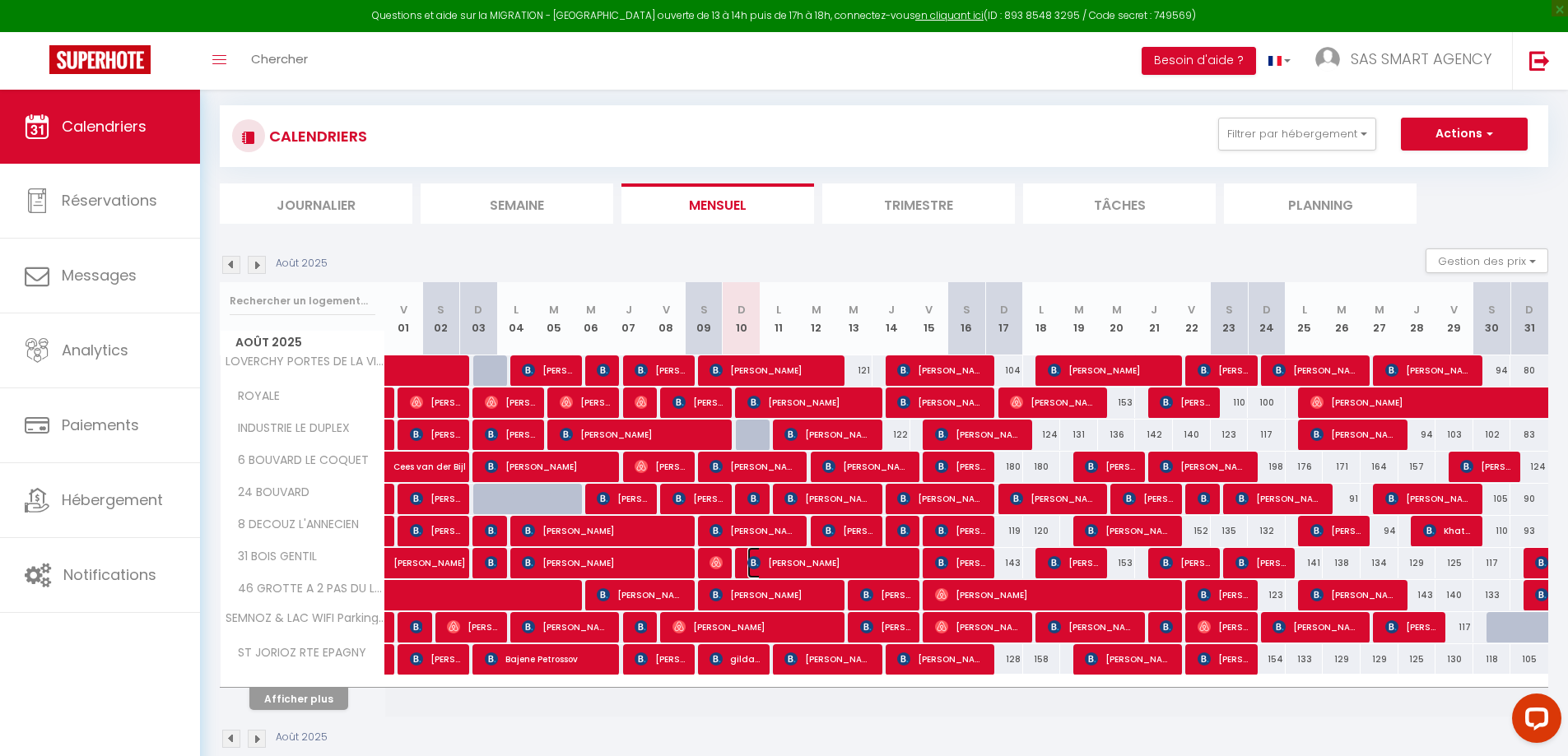
click at [755, 563] on img at bounding box center [754, 562] width 13 height 13
select select "OK"
select select "KO"
select select "0"
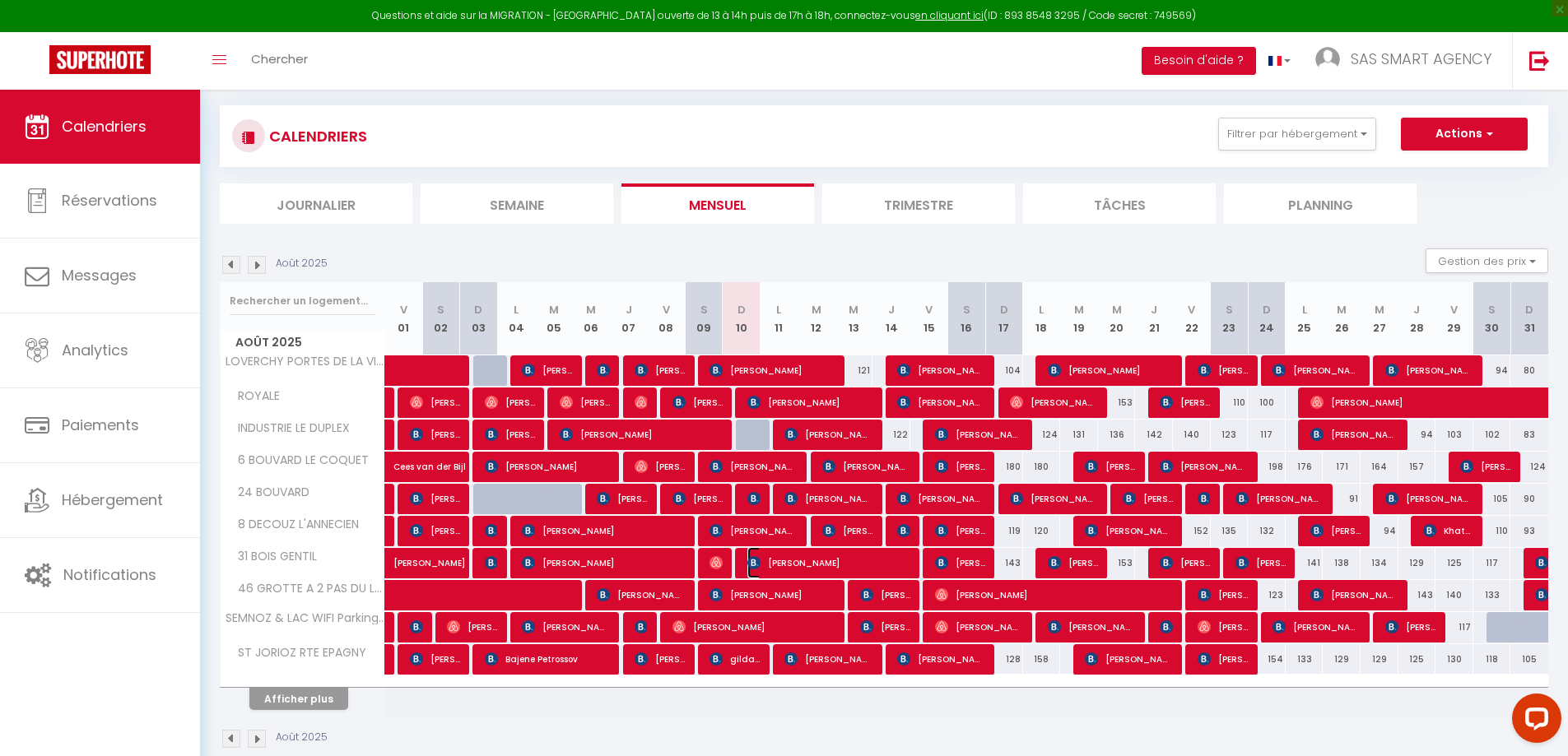
select select "1"
select select
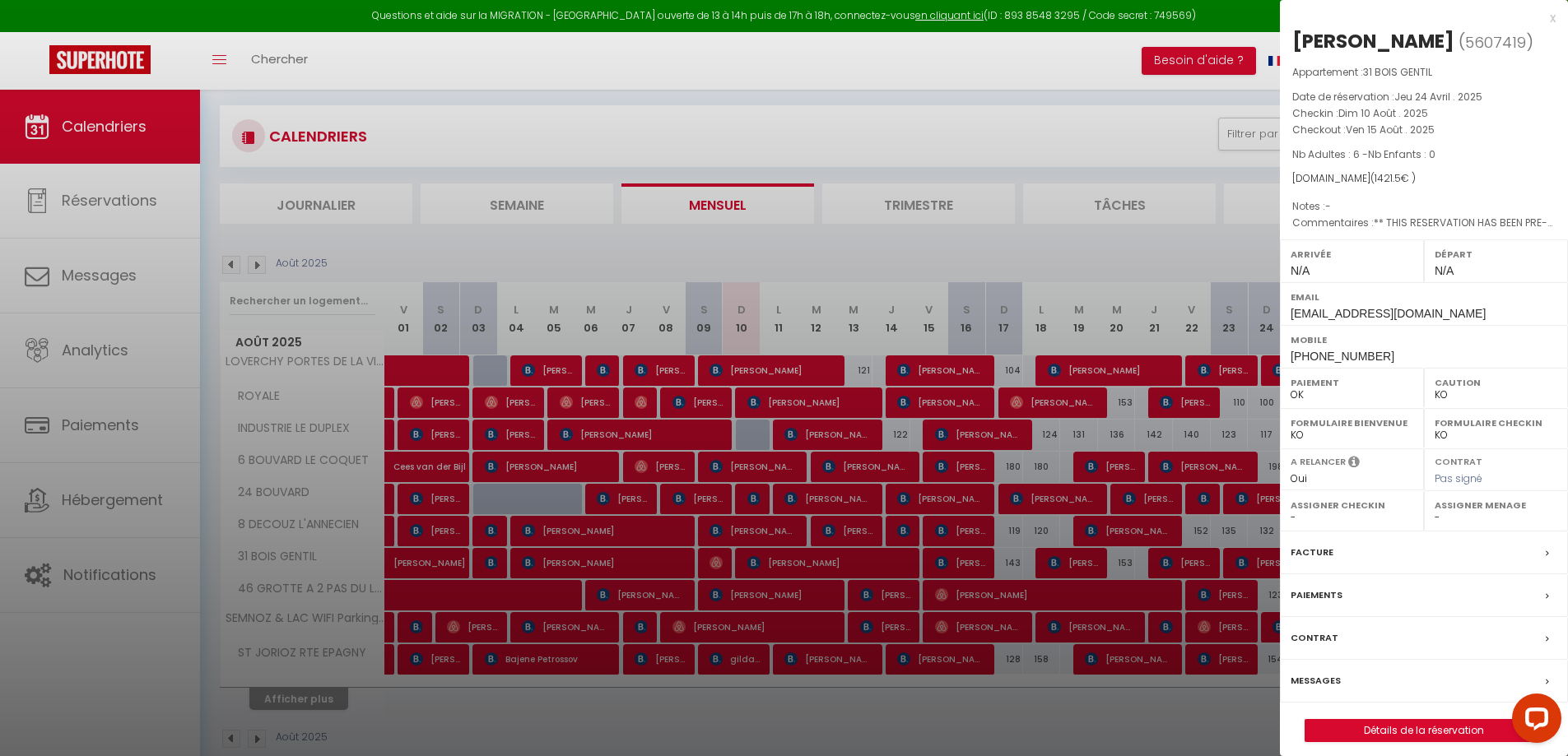
click at [1309, 680] on label "Messages" at bounding box center [1316, 680] width 50 height 17
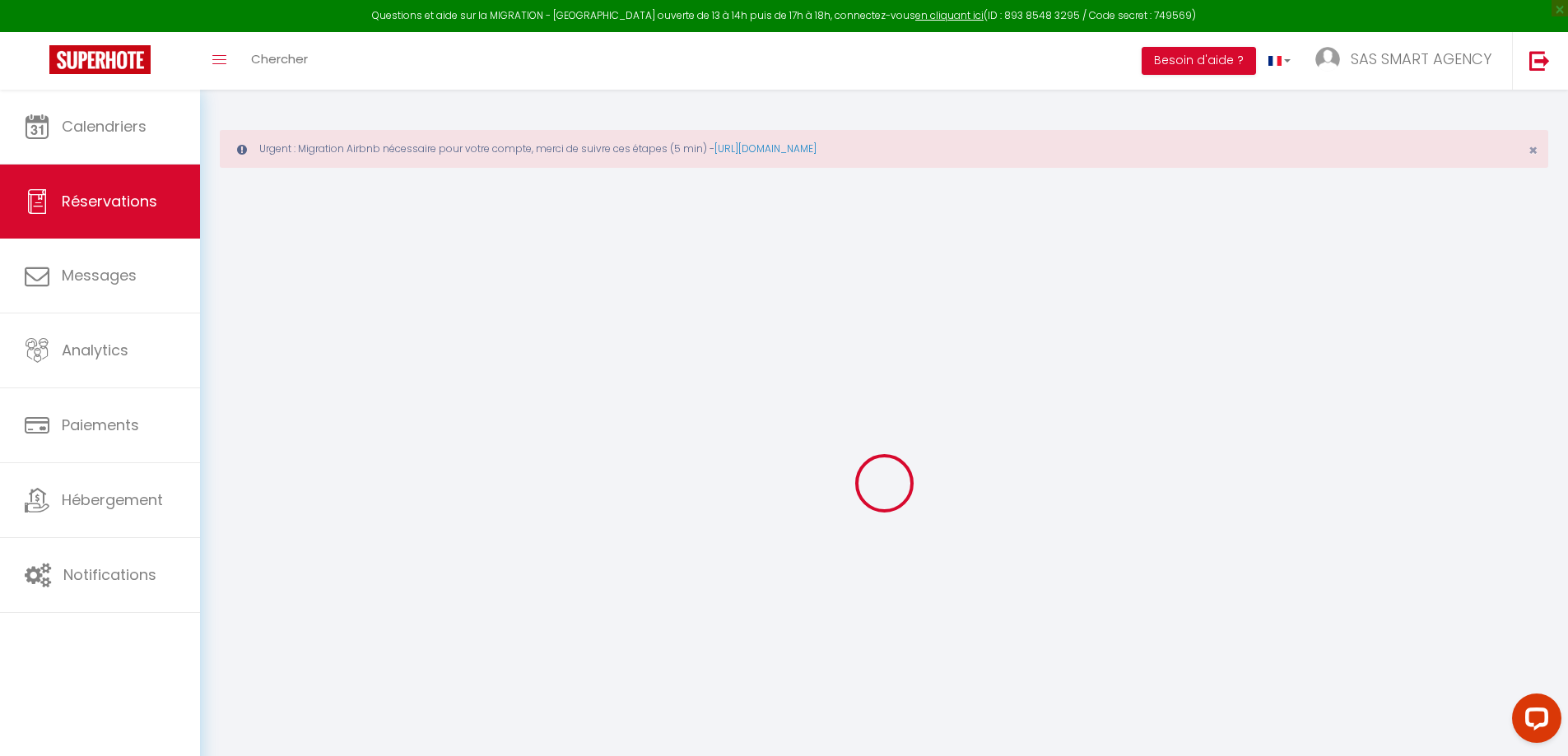
select select
checkbox input "false"
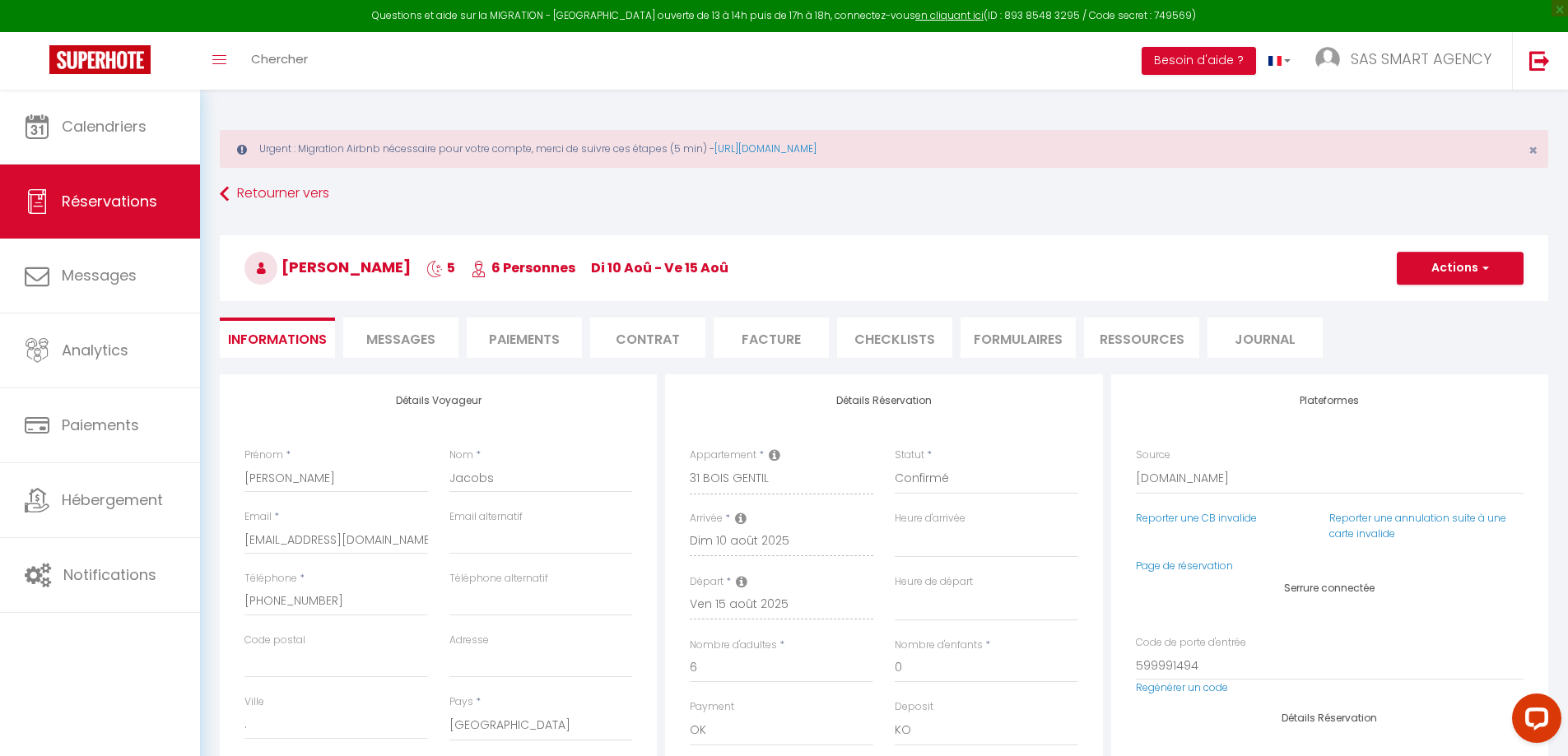
select select
checkbox input "false"
type textarea "** THIS RESERVATION HAS BEEN PRE-PAID ** BOOKING NOTE : Payment charge is EUR 1…"
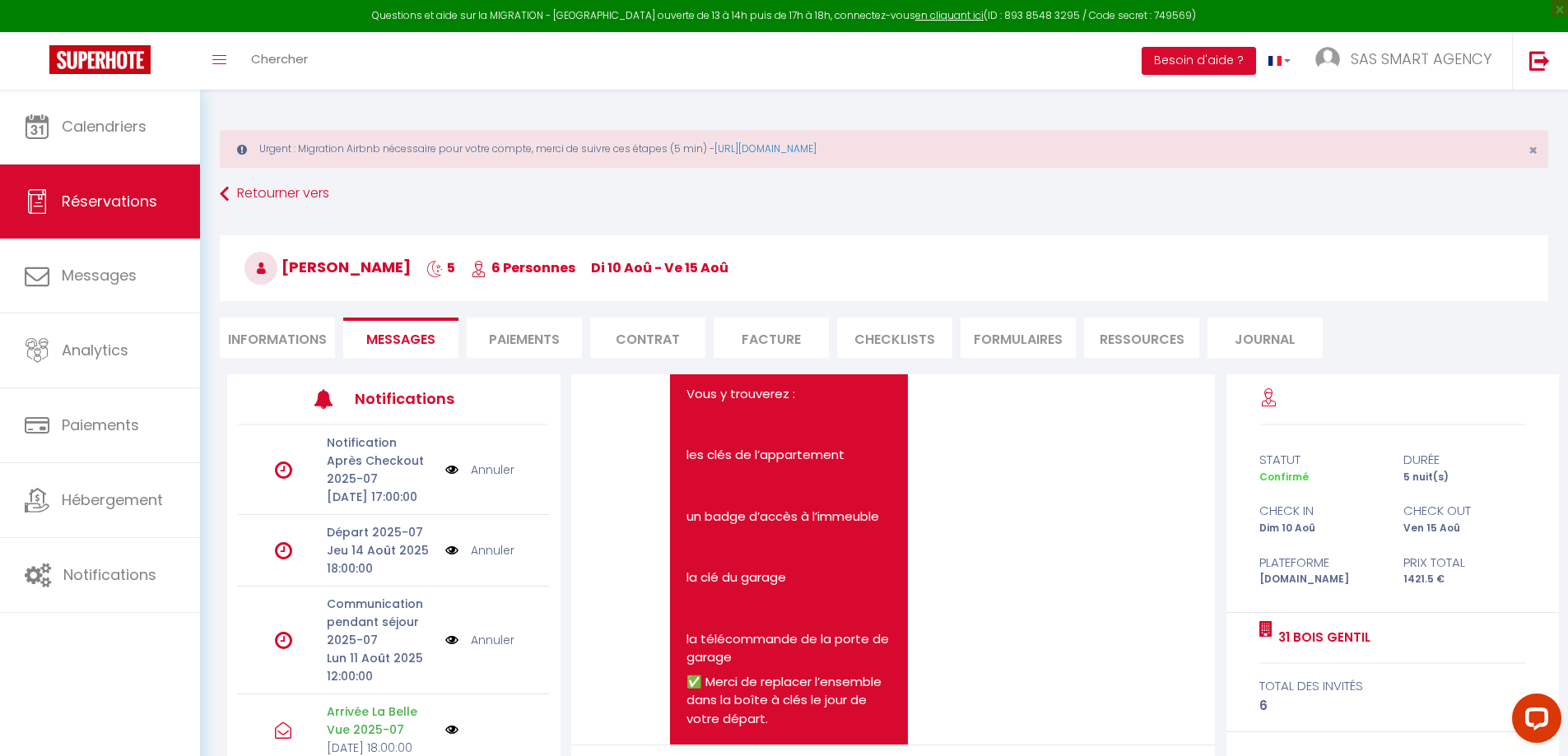
scroll to position [2285, 0]
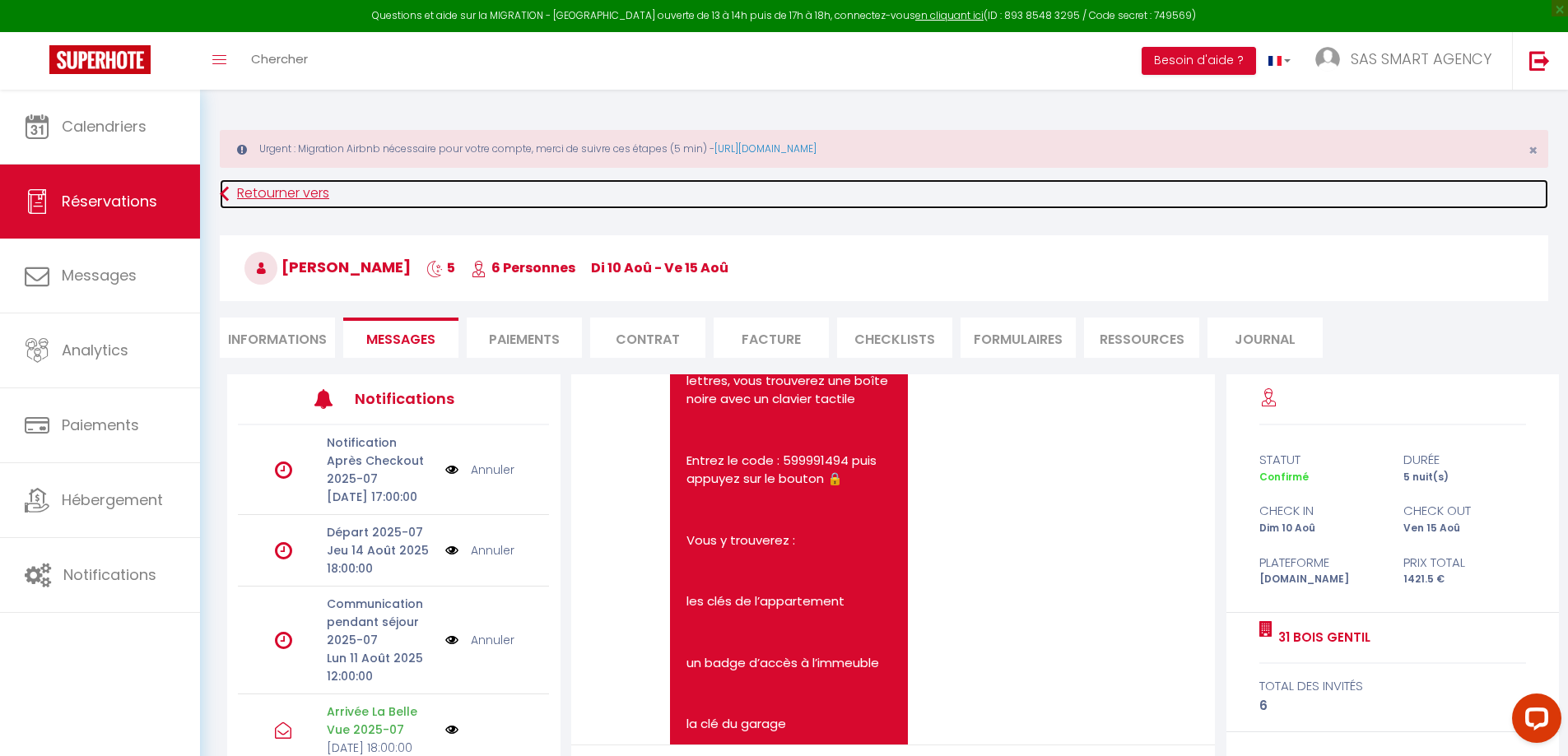
click at [281, 197] on link "Retourner vers" at bounding box center [884, 194] width 1329 height 29
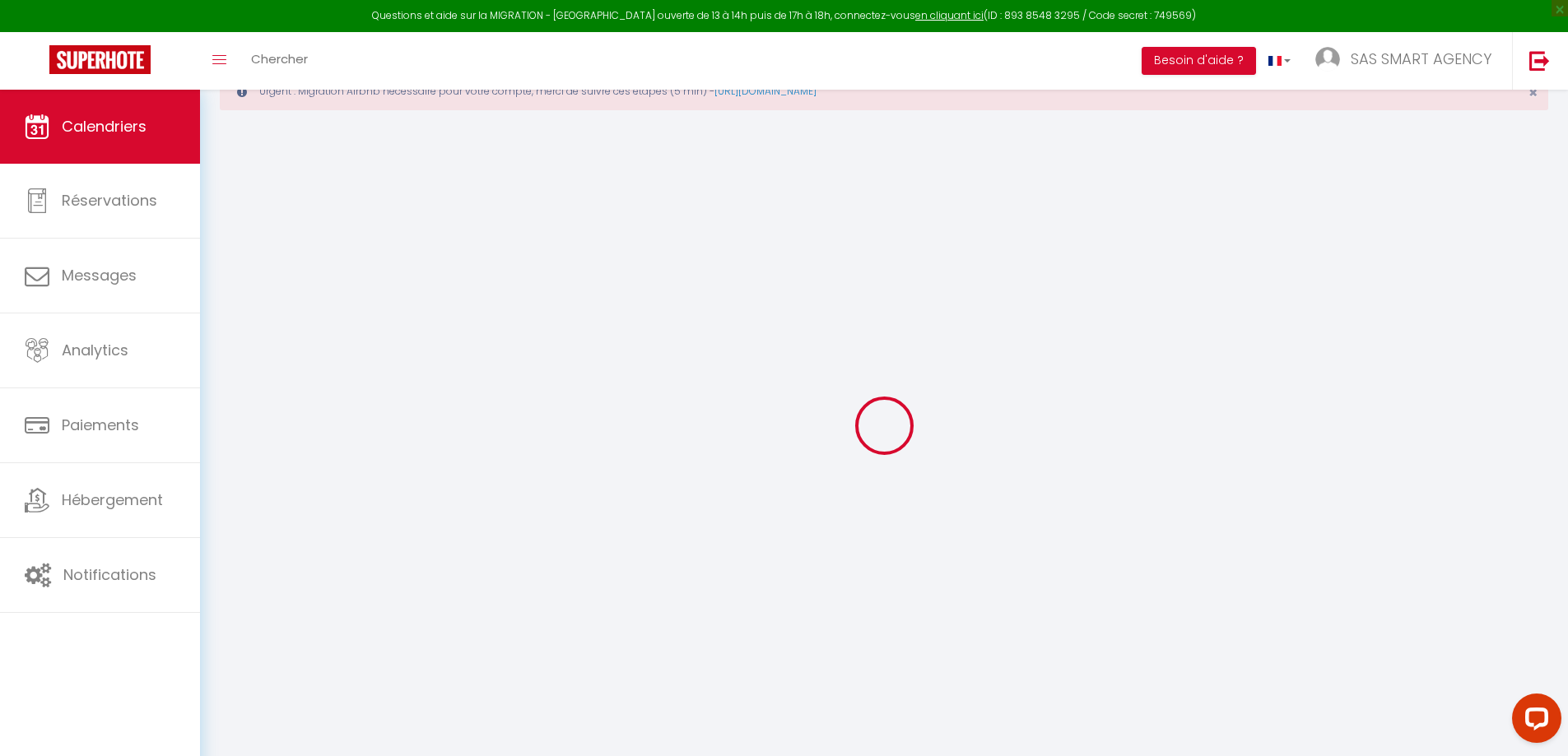
scroll to position [90, 0]
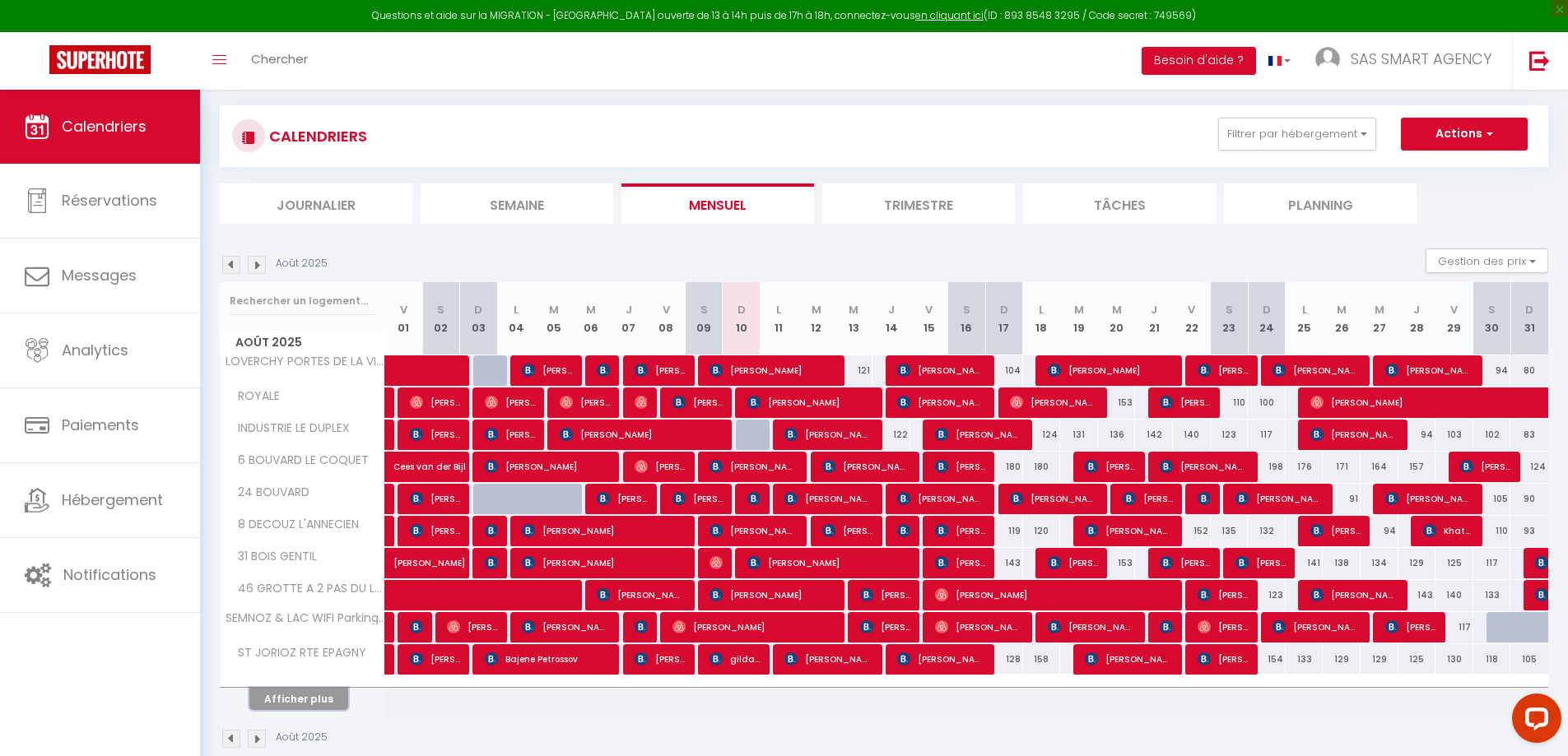
click at [322, 702] on button "Afficher plus" at bounding box center [298, 699] width 99 height 22
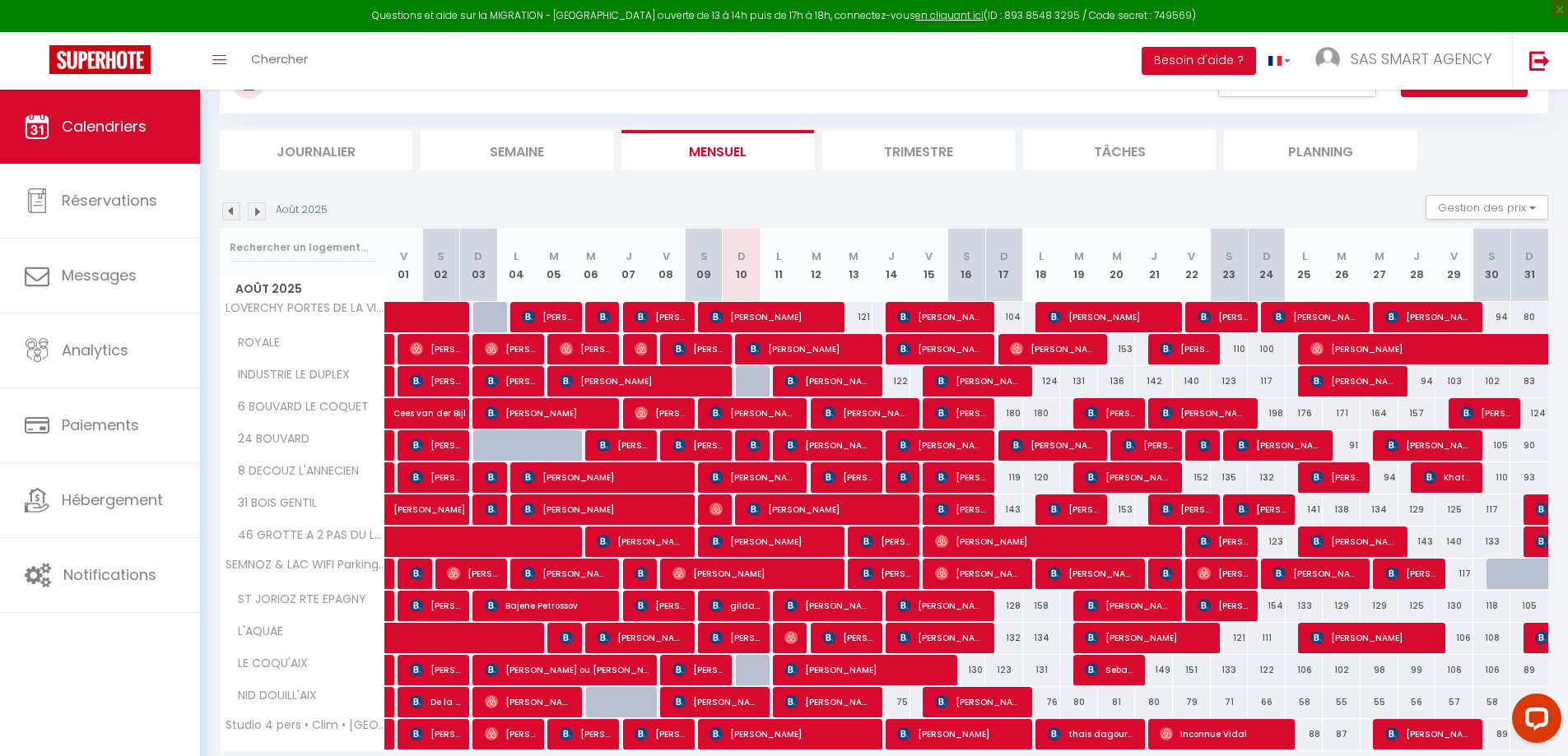
scroll to position [172, 0]
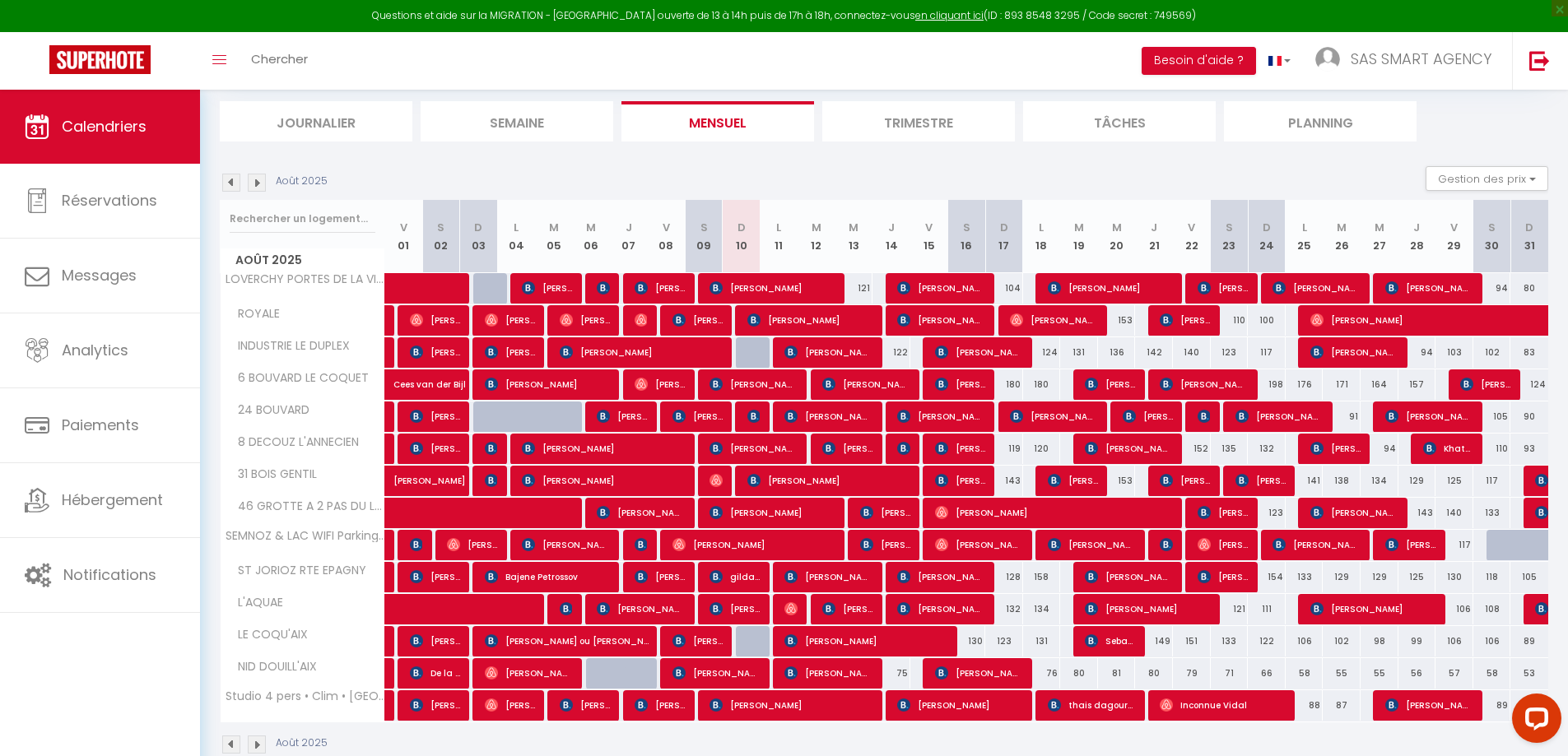
click at [777, 173] on div "Août 2025 Gestion des prix Nb Nuits minimum Règles Disponibilité" at bounding box center [884, 183] width 1329 height 34
click at [1207, 62] on button "Besoin d'aide ?" at bounding box center [1199, 61] width 114 height 28
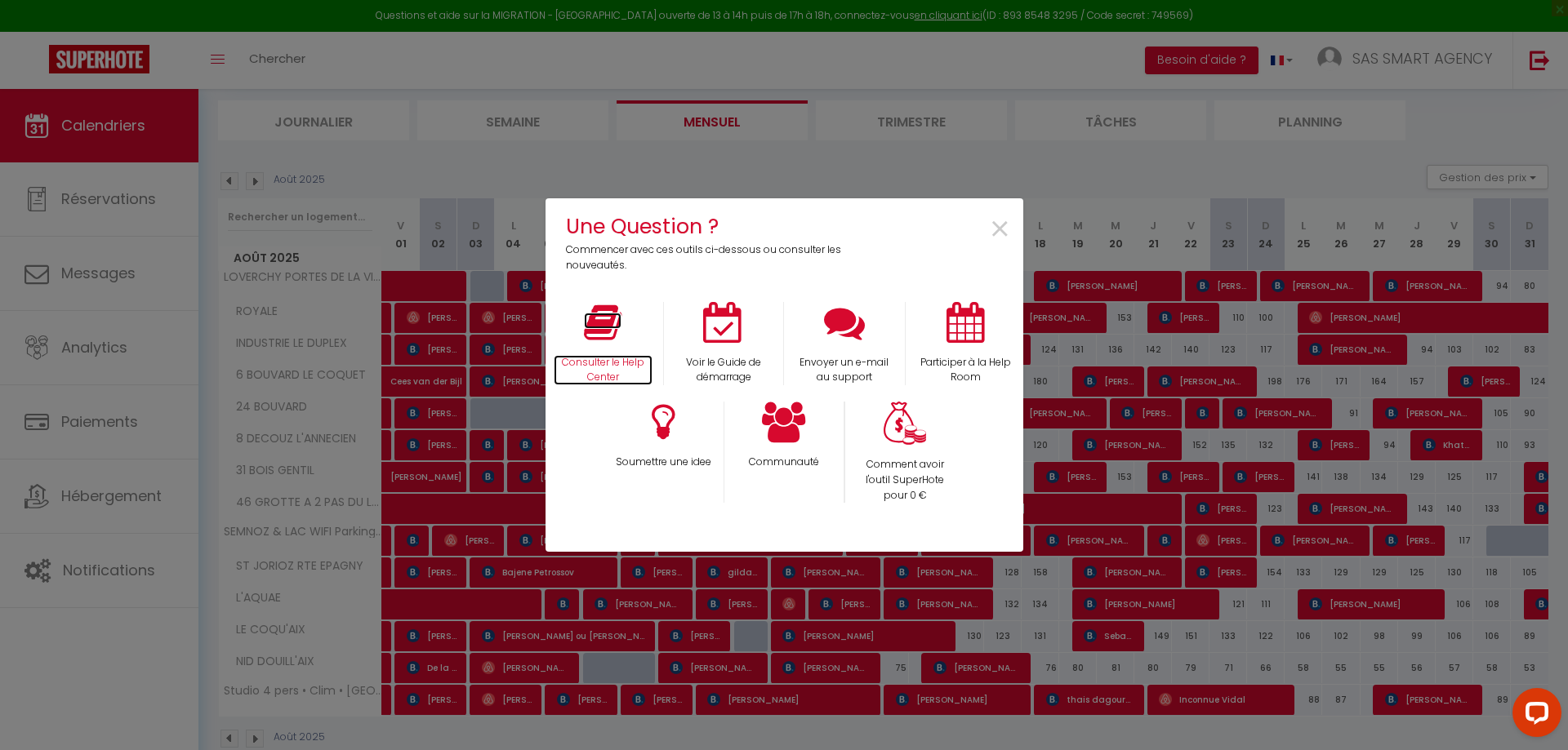
click at [602, 333] on icon at bounding box center [602, 322] width 37 height 41
click at [1003, 230] on span "×" at bounding box center [1000, 230] width 22 height 51
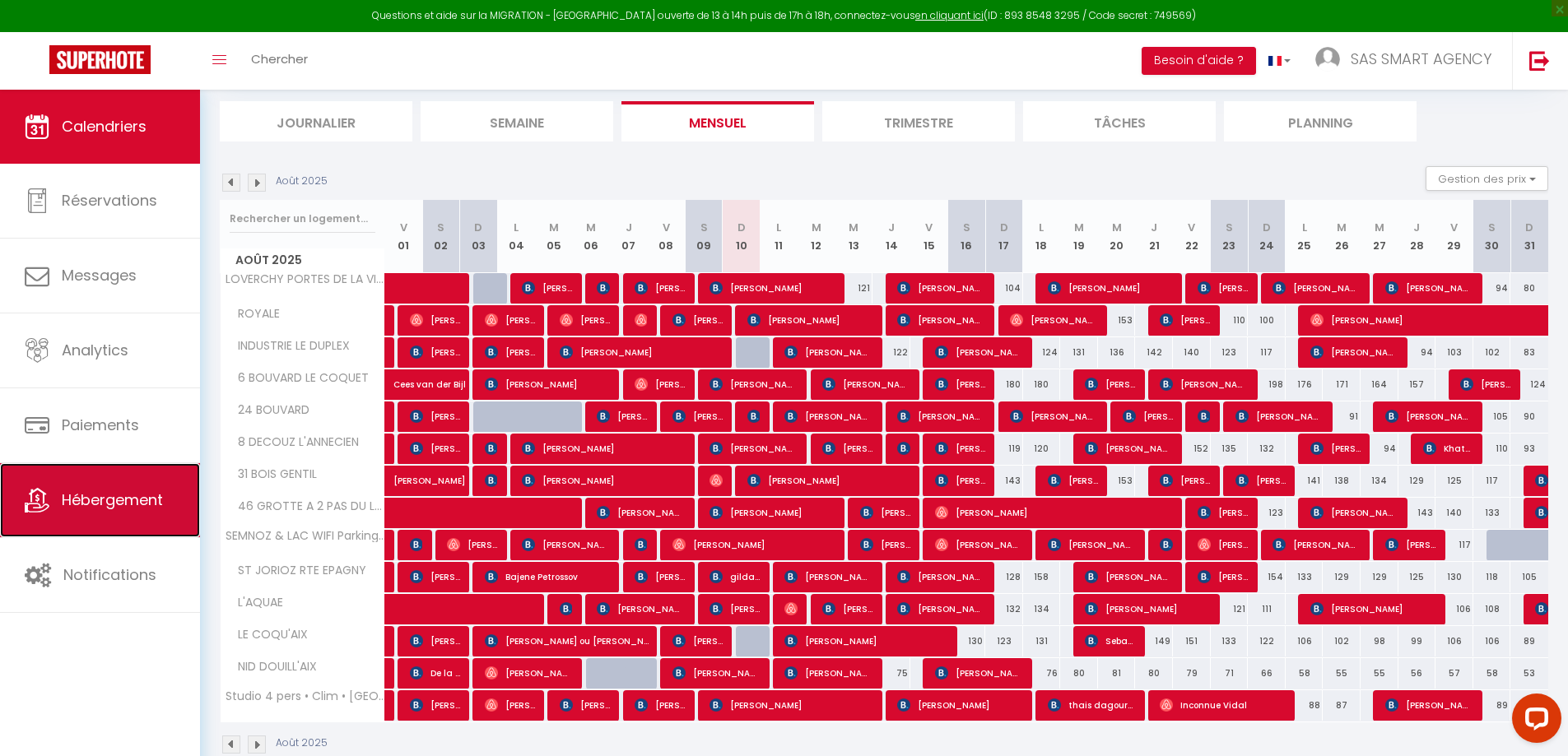
click at [123, 503] on span "Hébergement" at bounding box center [112, 500] width 101 height 21
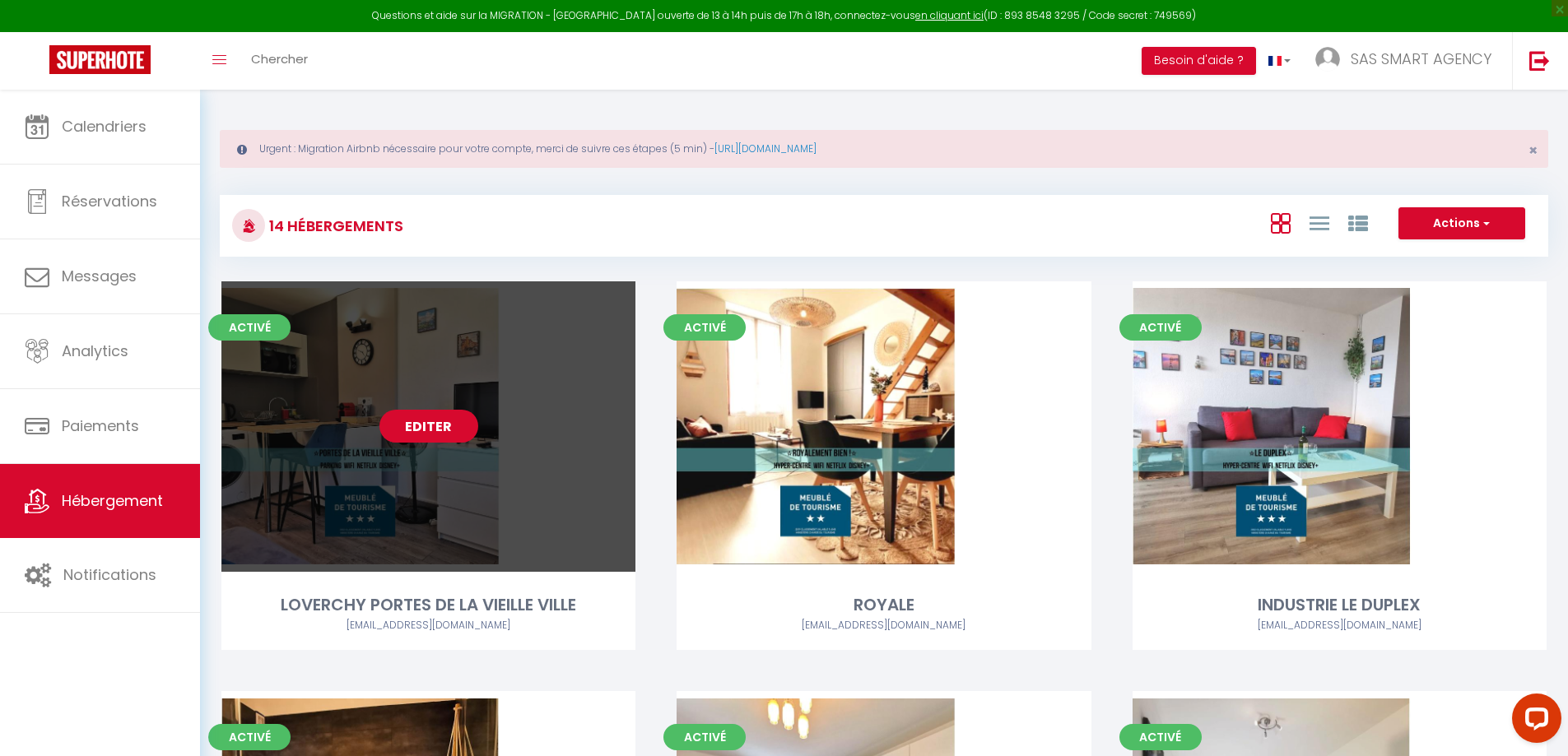
click at [404, 434] on link "Editer" at bounding box center [429, 426] width 99 height 33
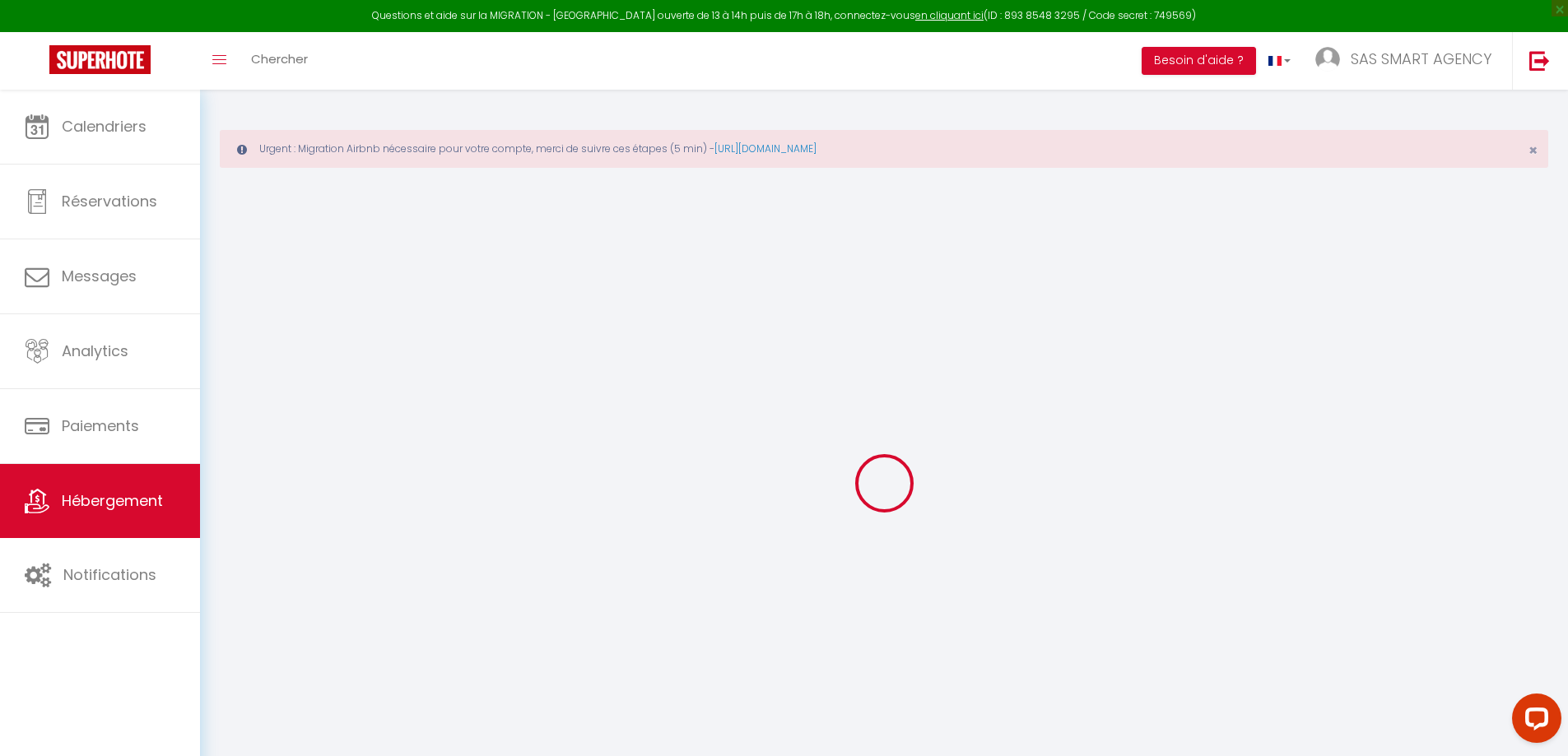
select select "+ 15 %"
select select "+ 25 %"
select select "+ 5 %"
click at [0, 0] on li "Plateformes" at bounding box center [0, 0] width 0 height 0
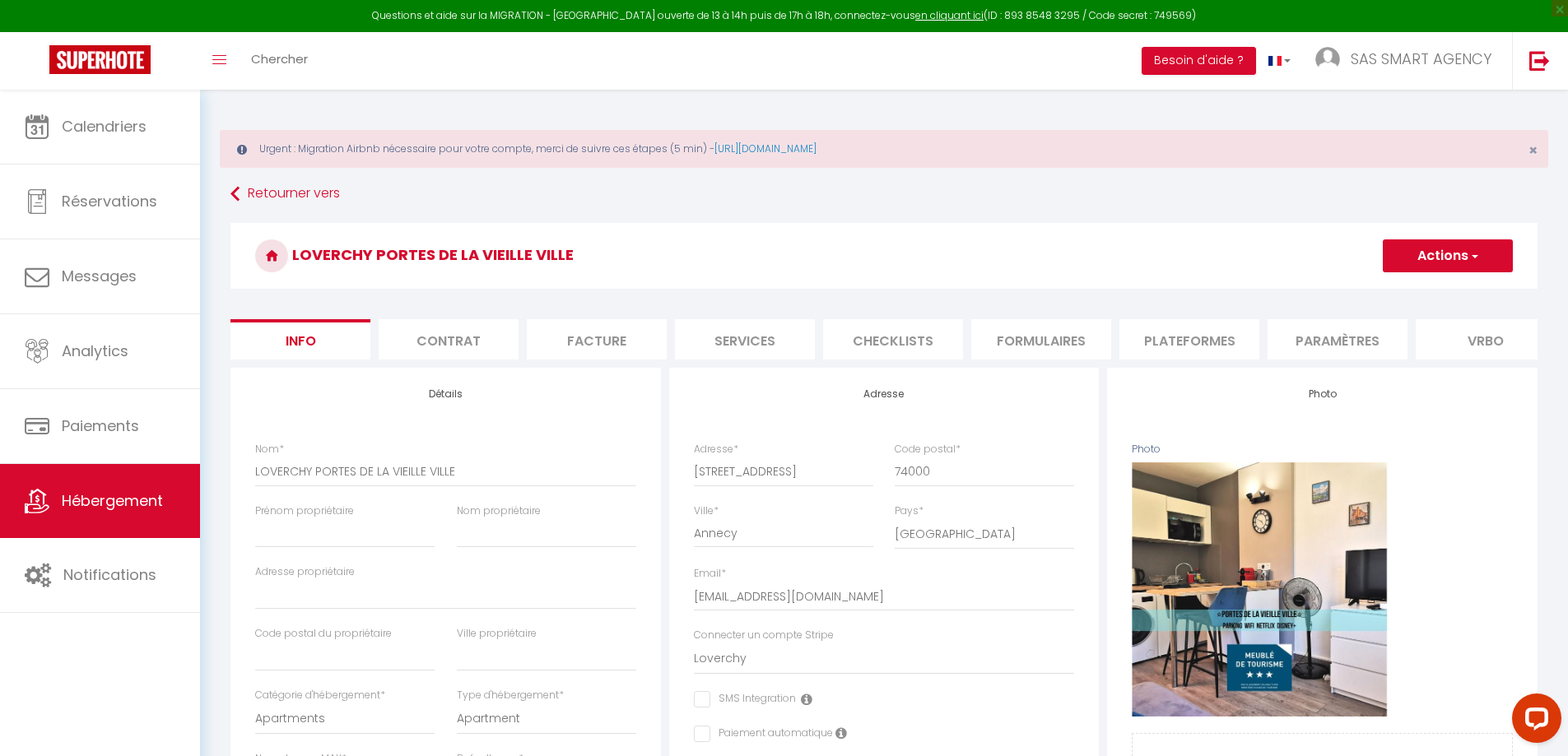
select select "315-30330396"
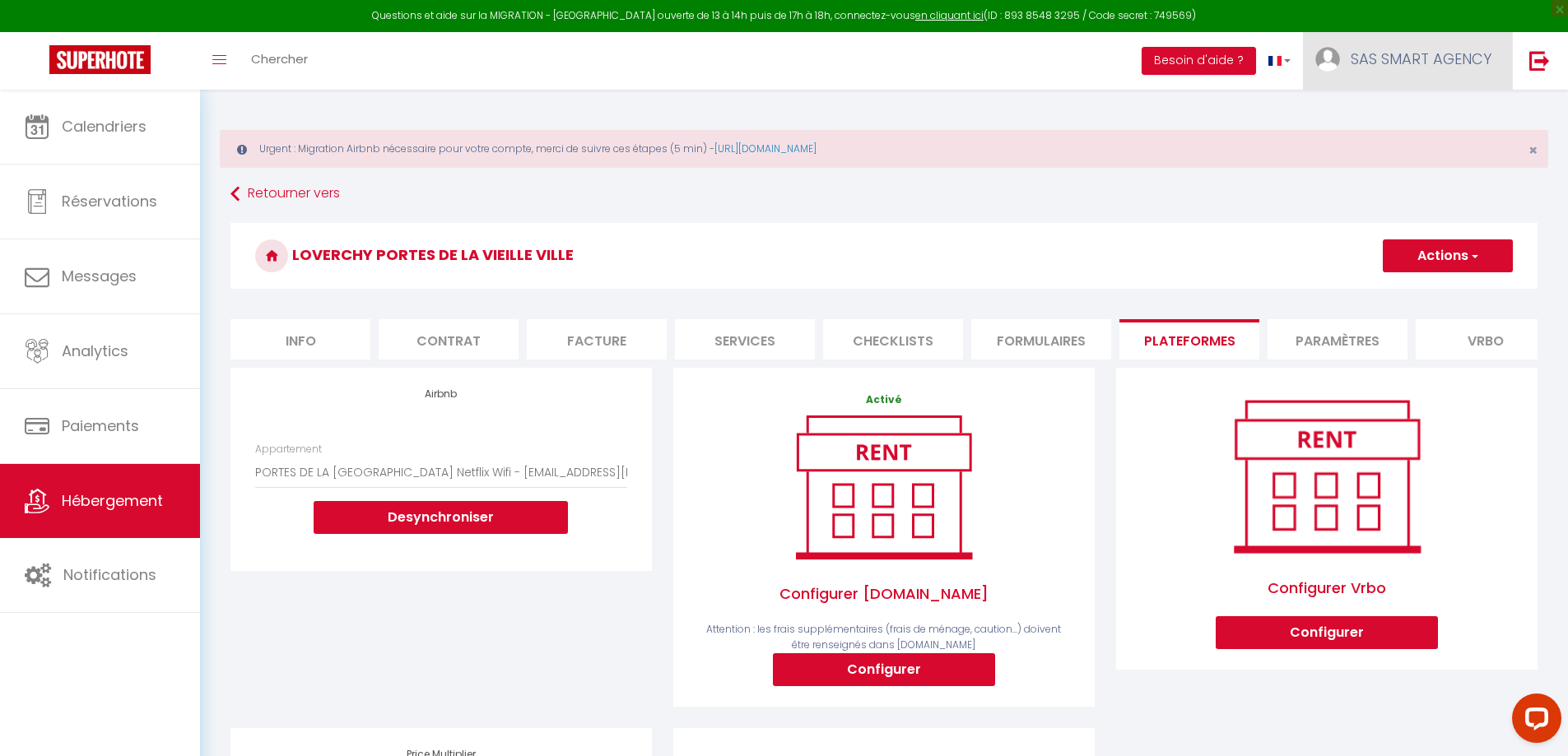
click at [1386, 66] on span "SAS SMART AGENCY" at bounding box center [1422, 58] width 141 height 21
click at [1420, 110] on link "Paramètres" at bounding box center [1447, 113] width 121 height 28
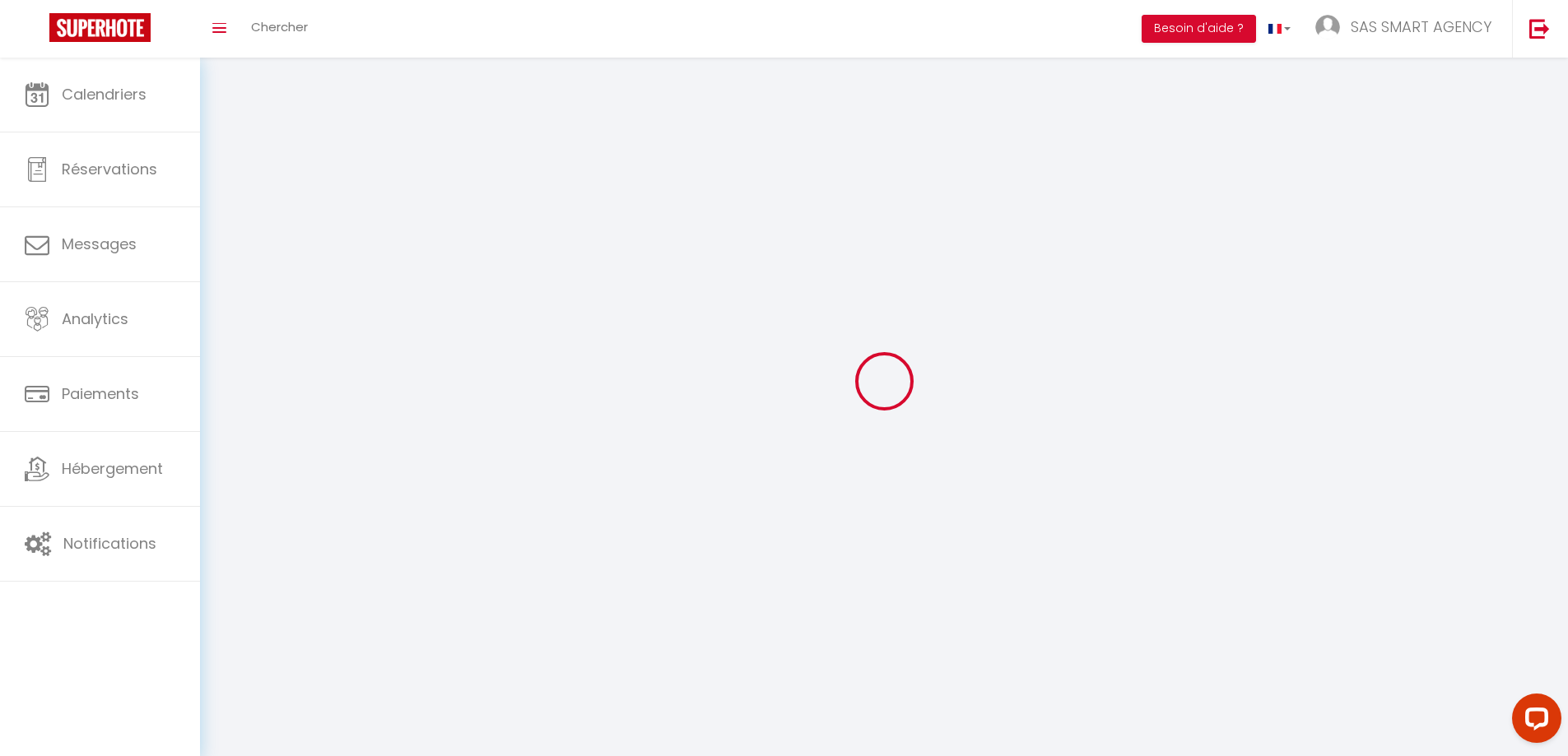
type input "SAS SMART AGENCY"
type input "[PERSON_NAME] & [PERSON_NAME]"
type input "0783685328"
type input "[STREET_ADDRESS]"
type input "74370"
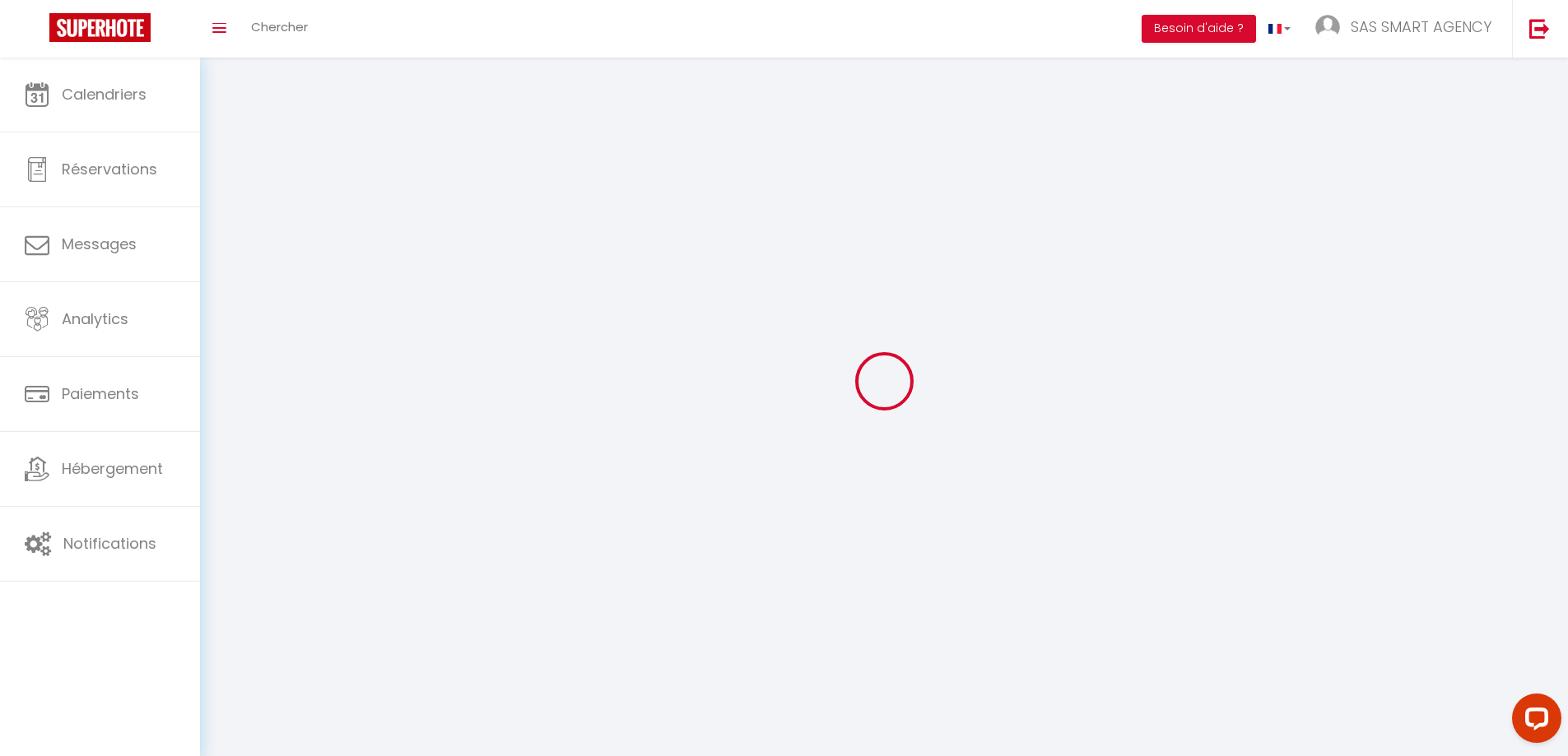
type input "Fillière"
type input "u8xdCRCFJdlzg8OHGXkP9vtzp"
type input "r71bjlWTuTYb5CcshZZOJqyJo"
type input "[URL][DOMAIN_NAME]"
type input "NS66414"
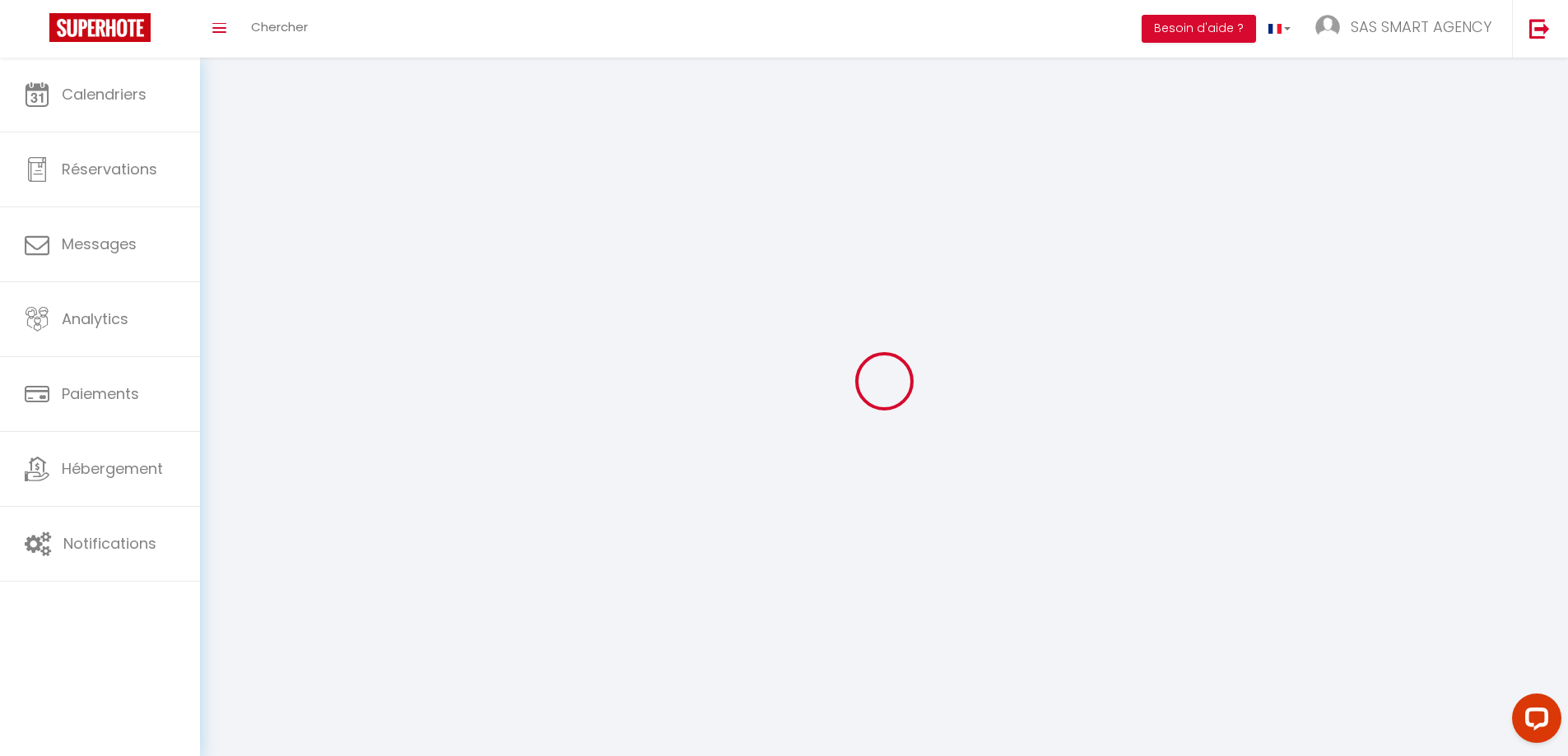
select select "28"
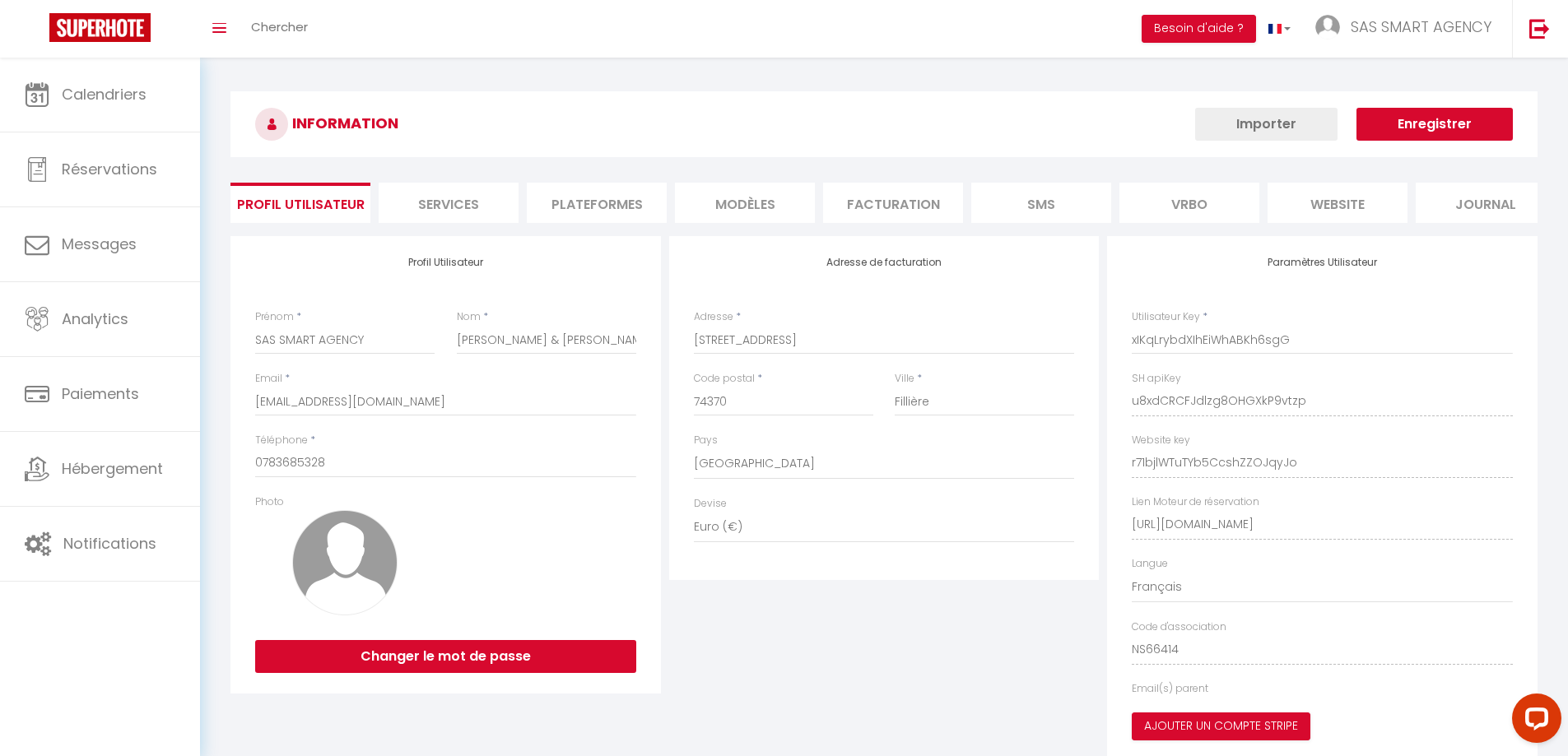
select select "fr"
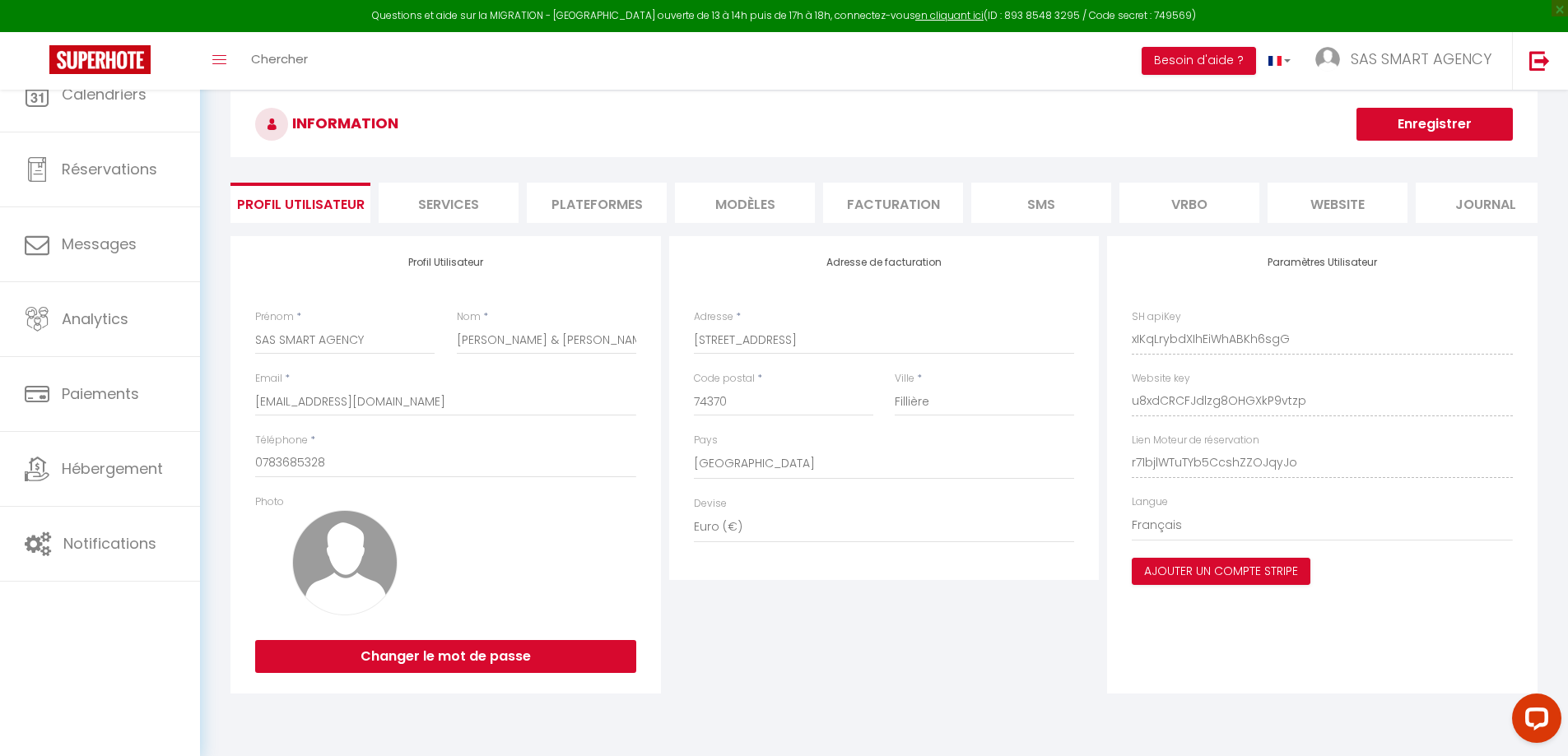
type input "u8xdCRCFJdlzg8OHGXkP9vtzp"
type input "r71bjlWTuTYb5CcshZZOJqyJo"
type input "[URL][DOMAIN_NAME]"
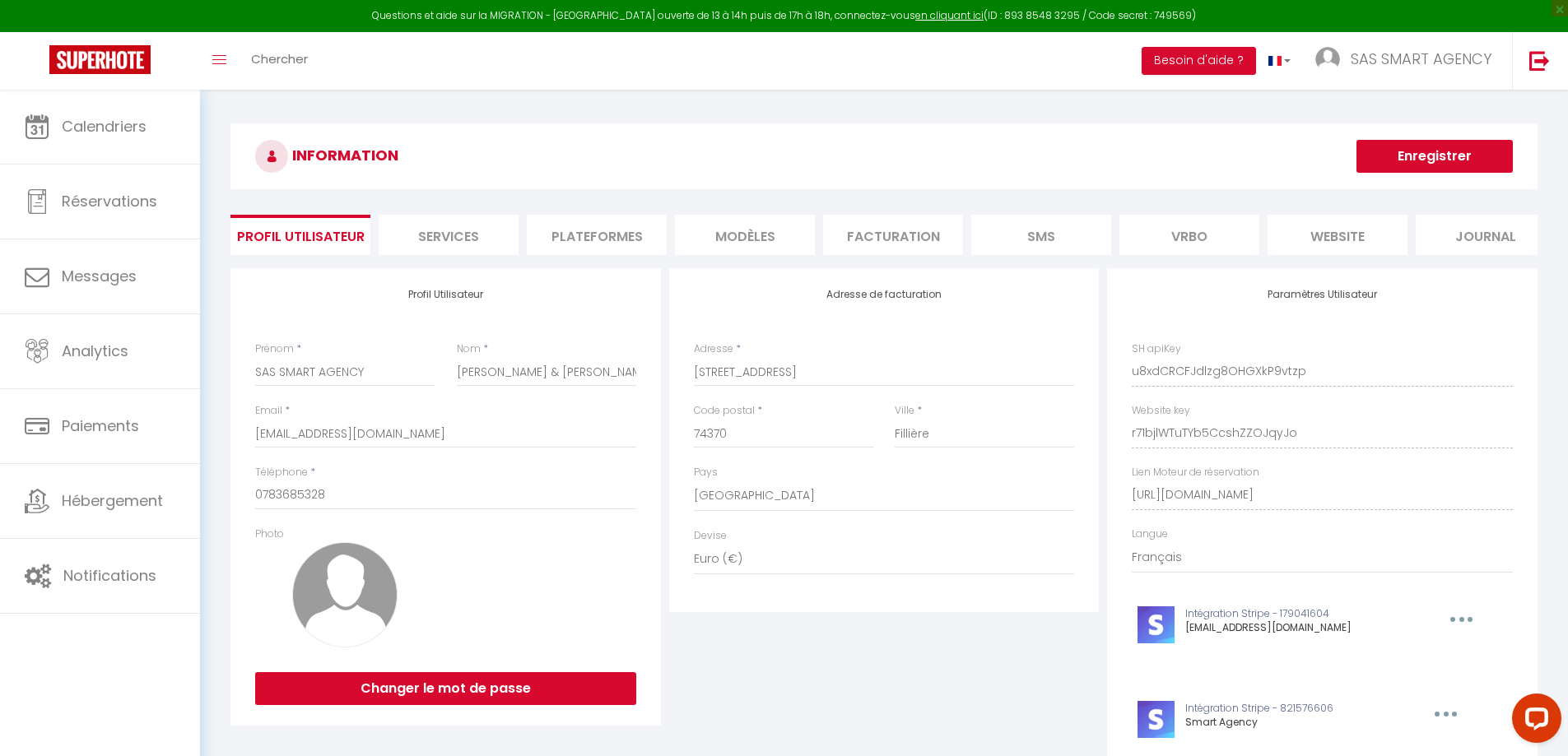
click at [581, 237] on li "Plateformes" at bounding box center [596, 235] width 140 height 40
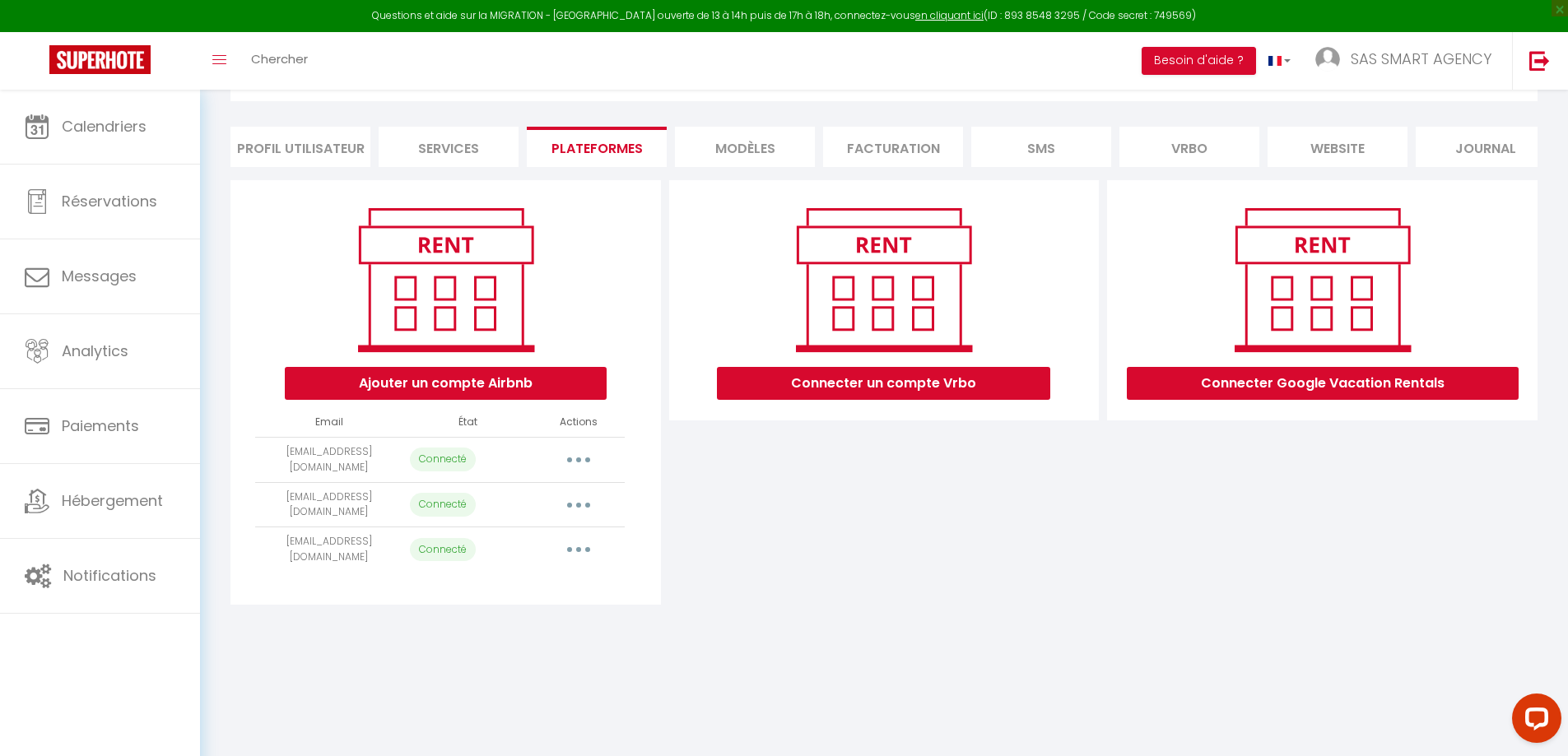
scroll to position [90, 0]
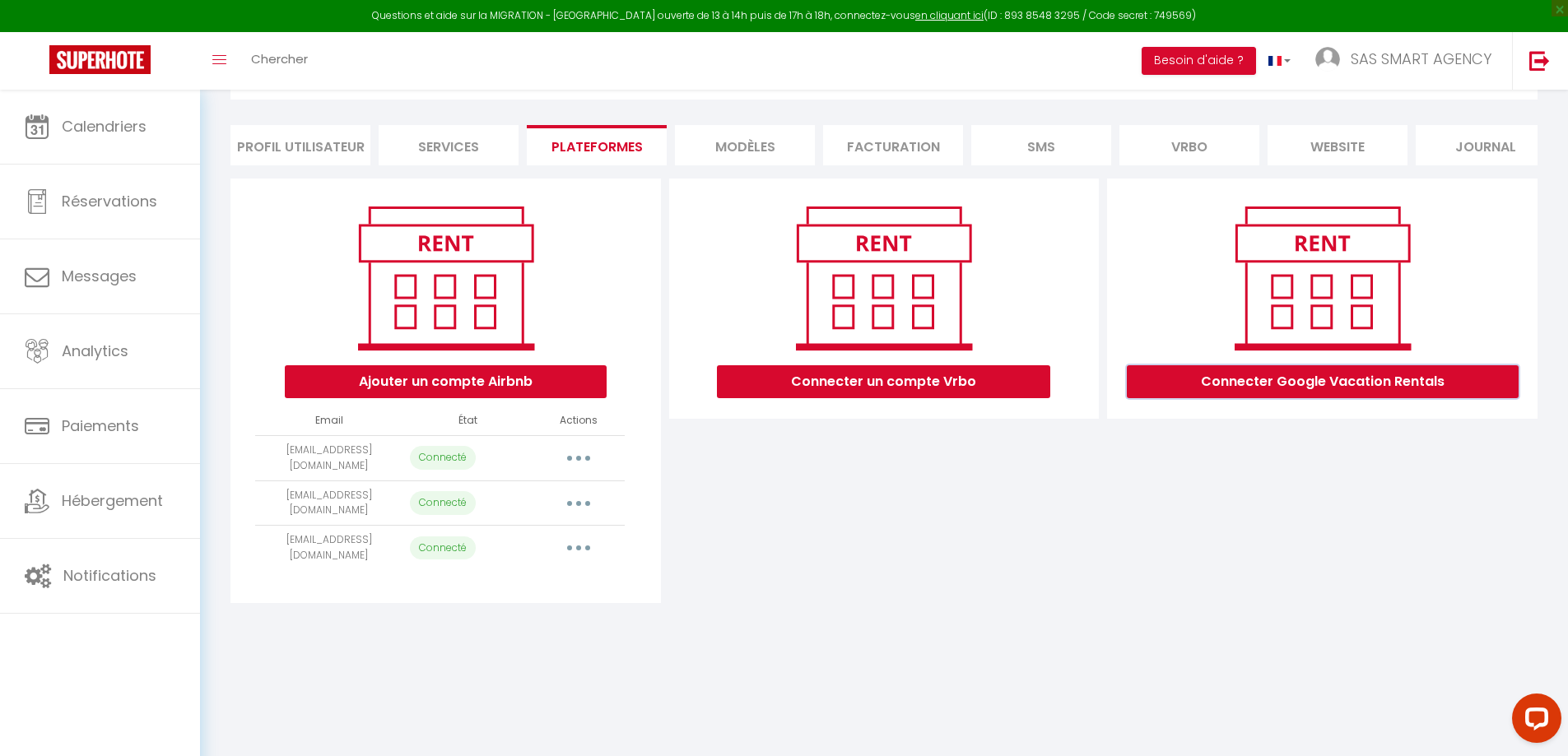
click at [1242, 398] on button "Connecter Google Vacation Rentals" at bounding box center [1322, 381] width 392 height 33
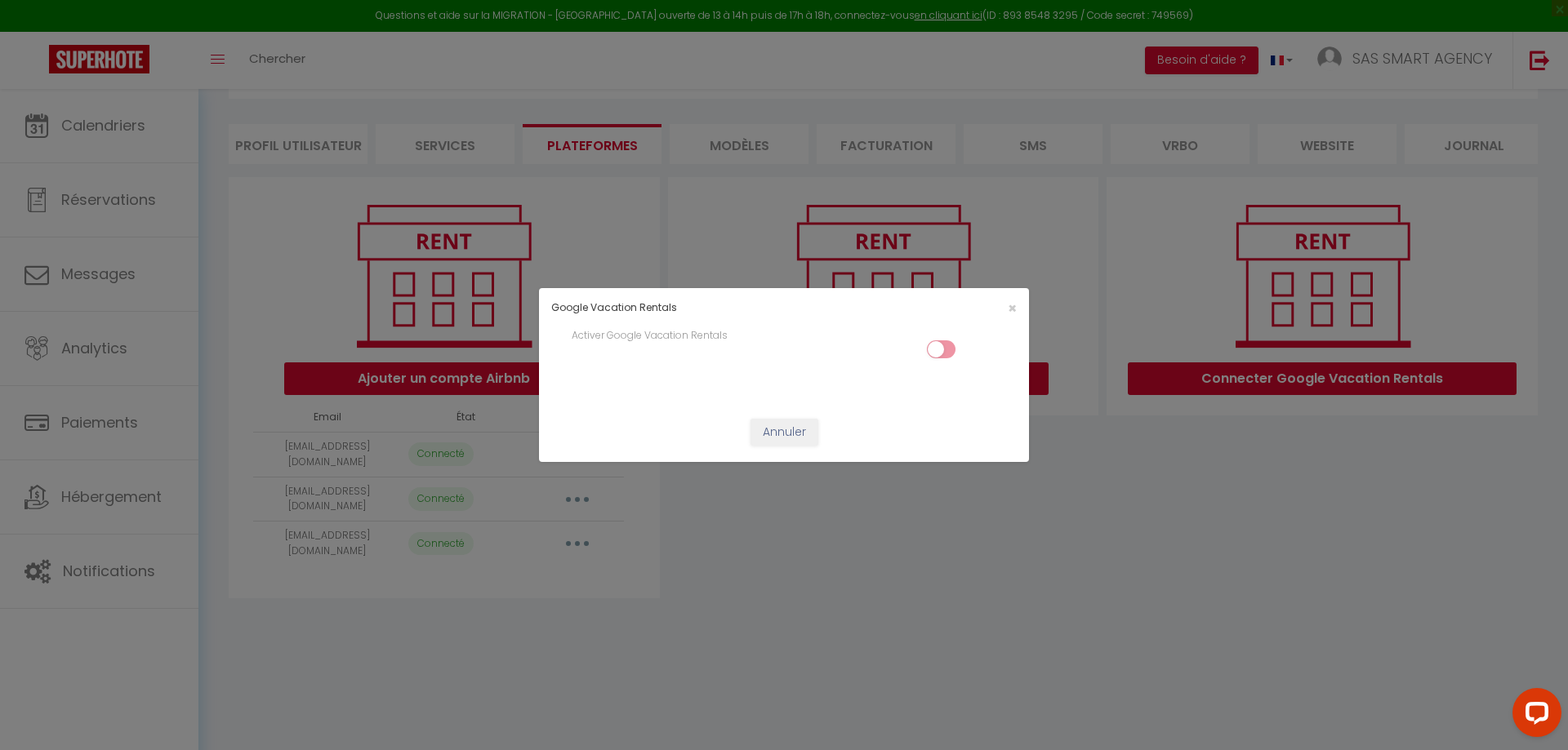
click at [938, 346] on input "checkbox" at bounding box center [942, 352] width 28 height 25
click at [943, 349] on input "checkbox" at bounding box center [942, 352] width 28 height 25
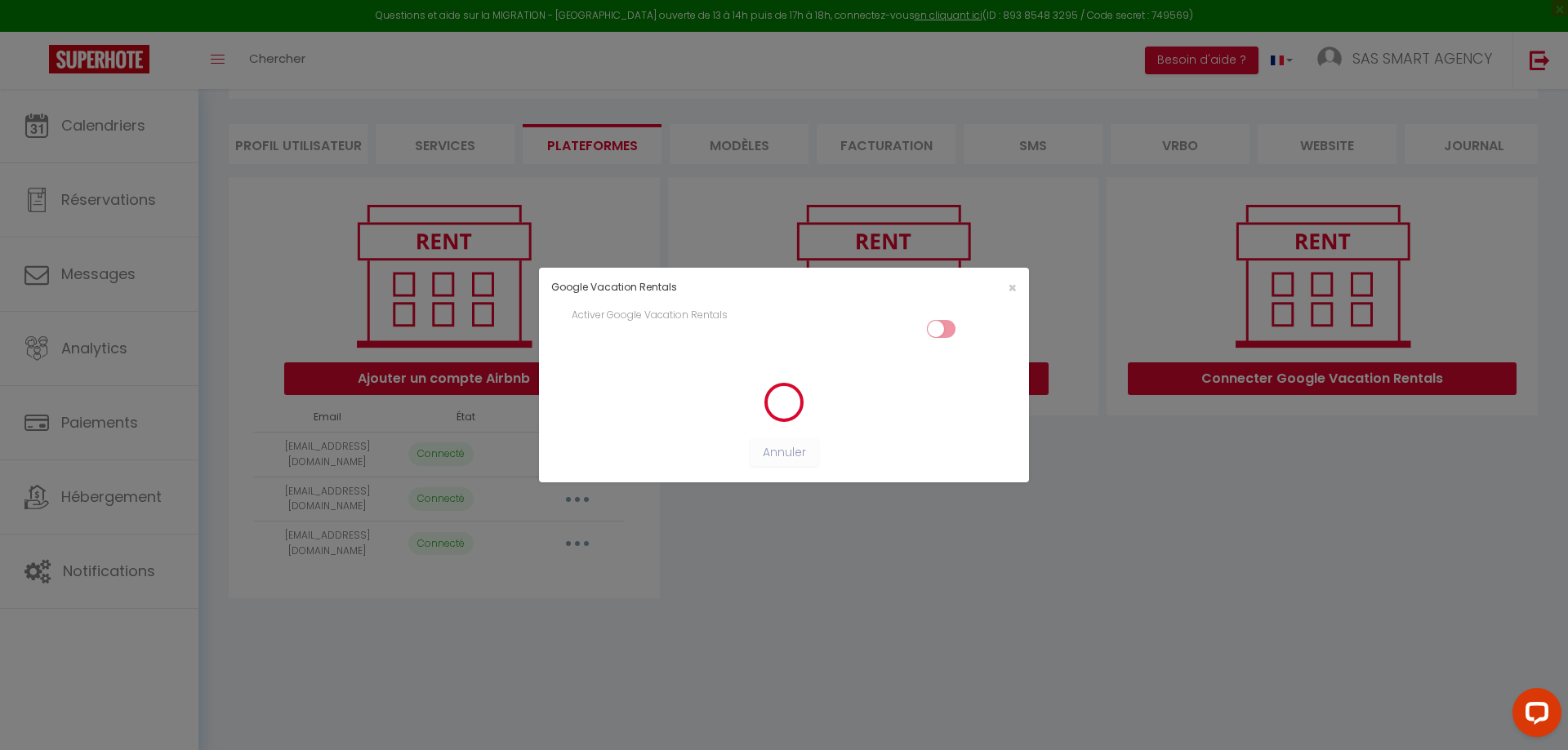
checkbox input "false"
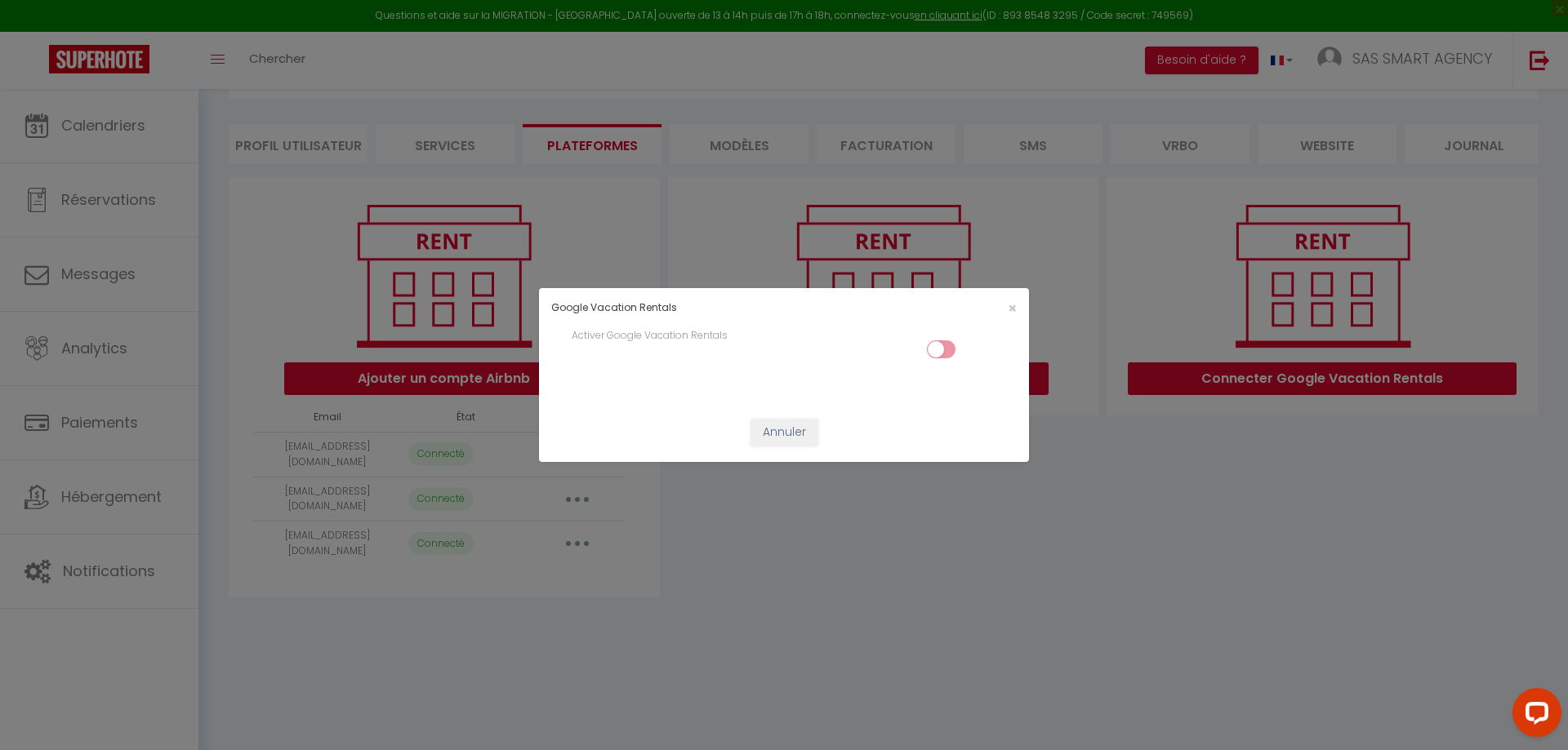
click at [1181, 494] on div "Google Vacation Rentals × Activer Google Vacation Rentals Annuler" at bounding box center [784, 375] width 1568 height 750
click at [1014, 309] on span "×" at bounding box center [1013, 308] width 9 height 20
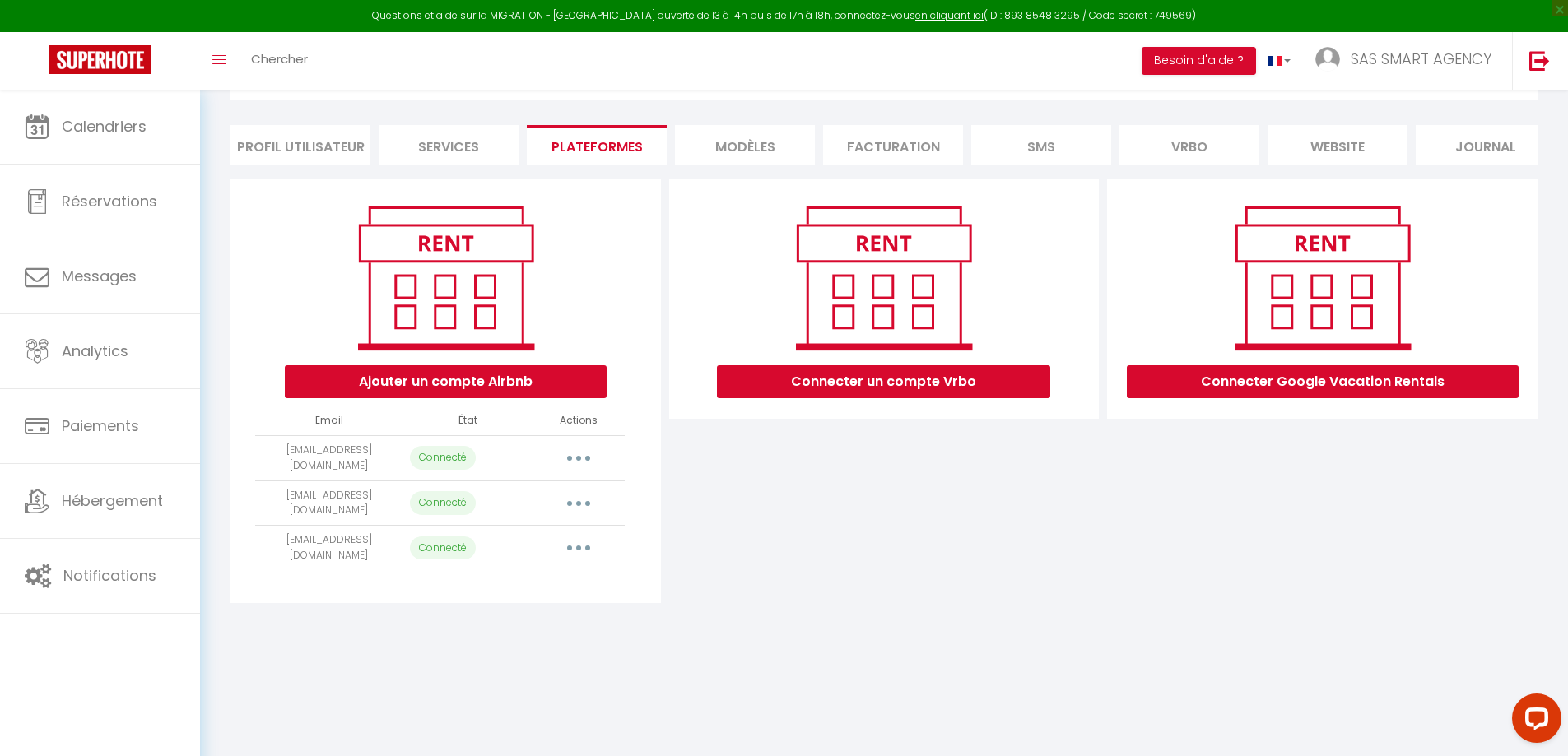
click at [1059, 517] on div "Connecter un compte Vrbo" at bounding box center [884, 391] width 438 height 425
click at [742, 143] on li "MODÈLES" at bounding box center [745, 145] width 140 height 40
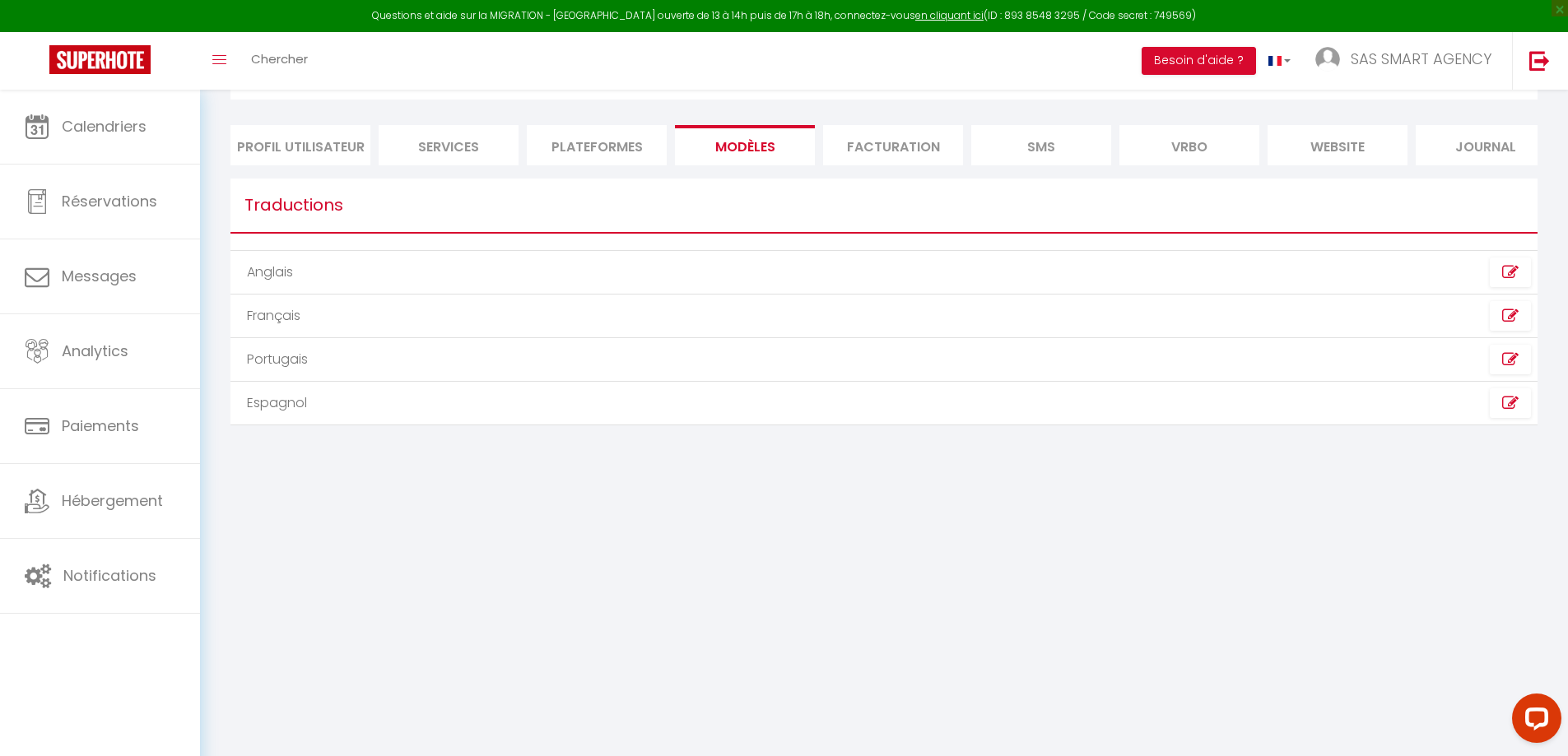
click at [917, 150] on li "Facturation" at bounding box center [893, 145] width 140 height 40
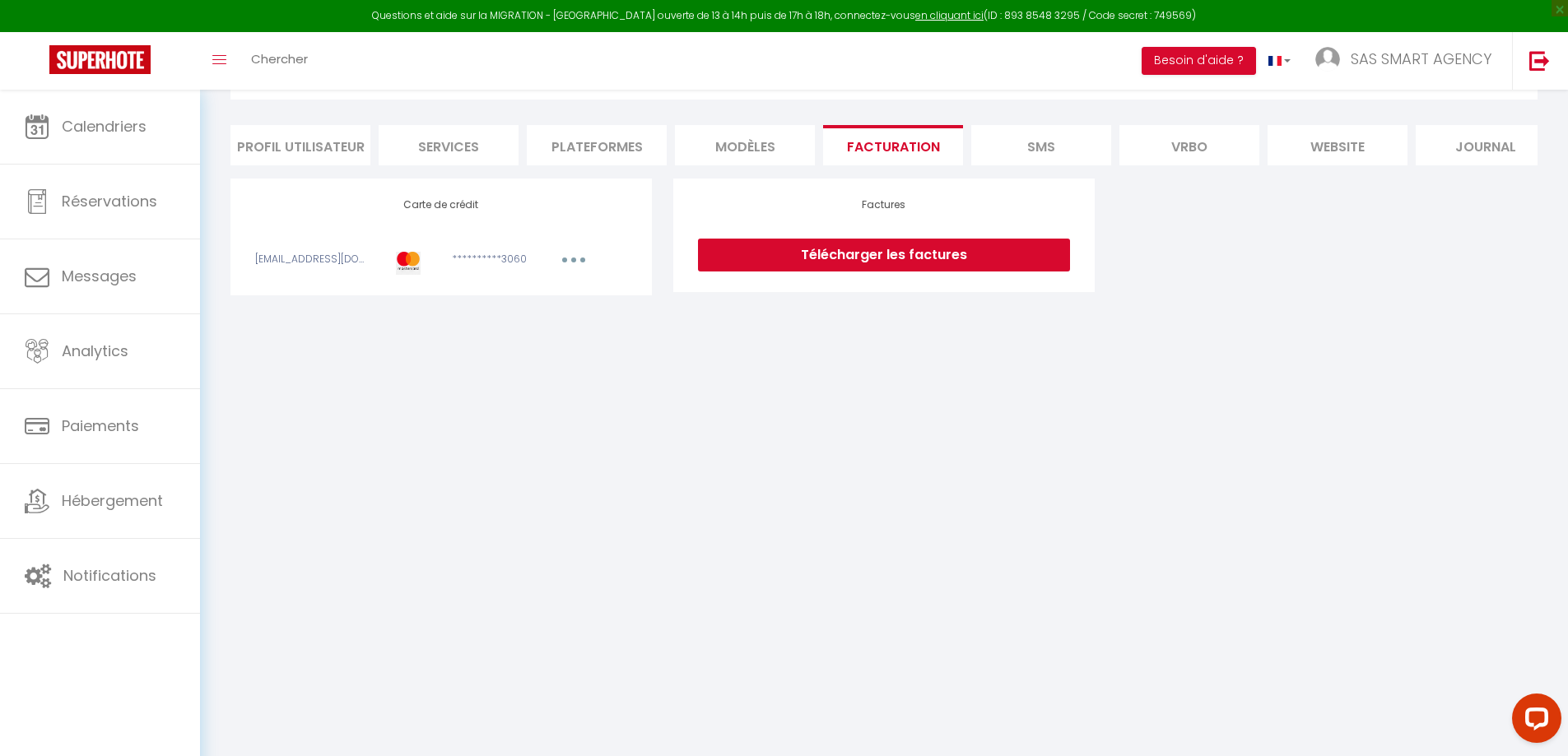
click at [900, 264] on link "Télécharger les factures" at bounding box center [884, 254] width 372 height 33
click at [290, 145] on li "Profil Utilisateur" at bounding box center [300, 145] width 140 height 40
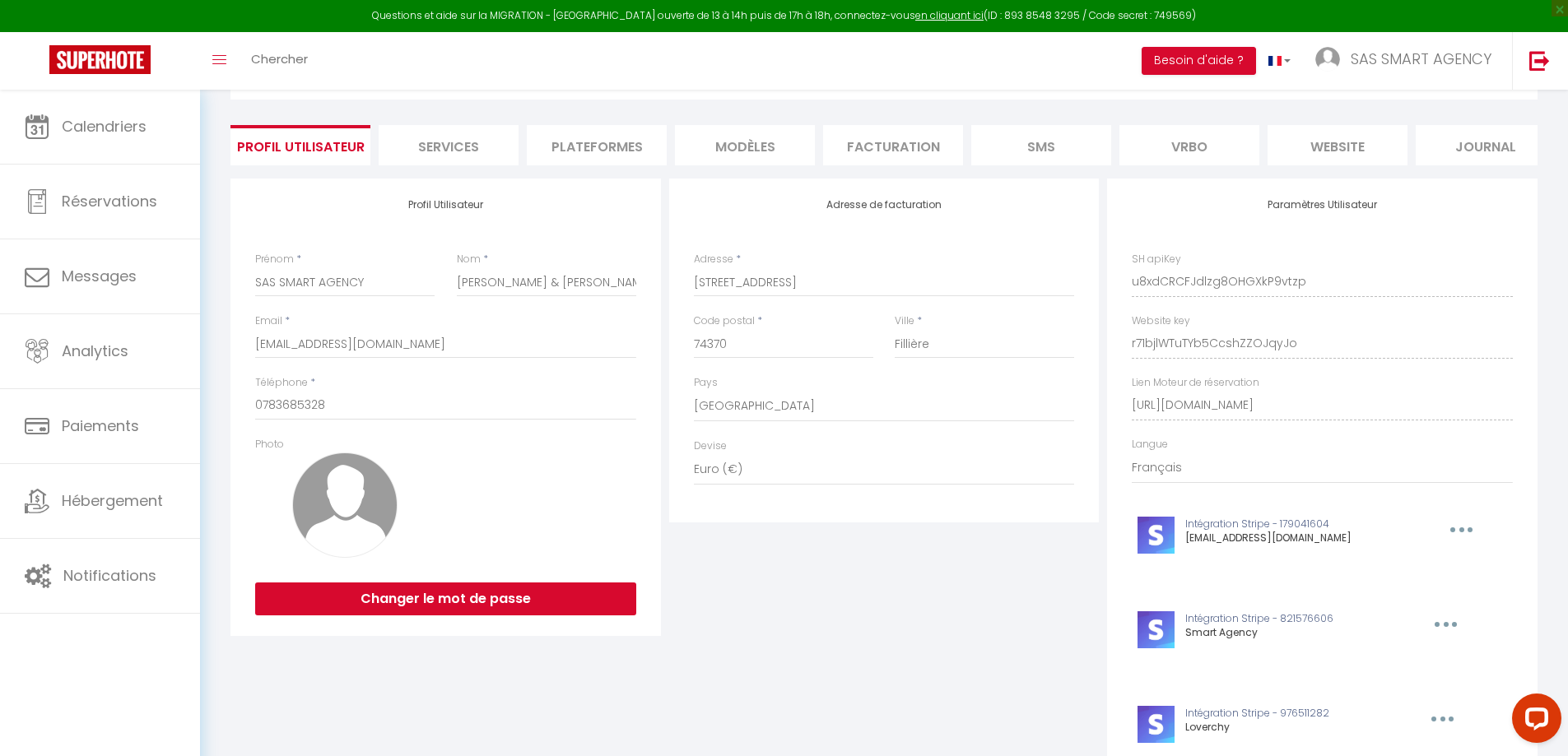
click at [457, 146] on li "Services" at bounding box center [448, 145] width 140 height 40
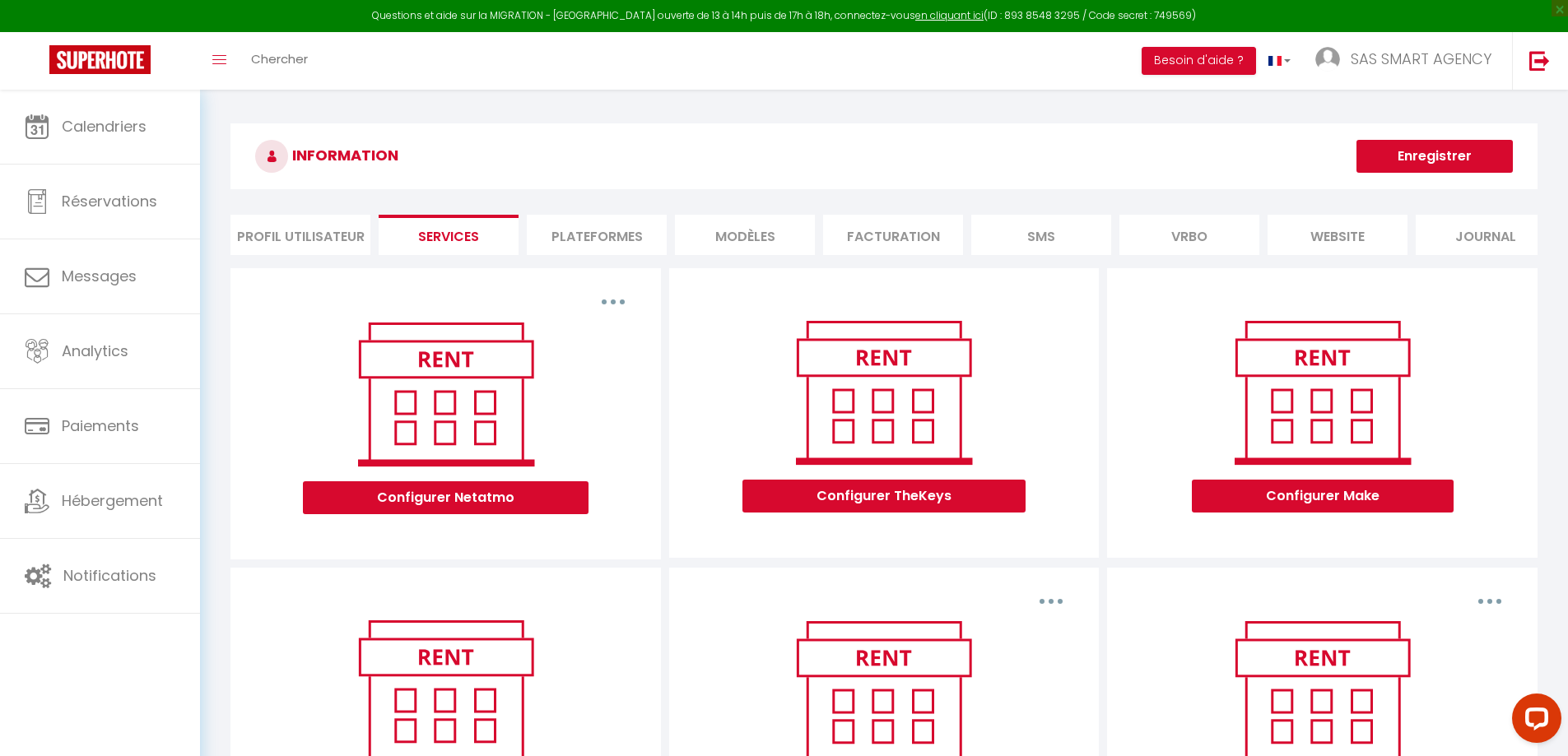
click at [628, 244] on li "Plateformes" at bounding box center [596, 235] width 140 height 40
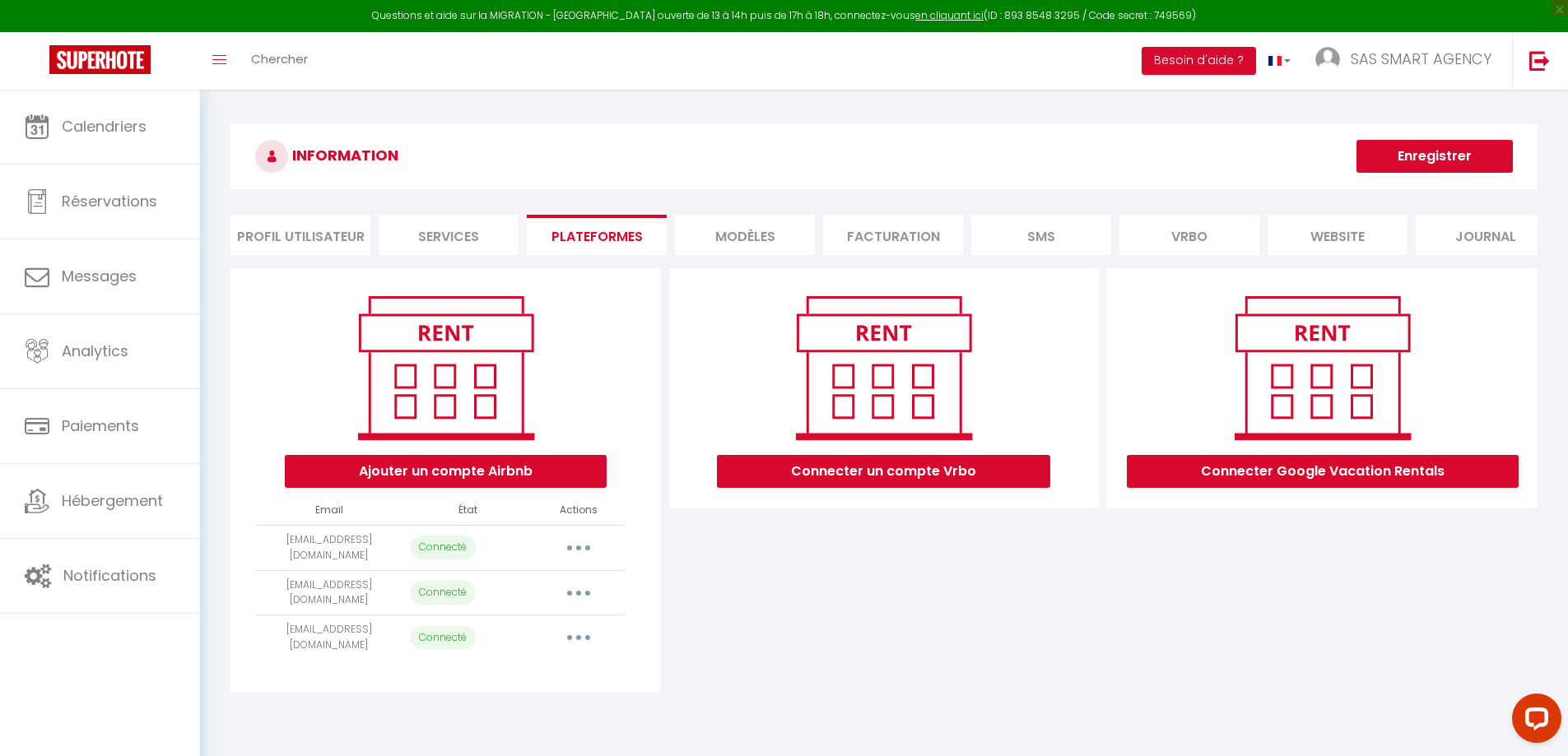
scroll to position [0, 27]
click at [1472, 238] on li "Journal" at bounding box center [1459, 235] width 140 height 40
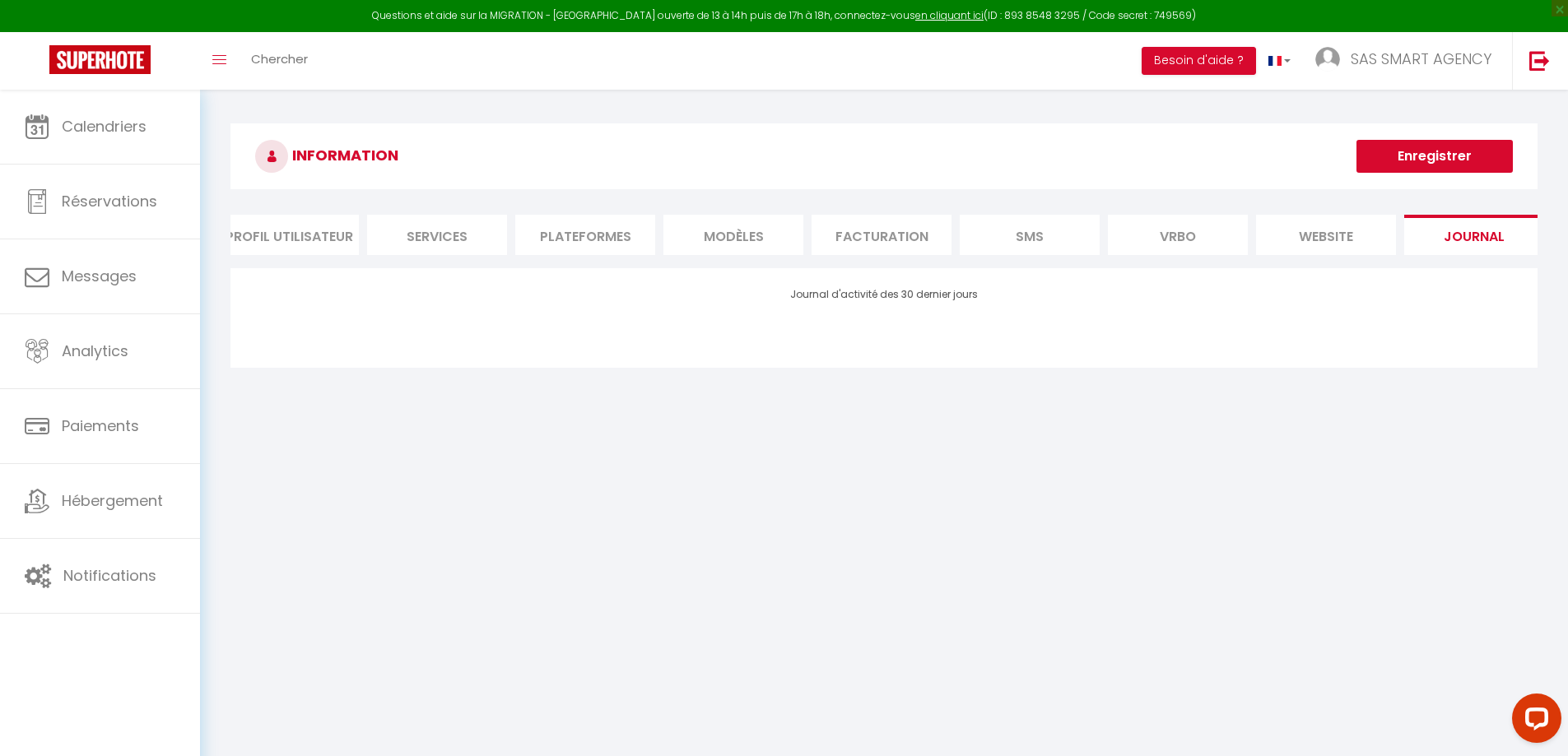
scroll to position [0, 0]
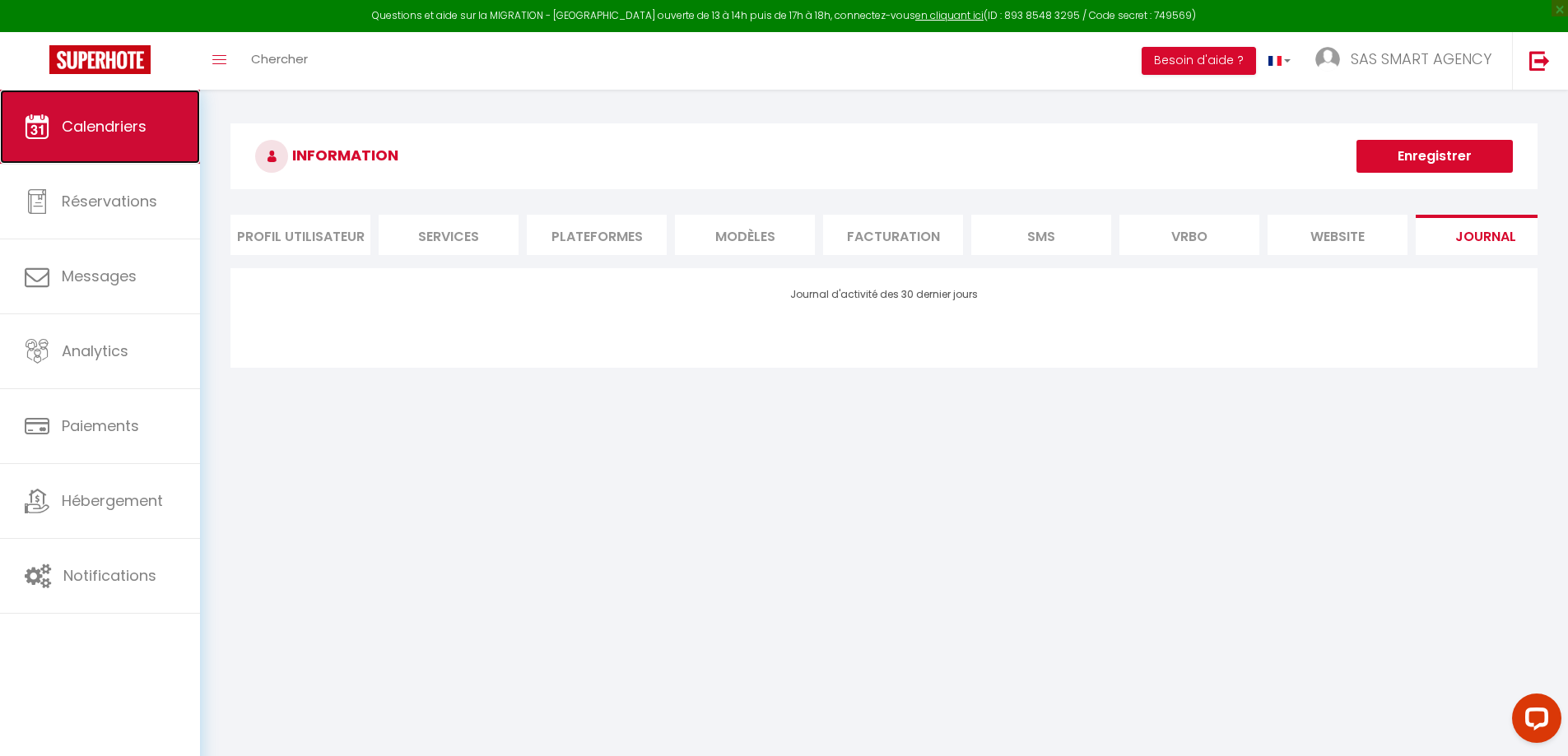
click at [102, 131] on span "Calendriers" at bounding box center [104, 126] width 85 height 21
